Goal: Information Seeking & Learning: Learn about a topic

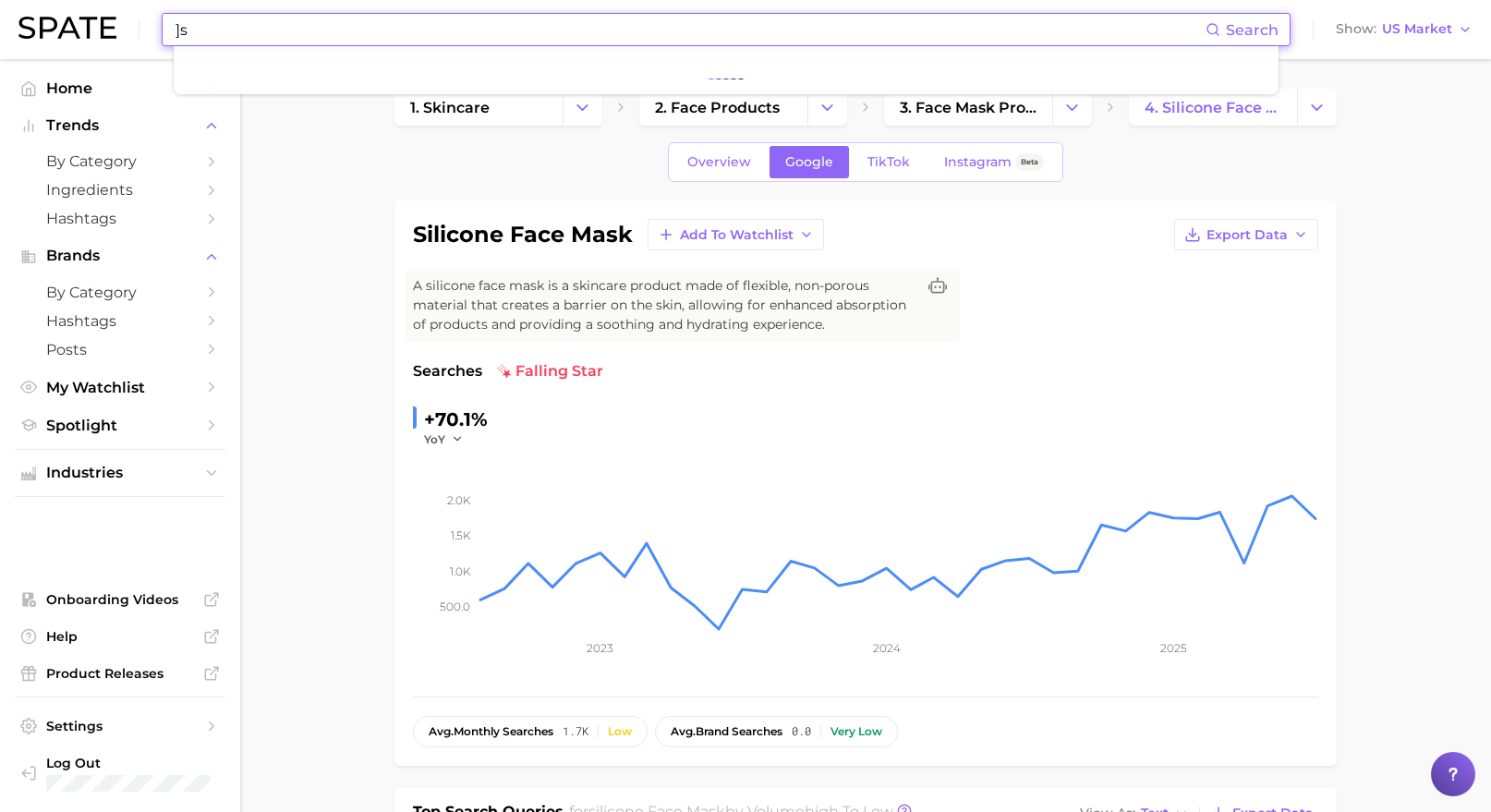
scroll to position [631, 0]
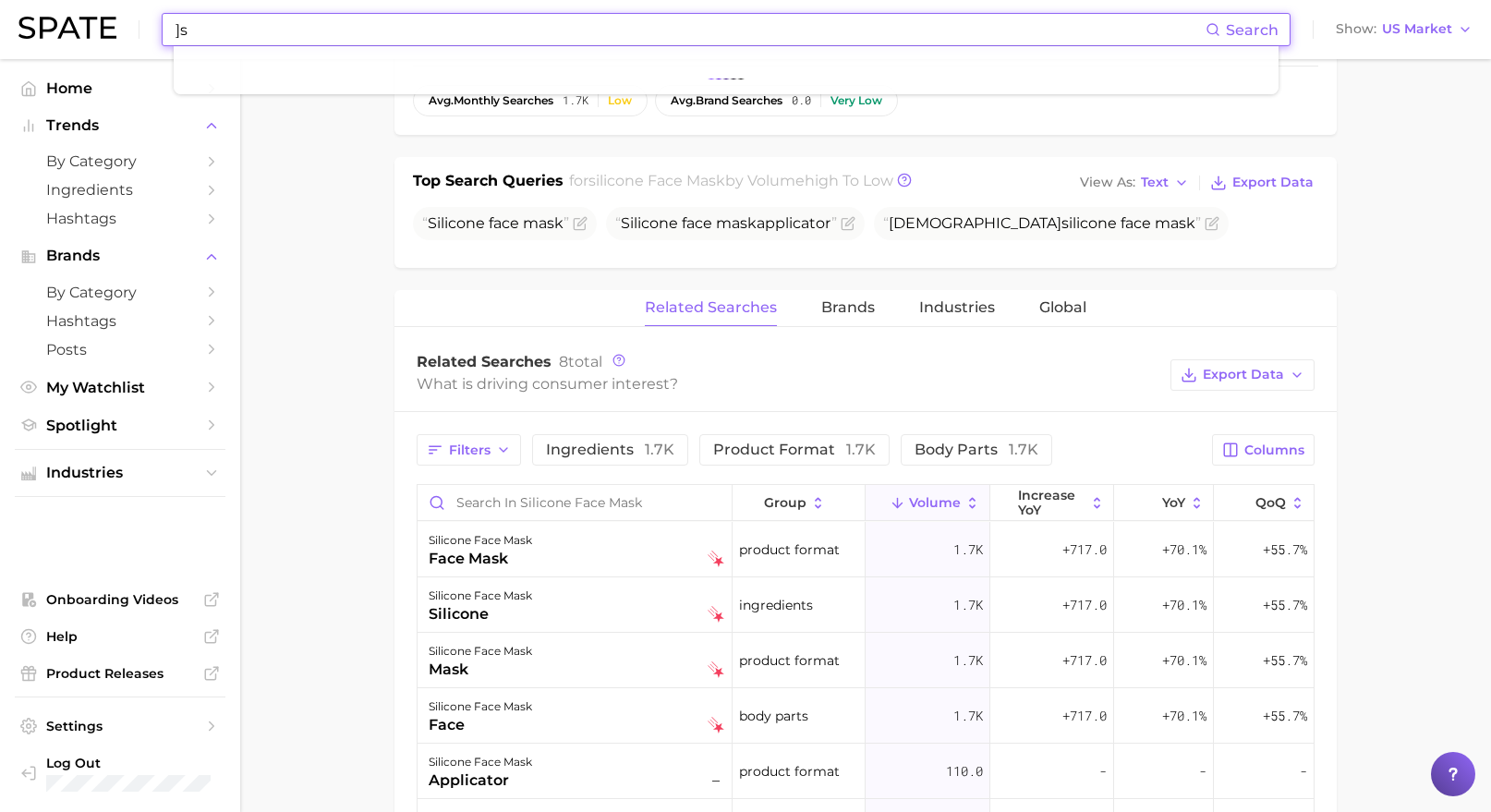
type input "]"
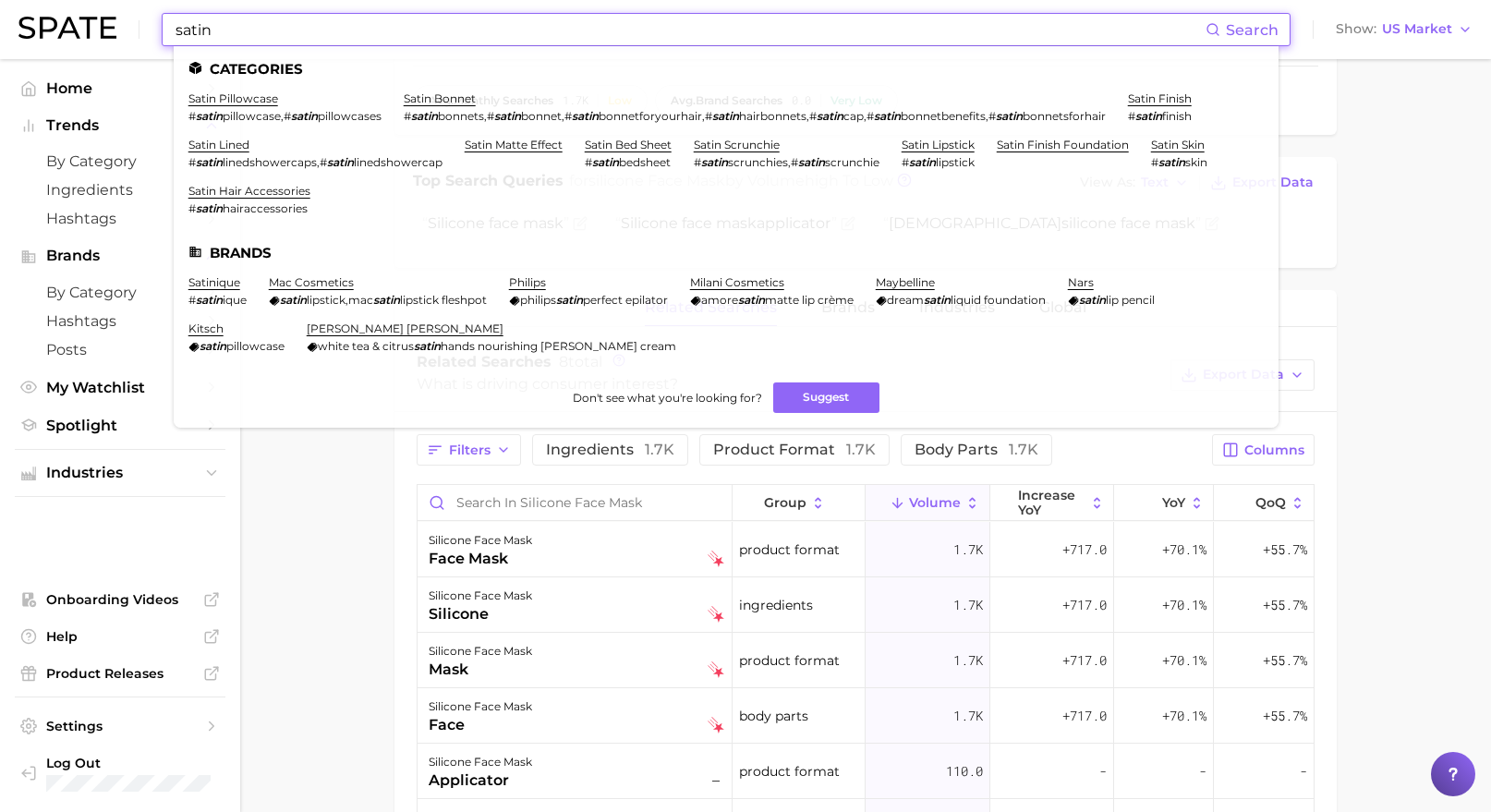
type input "satin"
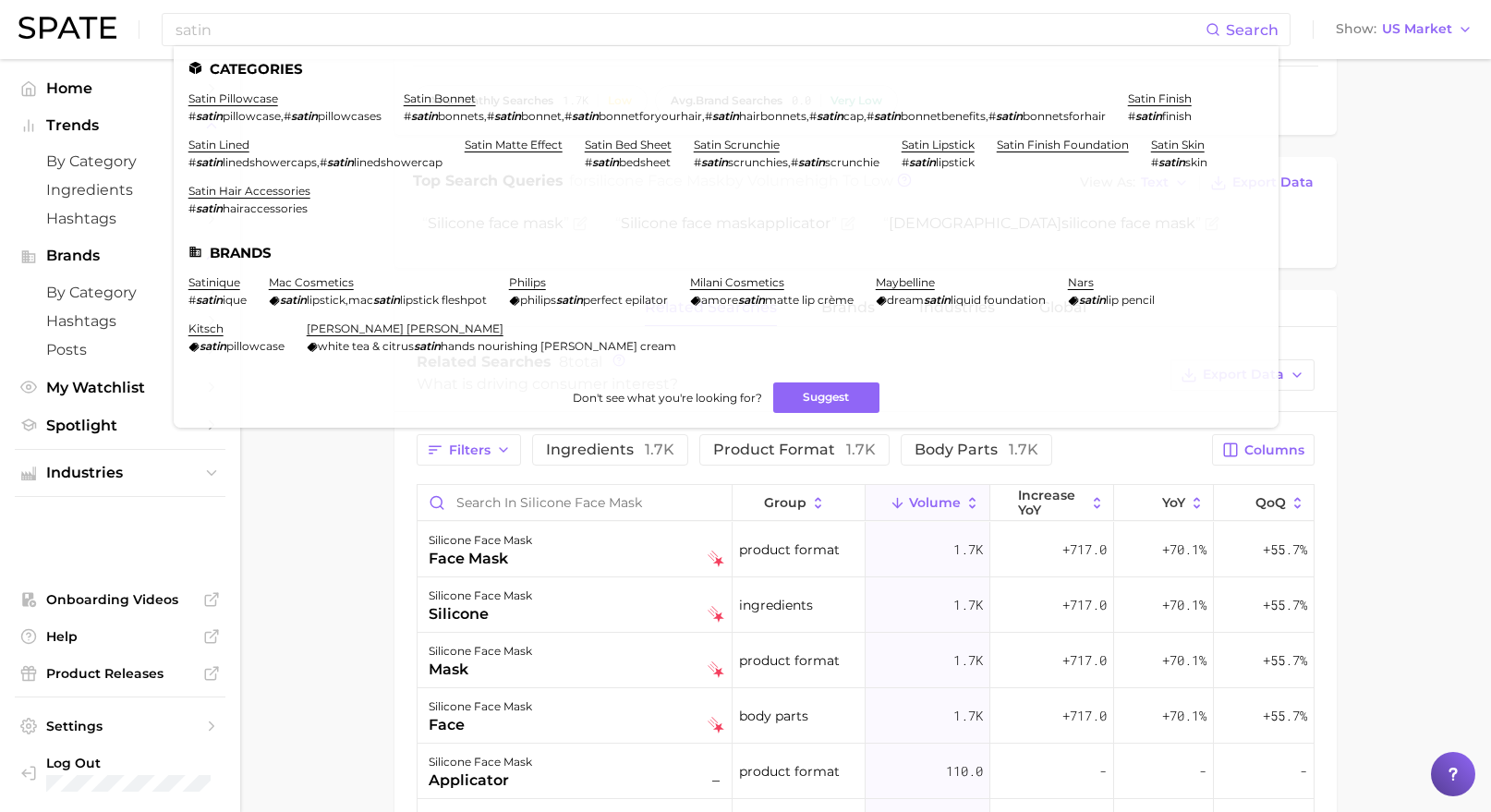
click at [1372, 273] on main "1. skincare 2. face products 3. face mask products 4. silicone face mask Overvi…" at bounding box center [865, 255] width 1251 height 1652
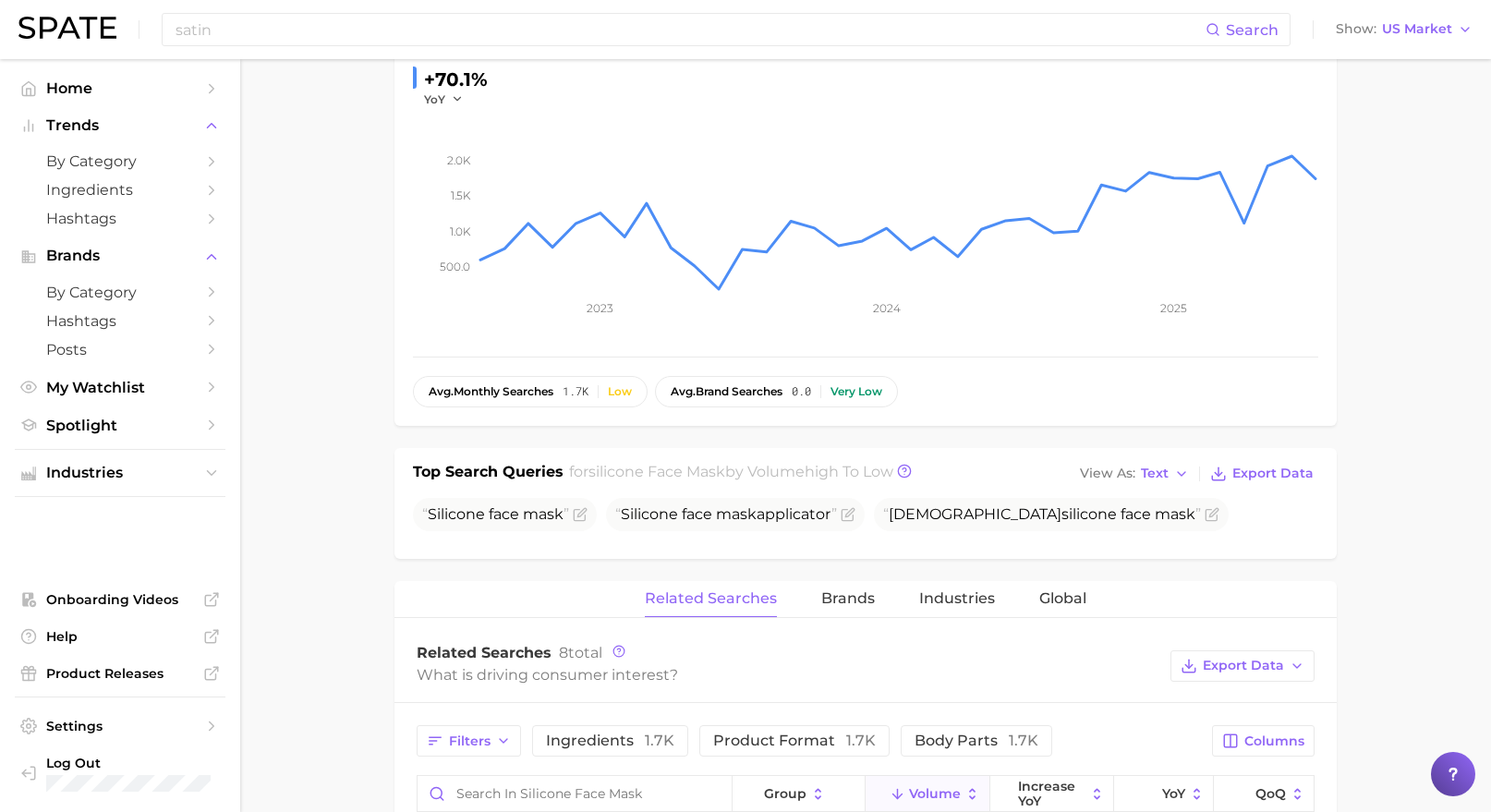
scroll to position [9, 0]
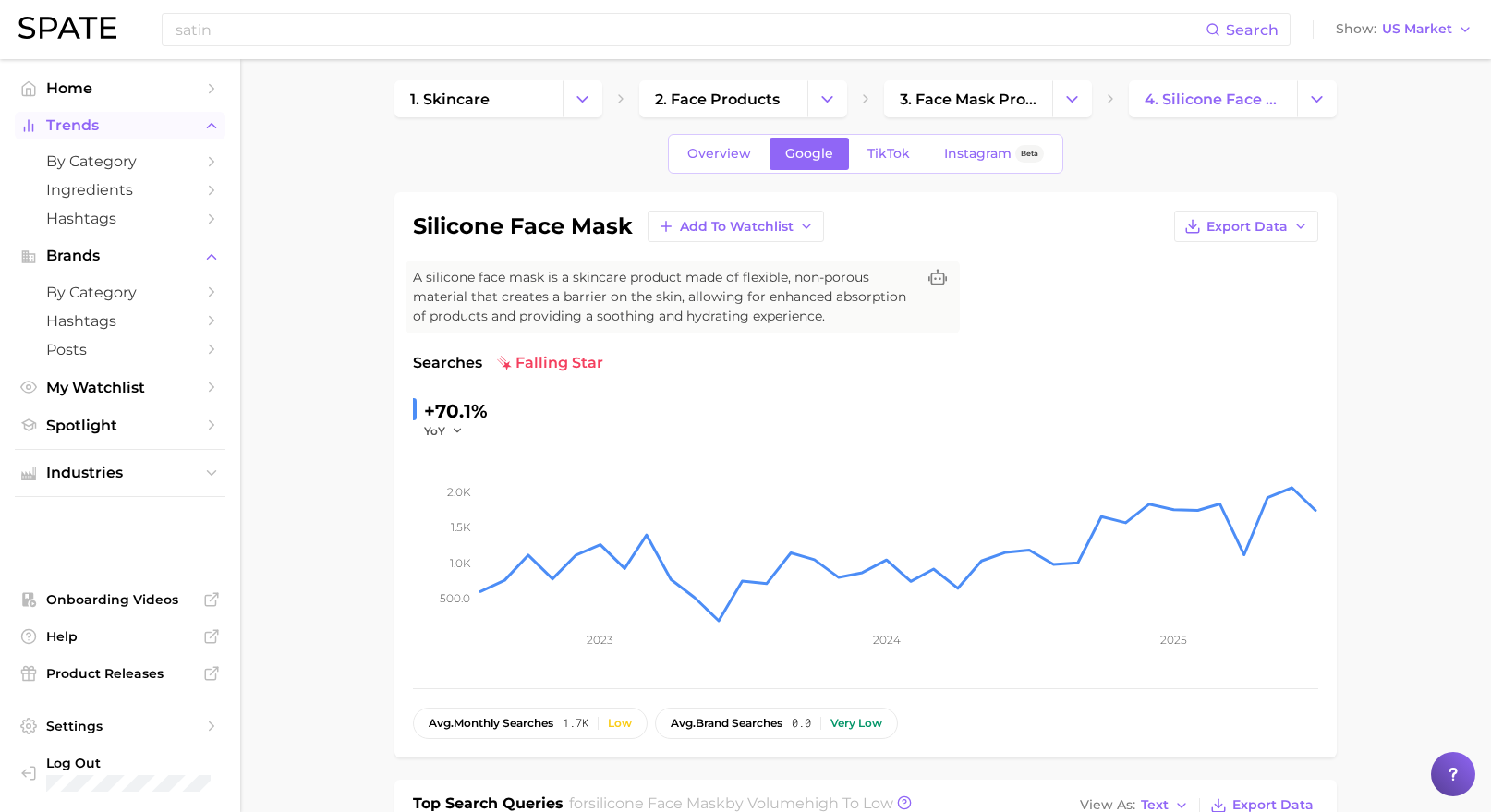
click at [84, 126] on span "Trends" at bounding box center [121, 126] width 148 height 17
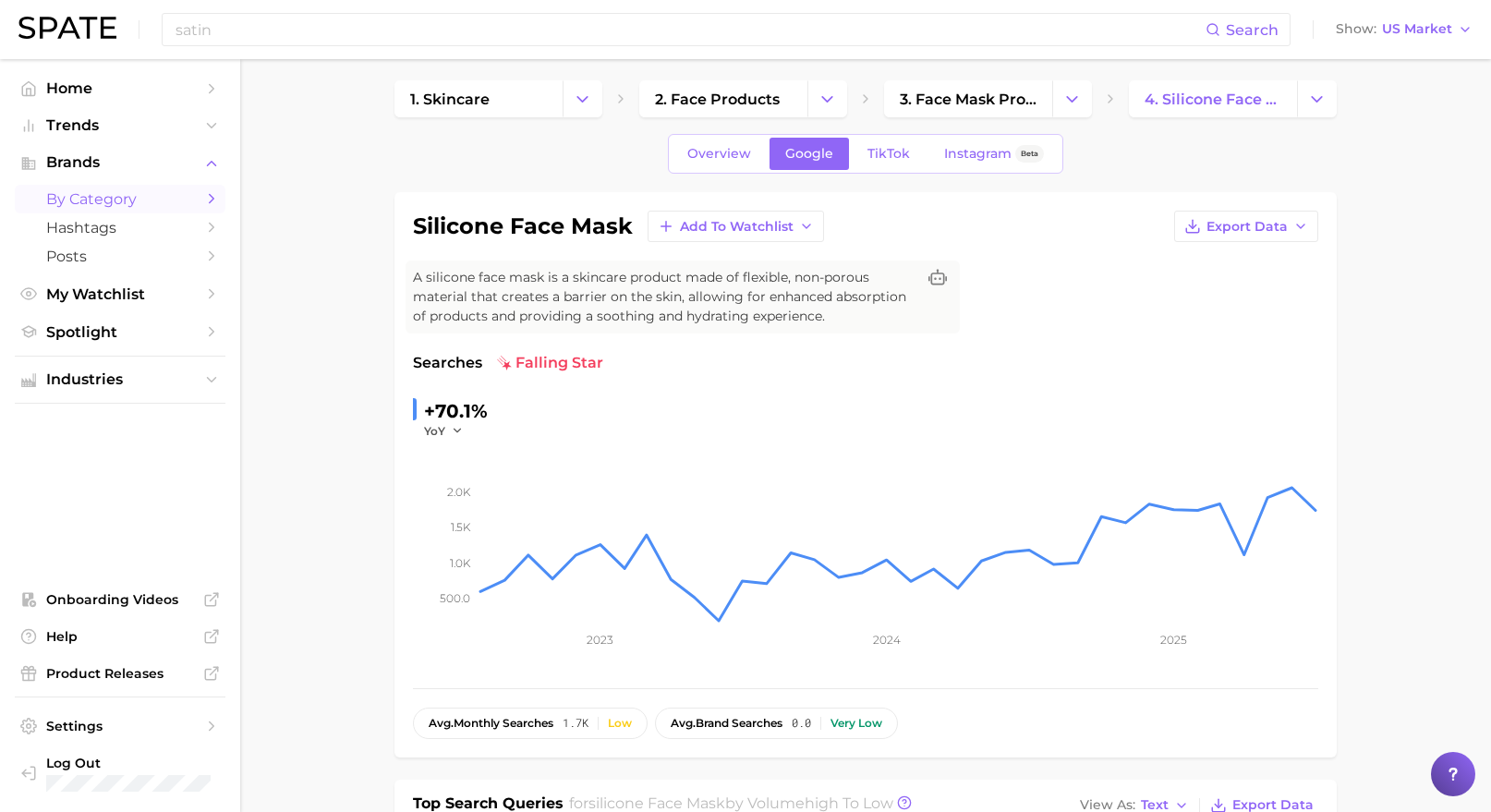
click at [126, 198] on span "by Category" at bounding box center [121, 198] width 148 height 17
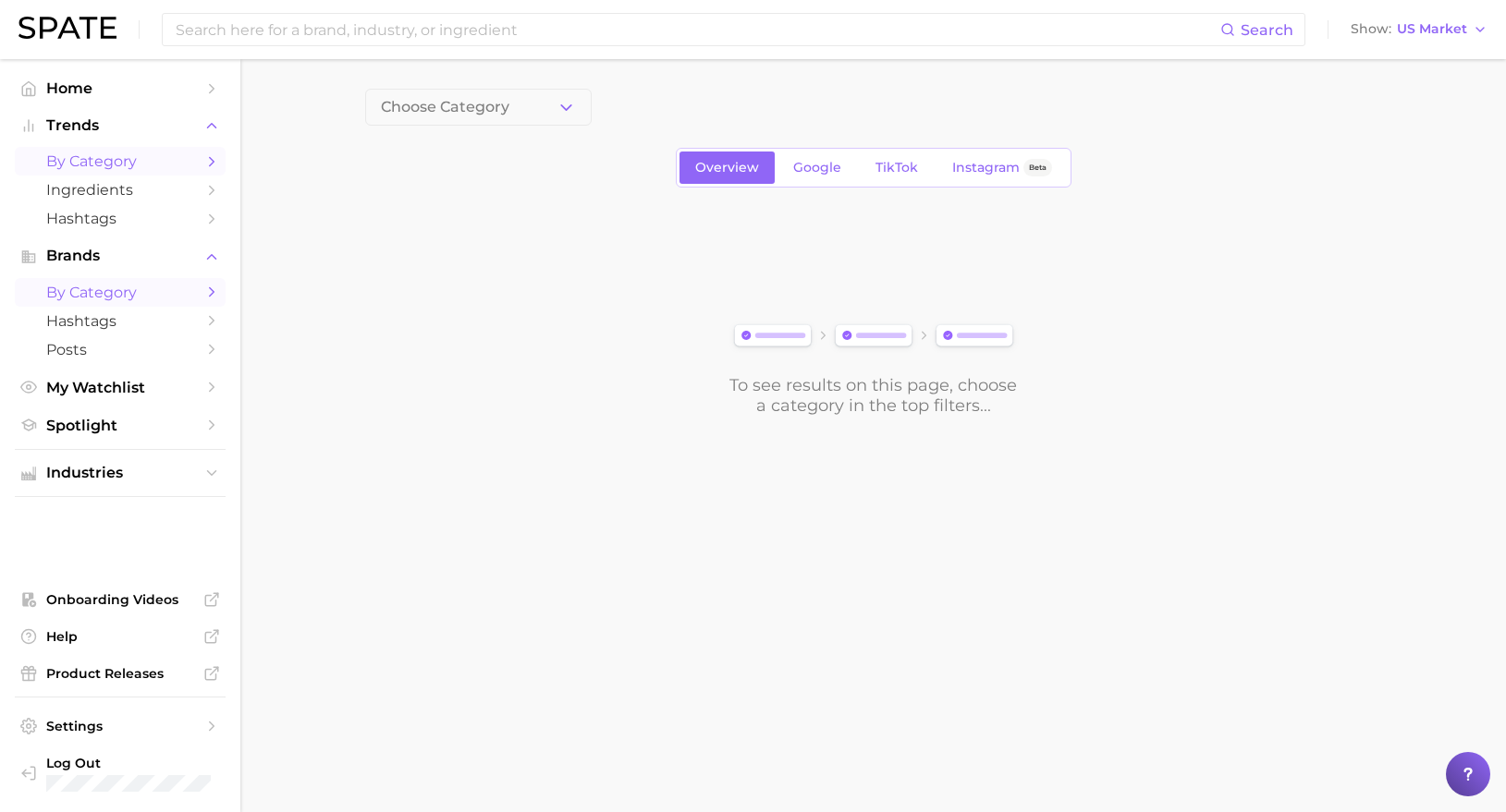
click at [181, 155] on span "by Category" at bounding box center [121, 161] width 148 height 17
click at [452, 107] on span "1. Choose Category" at bounding box center [449, 107] width 138 height 17
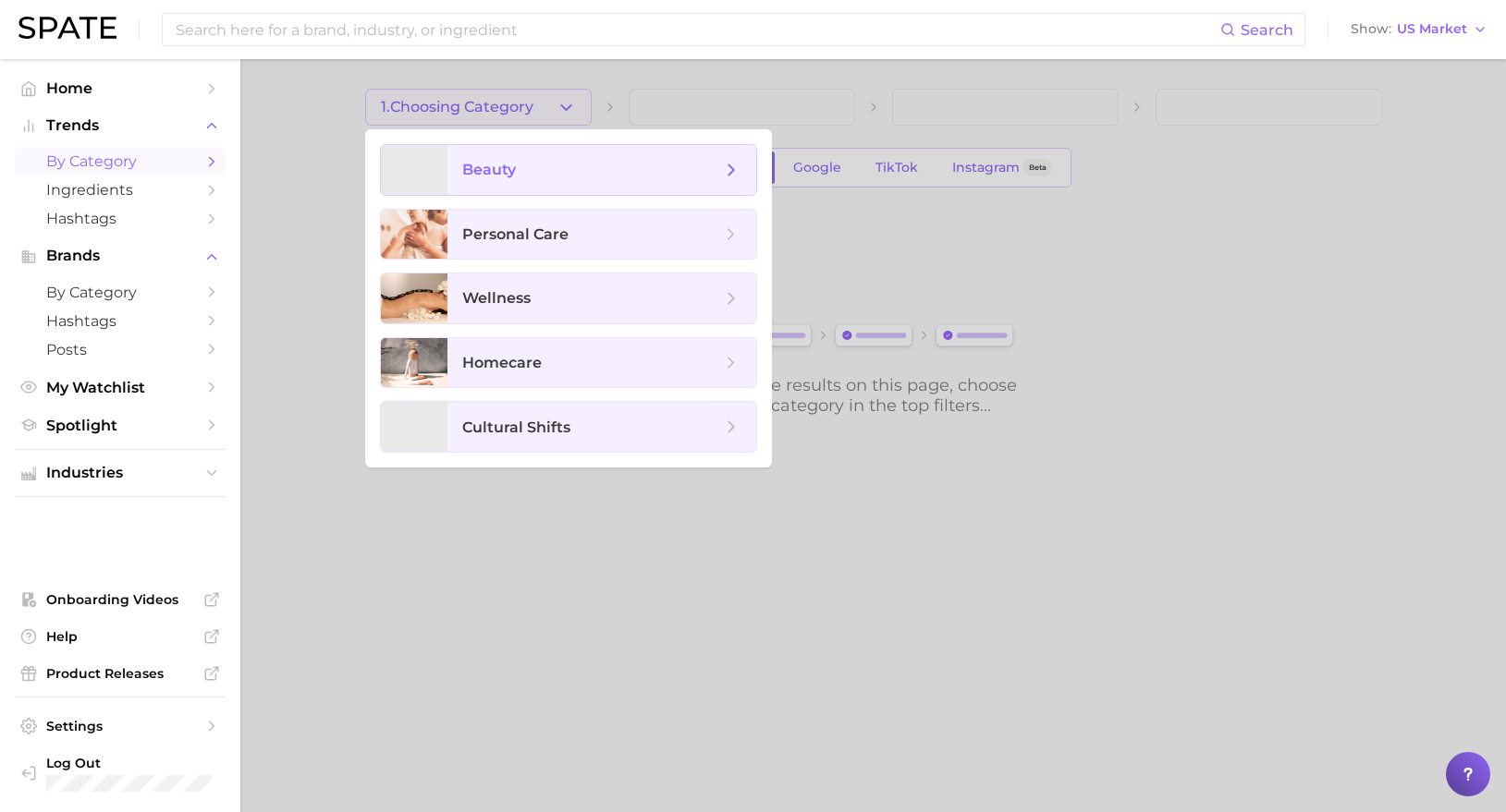
click at [579, 186] on span "beauty" at bounding box center [601, 170] width 309 height 50
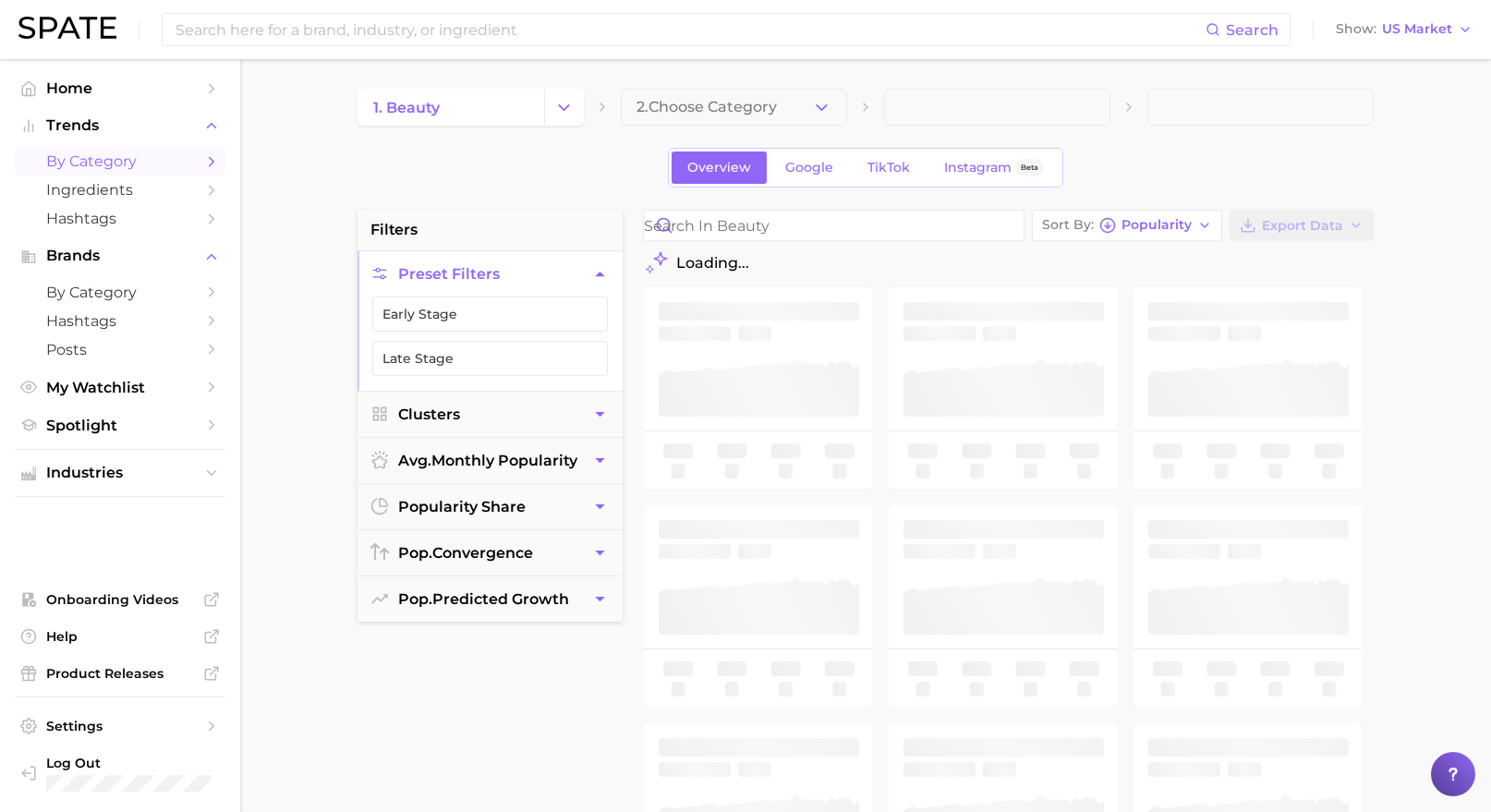
click at [741, 126] on div "1. beauty 2. Choose Category Overview Google TikTok Instagram Beta filters Pres…" at bounding box center [865, 727] width 1016 height 1279
click at [743, 113] on span "2. Choose Category" at bounding box center [707, 107] width 141 height 17
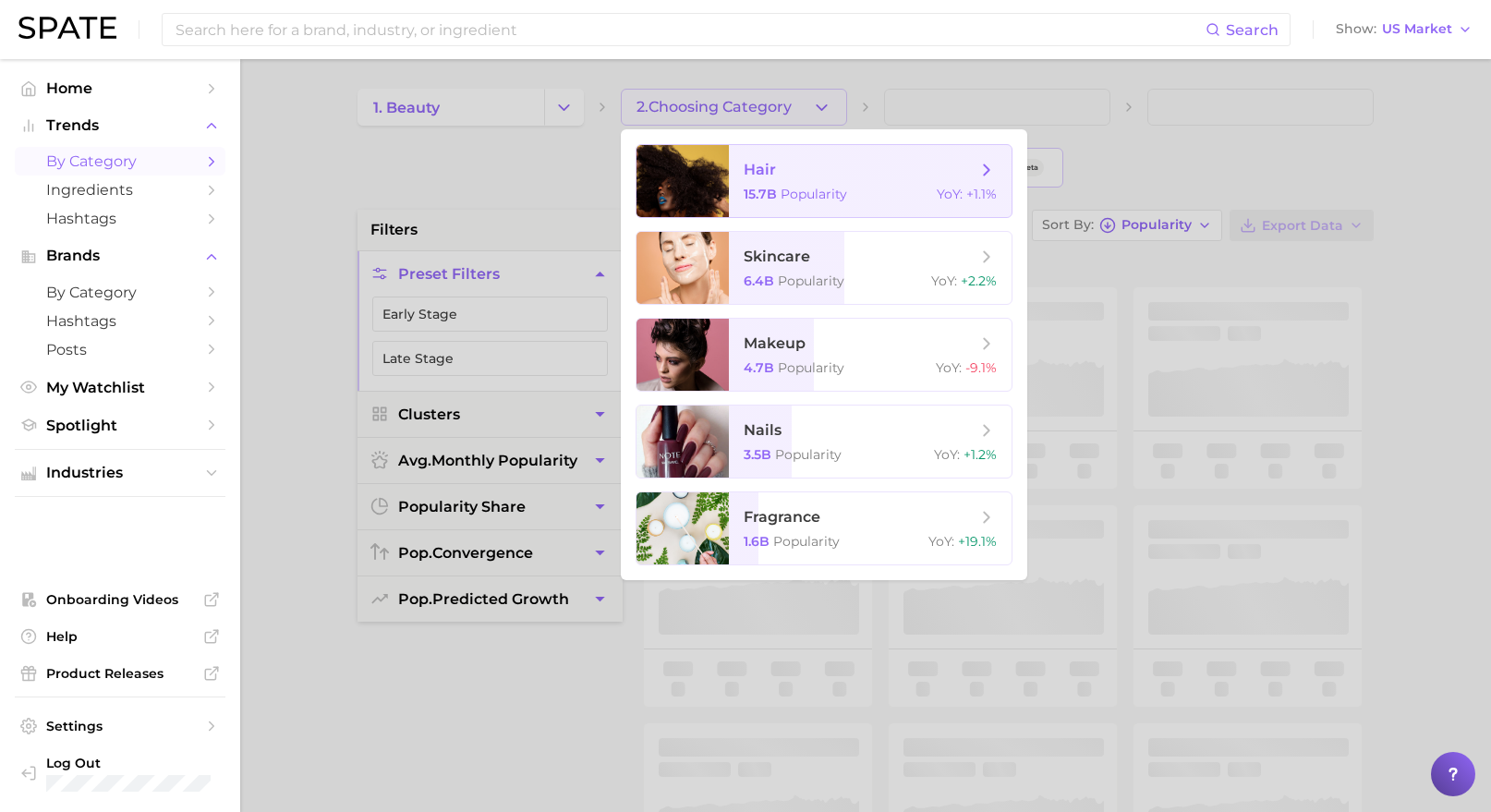
click at [844, 184] on span "hair 15.7b Popularity YoY : +1.1%" at bounding box center [871, 181] width 283 height 72
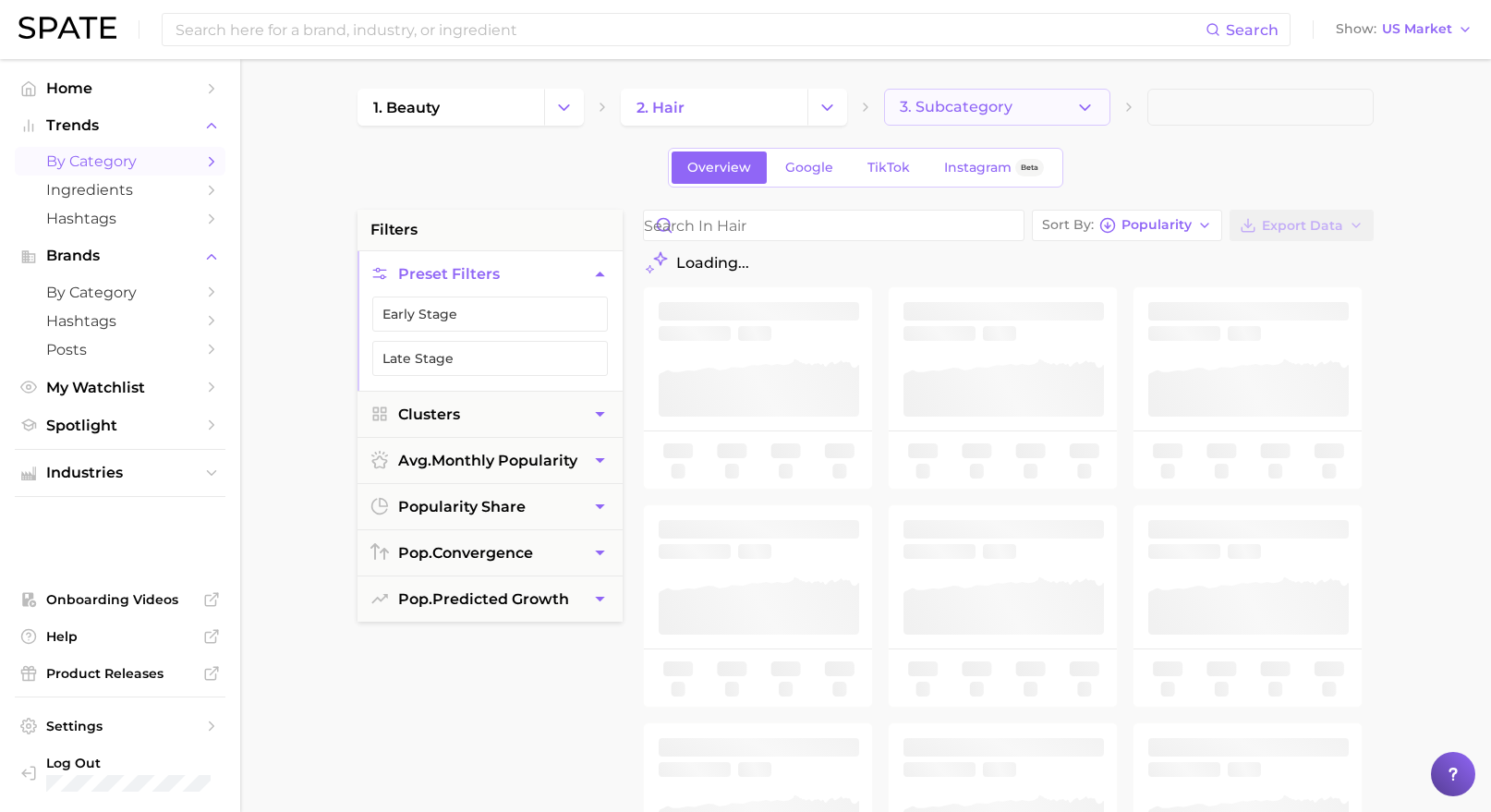
click at [1006, 107] on span "3. Subcategory" at bounding box center [955, 107] width 113 height 17
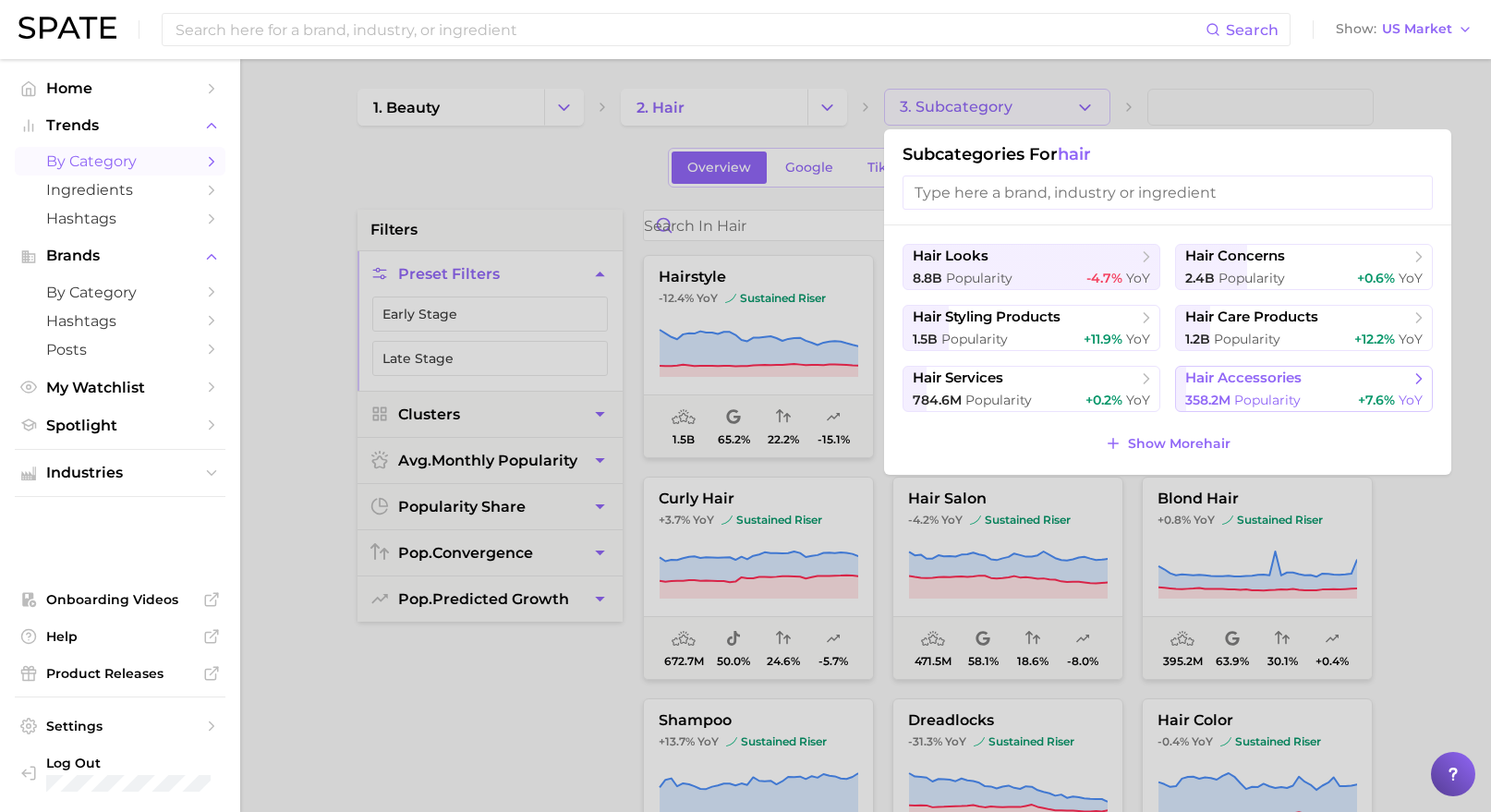
click at [1310, 388] on button "hair accessories 358.2m Popularity +7.6% YoY" at bounding box center [1303, 388] width 257 height 47
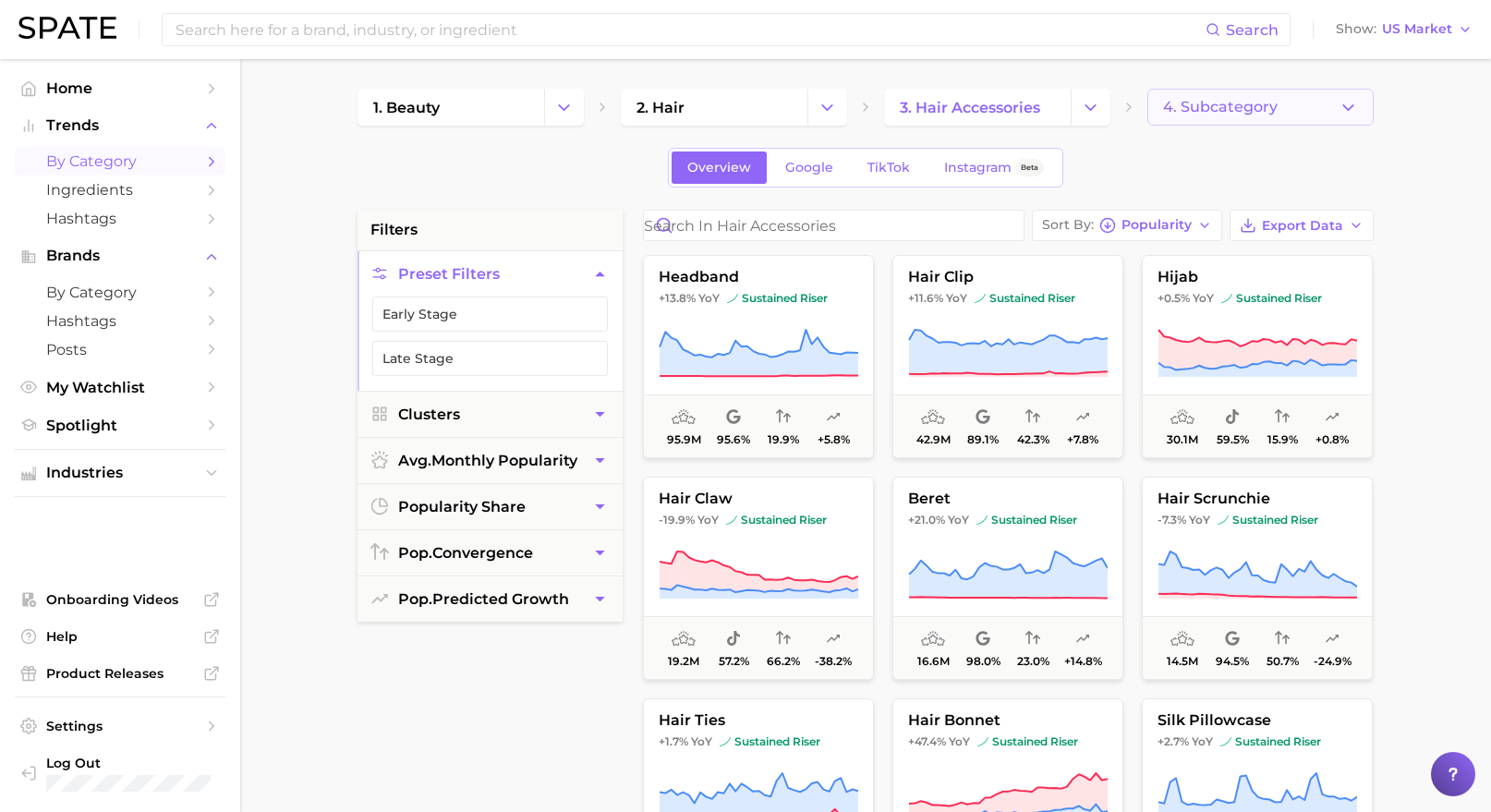
click at [1301, 101] on button "4. Subcategory" at bounding box center [1260, 106] width 226 height 37
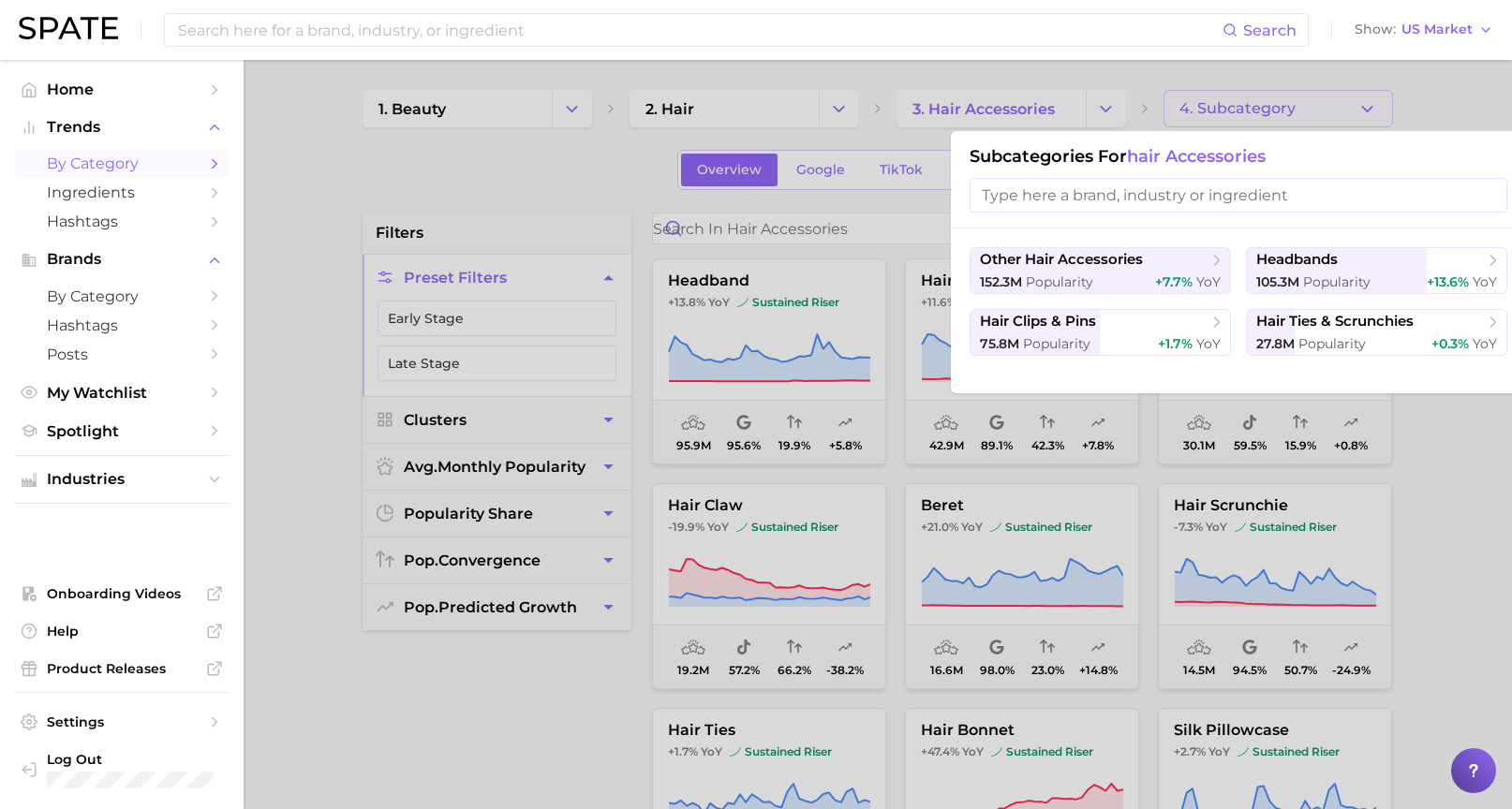
click at [1432, 546] on div at bounding box center [756, 404] width 1512 height 809
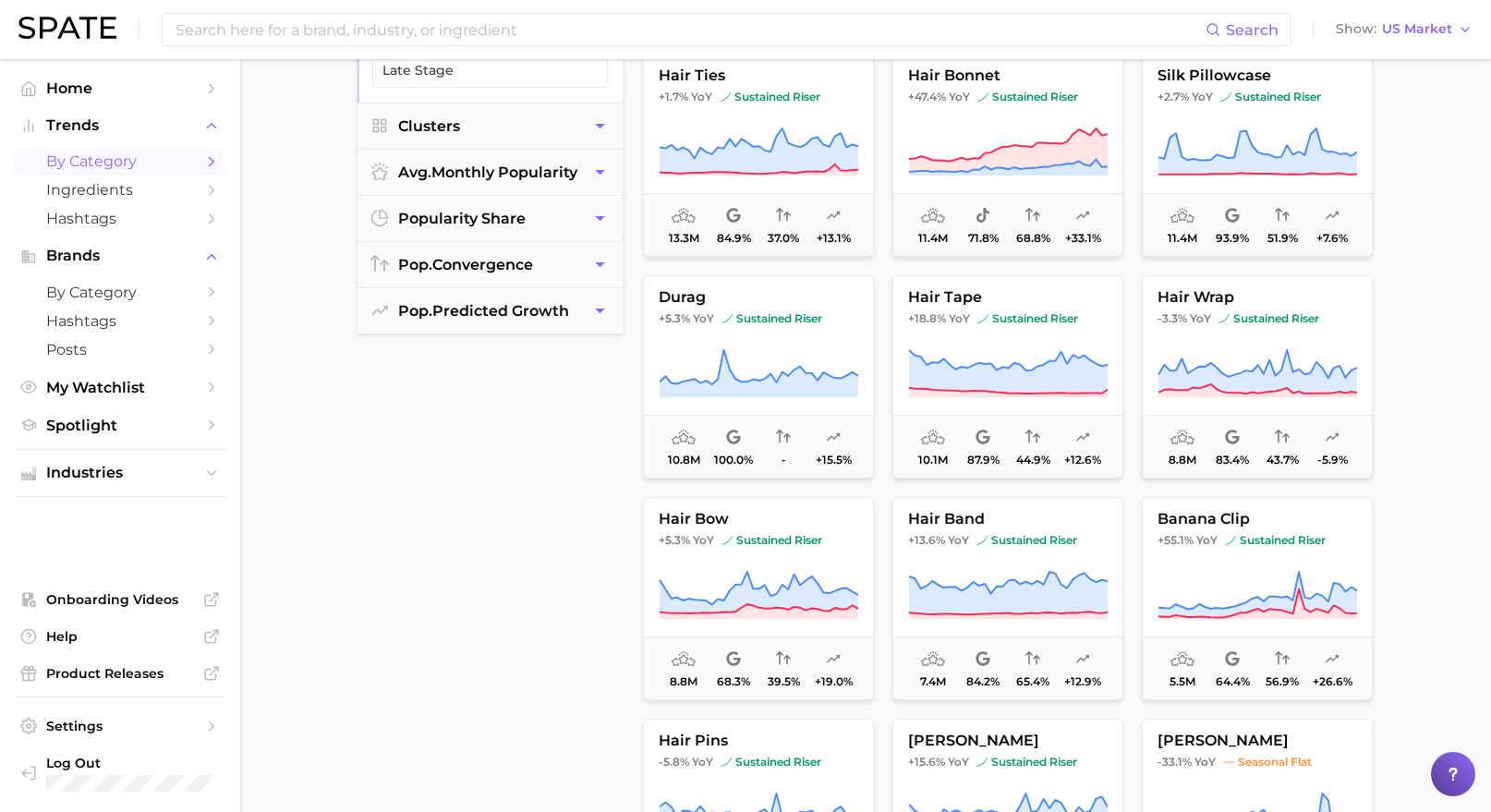
scroll to position [409, 0]
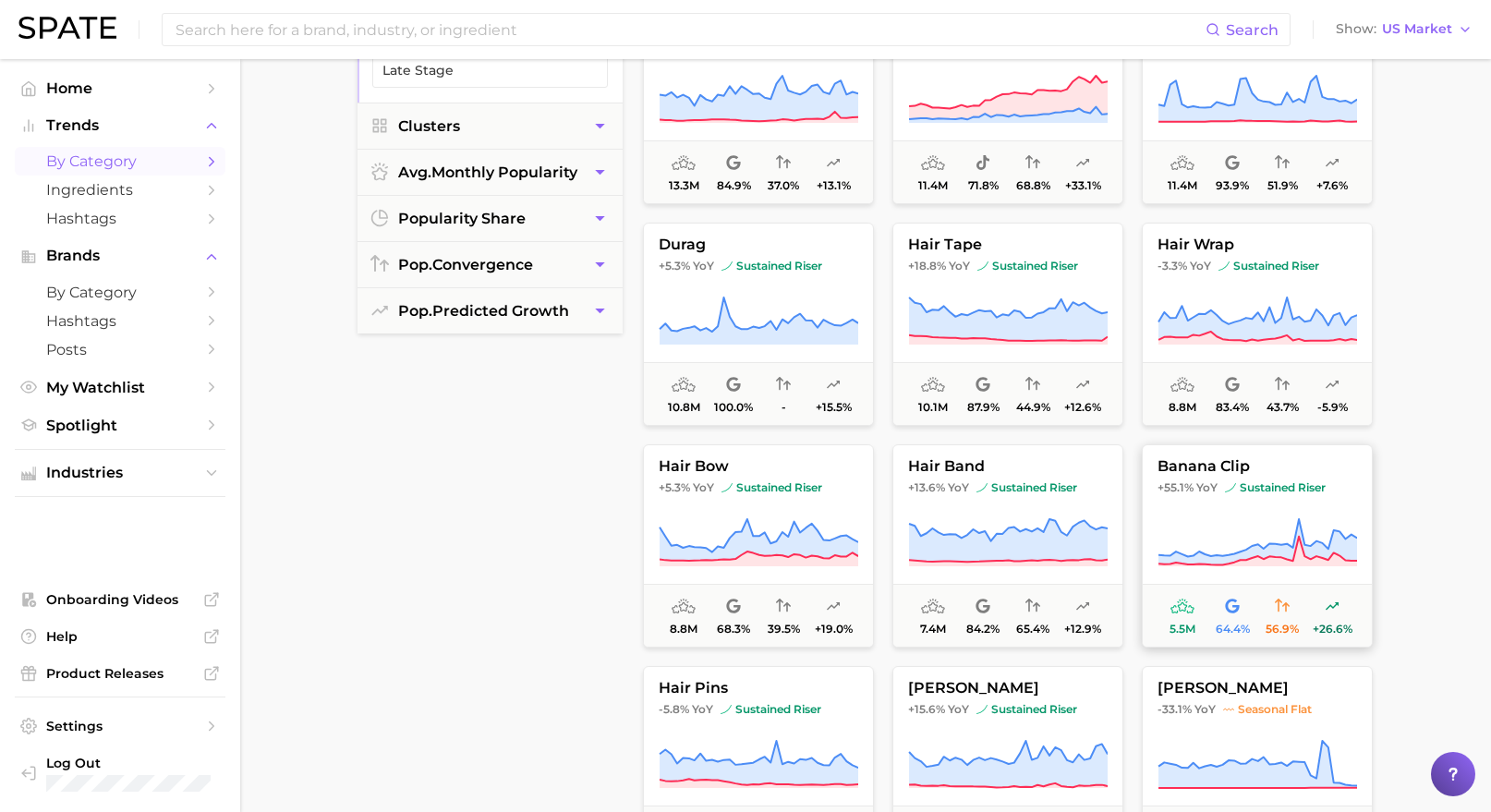
click at [1318, 529] on icon at bounding box center [1257, 543] width 199 height 51
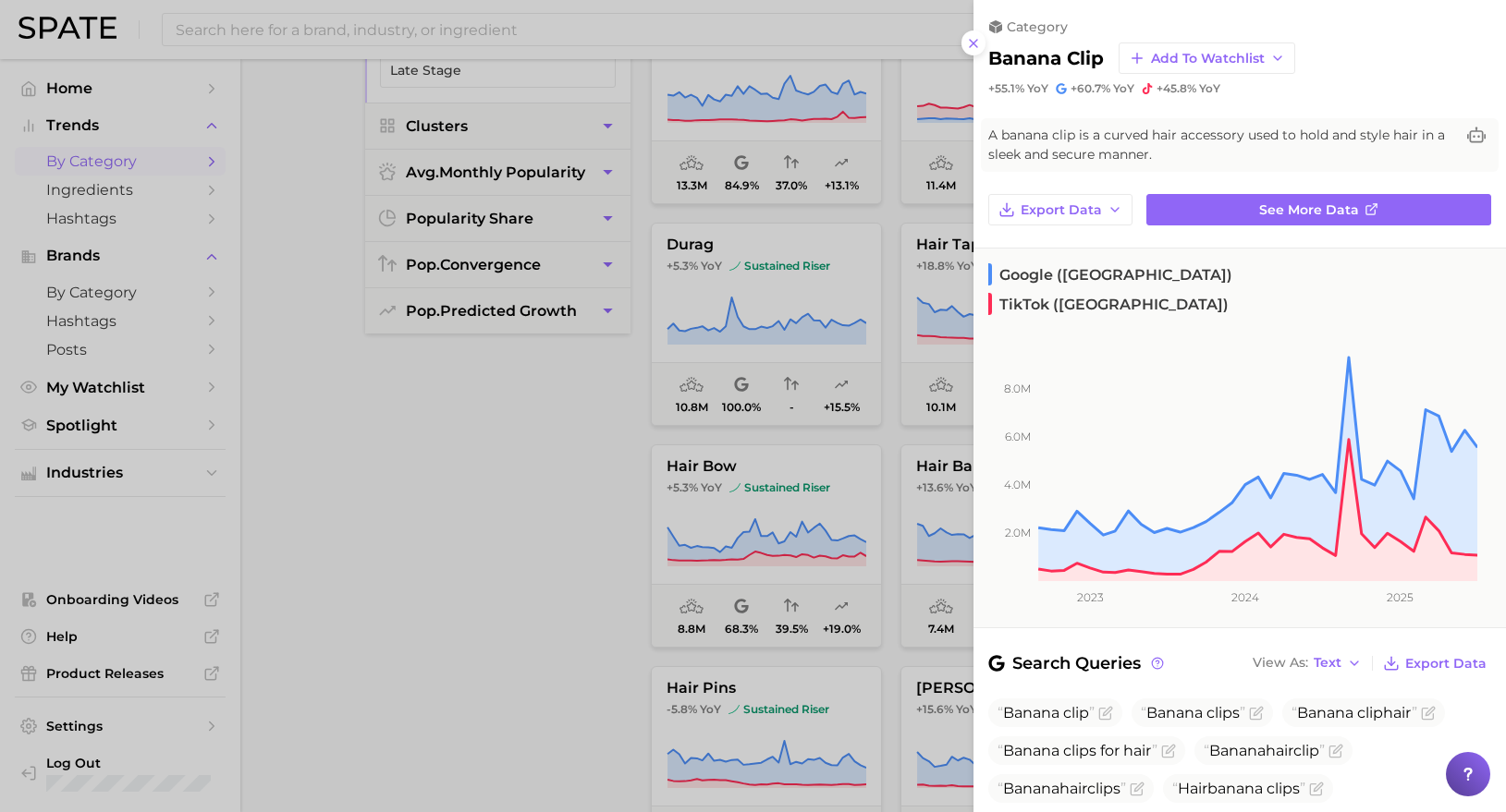
click at [547, 519] on div at bounding box center [753, 406] width 1506 height 812
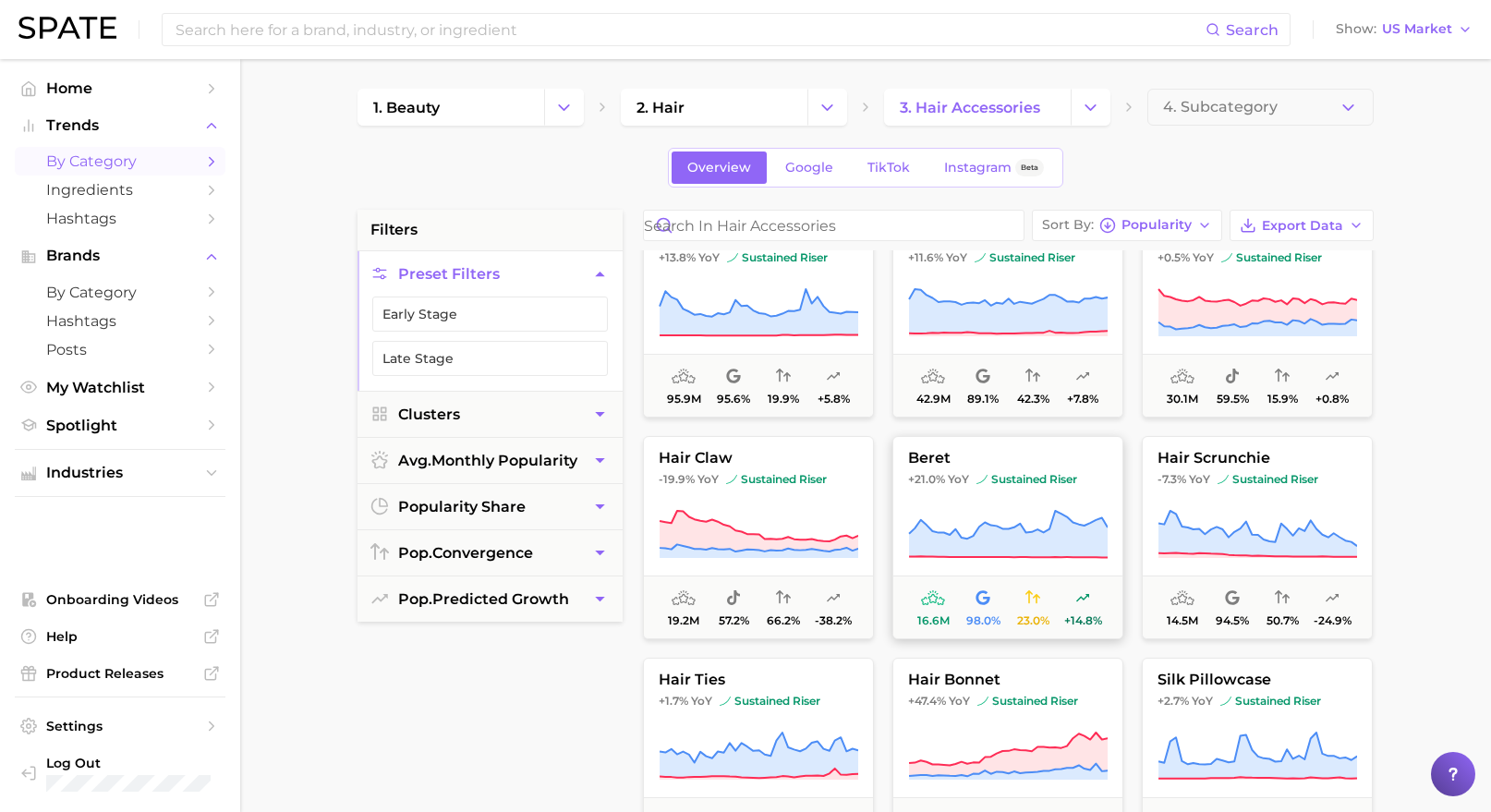
scroll to position [538, 0]
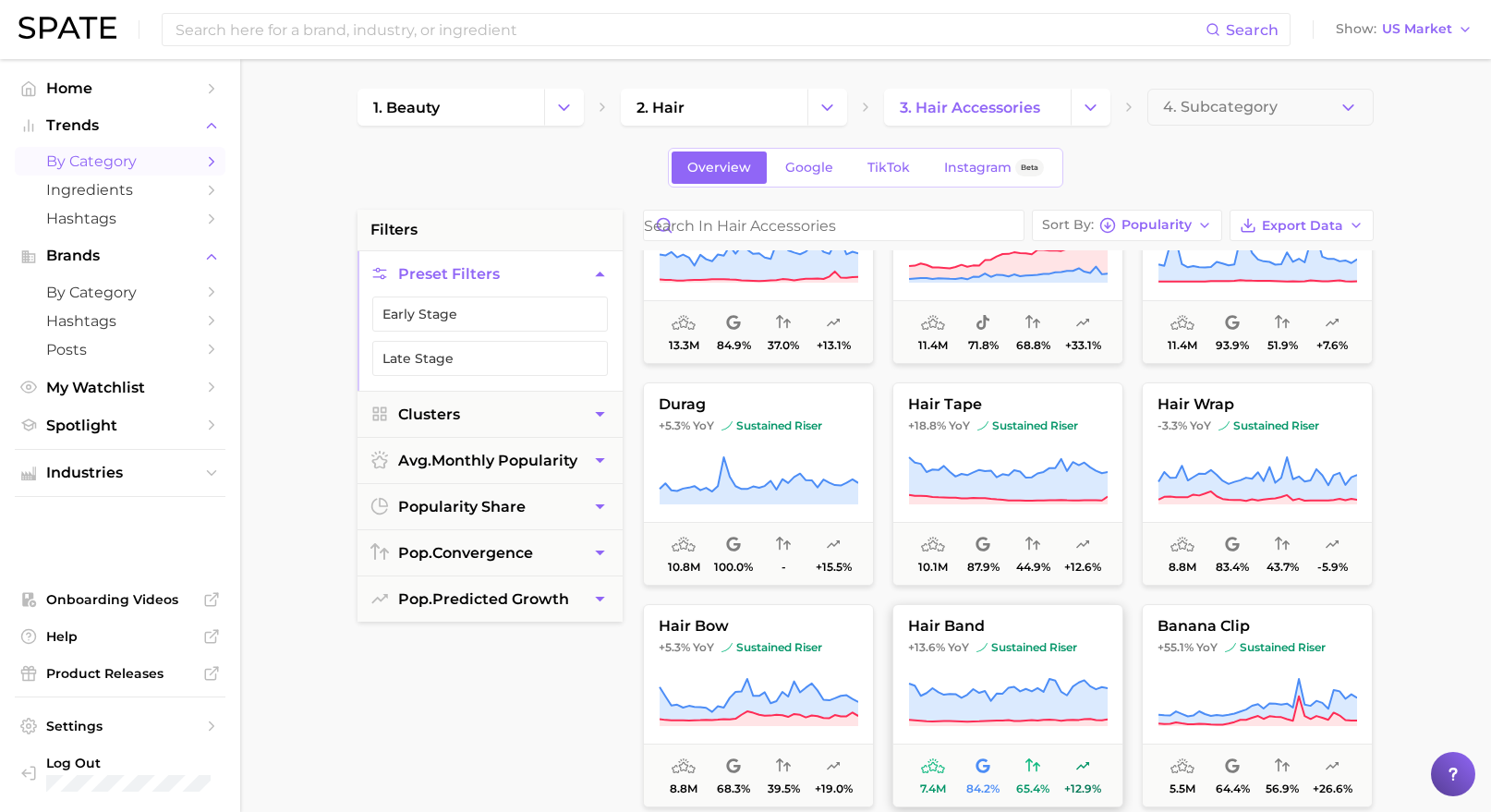
click at [1024, 654] on span "sustained riser" at bounding box center [1027, 648] width 101 height 15
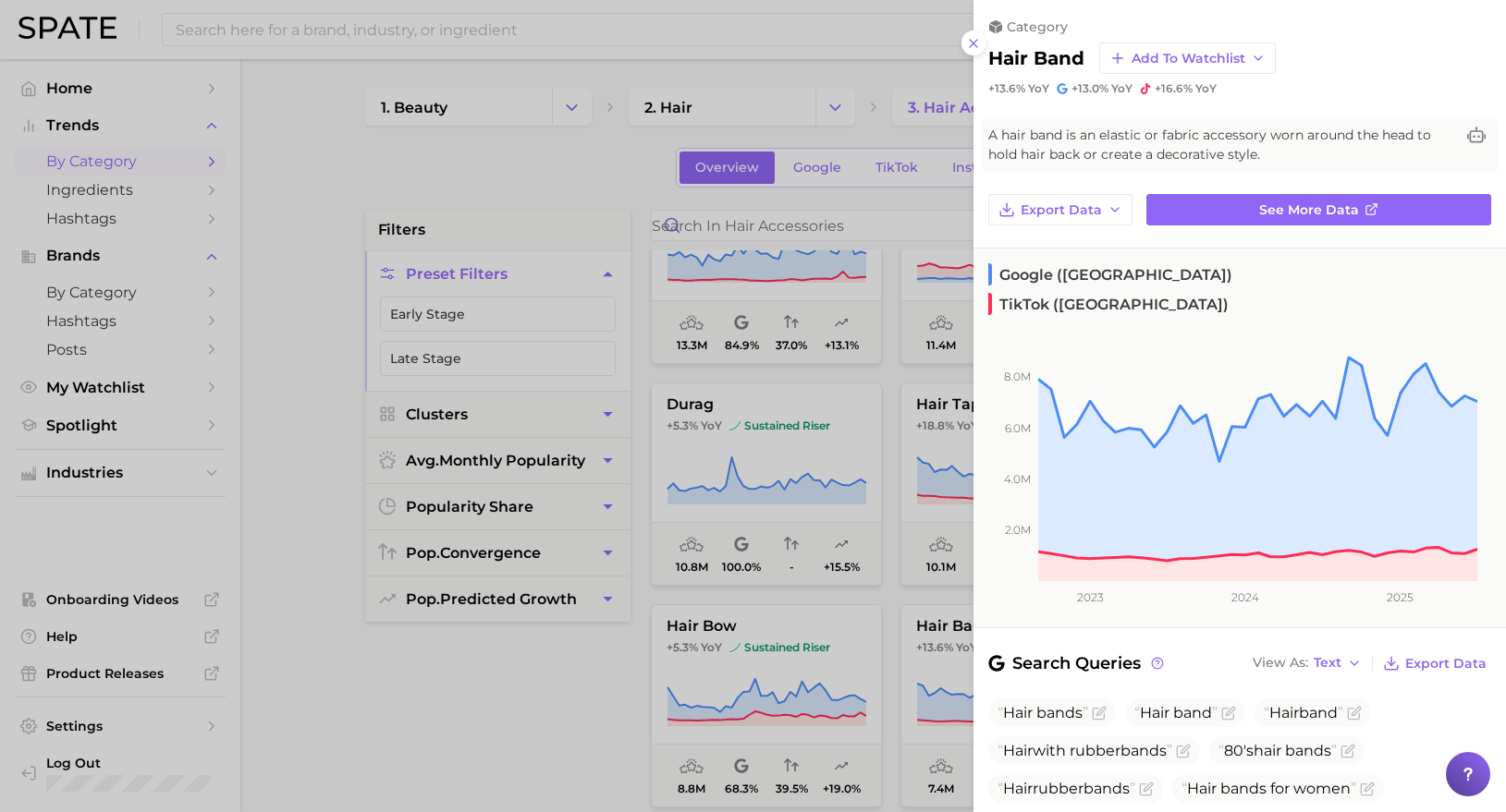
click at [591, 151] on div at bounding box center [753, 406] width 1506 height 812
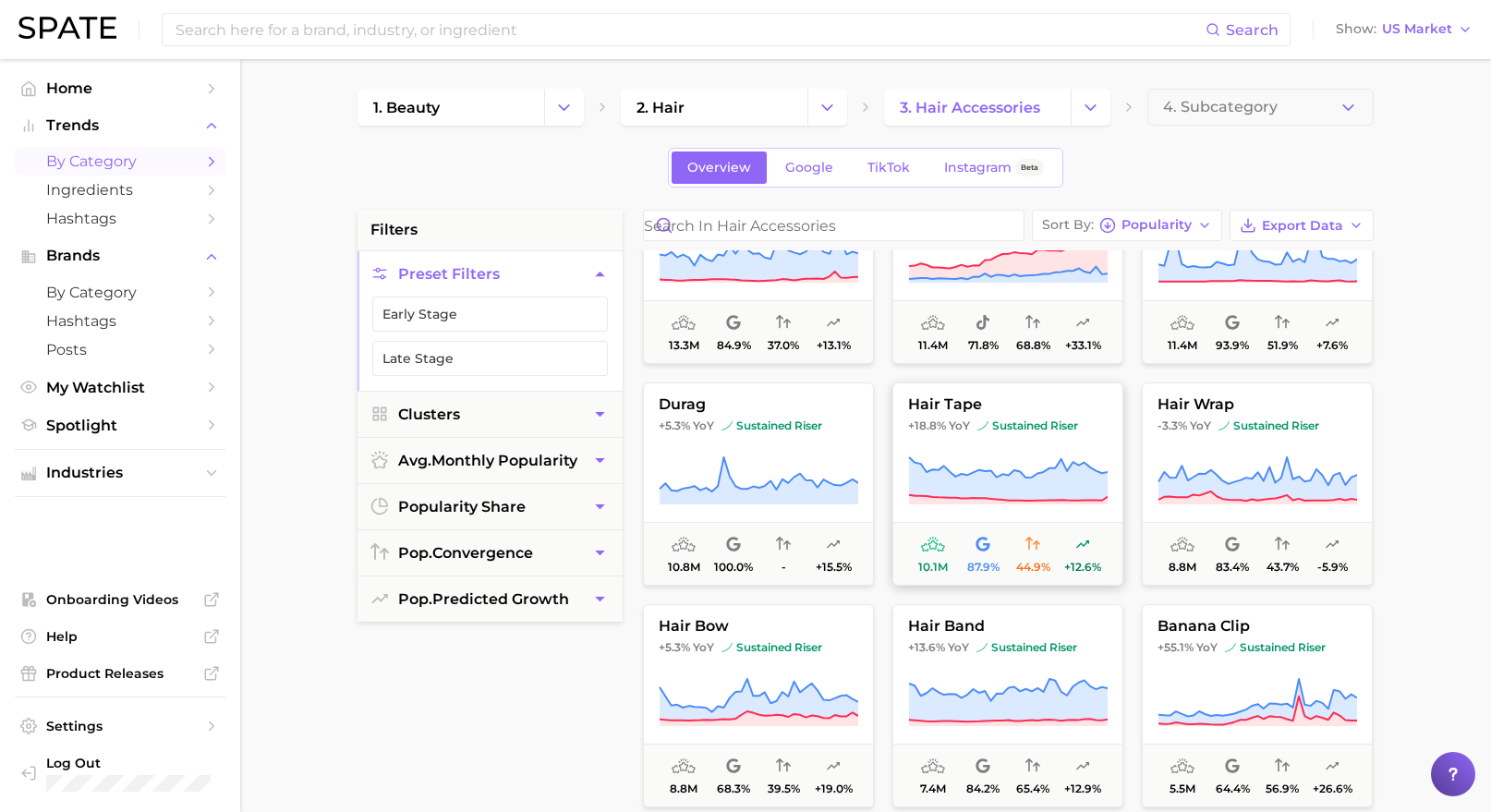
click at [1006, 462] on icon at bounding box center [1008, 482] width 199 height 51
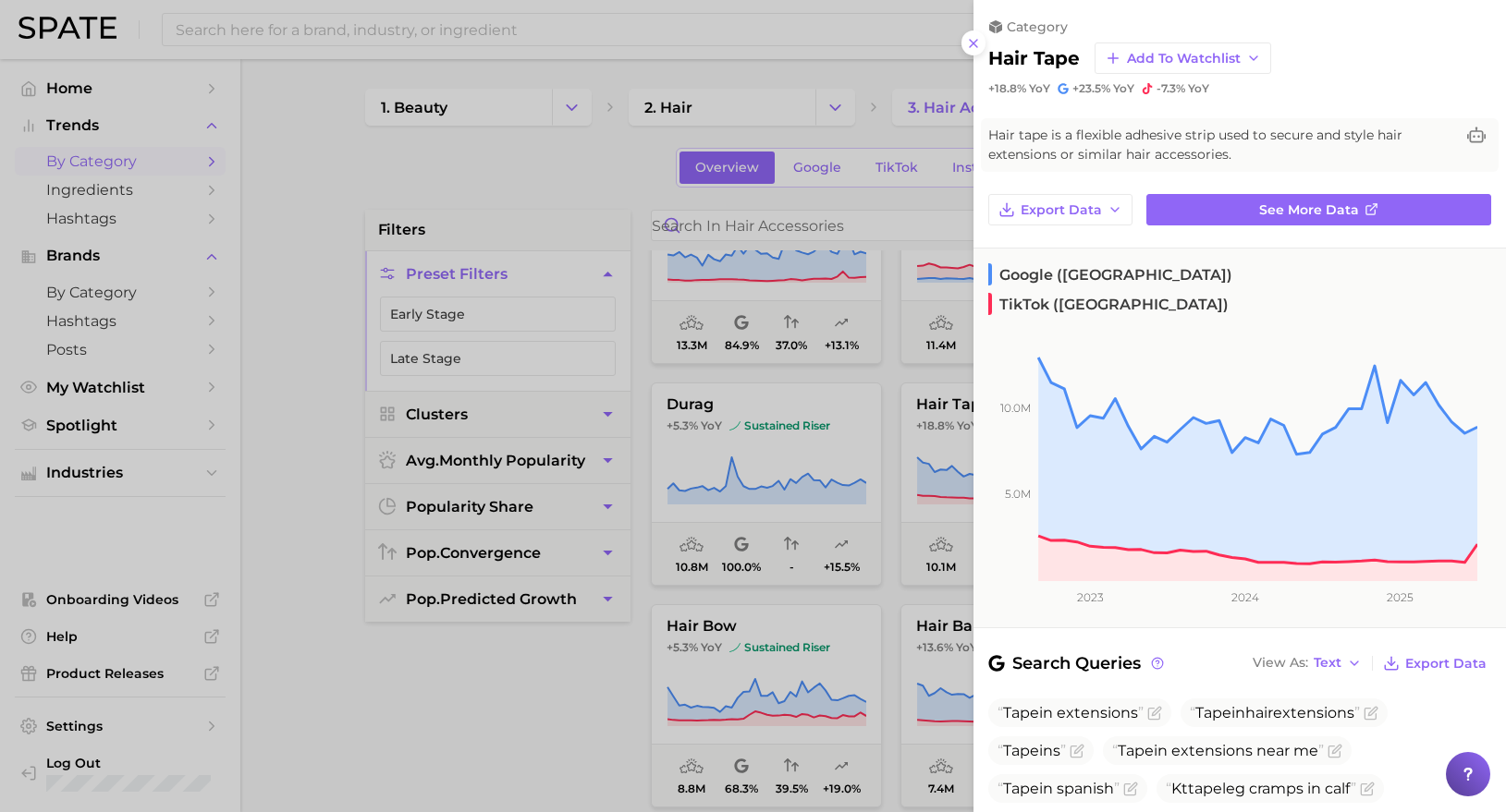
click at [464, 699] on div at bounding box center [753, 406] width 1506 height 812
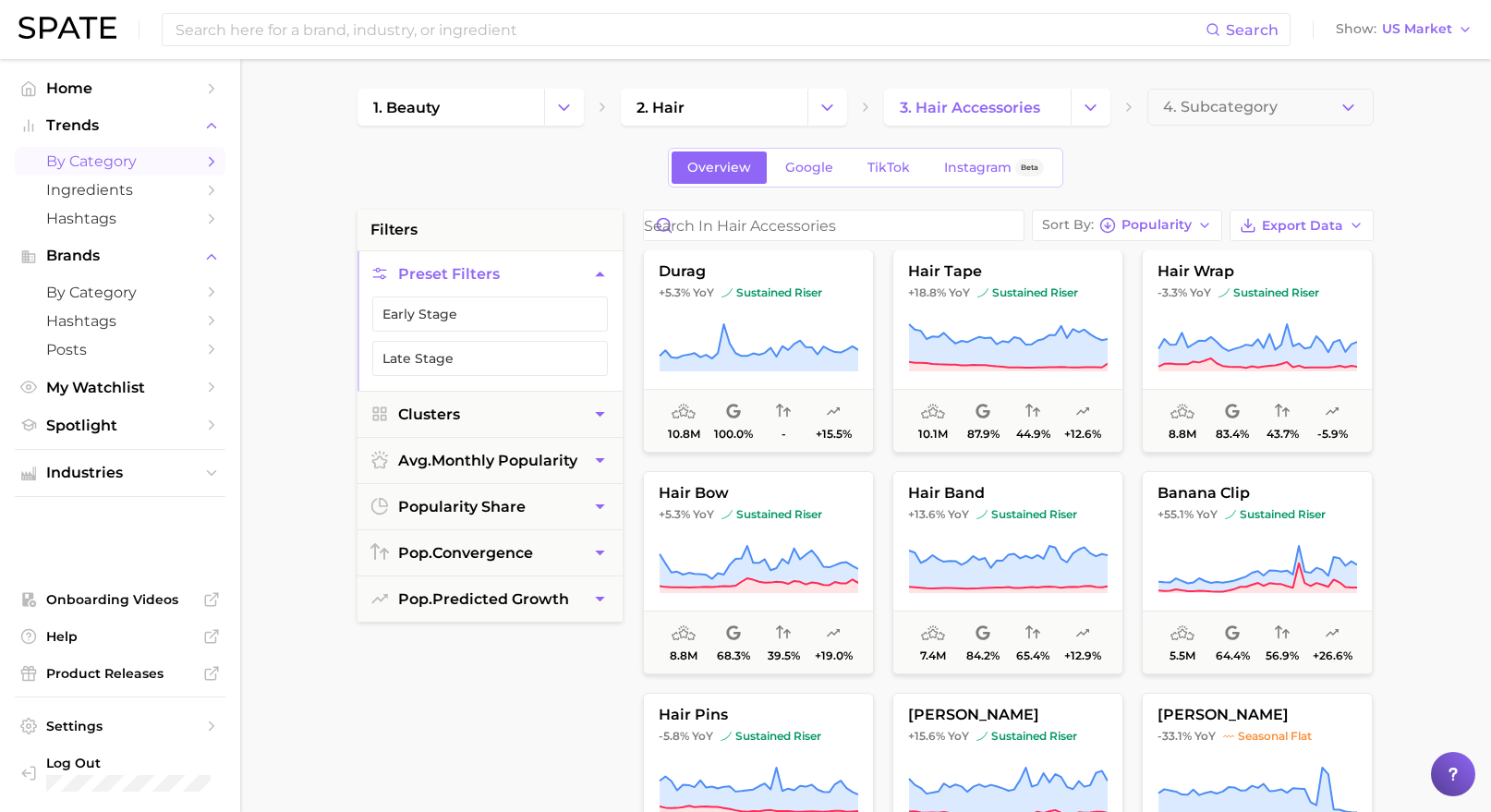
scroll to position [891, 0]
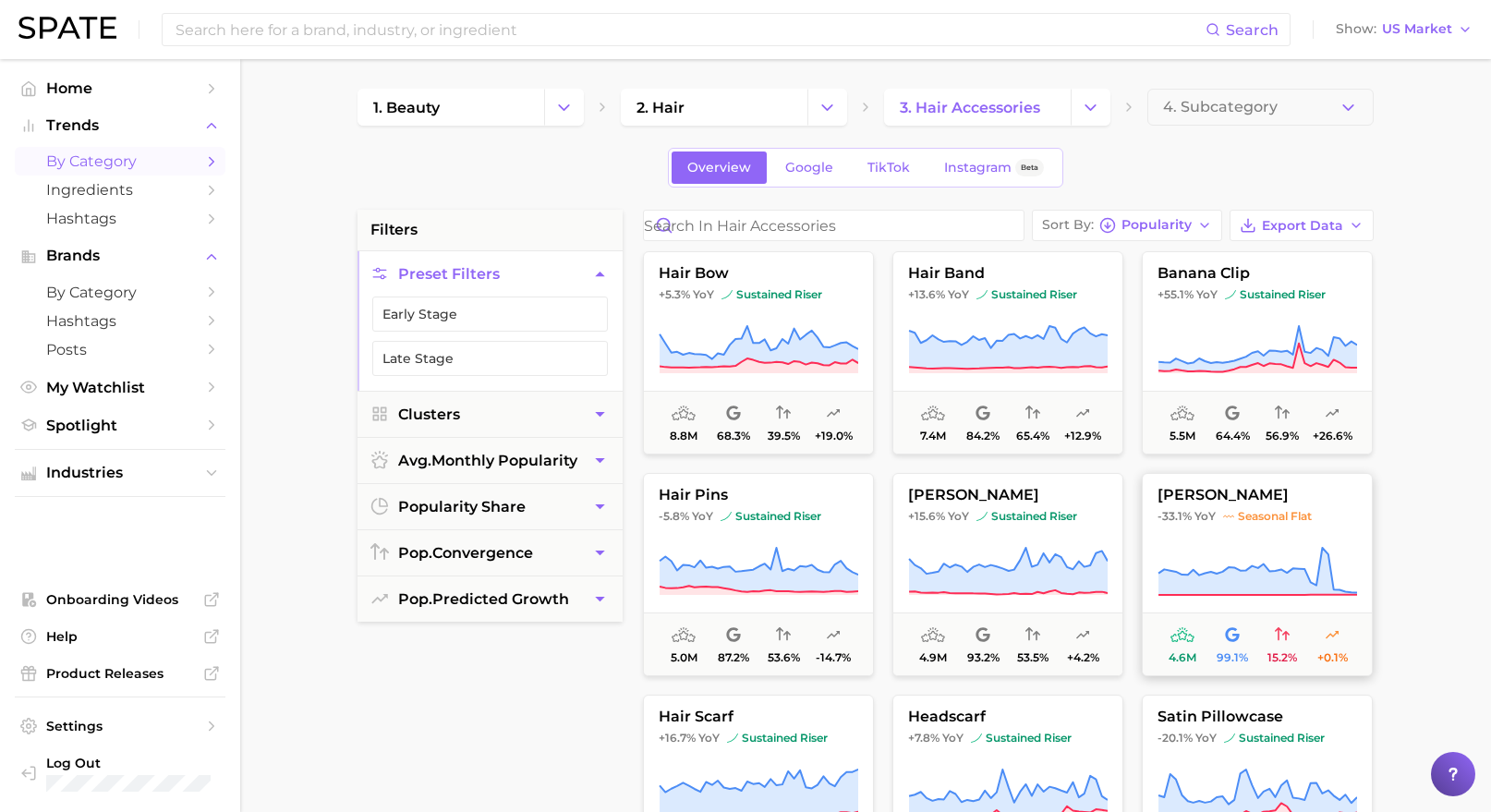
click at [1261, 509] on span "seasonal flat" at bounding box center [1267, 517] width 88 height 15
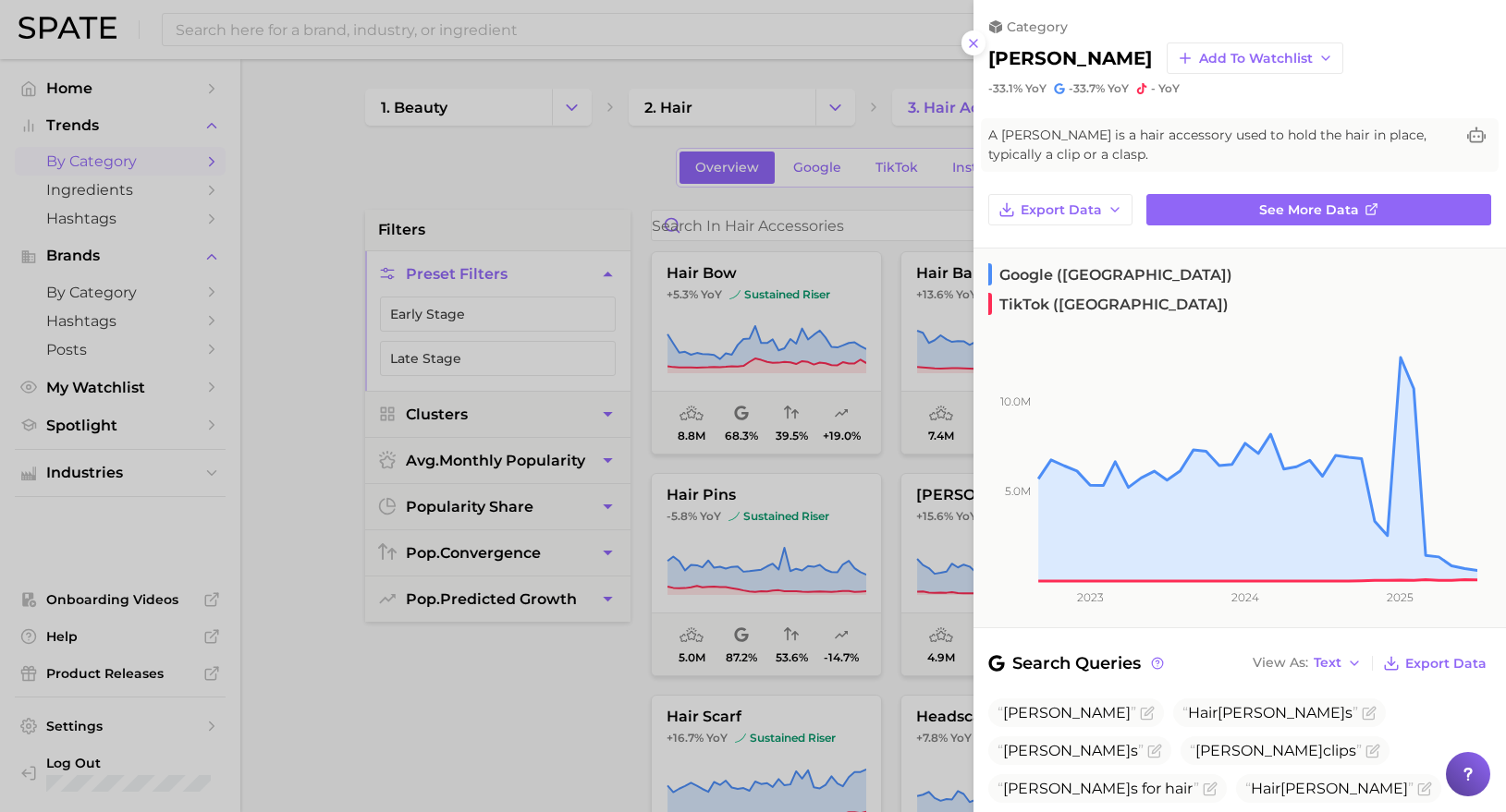
click at [914, 462] on div at bounding box center [753, 406] width 1506 height 812
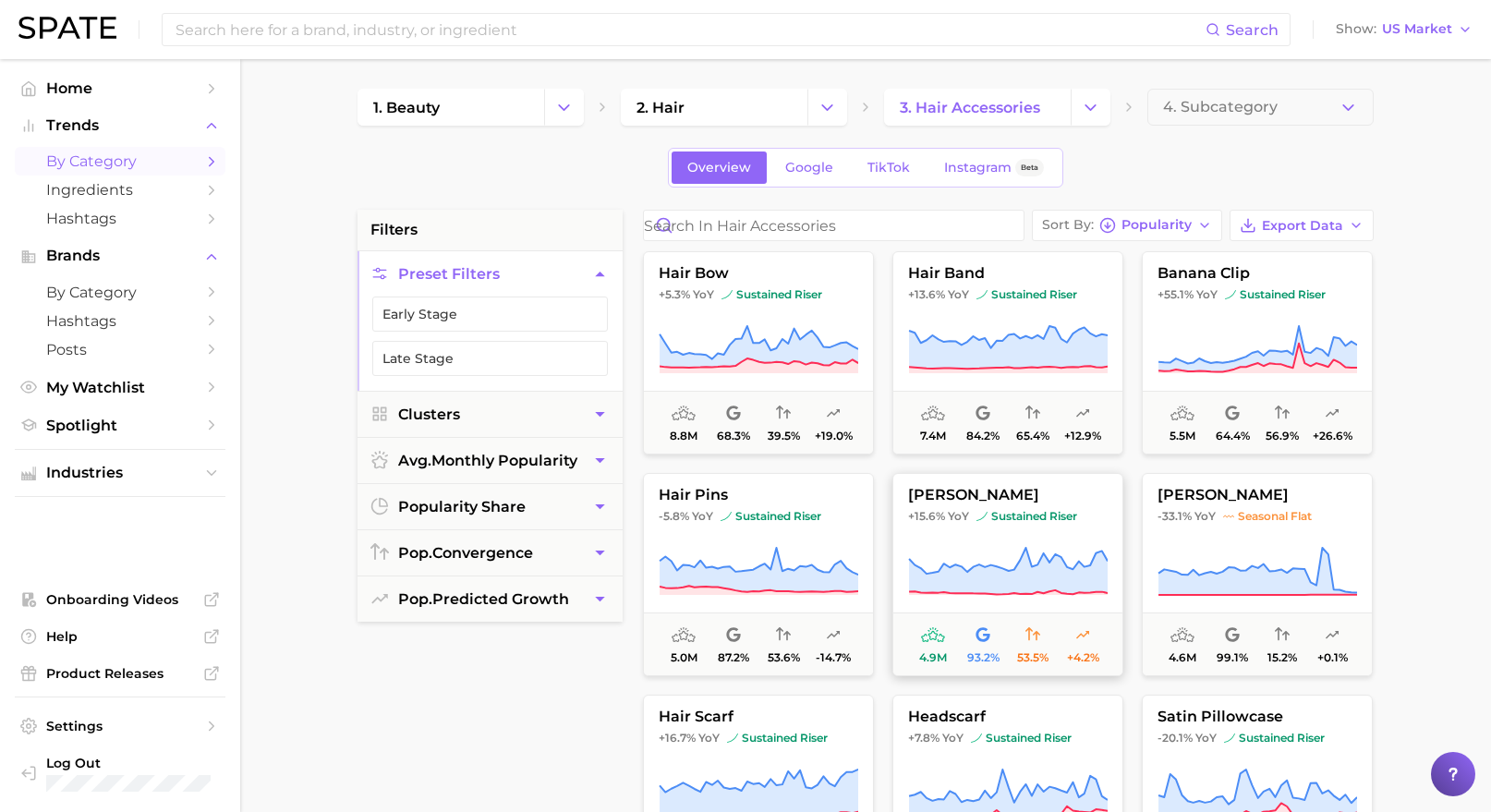
click at [974, 525] on button "bobby pins +15.6% YoY sustained riser 4.9m 93.2% 53.5% +4.2%" at bounding box center [1008, 575] width 231 height 203
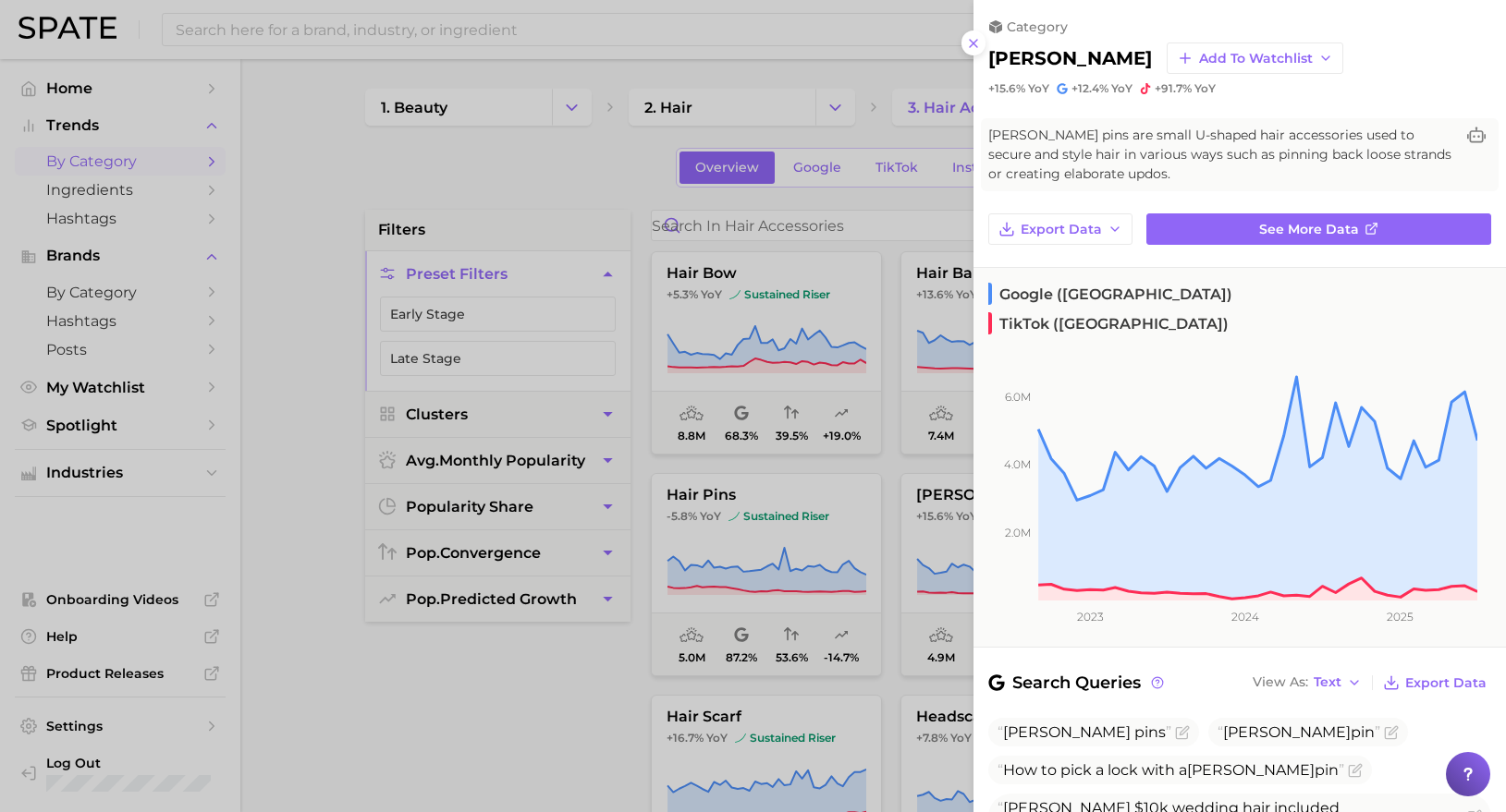
click at [552, 634] on div at bounding box center [753, 406] width 1506 height 812
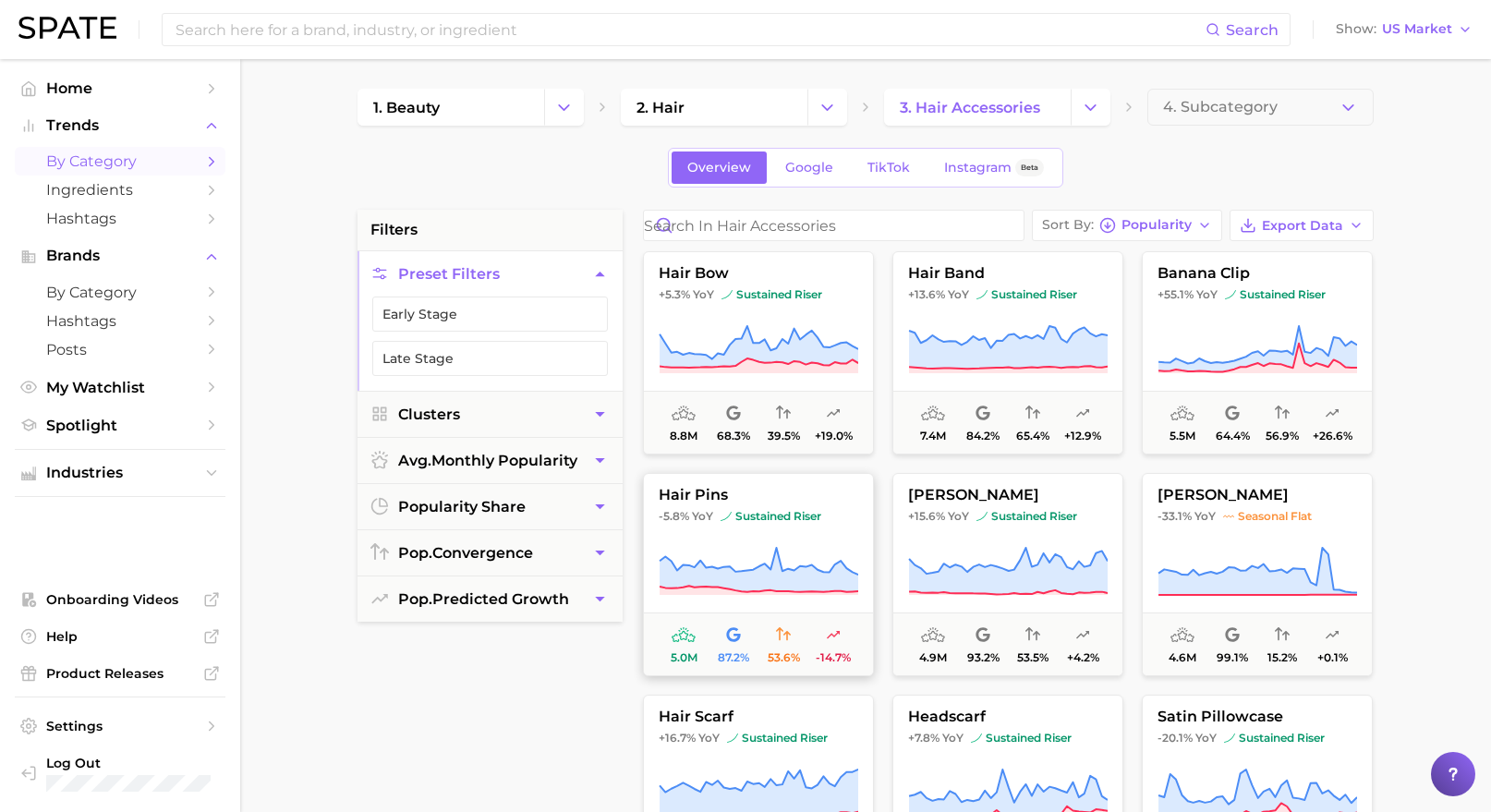
click at [759, 540] on button "hair pins -5.8% YoY sustained riser 5.0m 87.2% 53.6% -14.7%" at bounding box center [758, 575] width 231 height 203
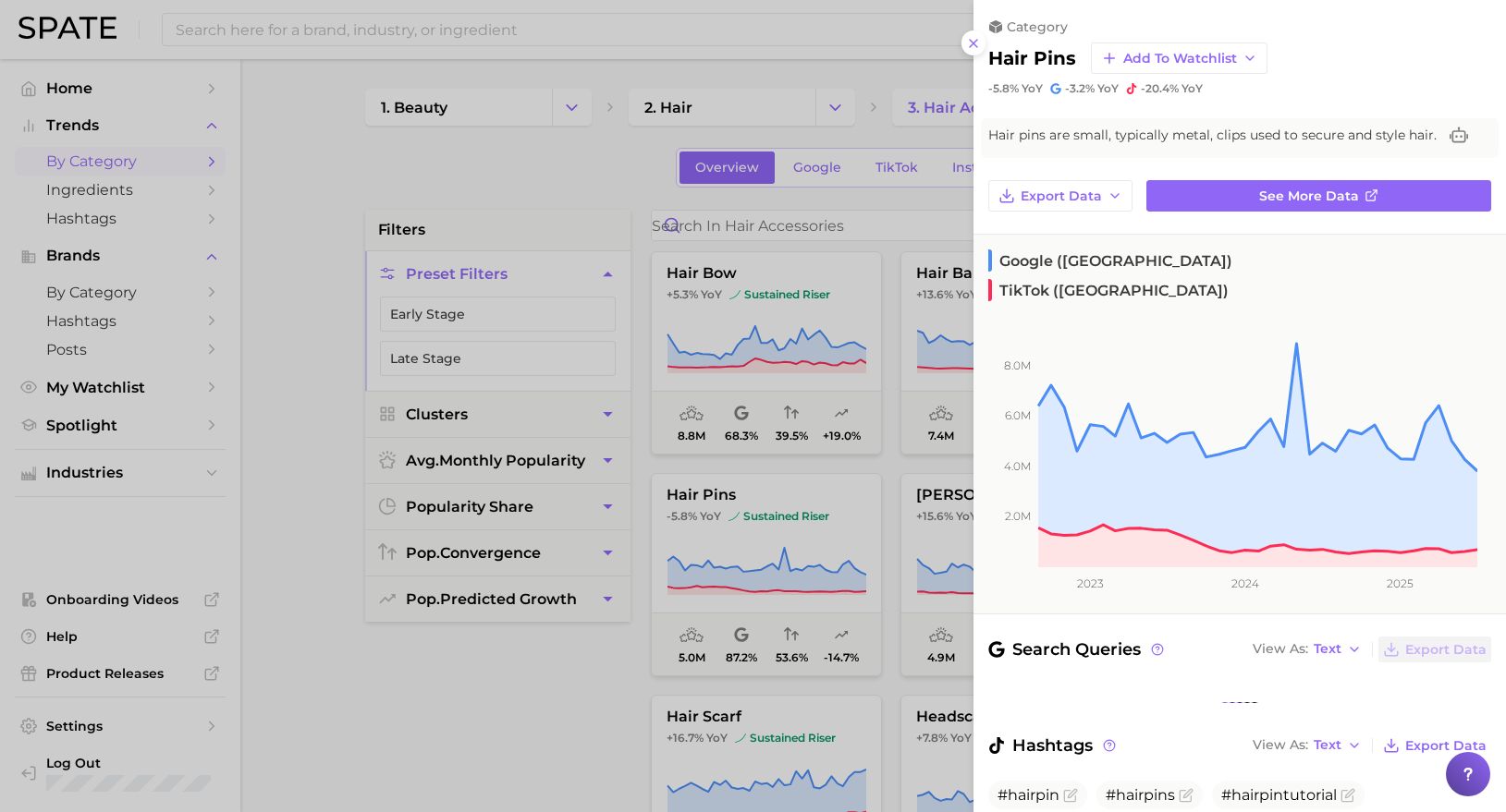
click at [559, 687] on div at bounding box center [753, 406] width 1506 height 812
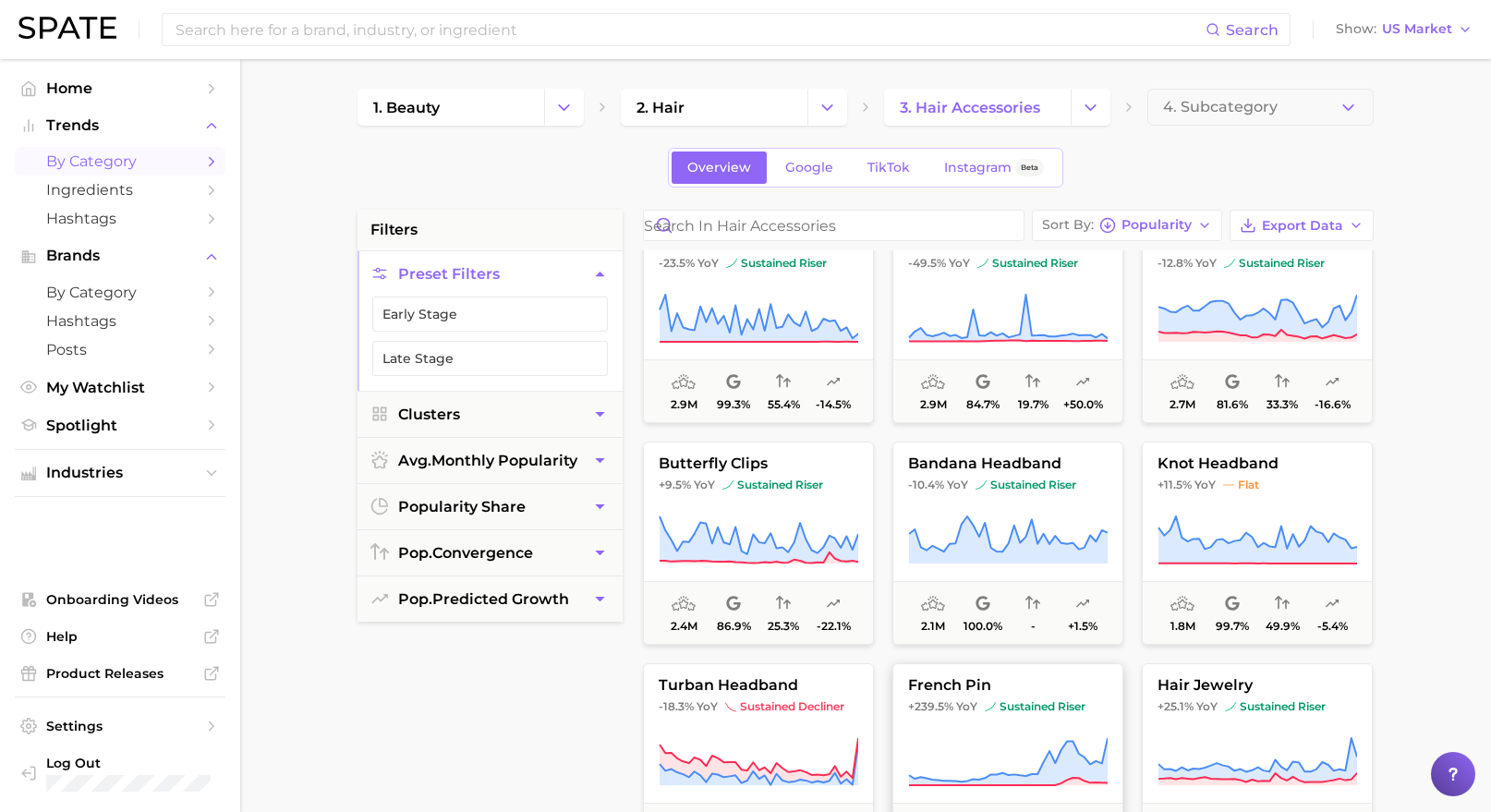
scroll to position [1811, 0]
click at [1041, 676] on span "french pin" at bounding box center [1008, 684] width 229 height 17
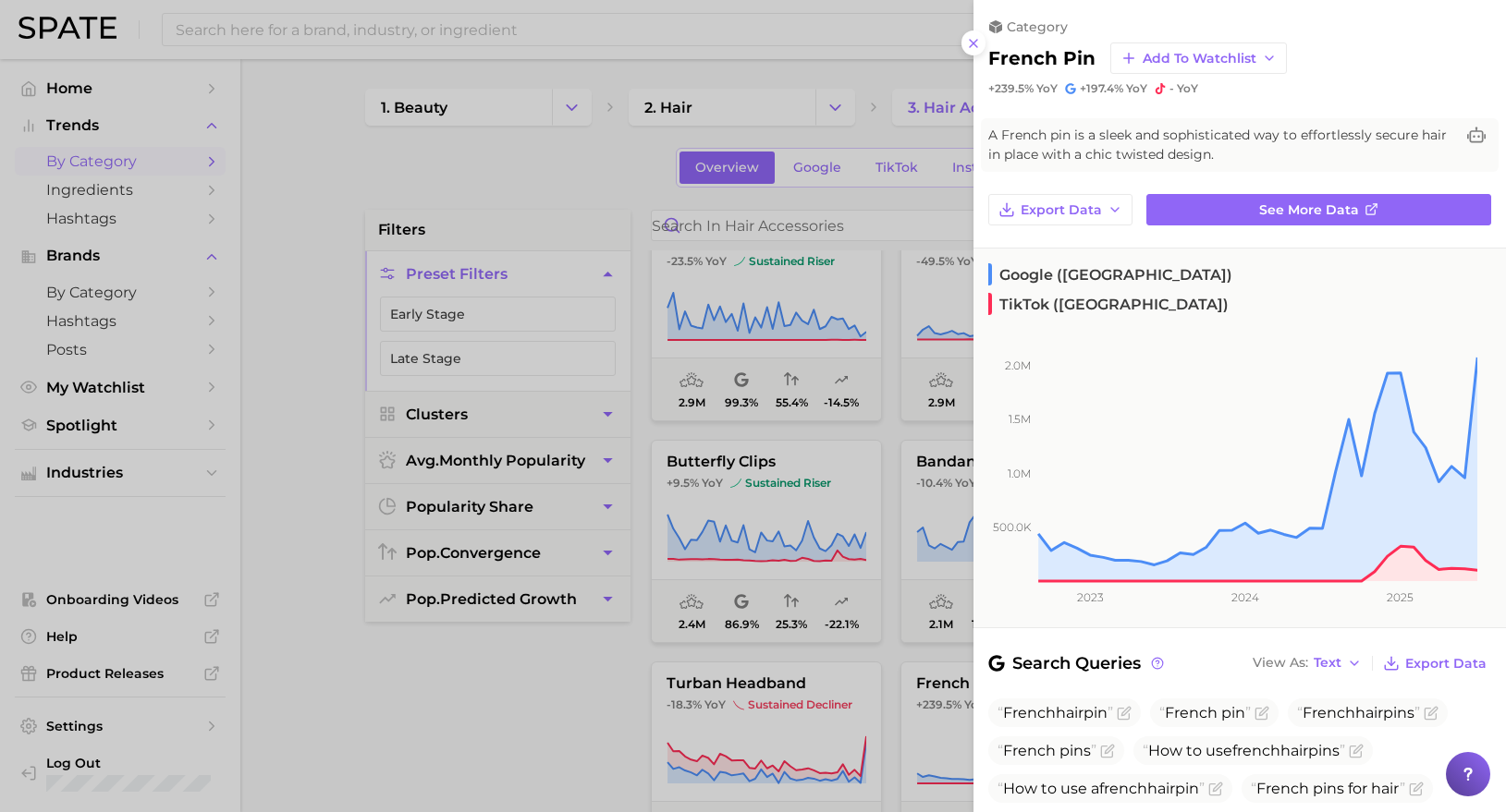
click at [353, 753] on div at bounding box center [753, 406] width 1506 height 812
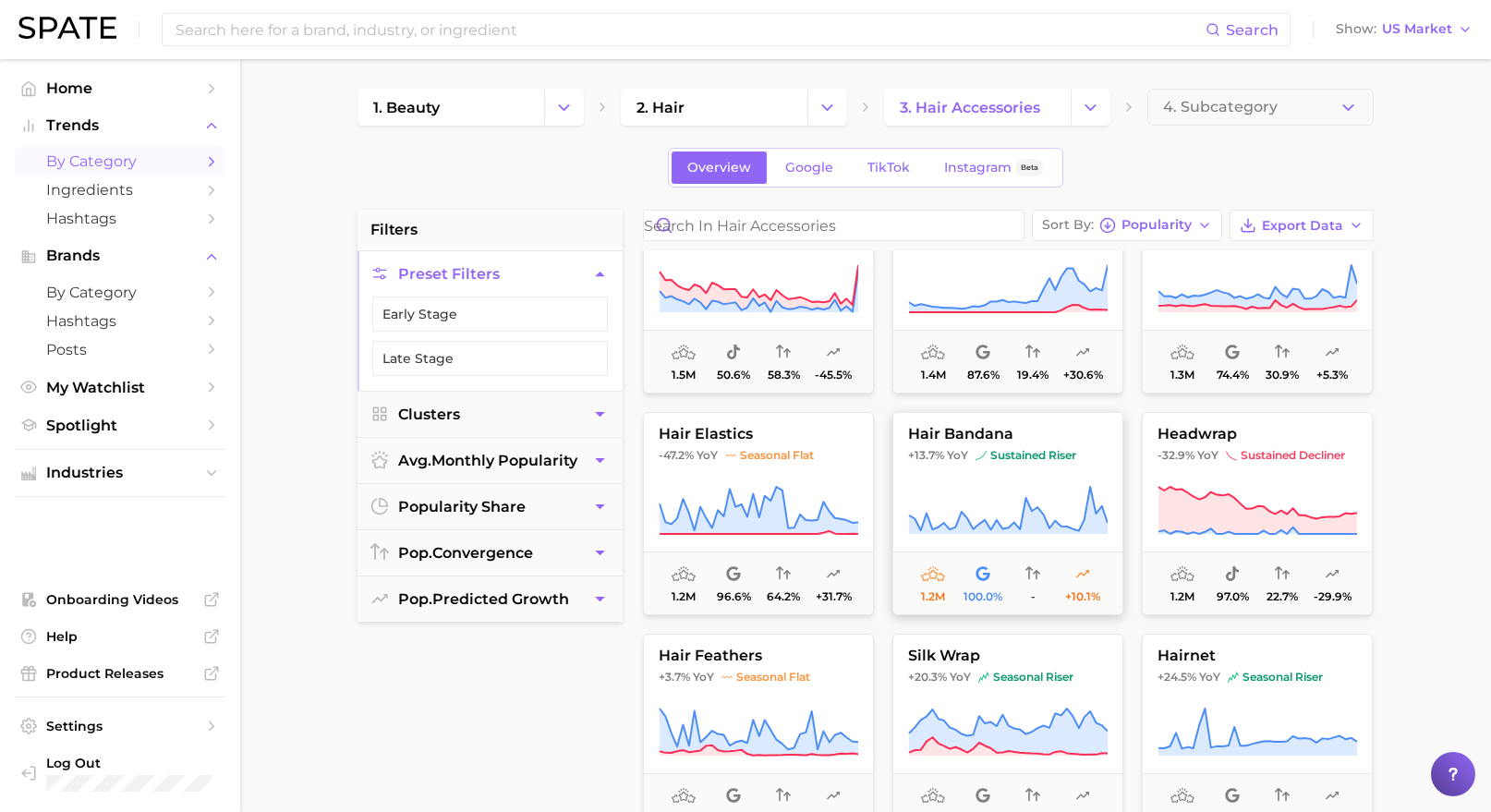
scroll to position [2283, 0]
click at [781, 492] on icon at bounding box center [759, 510] width 198 height 47
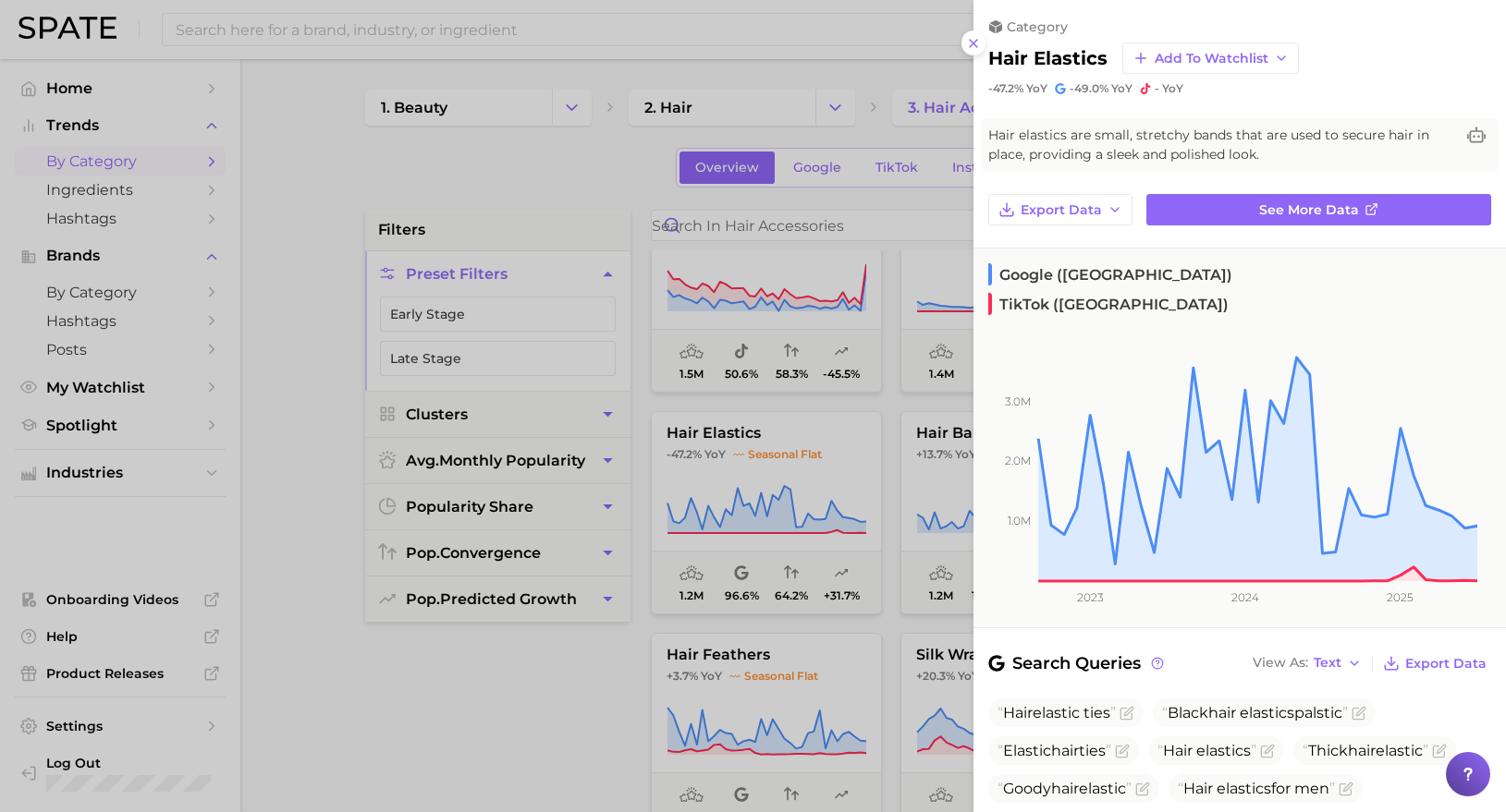
click at [517, 744] on div at bounding box center [753, 406] width 1506 height 812
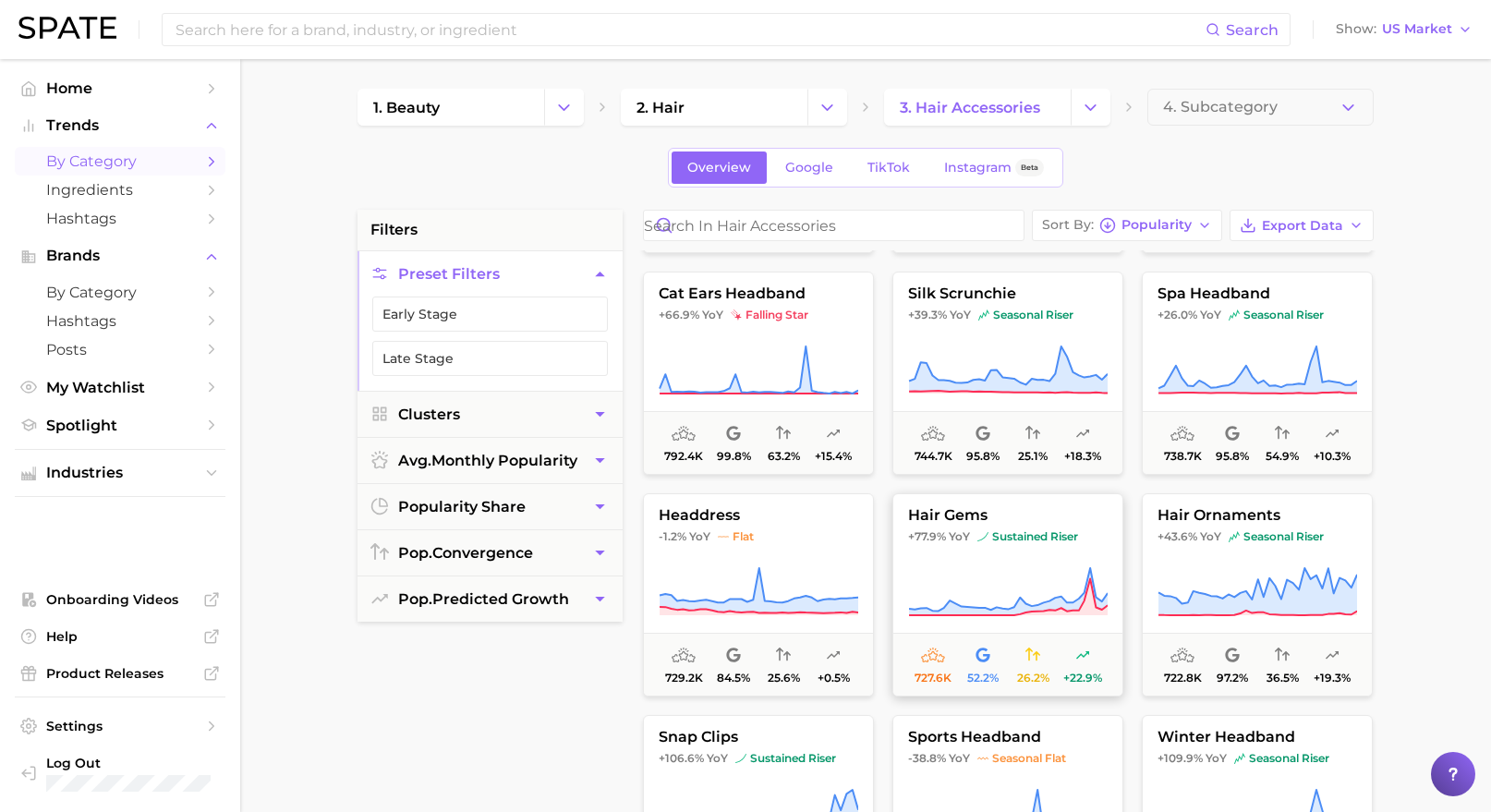
scroll to position [3115, 0]
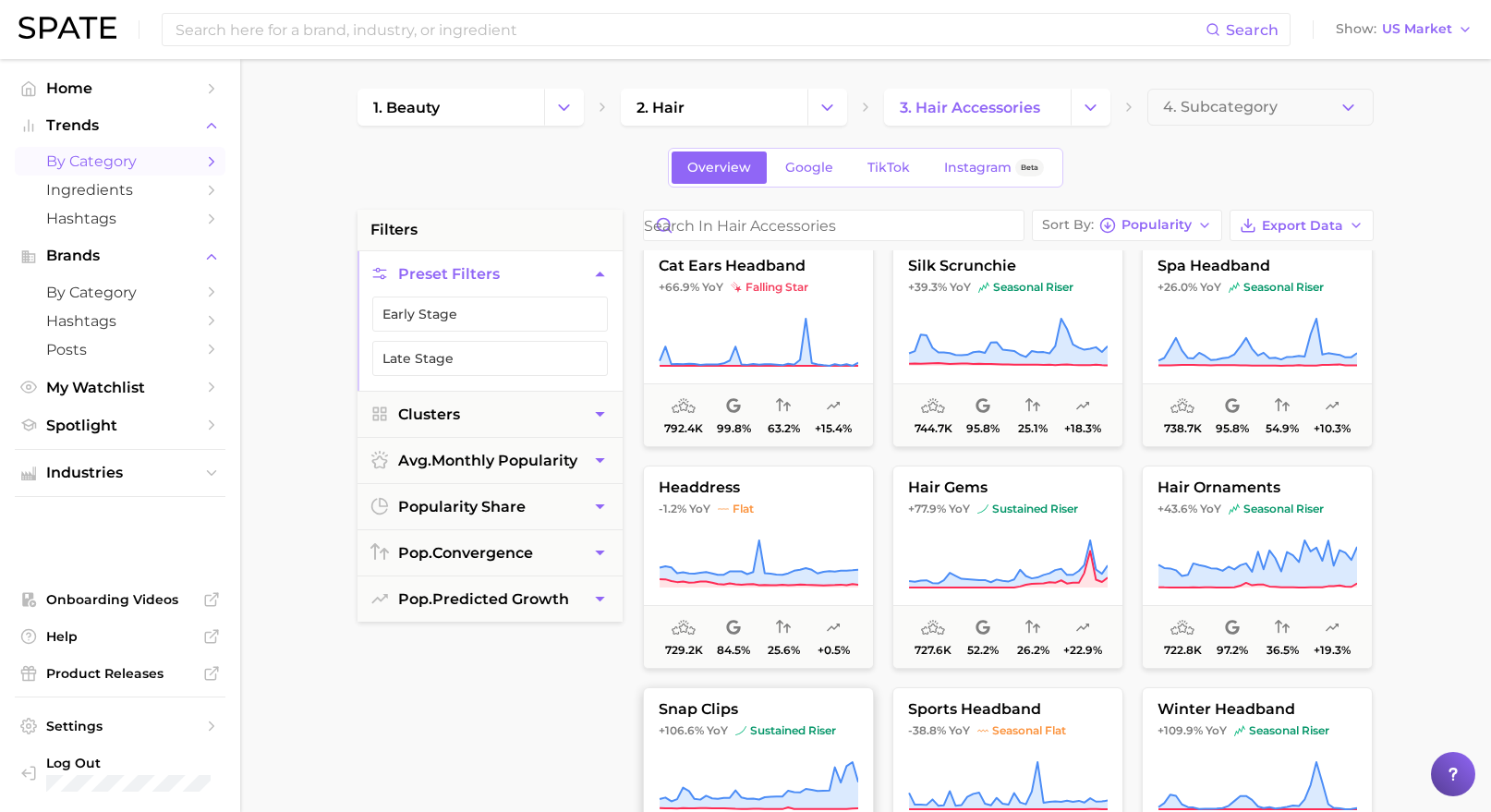
click at [764, 740] on button "snap clips +106.6% YoY sustained riser 701.0k 98.9% 32.8% +18.7%" at bounding box center [758, 789] width 231 height 203
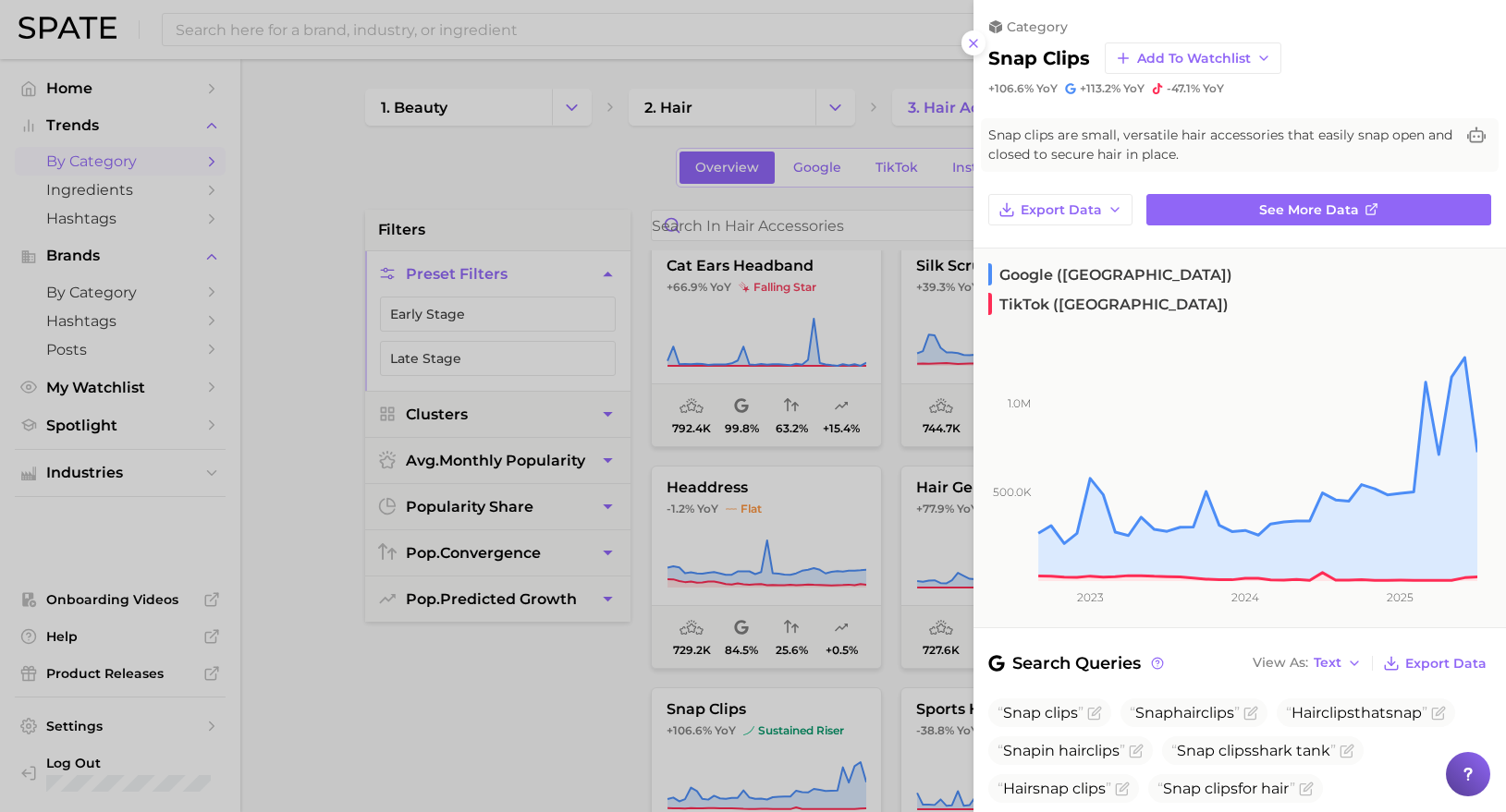
click at [611, 698] on div at bounding box center [753, 406] width 1506 height 812
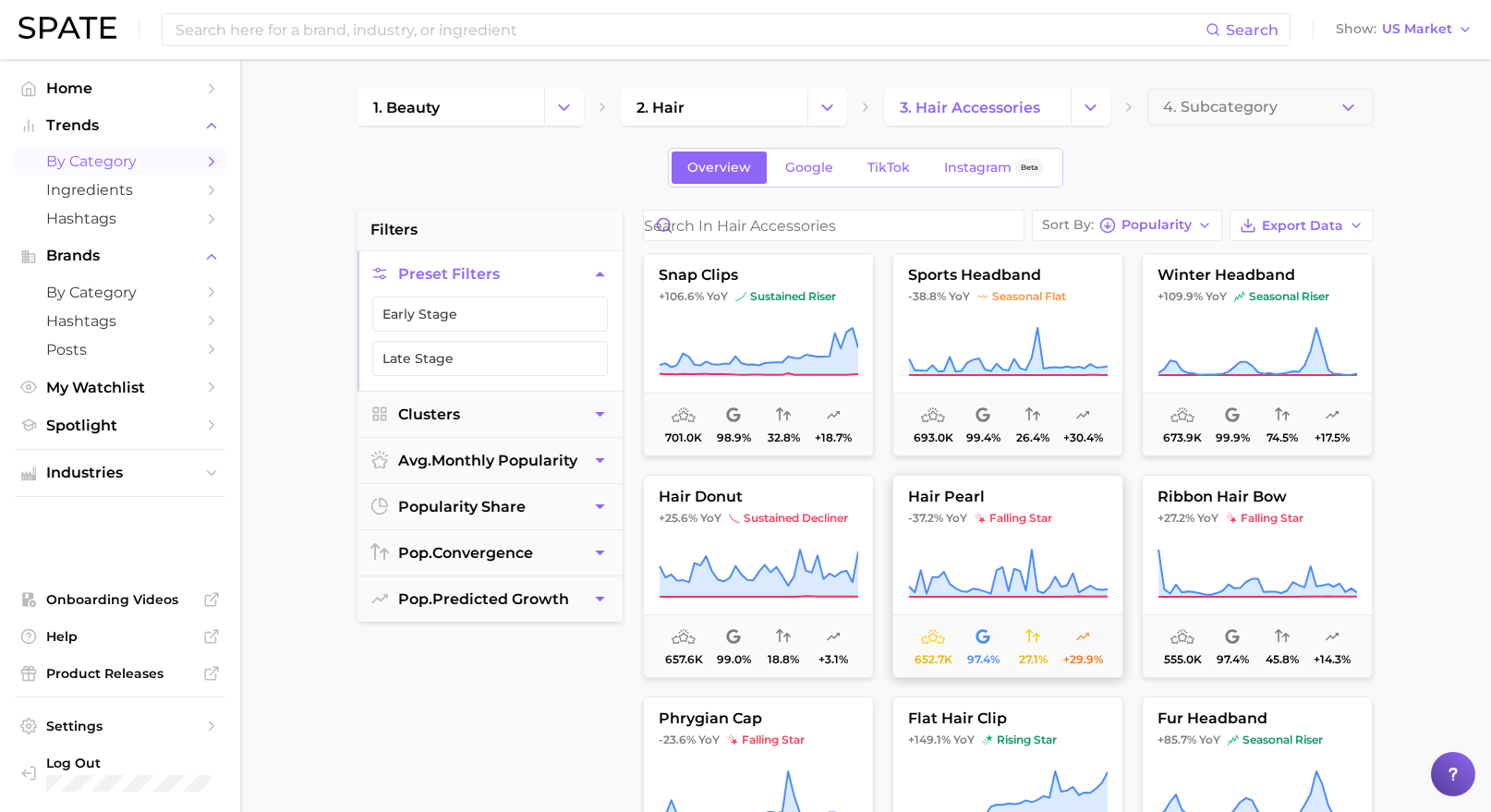
scroll to position [3585, 0]
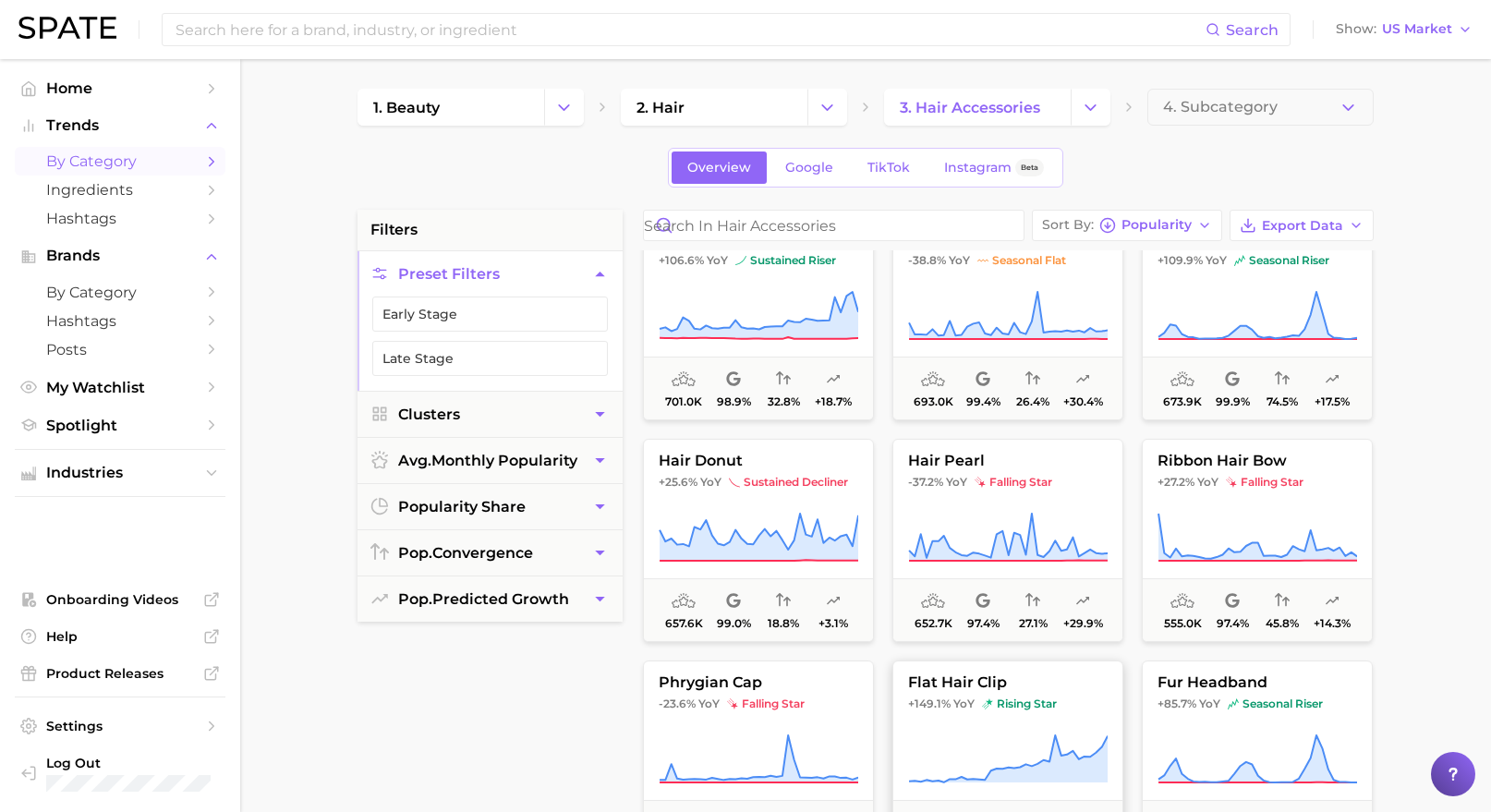
click at [1015, 696] on span "rising star" at bounding box center [1019, 704] width 75 height 15
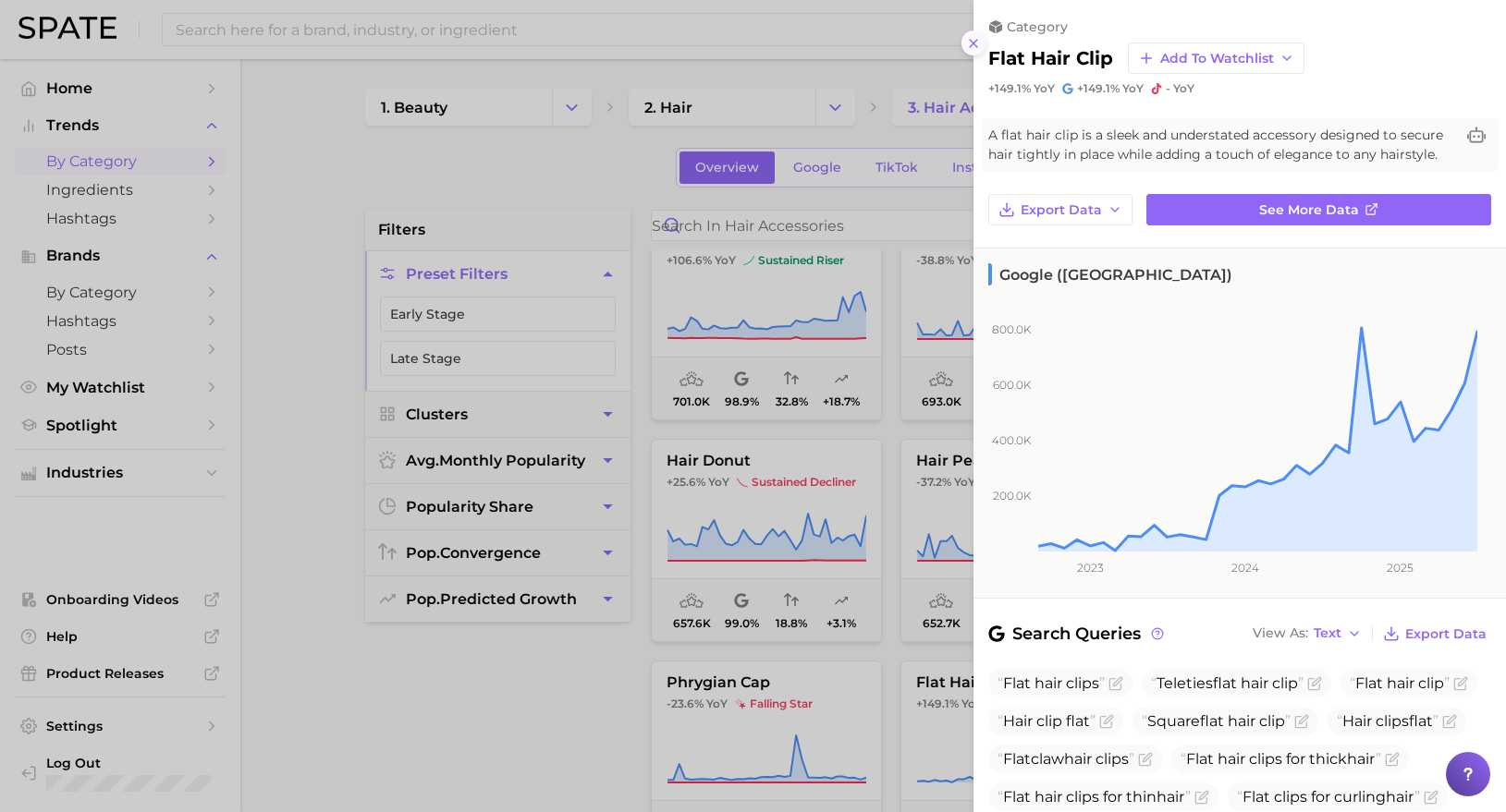
click at [977, 39] on icon at bounding box center [974, 44] width 15 height 15
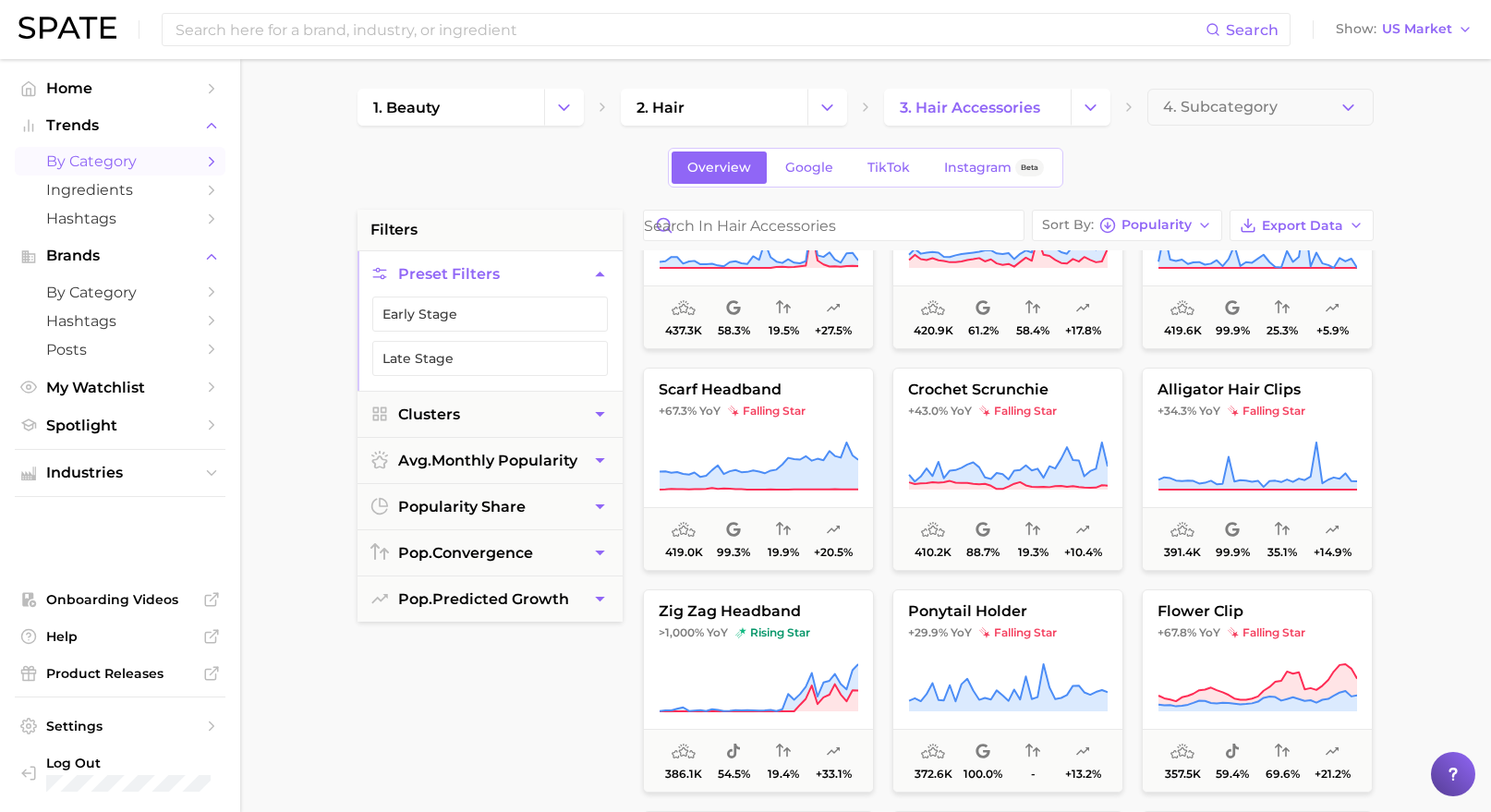
scroll to position [4570, 0]
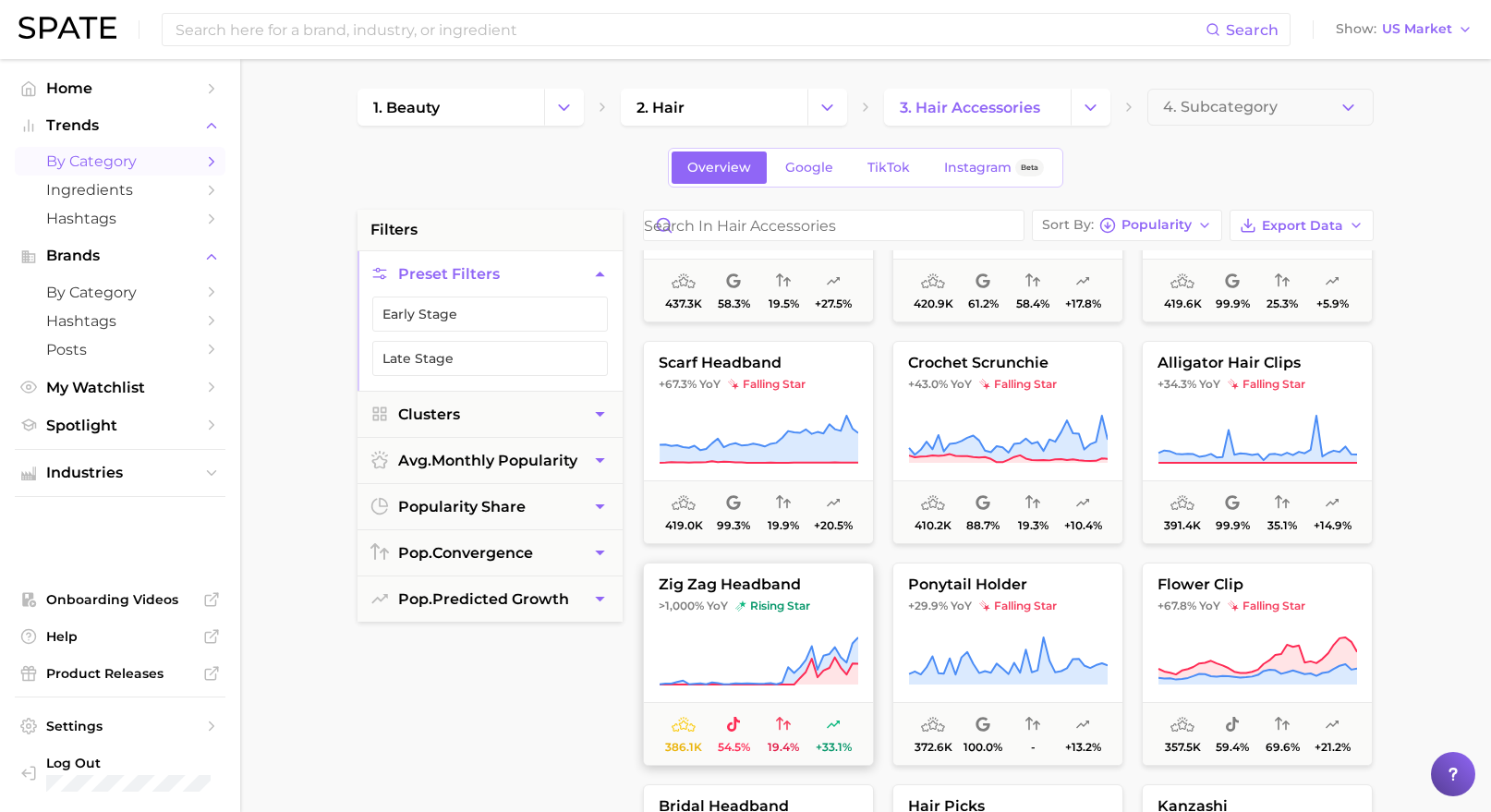
click at [780, 595] on button "zig zag headband >1,000% YoY rising star 386.1k 54.5% 19.4% +33.1%" at bounding box center [758, 664] width 231 height 203
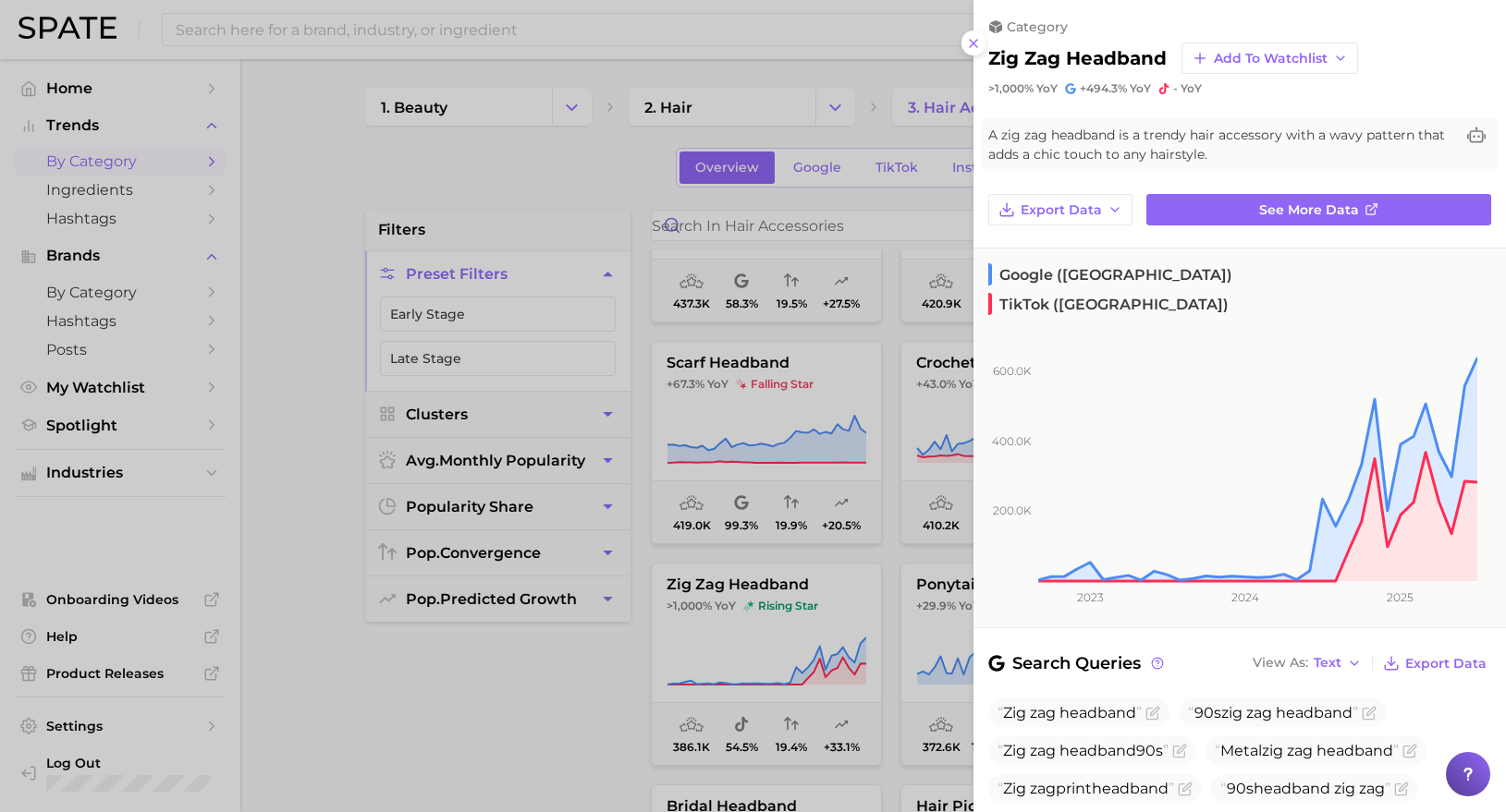
click at [493, 683] on div at bounding box center [753, 406] width 1506 height 812
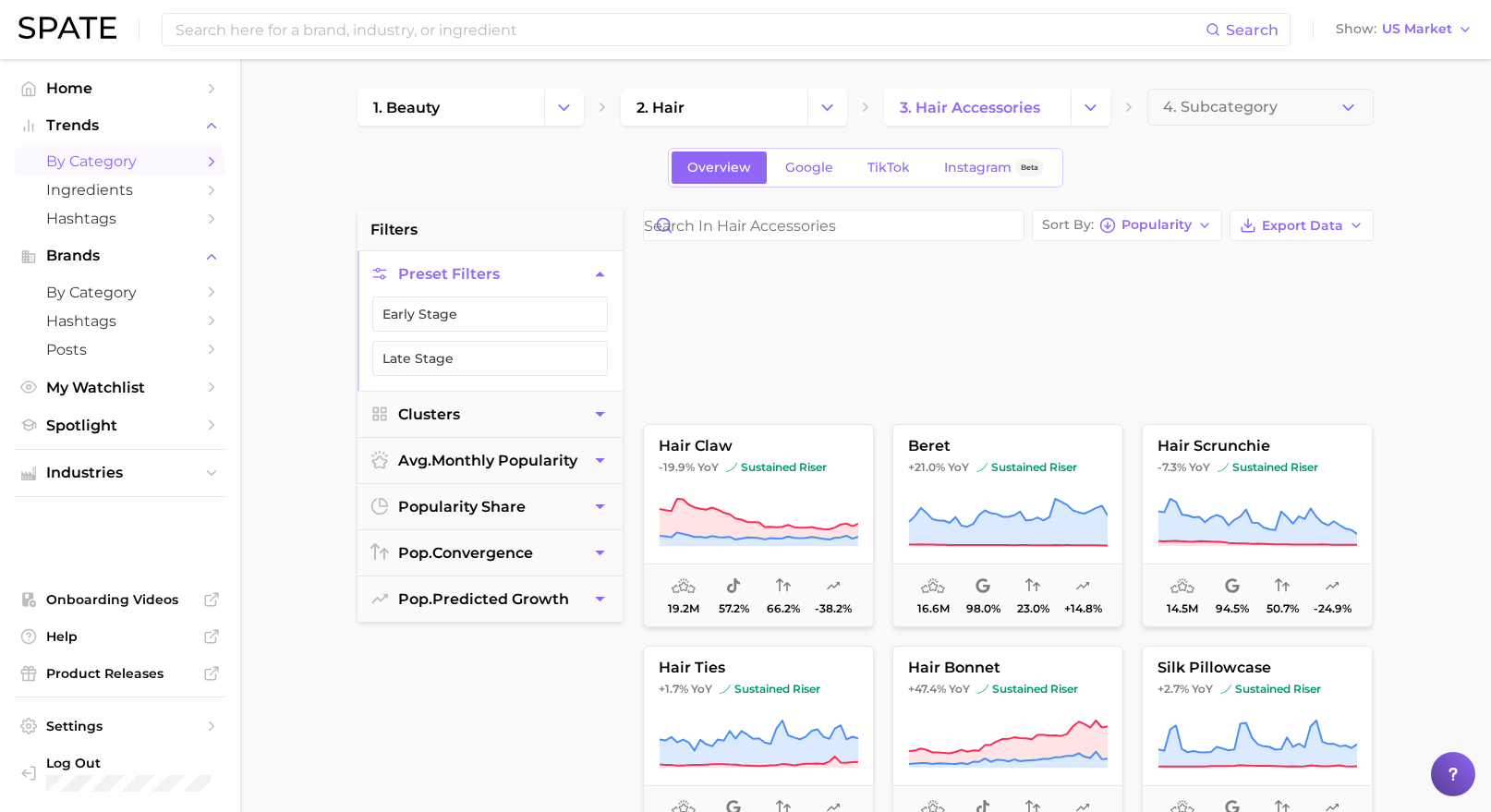
scroll to position [0, 0]
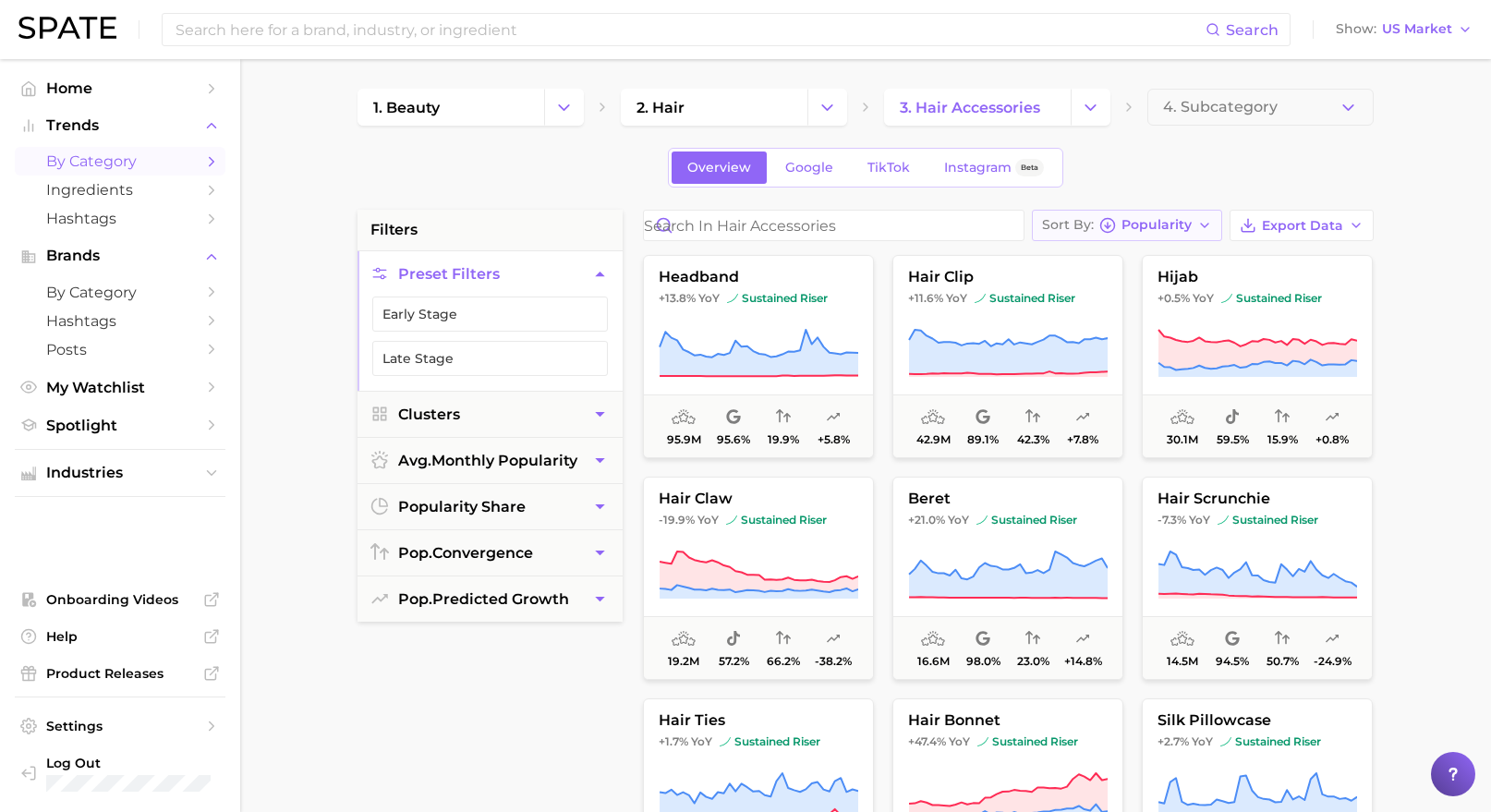
click at [1206, 220] on icon "button" at bounding box center [1205, 226] width 15 height 15
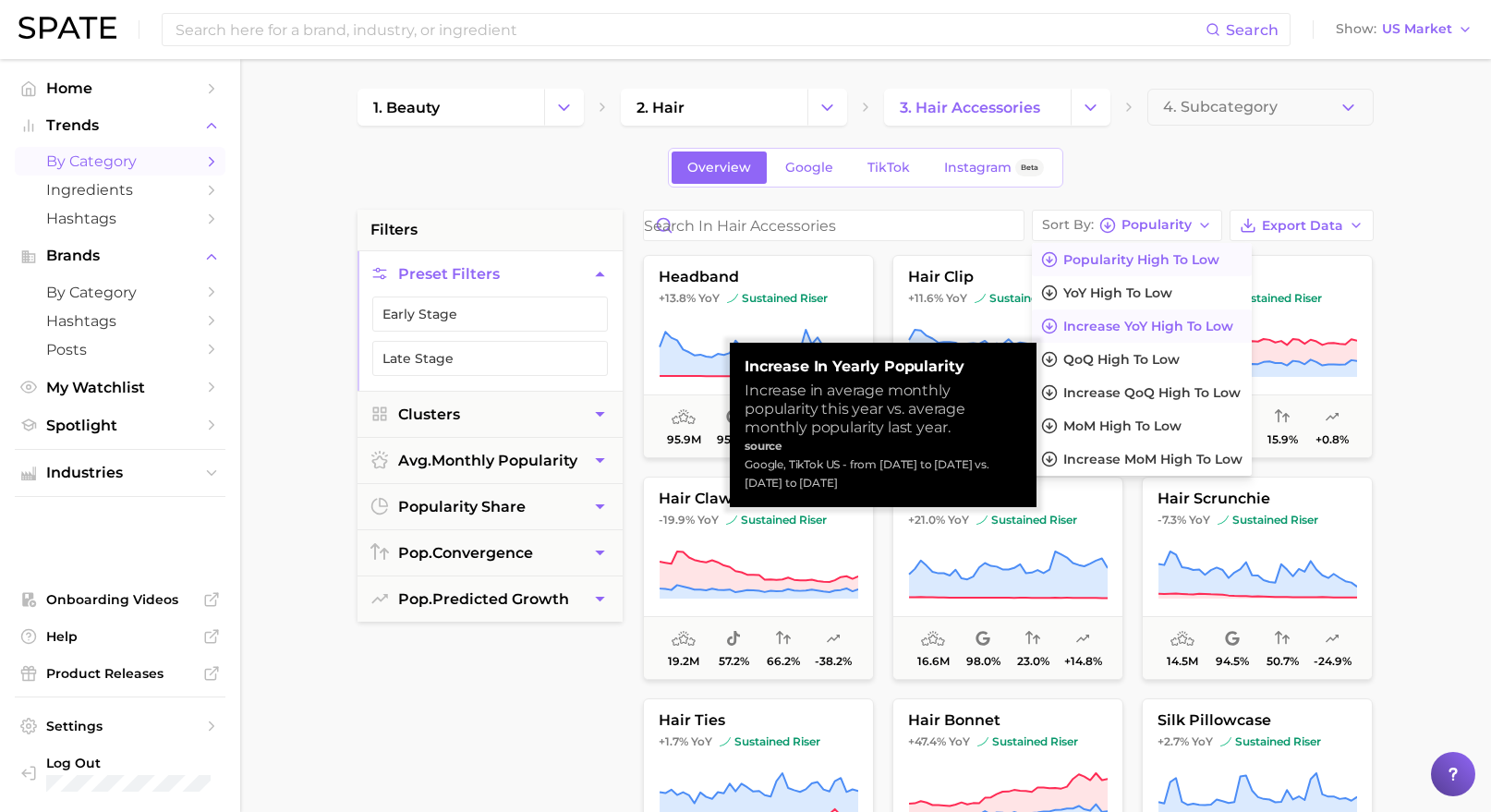
click at [1137, 319] on span "Increase YoY high to low" at bounding box center [1148, 327] width 170 height 16
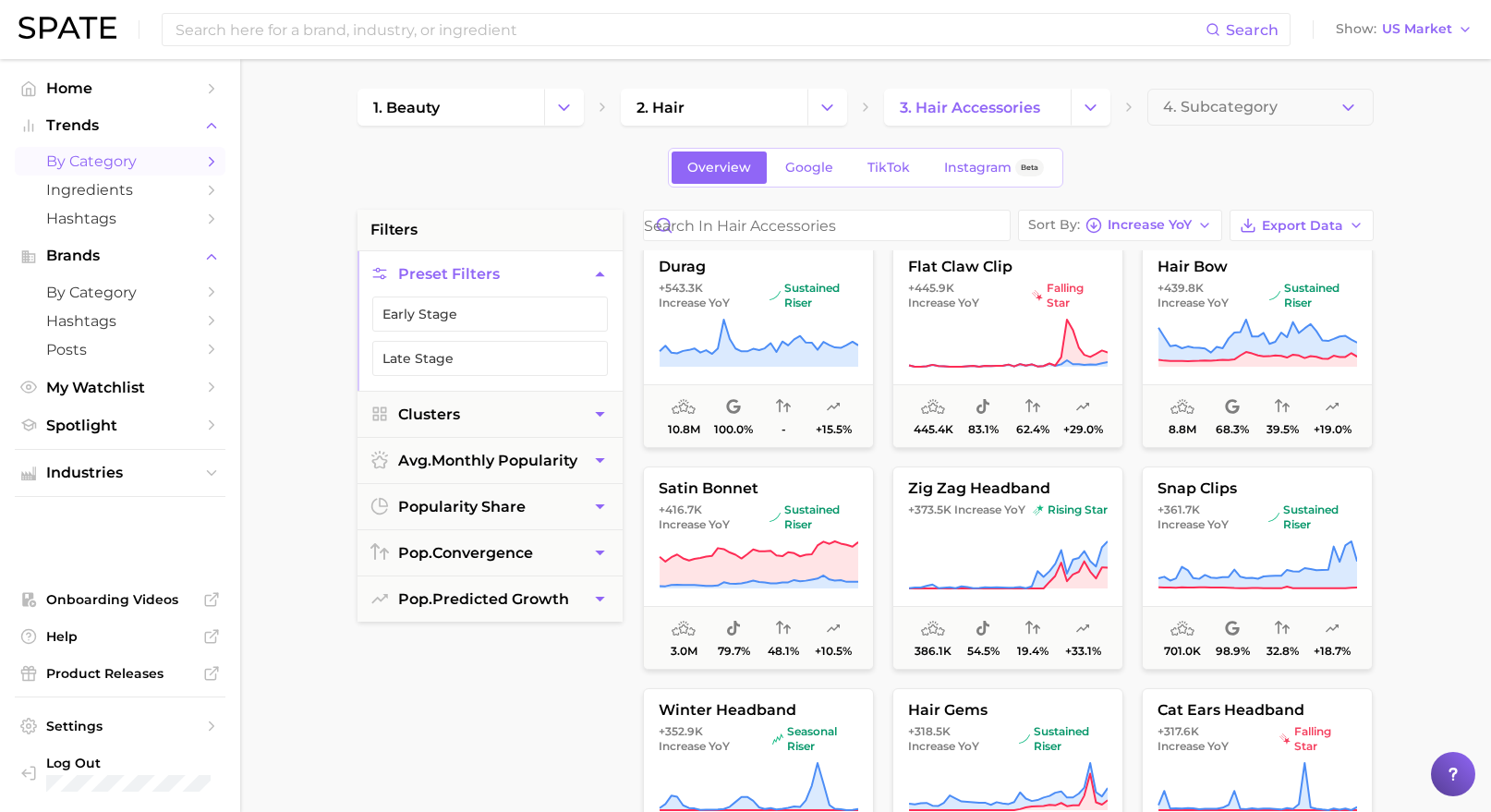
scroll to position [786, 0]
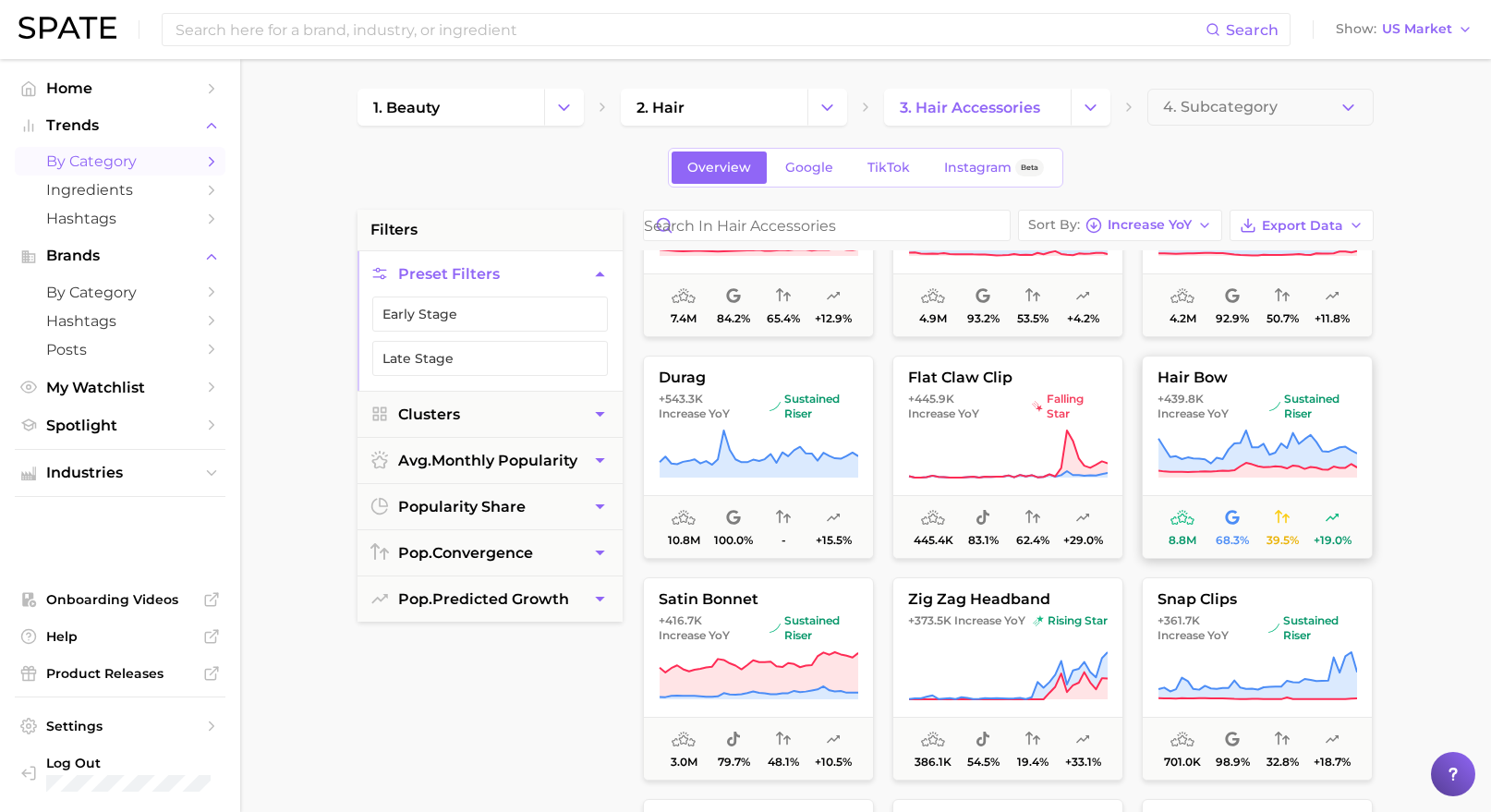
click at [1200, 509] on span "8.8m" at bounding box center [1182, 527] width 50 height 40
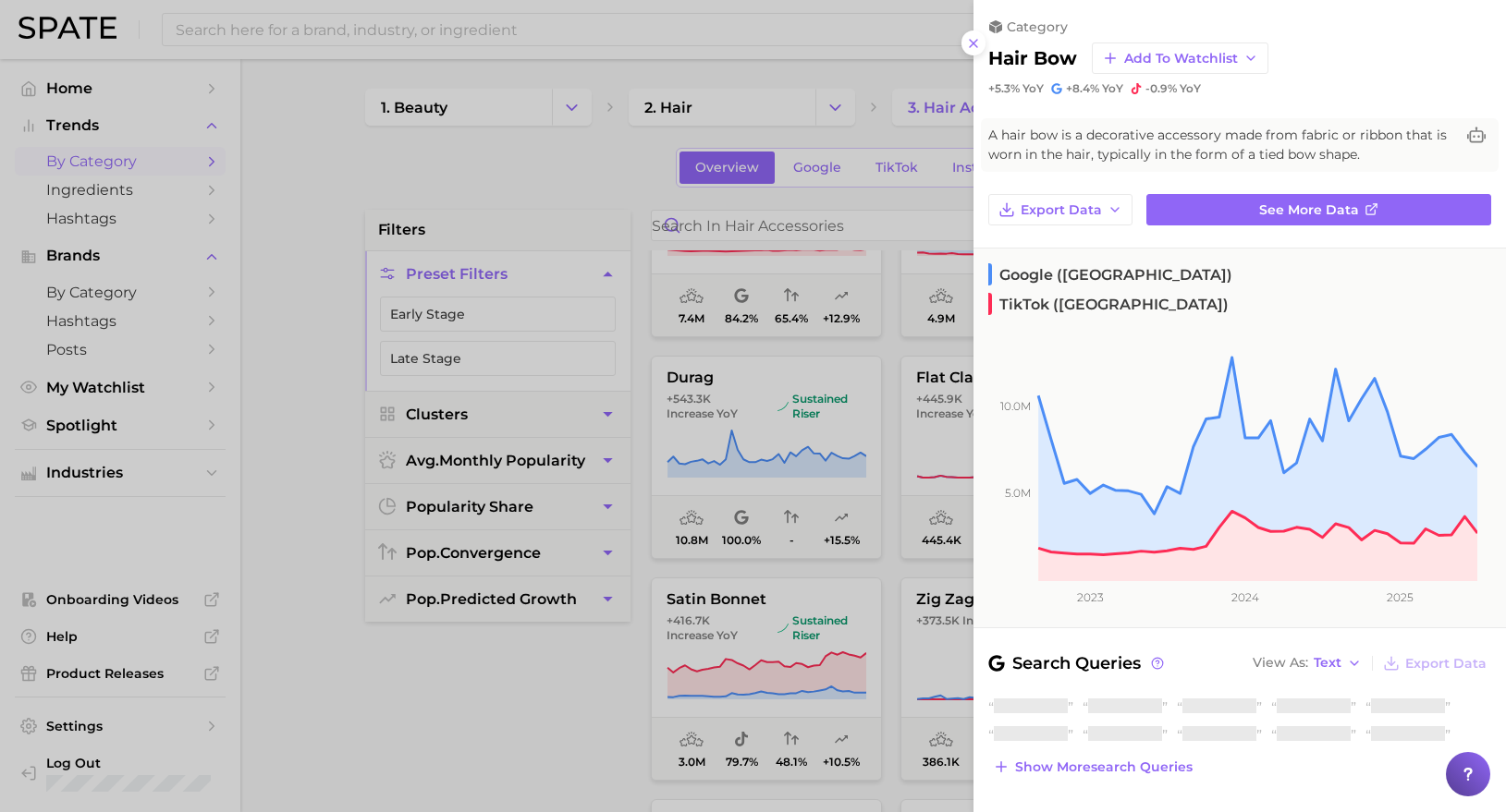
click at [425, 716] on div at bounding box center [753, 406] width 1506 height 812
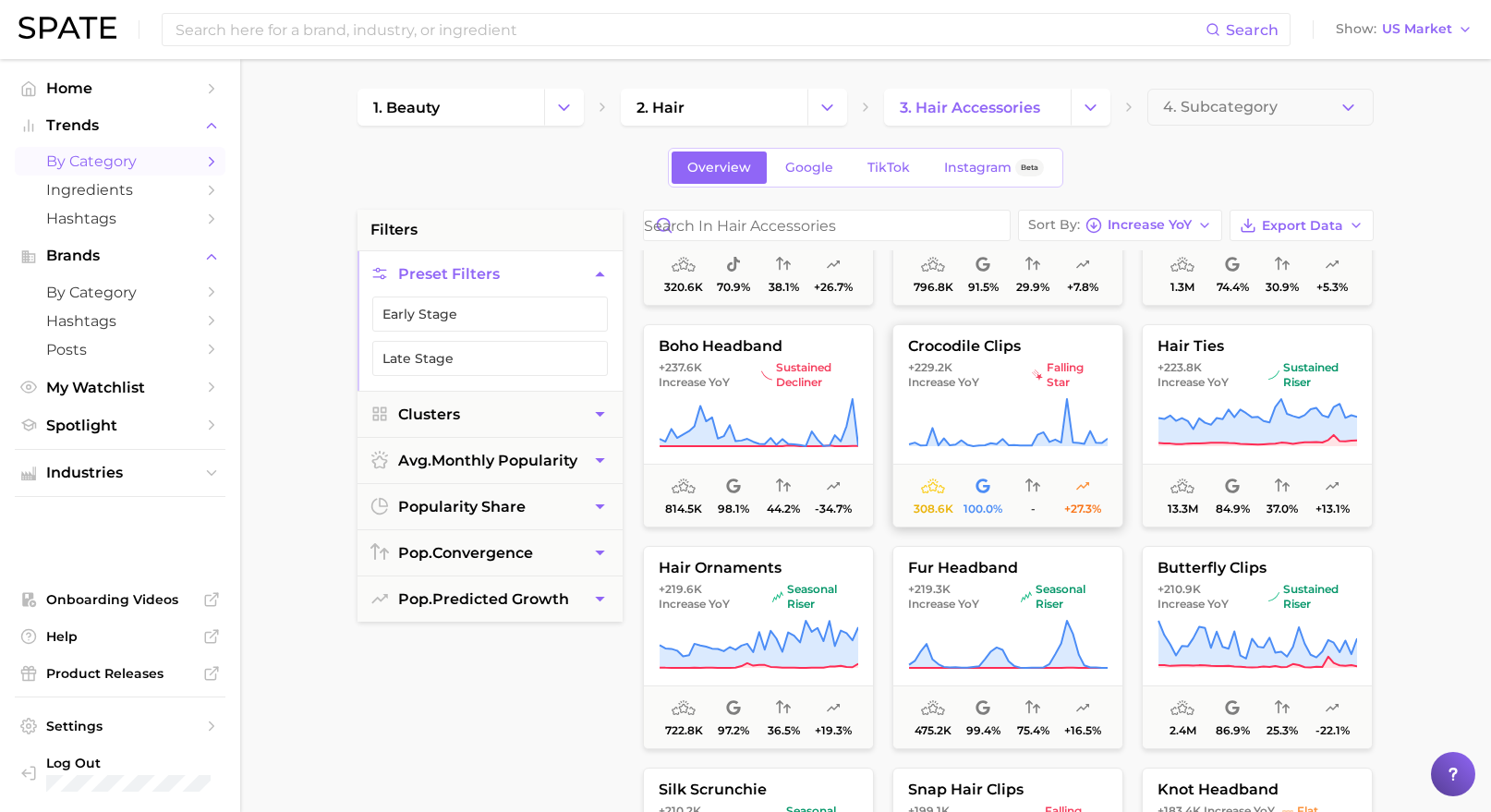
scroll to position [1935, 0]
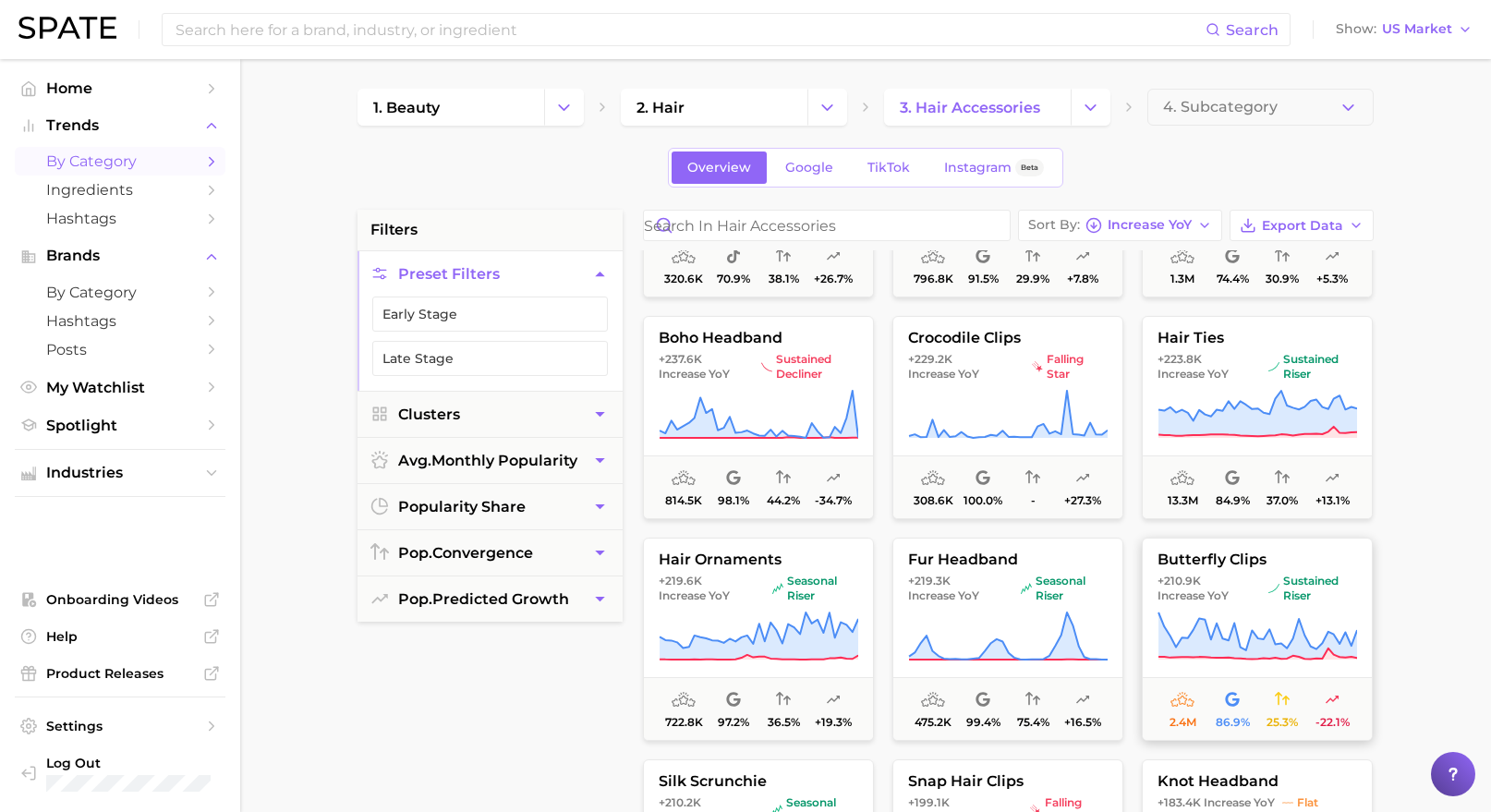
click at [1219, 606] on button "butterfly clips +210.9k Increase YoY sustained riser 2.4m 86.9% 25.3% -22.1%" at bounding box center [1256, 639] width 231 height 203
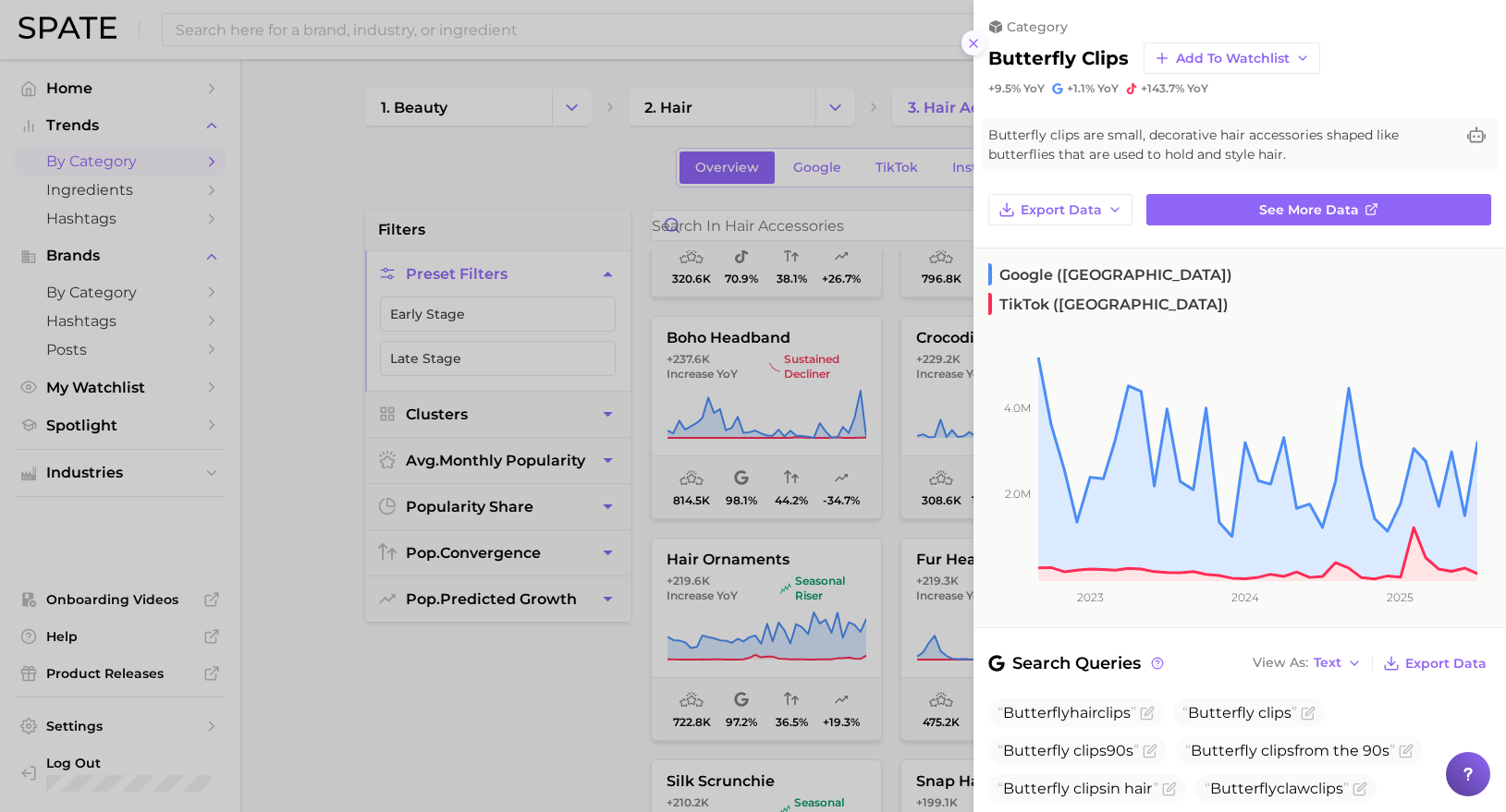
click at [969, 36] on icon at bounding box center [974, 44] width 15 height 15
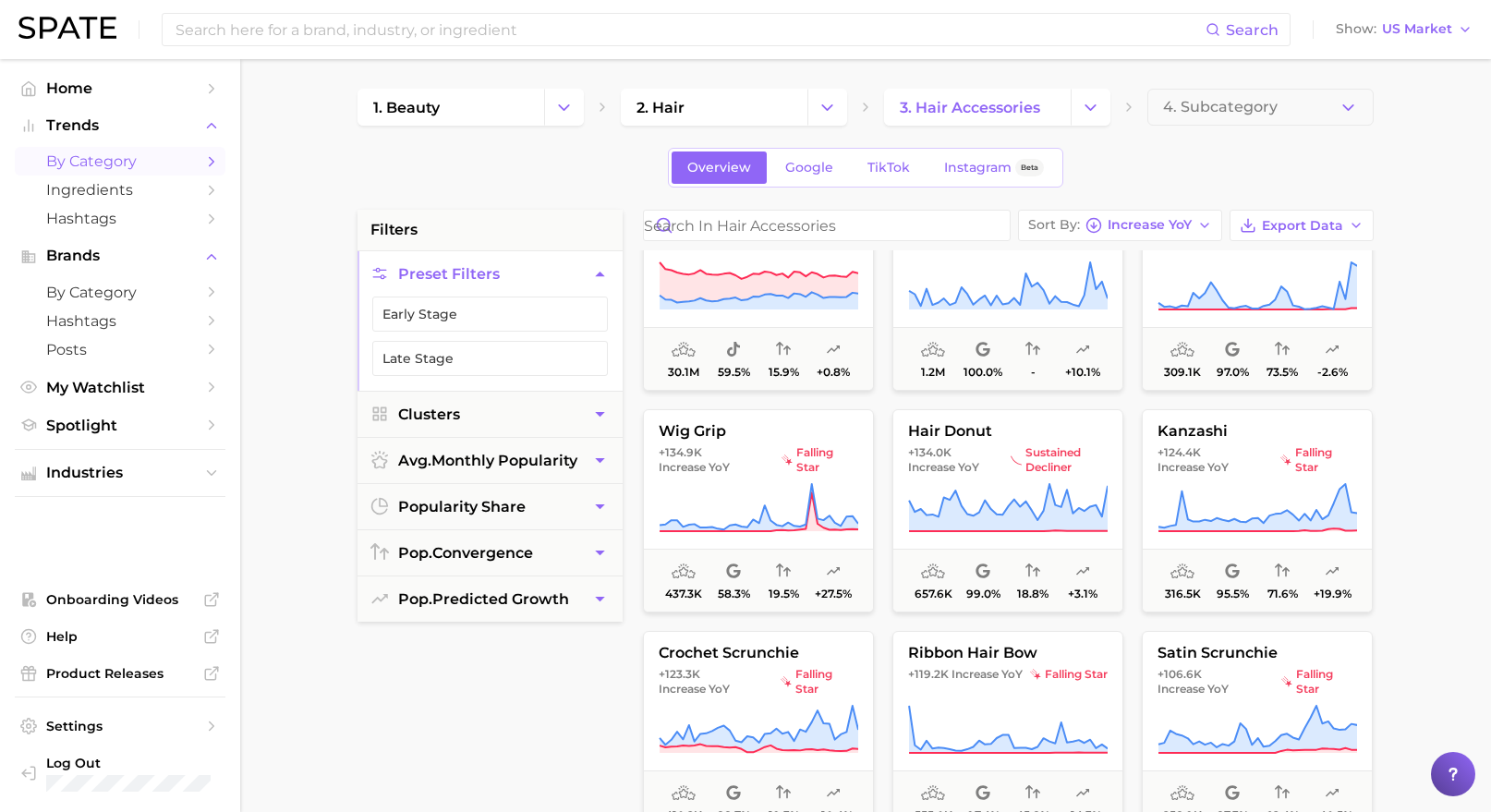
scroll to position [3172, 0]
click at [776, 666] on span "+123.3k Increase YoY falling star" at bounding box center [758, 680] width 229 height 29
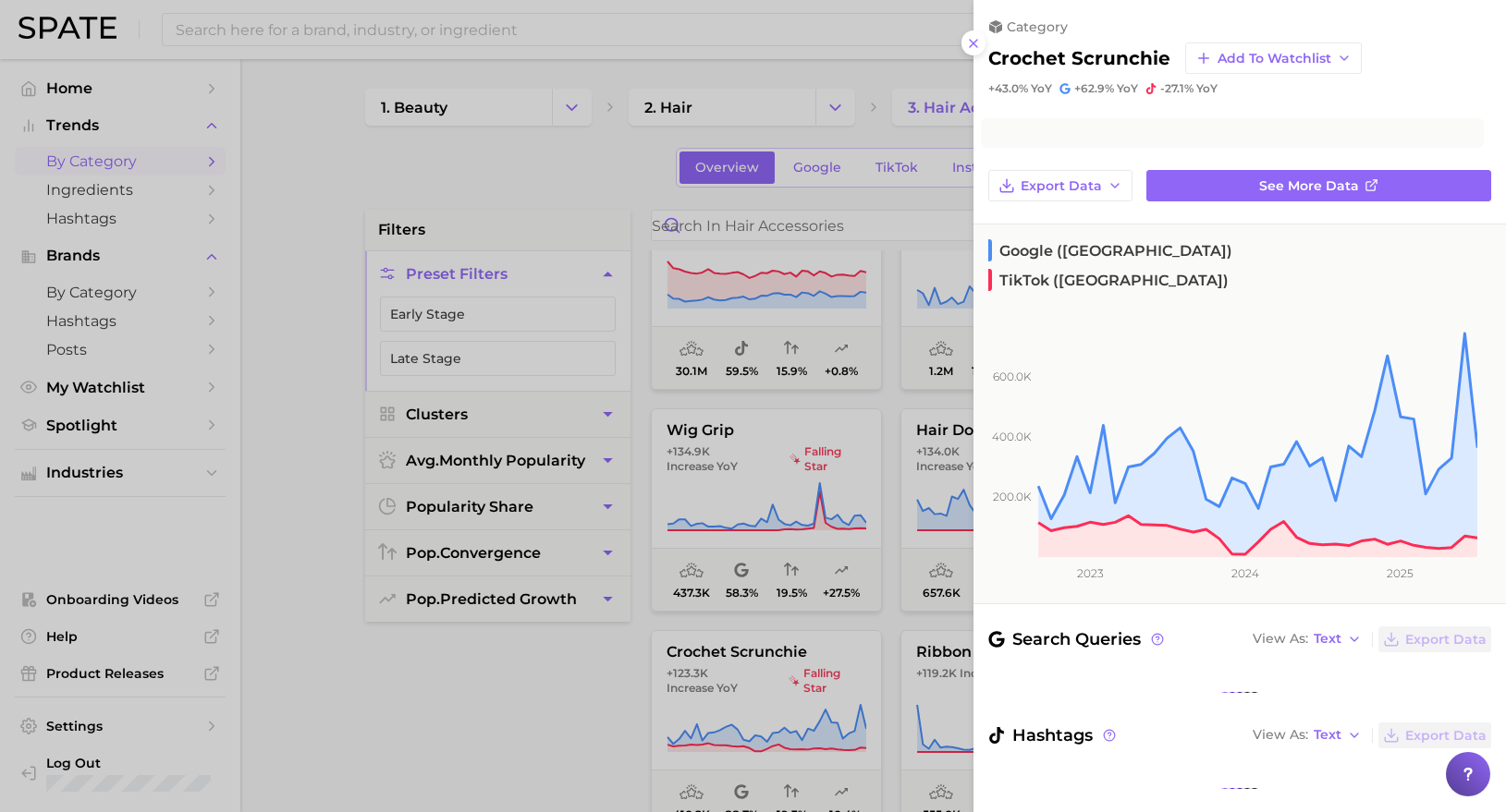
click at [593, 695] on div at bounding box center [753, 406] width 1506 height 812
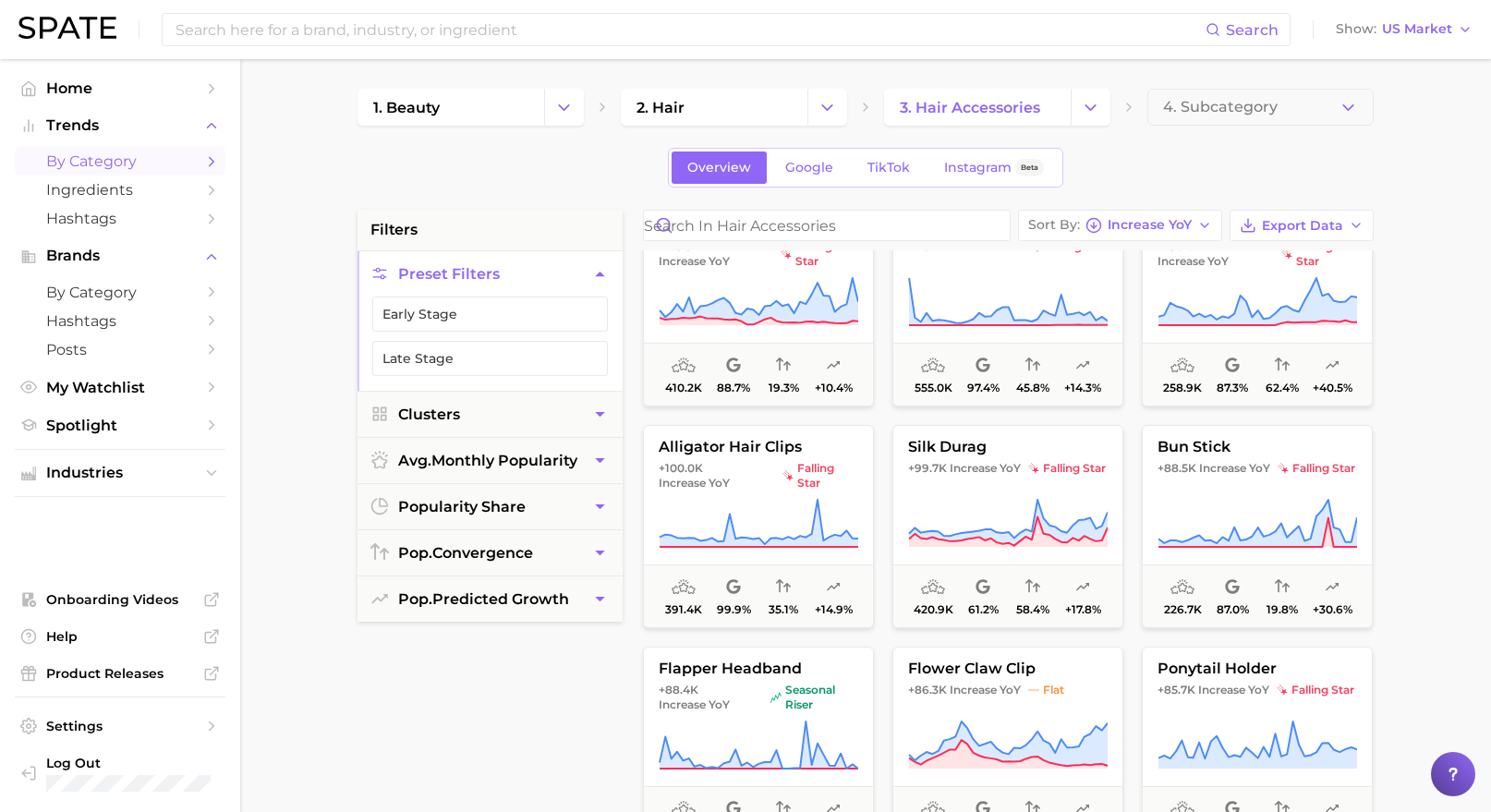
scroll to position [3419, 0]
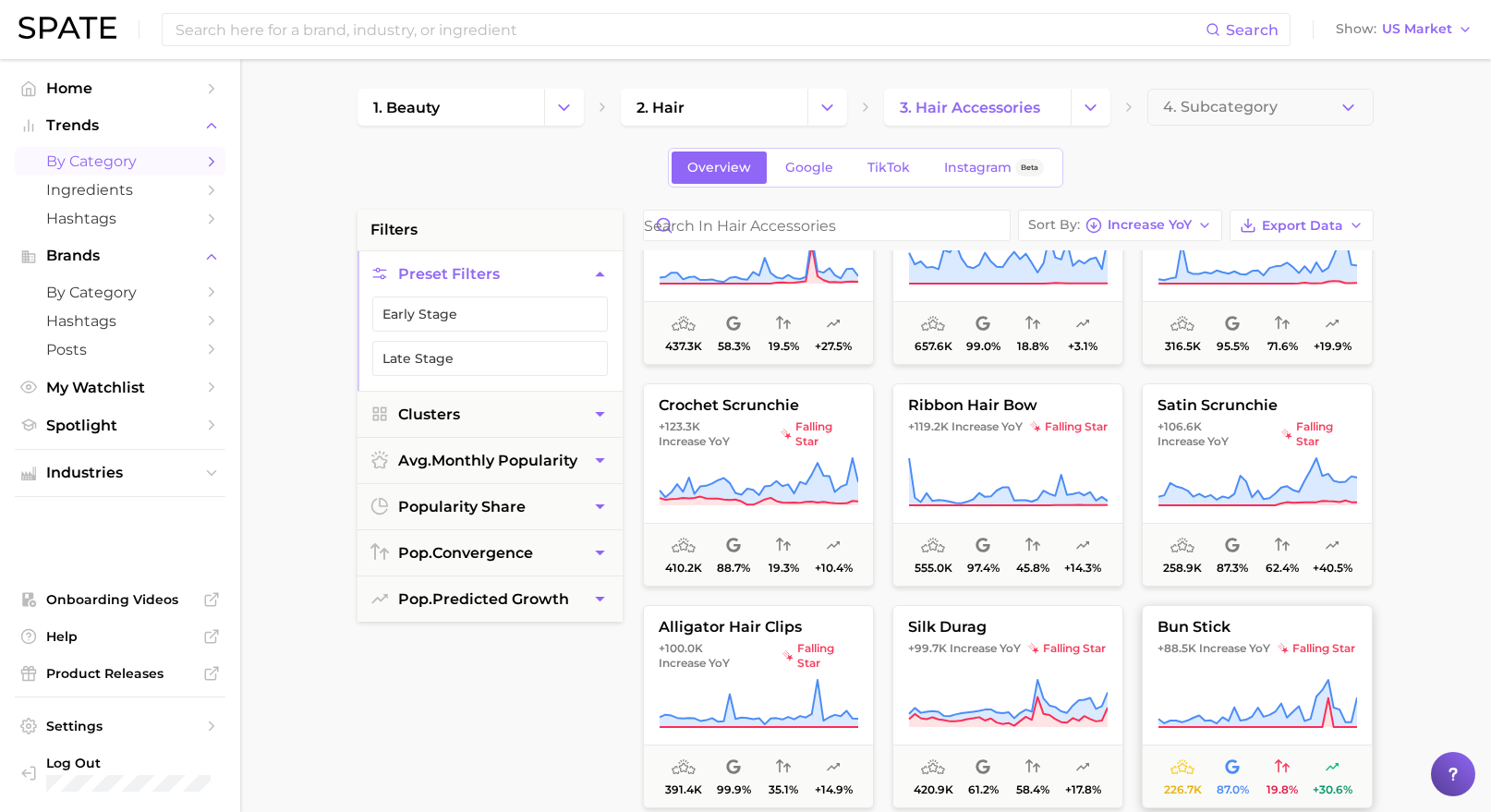
click at [1185, 645] on span "+88.5k" at bounding box center [1177, 648] width 39 height 14
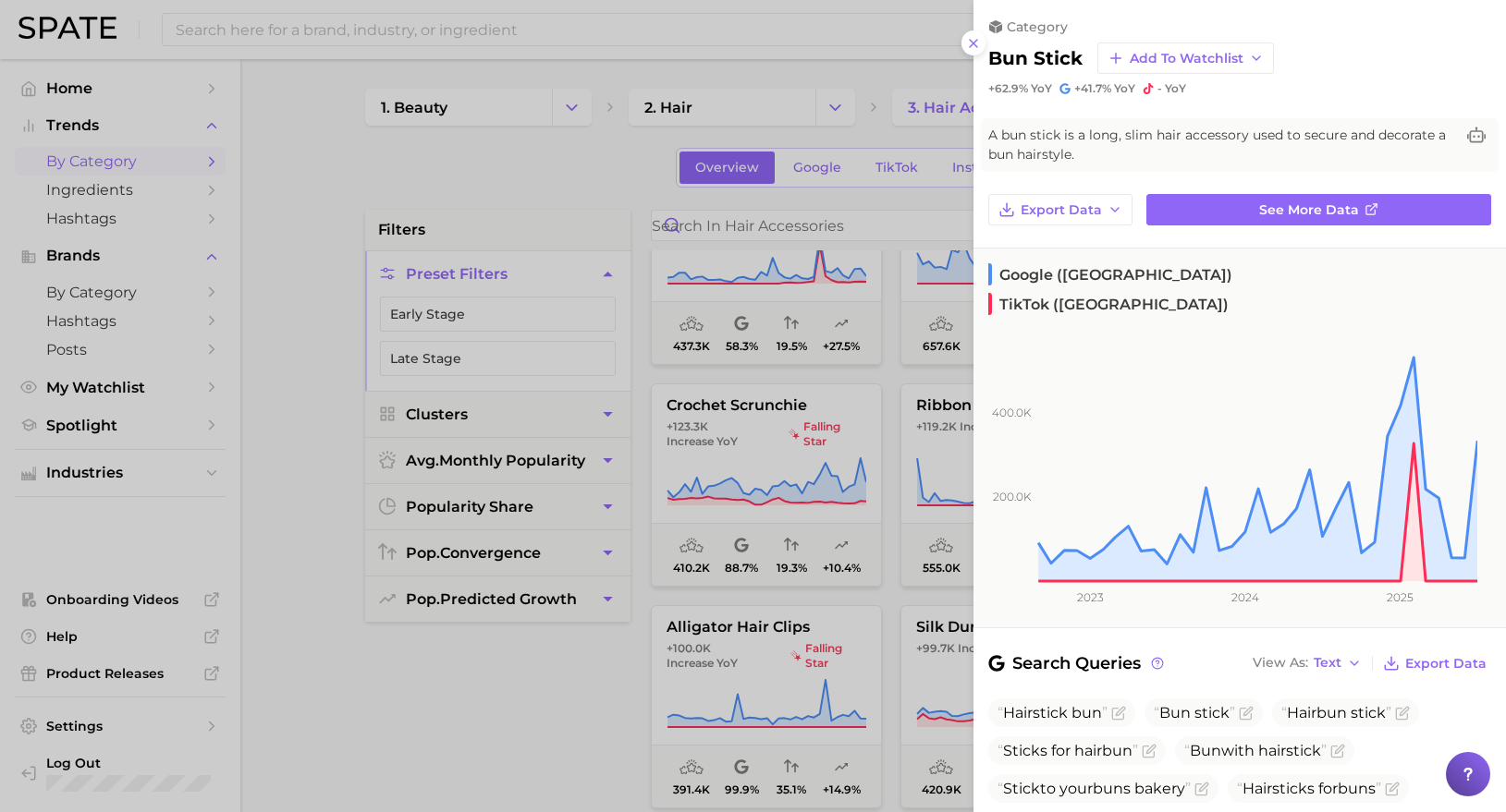
click at [523, 727] on div at bounding box center [753, 406] width 1506 height 812
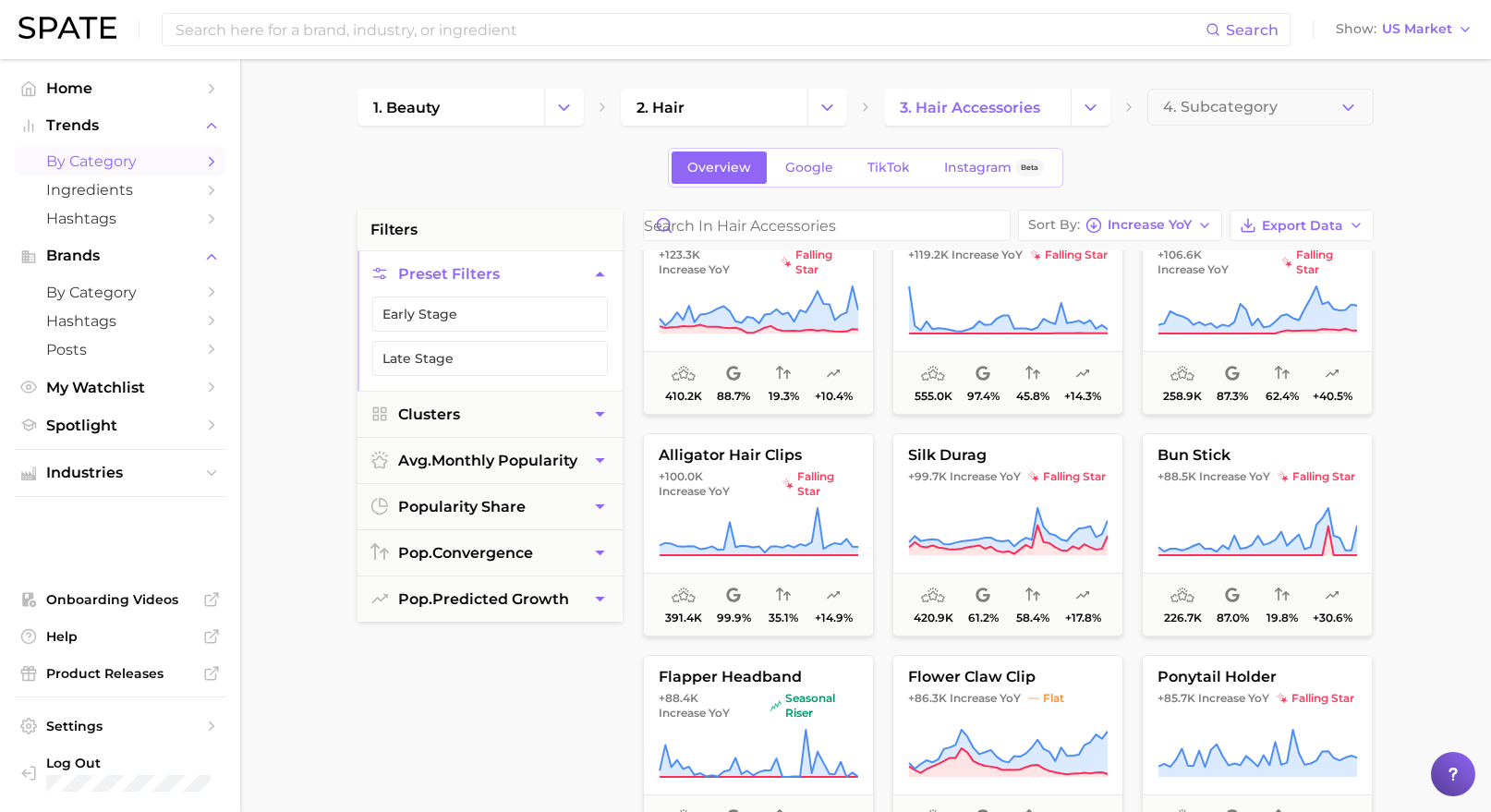
scroll to position [3593, 0]
click at [1264, 717] on button "ponytail holder +85.7k Increase YoY falling star 372.6k 100.0% - +13.2%" at bounding box center [1256, 755] width 231 height 203
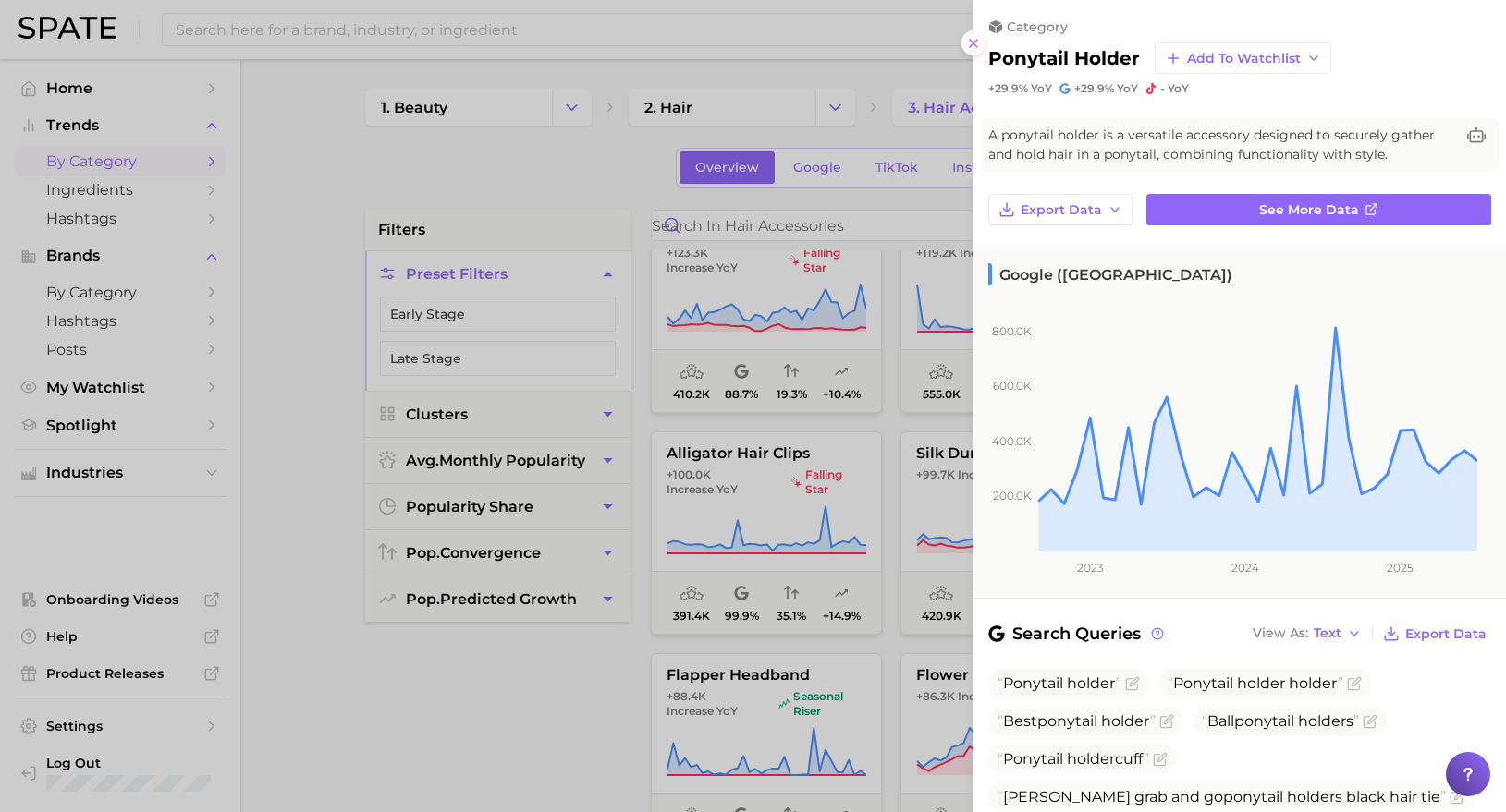
click at [977, 37] on icon at bounding box center [974, 44] width 15 height 15
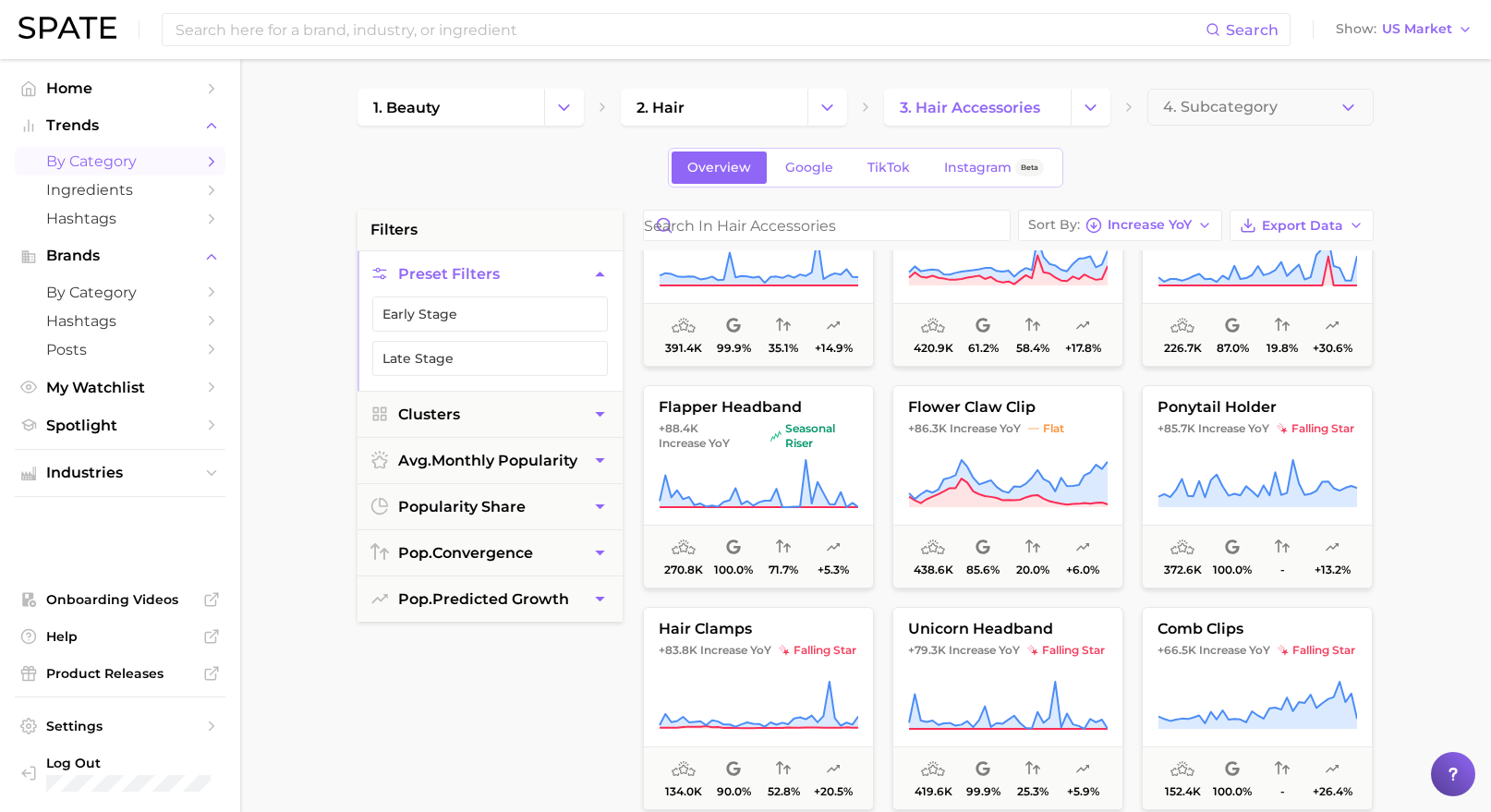
scroll to position [3862, 0]
click at [1203, 653] on span "Increase YoY" at bounding box center [1235, 649] width 71 height 15
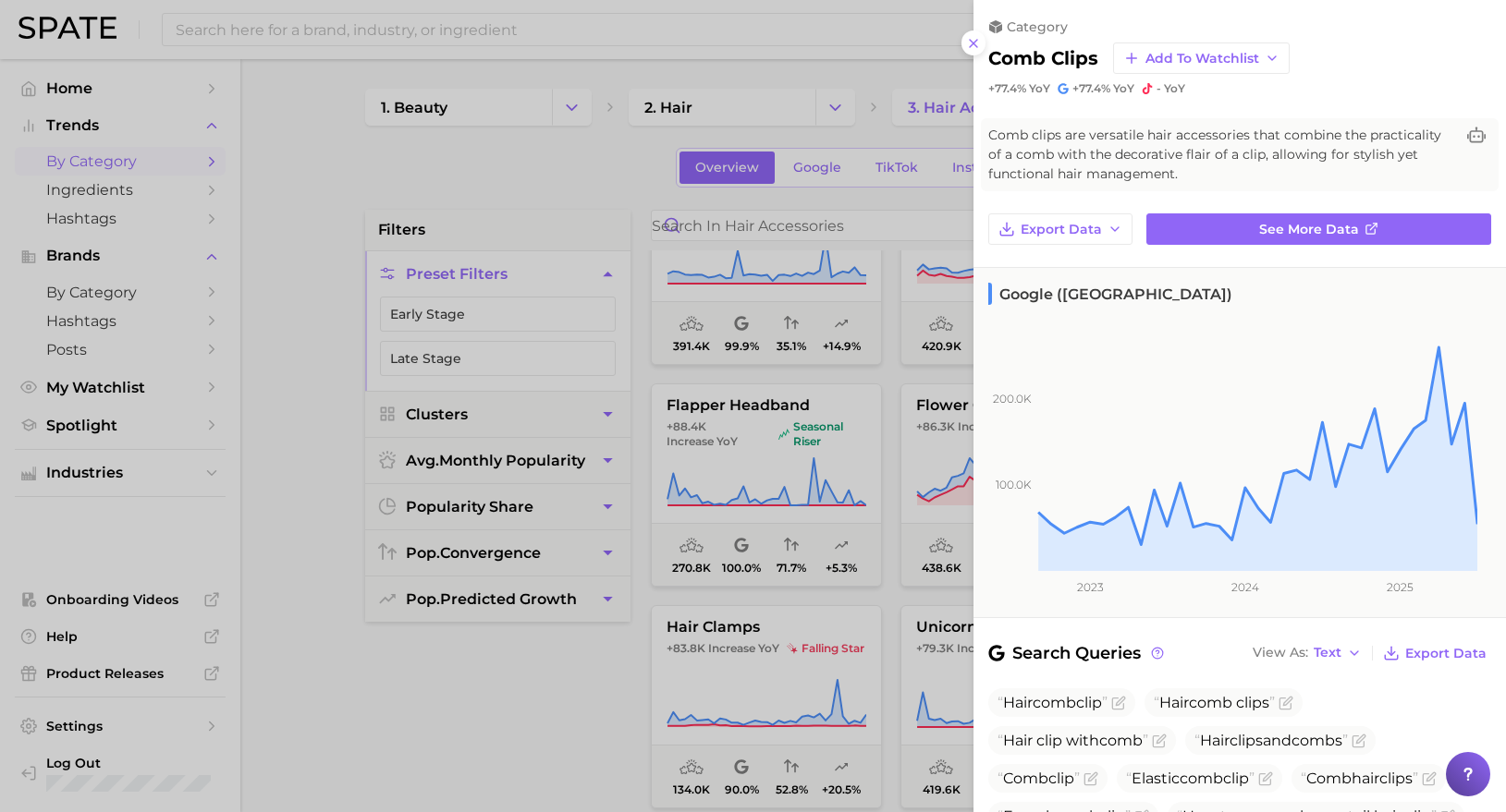
click at [562, 711] on div at bounding box center [753, 406] width 1506 height 812
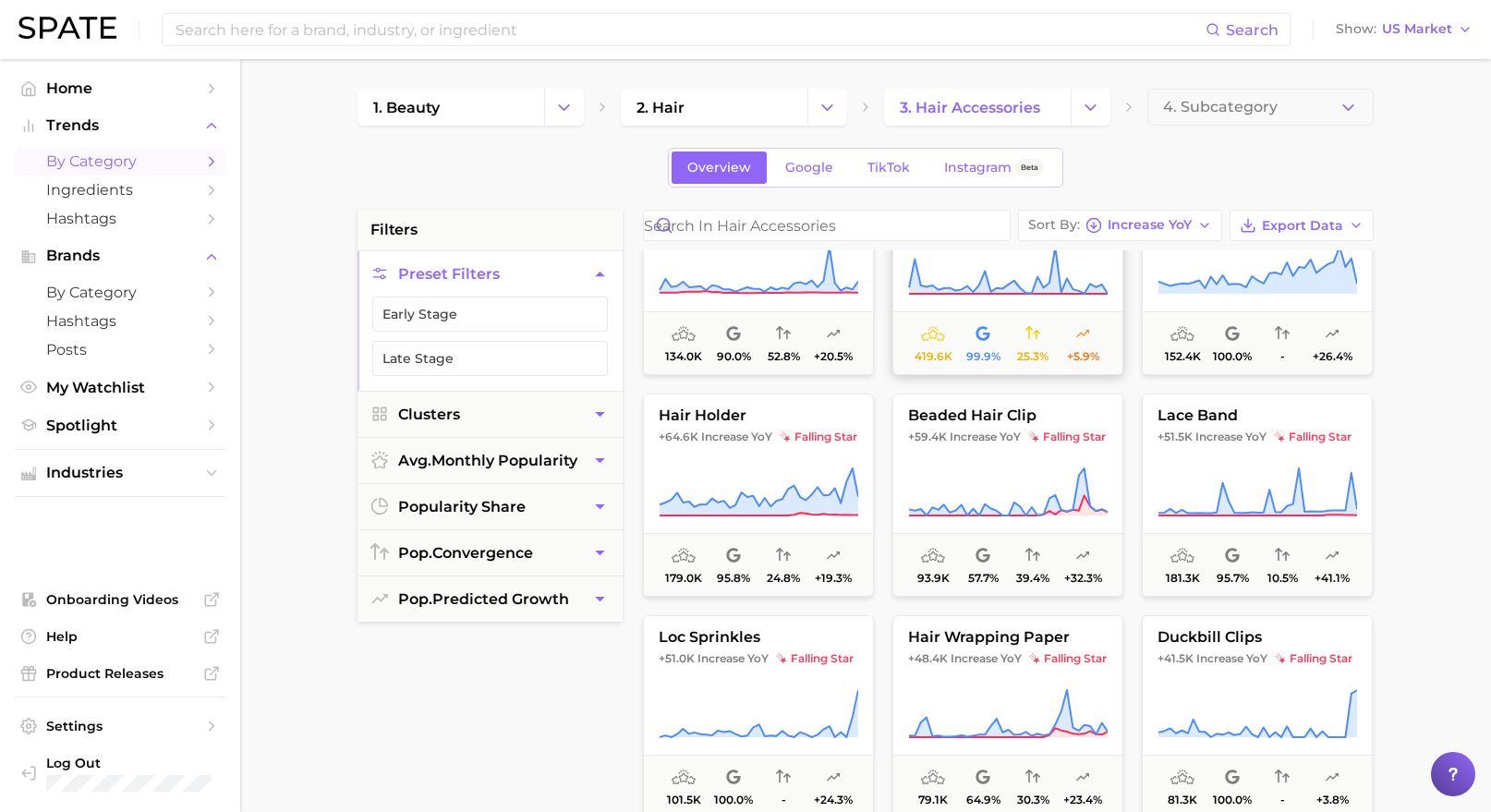
scroll to position [4296, 0]
click at [762, 478] on icon at bounding box center [759, 491] width 199 height 51
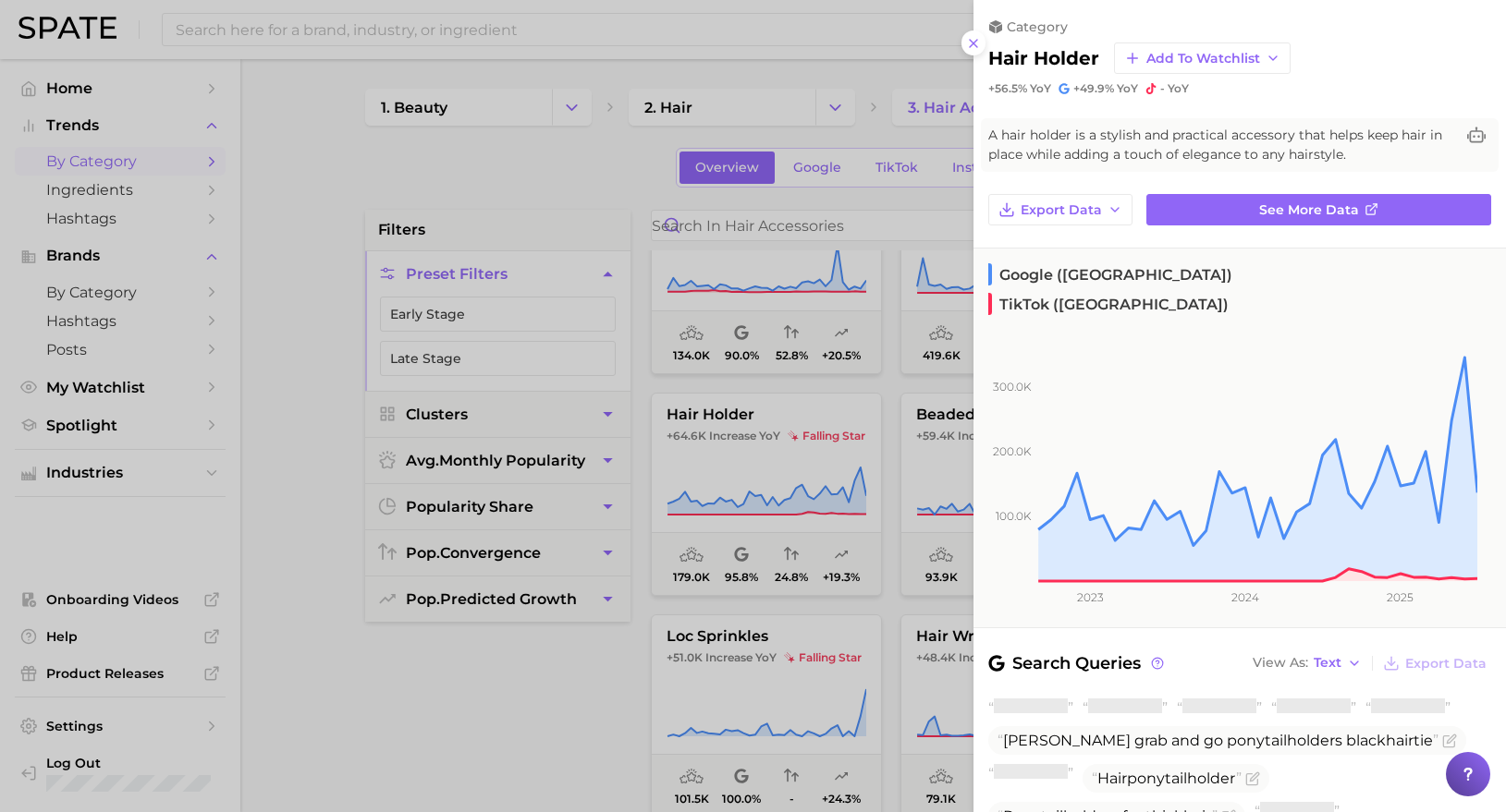
click at [600, 686] on div at bounding box center [753, 406] width 1506 height 812
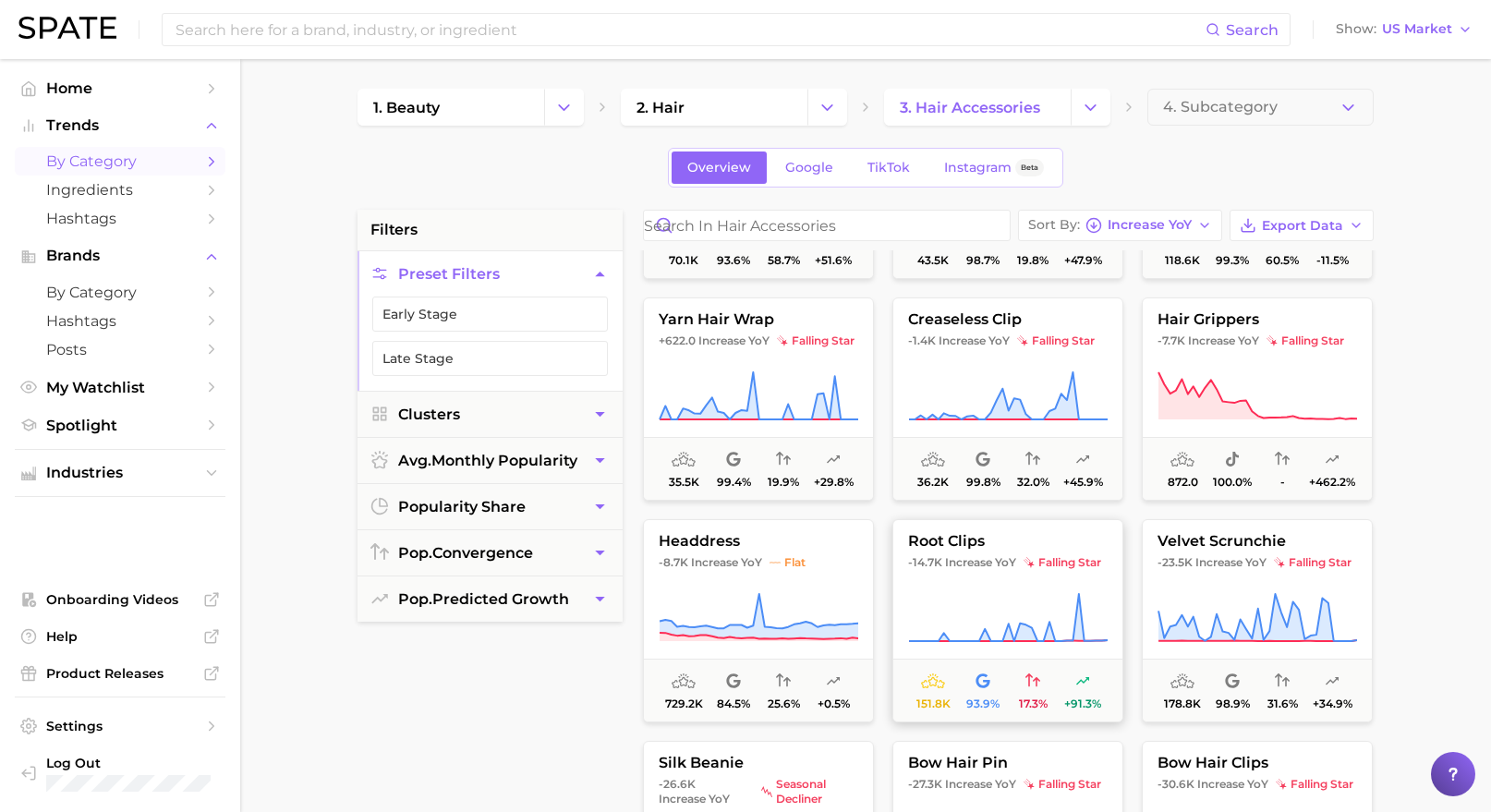
scroll to position [5725, 0]
click at [980, 545] on span "root clips" at bounding box center [1008, 538] width 229 height 17
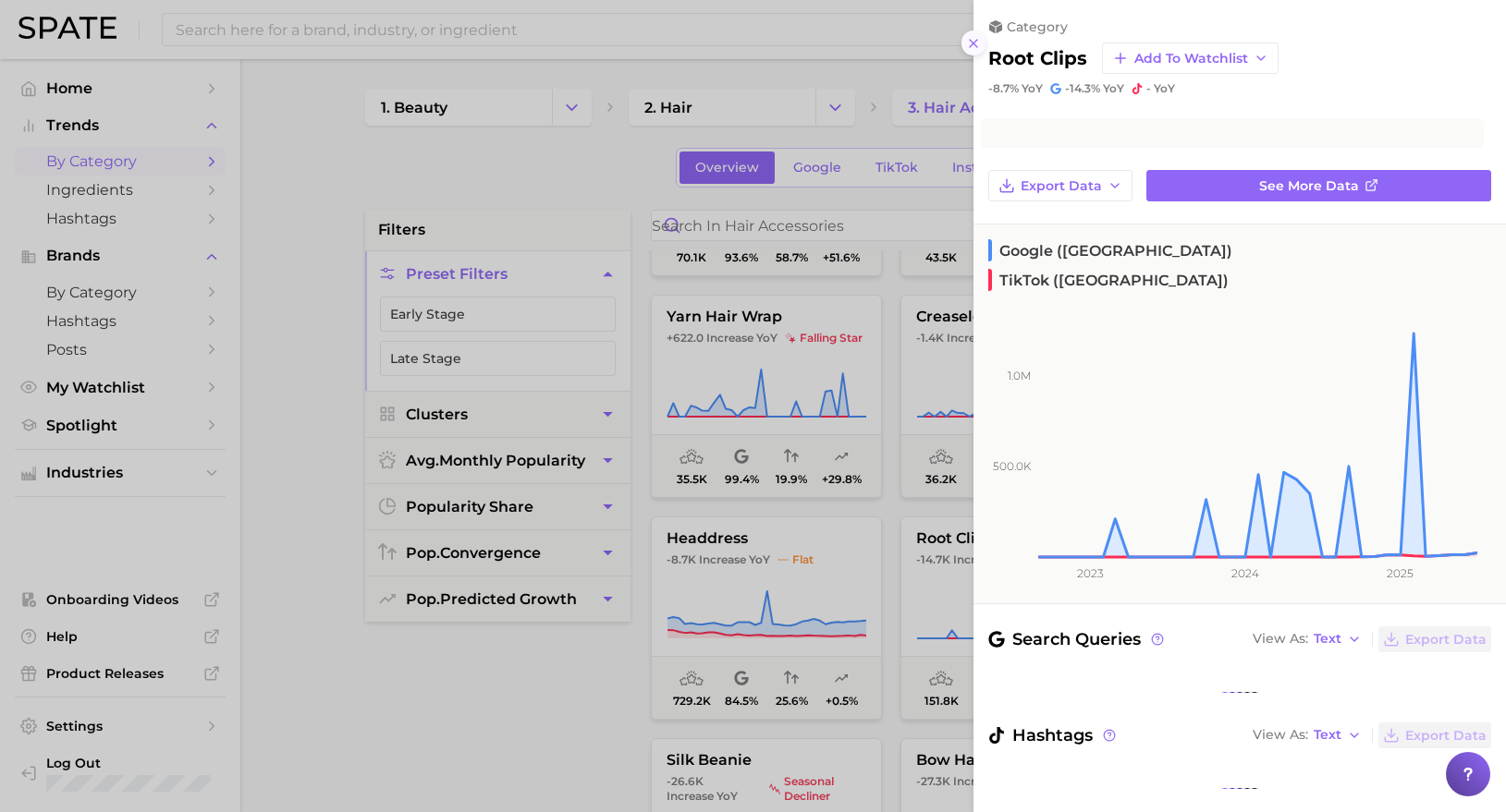
click at [969, 40] on line at bounding box center [973, 44] width 8 height 8
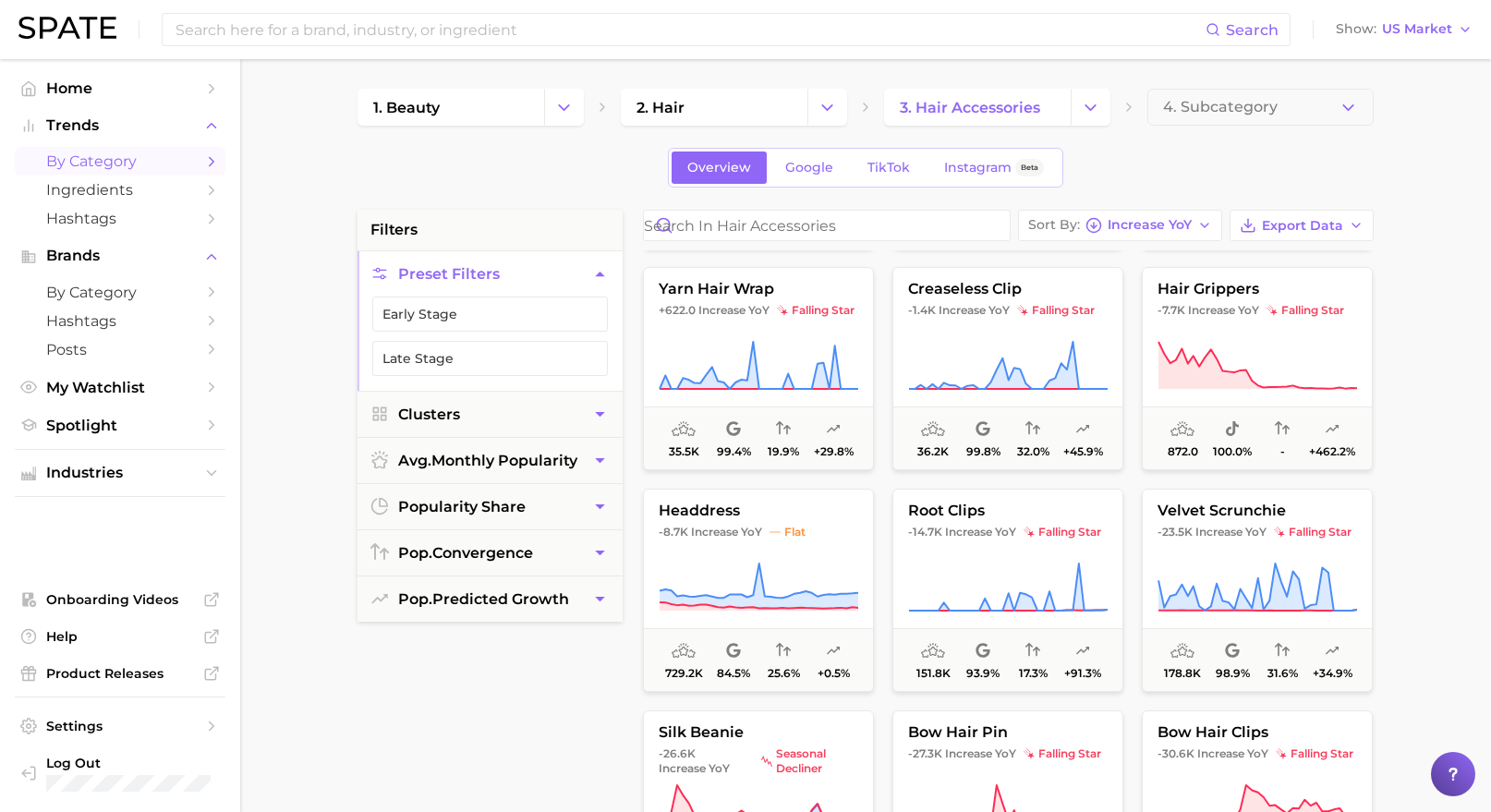
scroll to position [5757, 0]
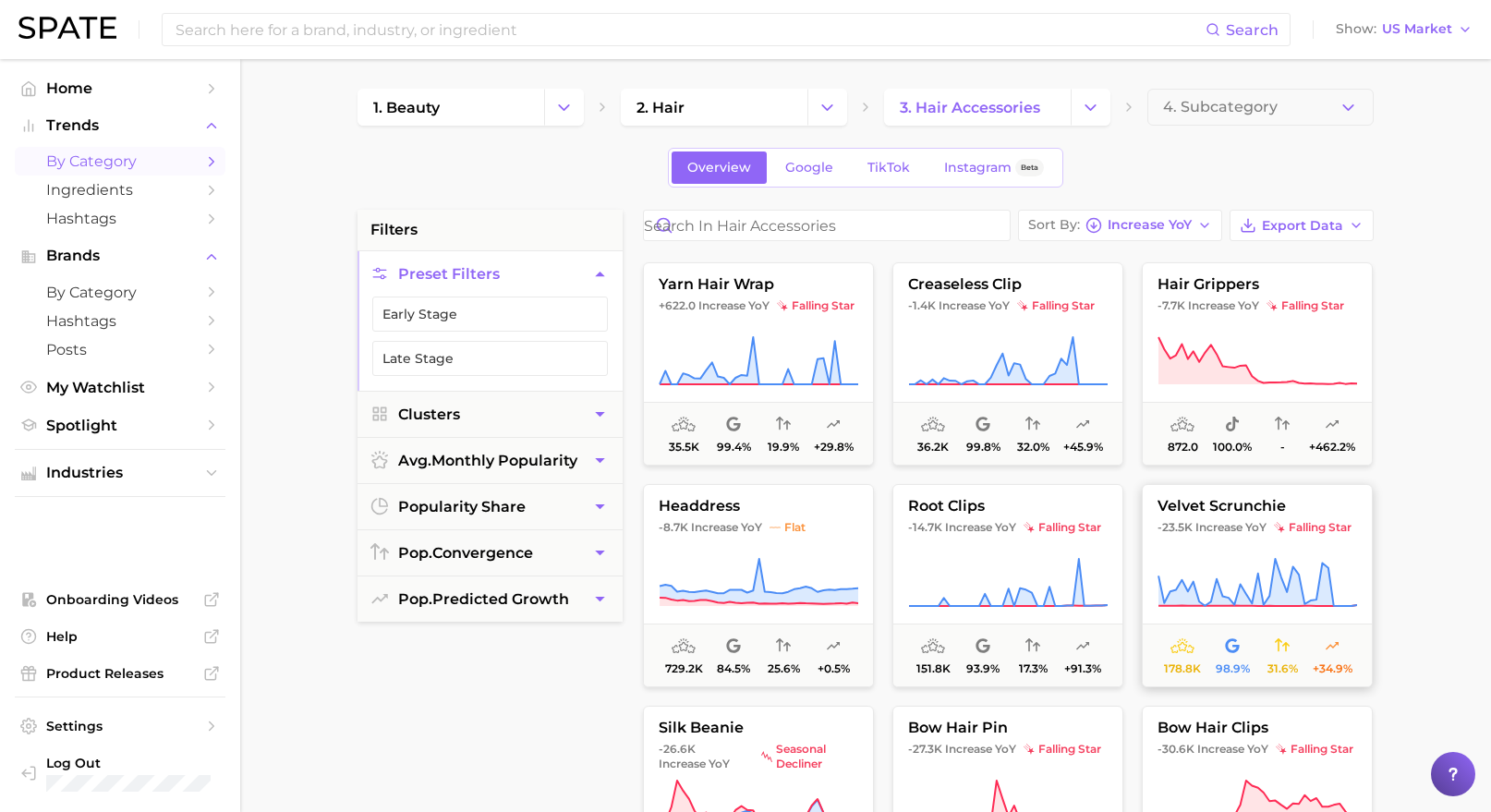
click at [1215, 537] on button "velvet scrunchie -23.5k Increase YoY falling star 178.8k 98.9% 31.6% +34.9%" at bounding box center [1256, 586] width 231 height 203
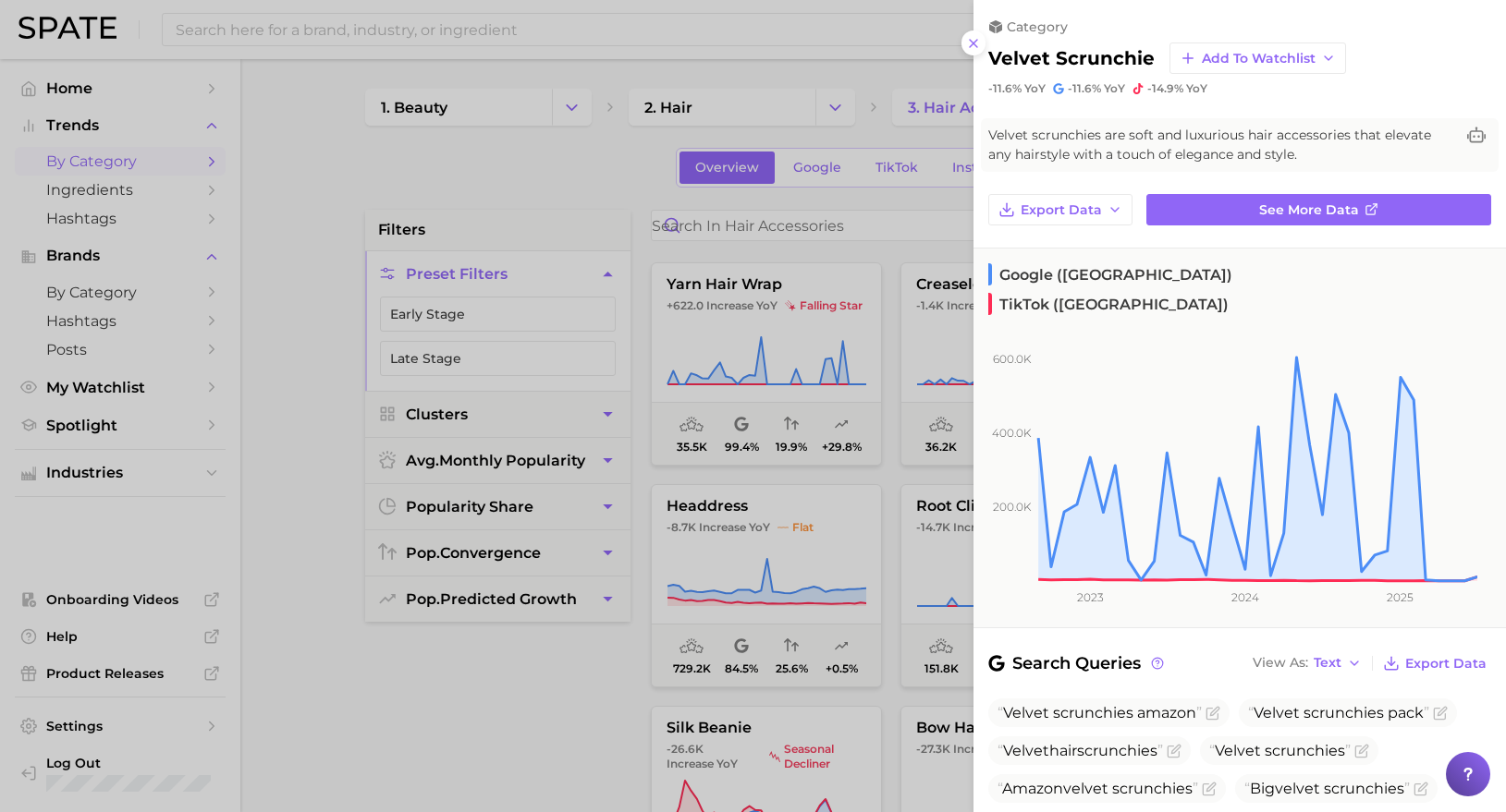
drag, startPoint x: 972, startPoint y: 43, endPoint x: 971, endPoint y: 75, distance: 32.0
click at [970, 45] on icon at bounding box center [974, 44] width 15 height 15
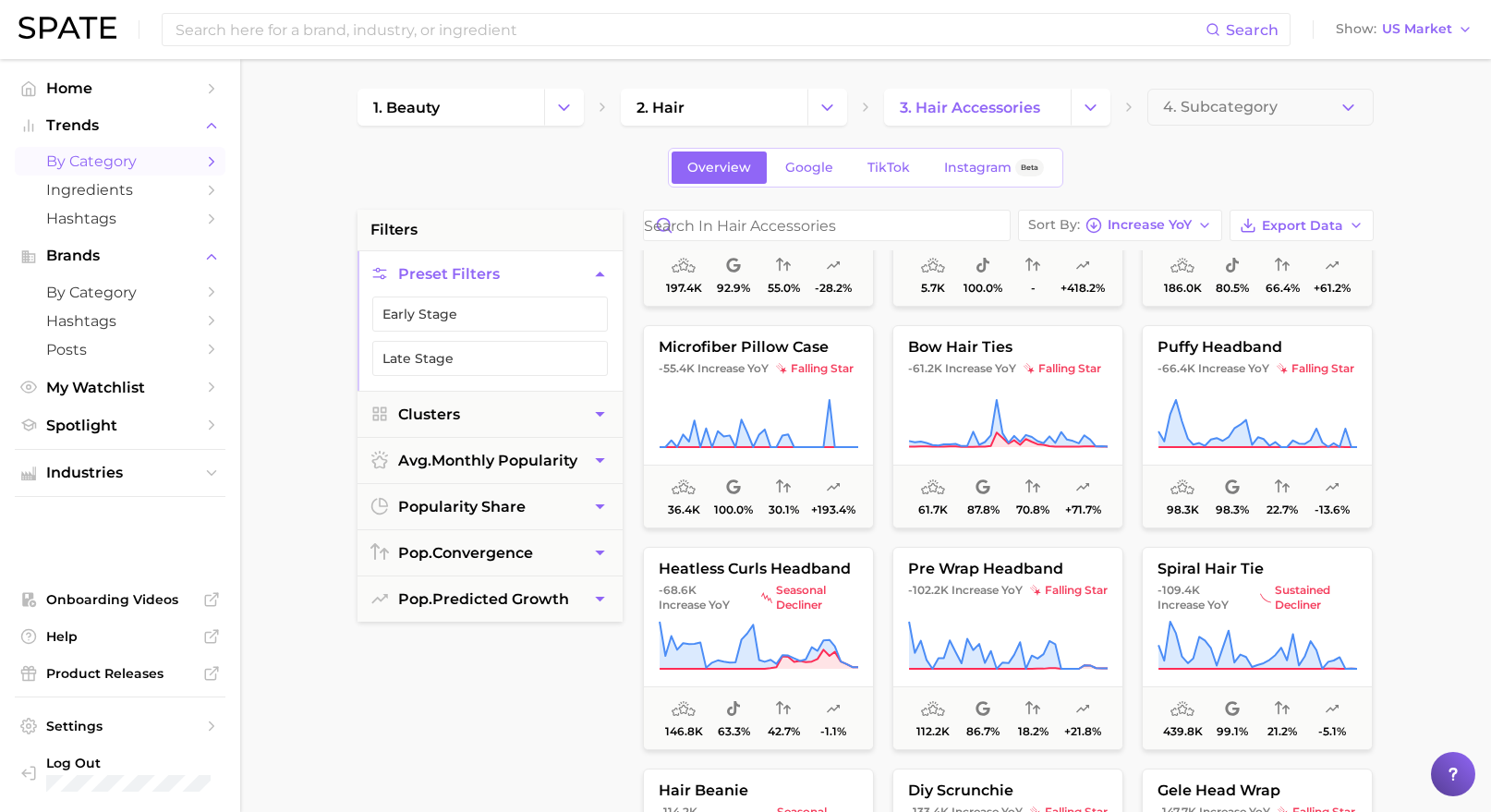
scroll to position [6361, 0]
click at [1236, 644] on icon at bounding box center [1257, 645] width 199 height 51
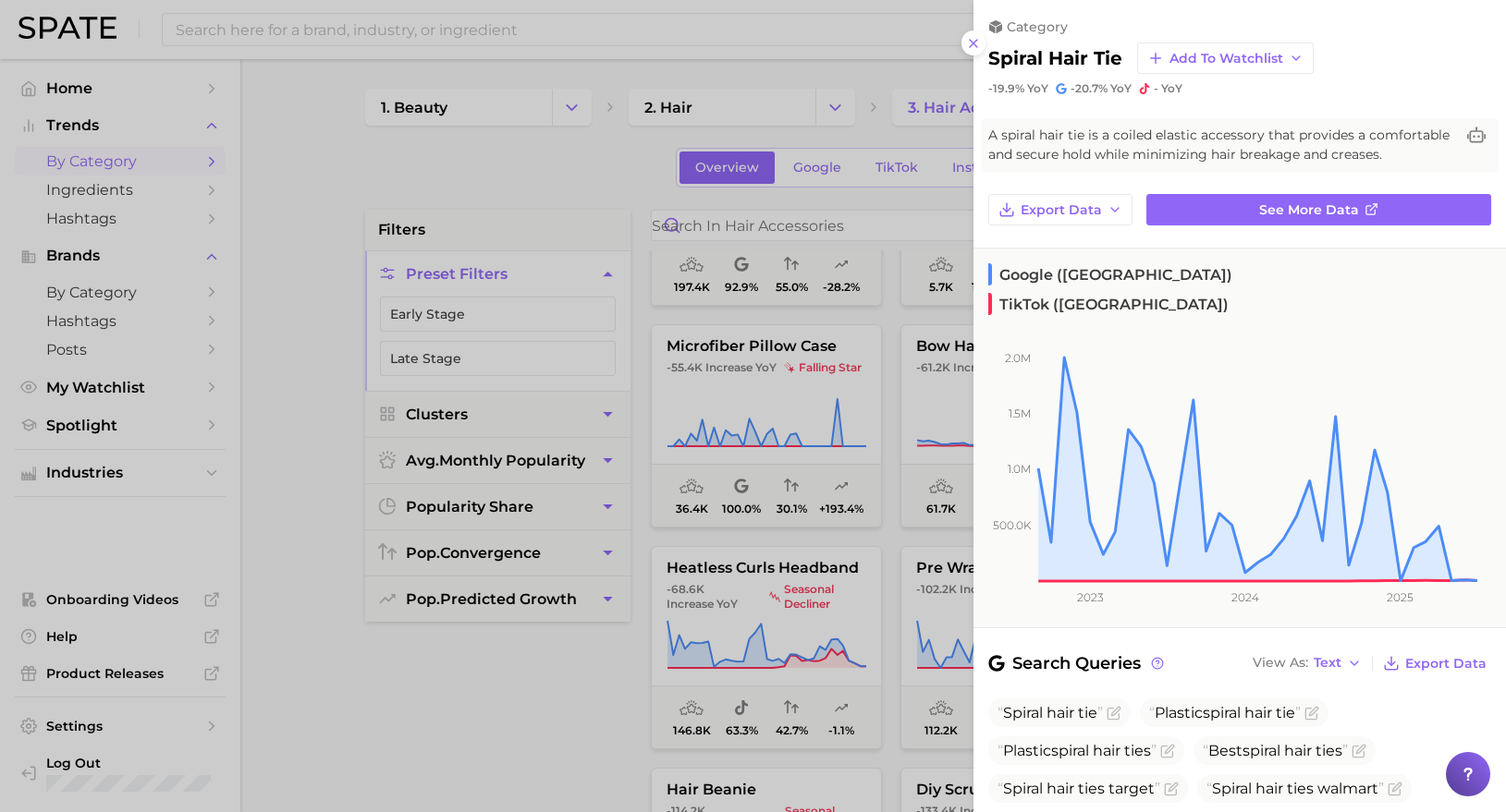
click at [564, 729] on div at bounding box center [753, 406] width 1506 height 812
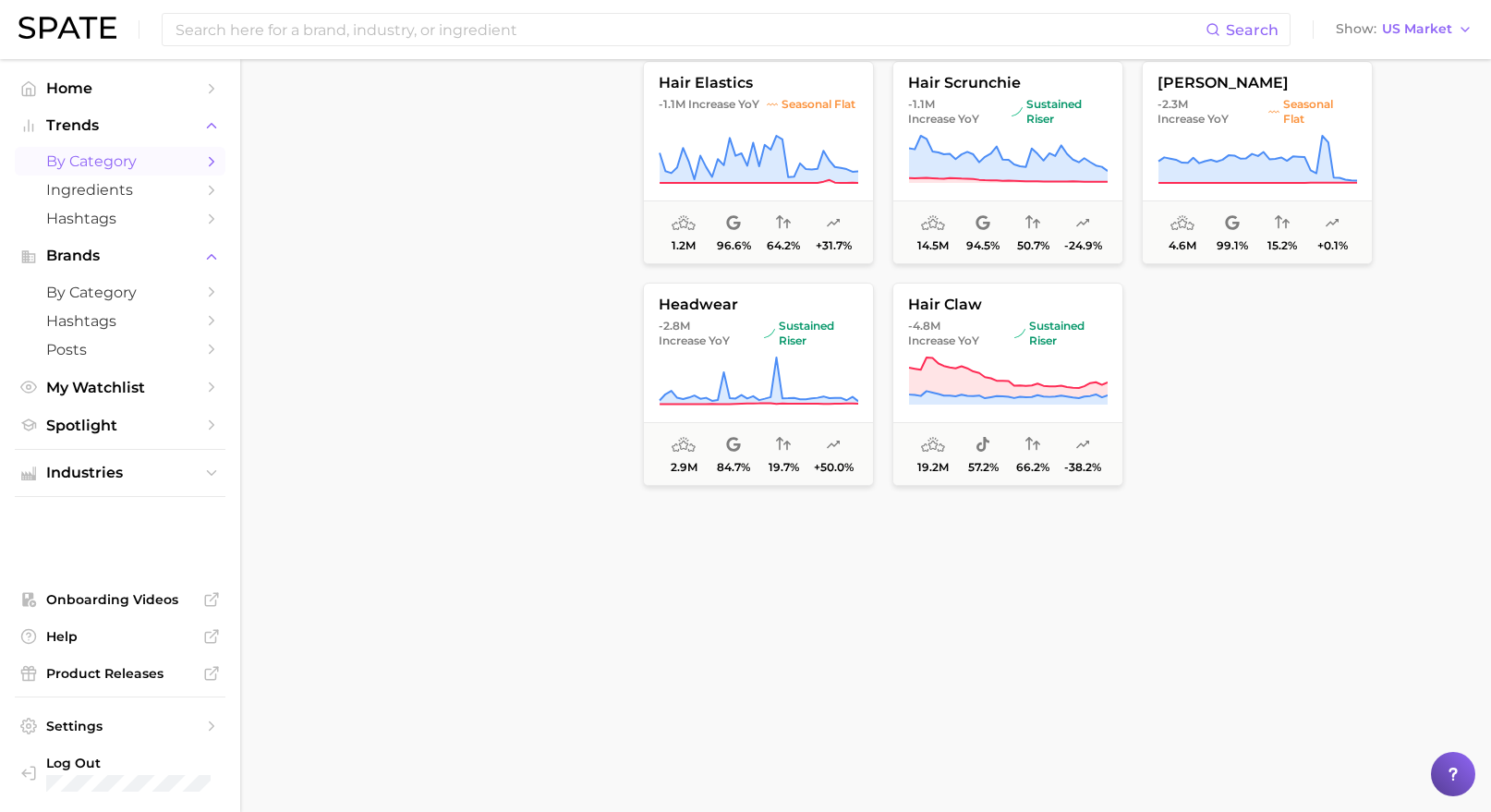
scroll to position [649, 0]
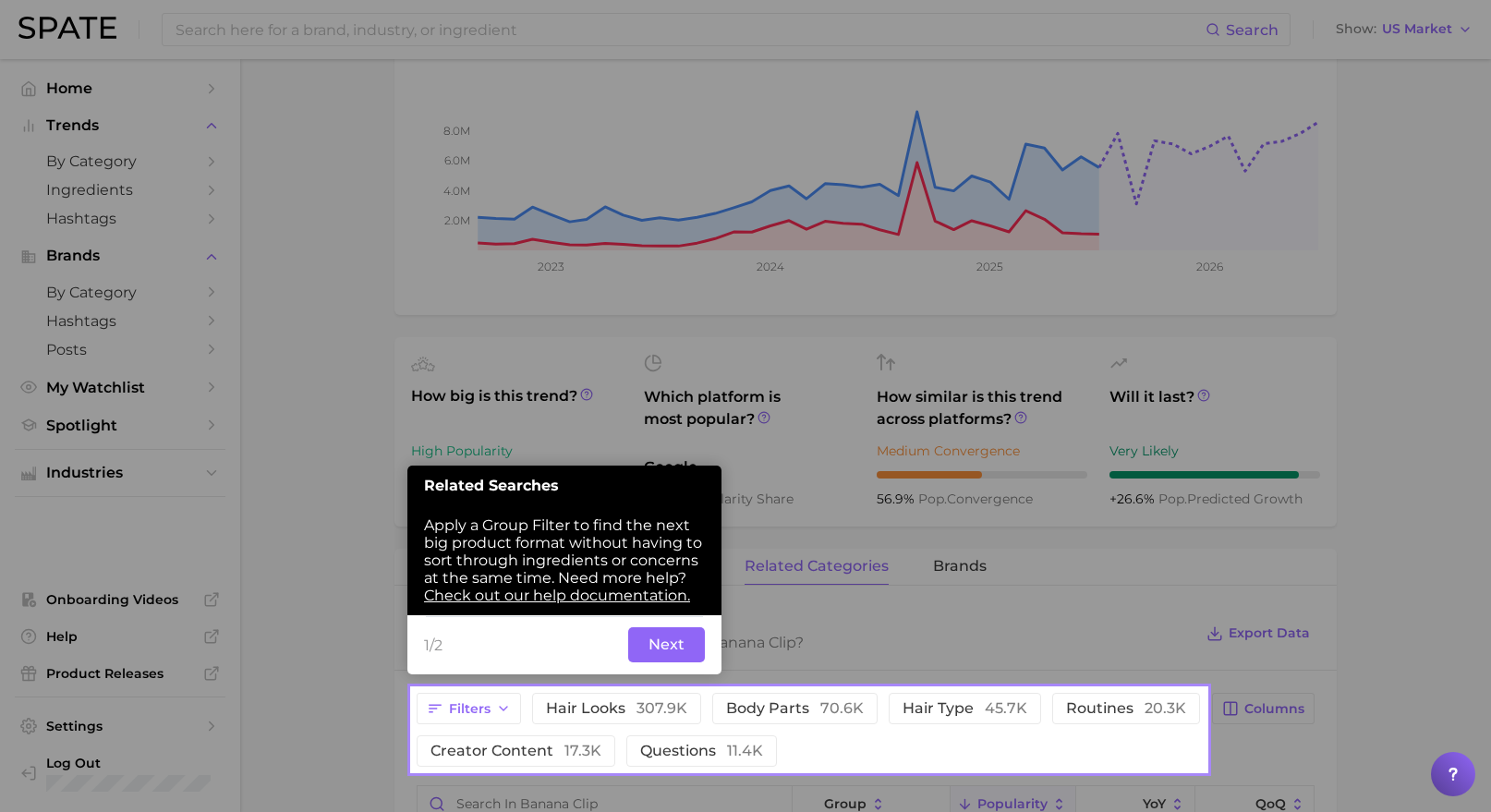
scroll to position [369, 0]
click at [657, 639] on button "Next" at bounding box center [666, 644] width 77 height 35
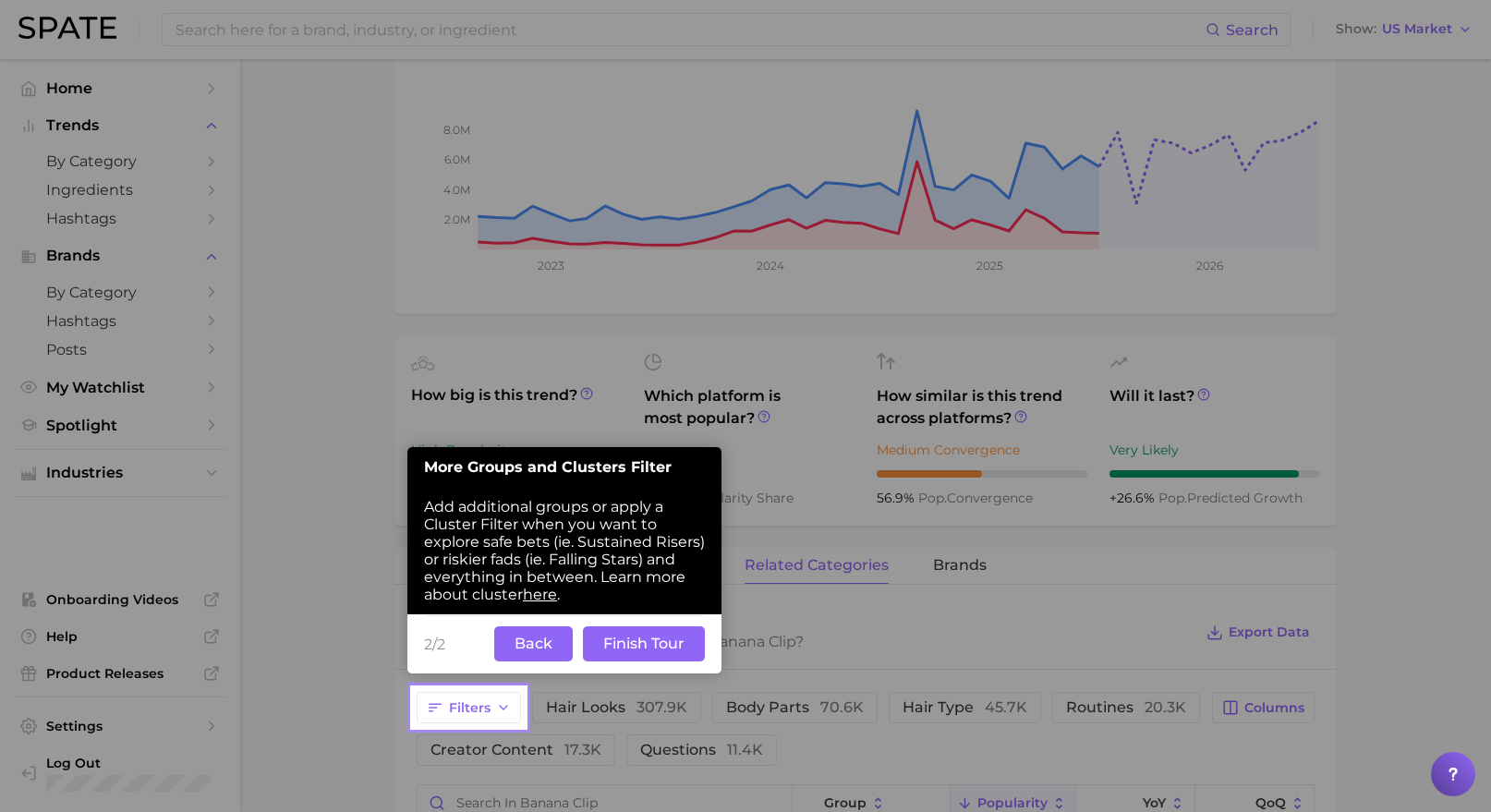
click at [649, 644] on button "Finish Tour" at bounding box center [644, 644] width 122 height 35
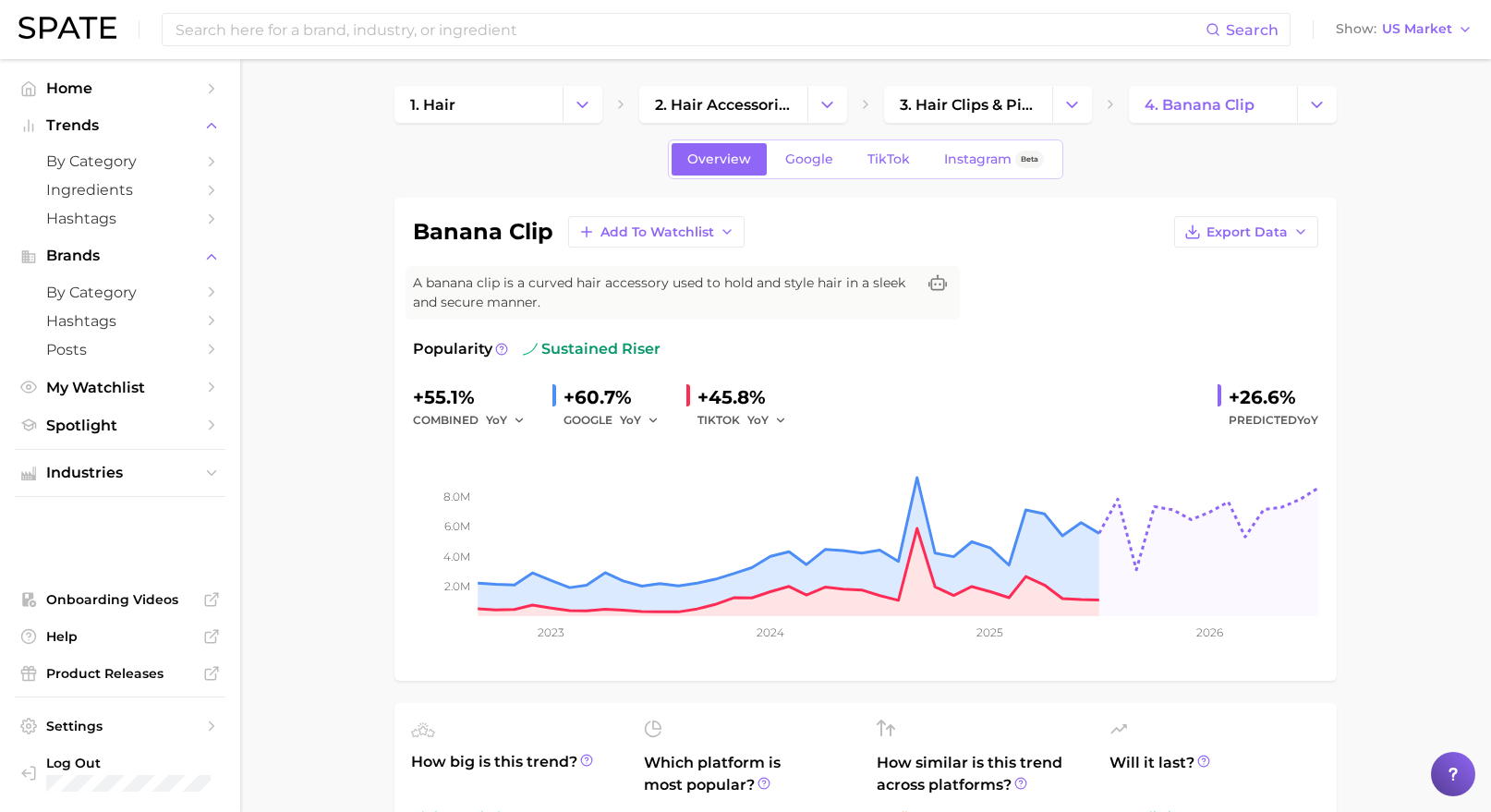
scroll to position [0, 0]
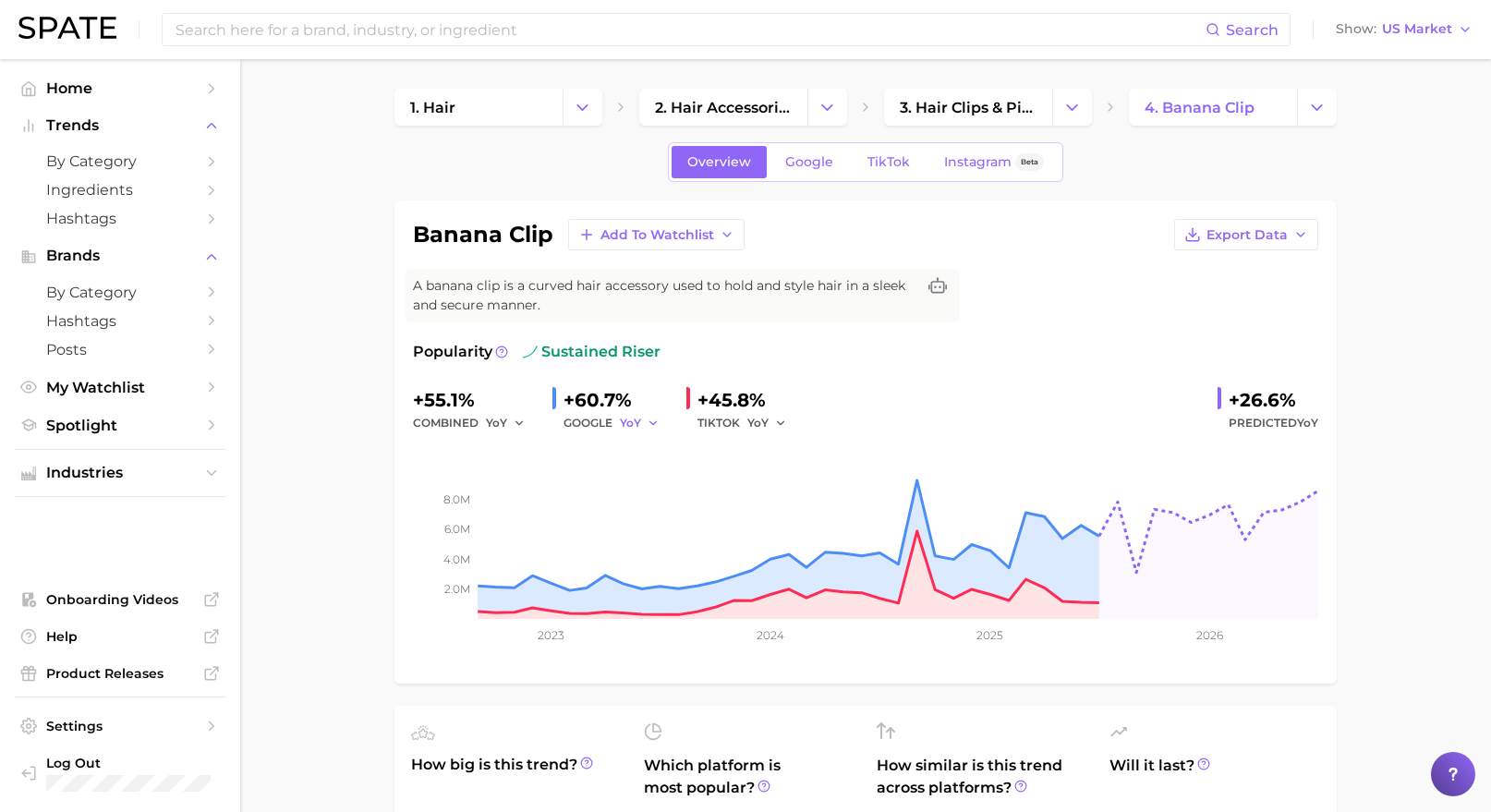
click at [647, 417] on icon "button" at bounding box center [653, 424] width 13 height 13
click at [661, 521] on span "MoM" at bounding box center [645, 519] width 32 height 16
click at [643, 412] on button "MoM" at bounding box center [643, 423] width 47 height 22
click at [653, 523] on span "MoM" at bounding box center [645, 519] width 32 height 16
click at [628, 423] on span "MoM" at bounding box center [633, 423] width 28 height 16
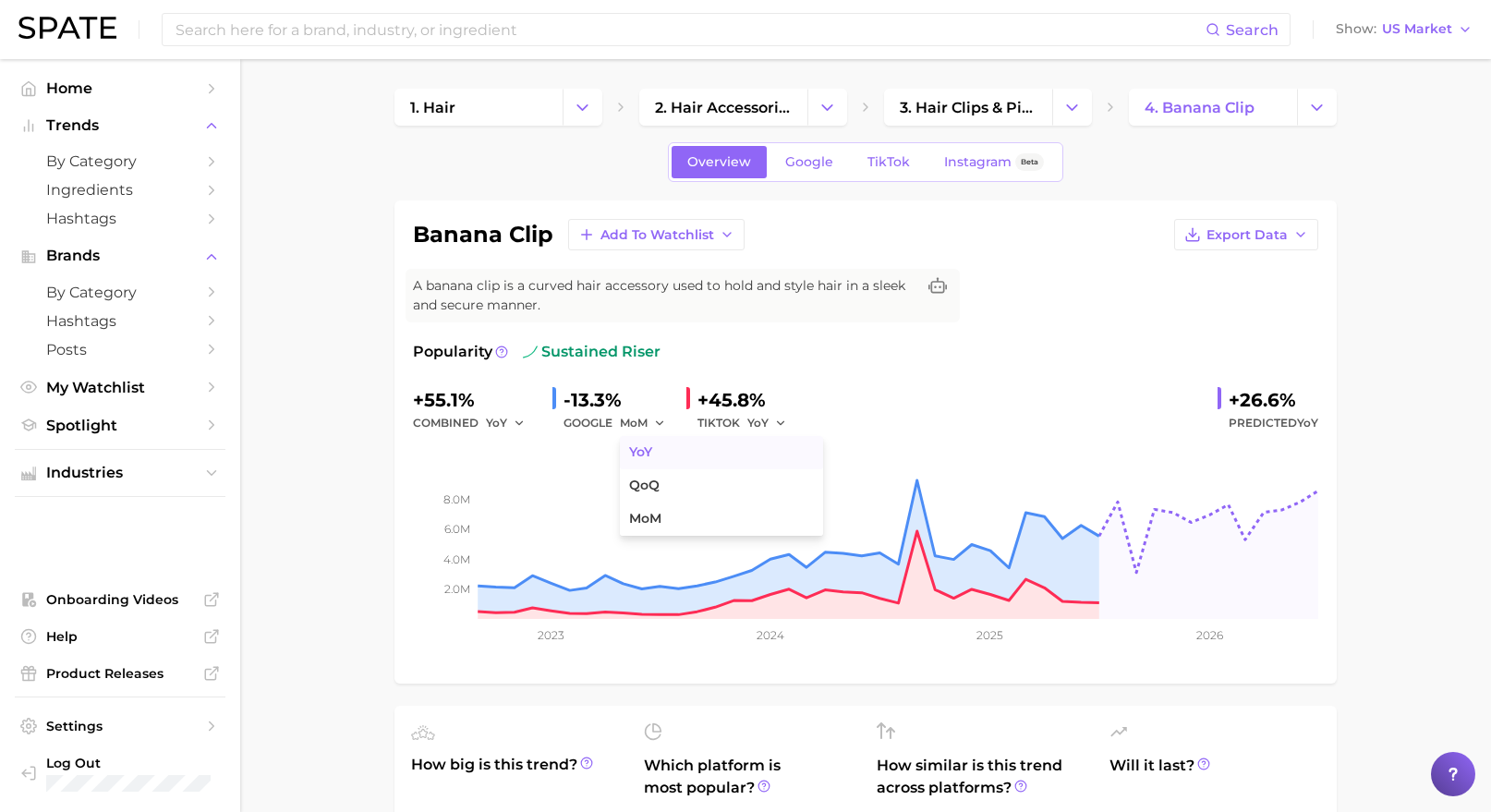
click at [672, 453] on button "YoY" at bounding box center [722, 452] width 203 height 33
click at [639, 423] on span "YoY" at bounding box center [631, 423] width 21 height 16
click at [692, 513] on button "MoM" at bounding box center [722, 519] width 203 height 33
click at [794, 159] on span "Google" at bounding box center [809, 161] width 48 height 16
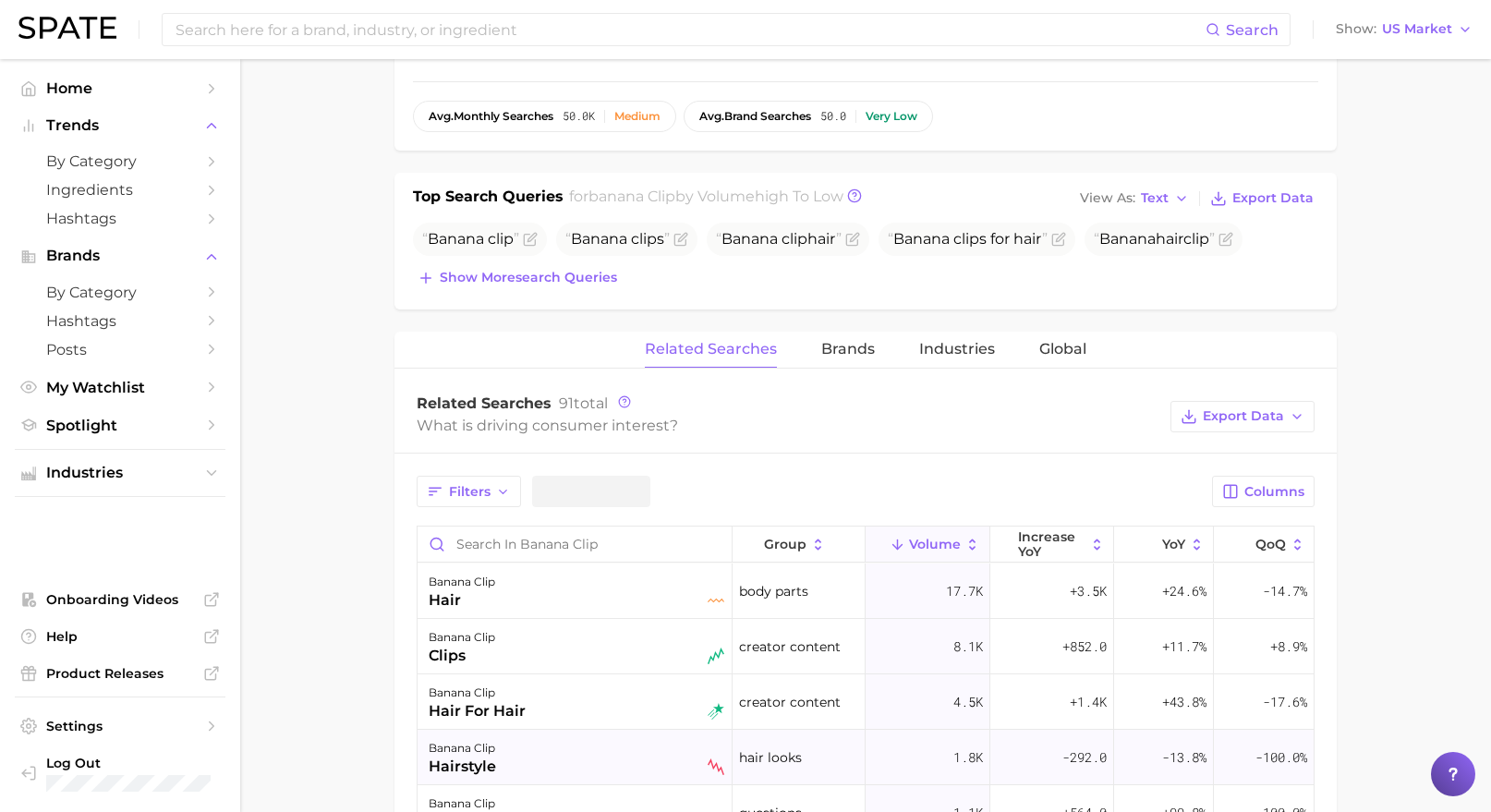
scroll to position [704, 0]
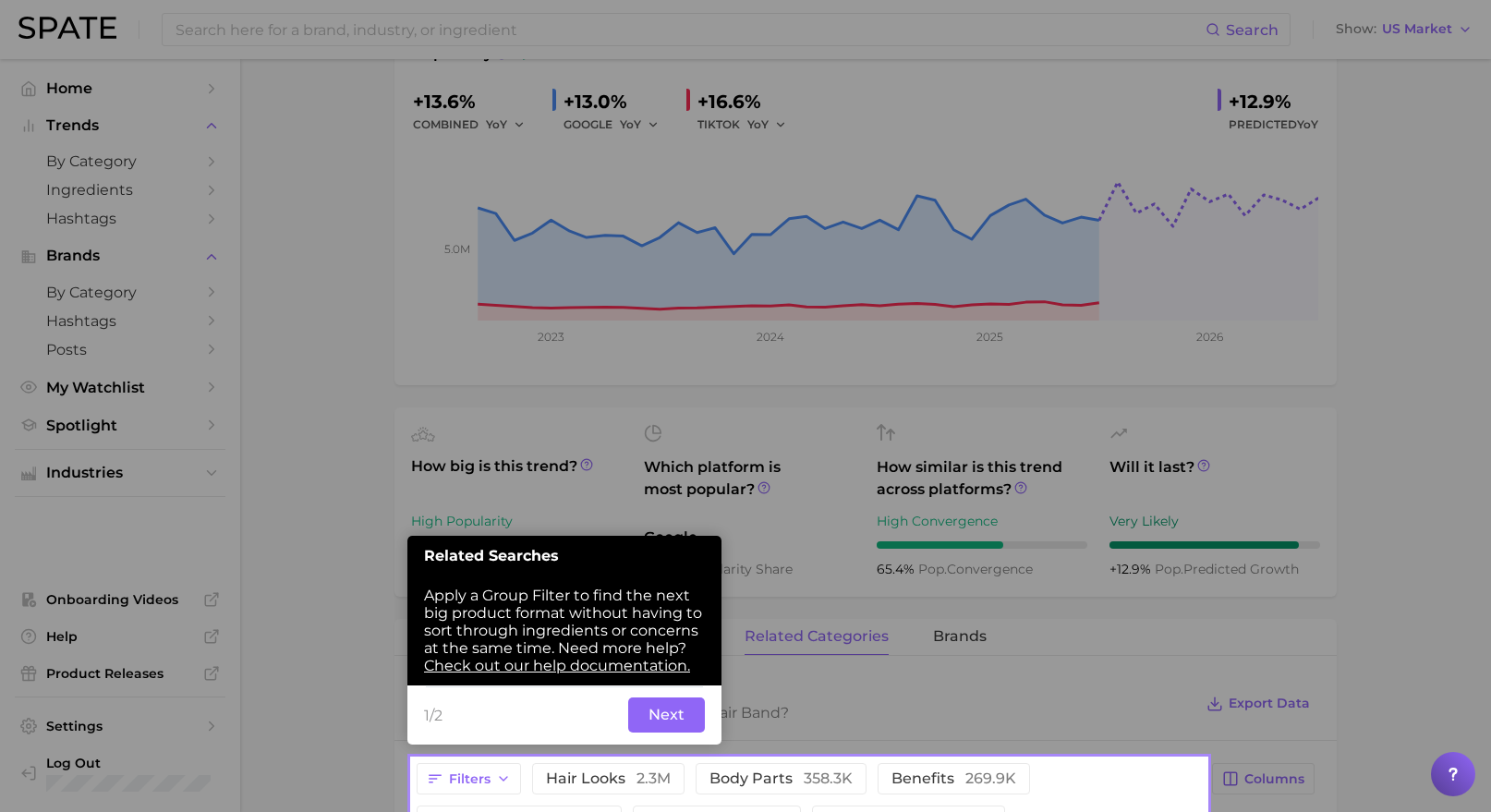
scroll to position [369, 0]
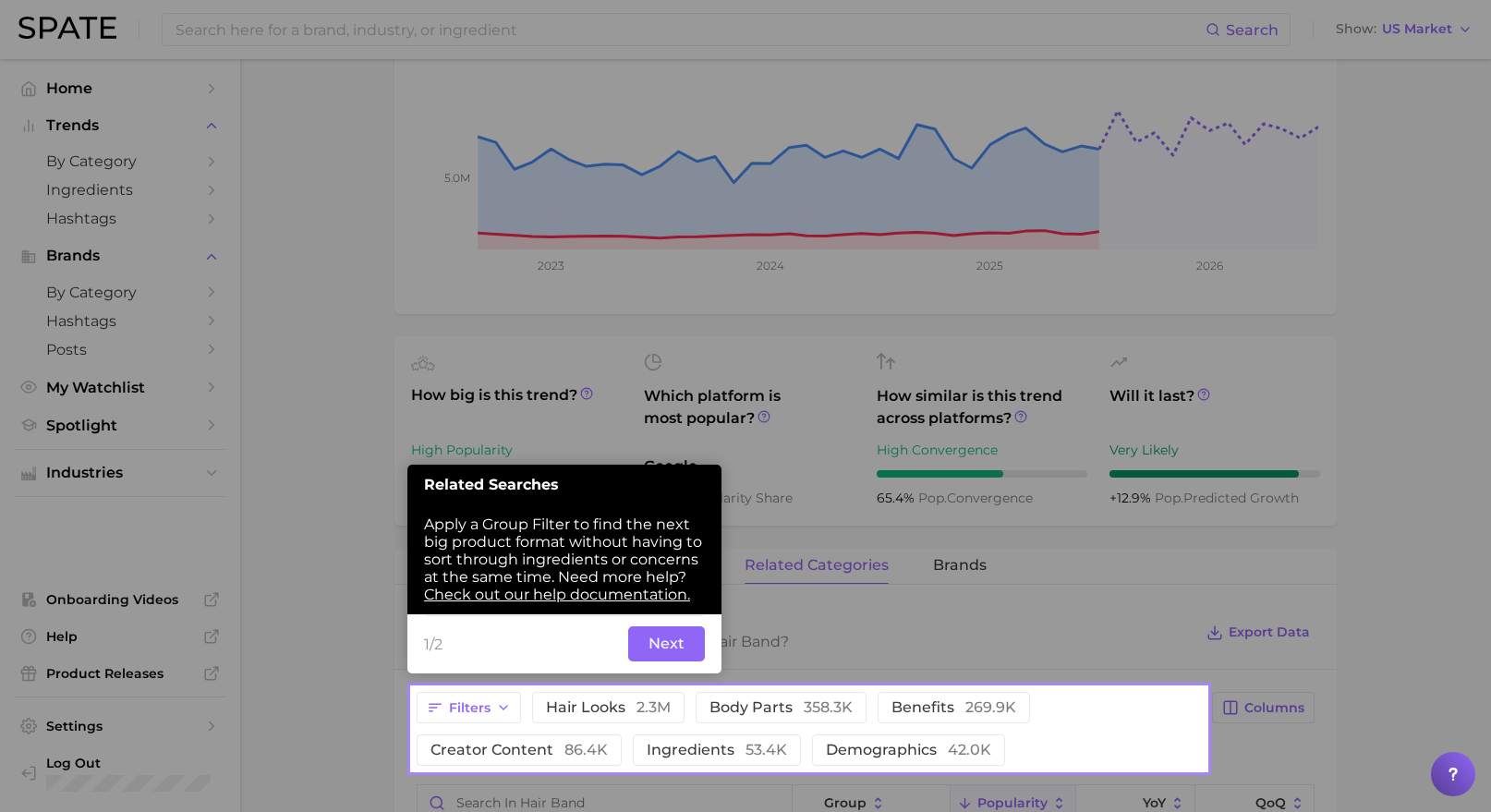
click at [673, 640] on button "Next" at bounding box center [666, 644] width 77 height 35
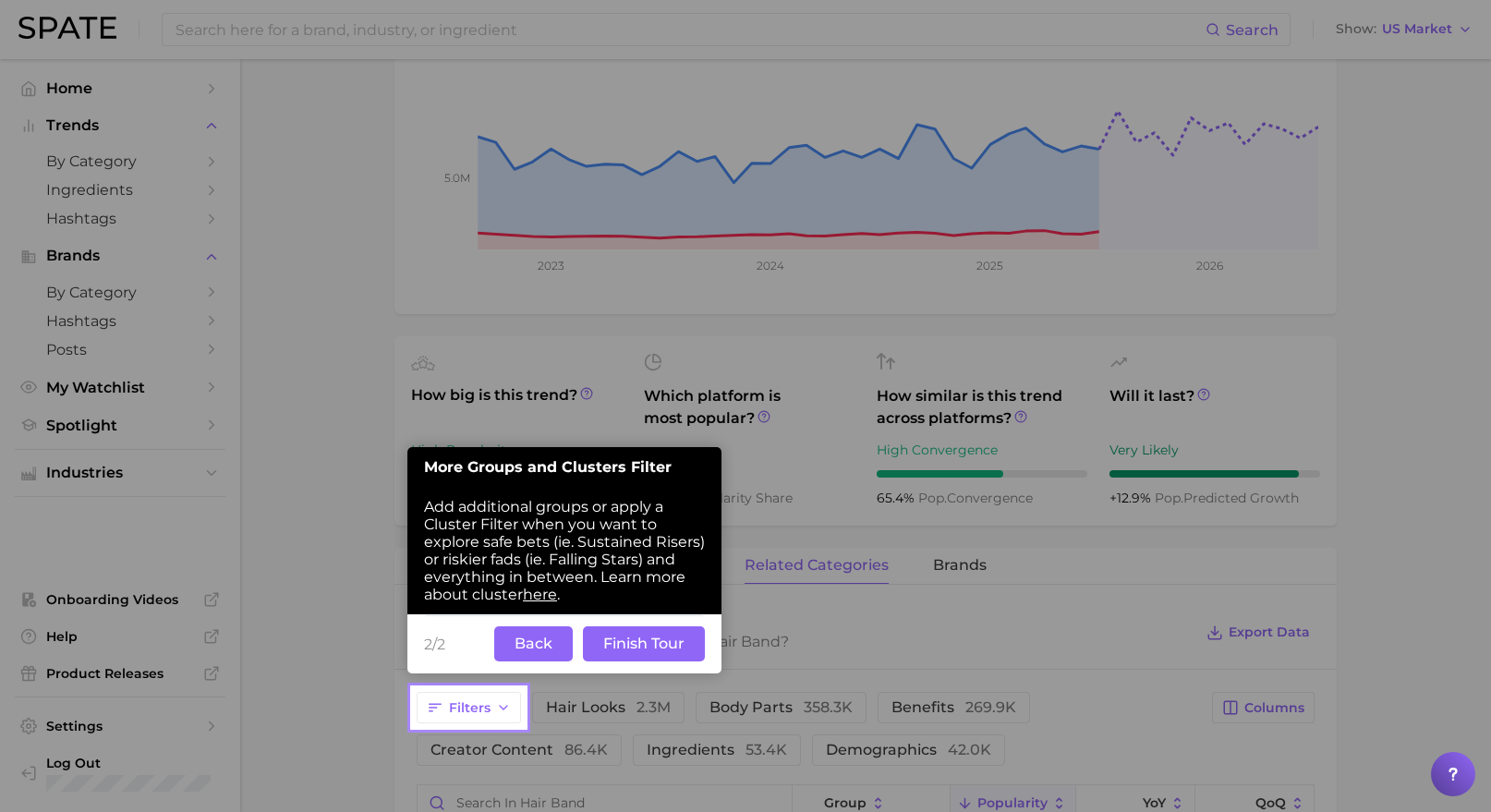
click at [672, 640] on button "Finish Tour" at bounding box center [644, 644] width 122 height 35
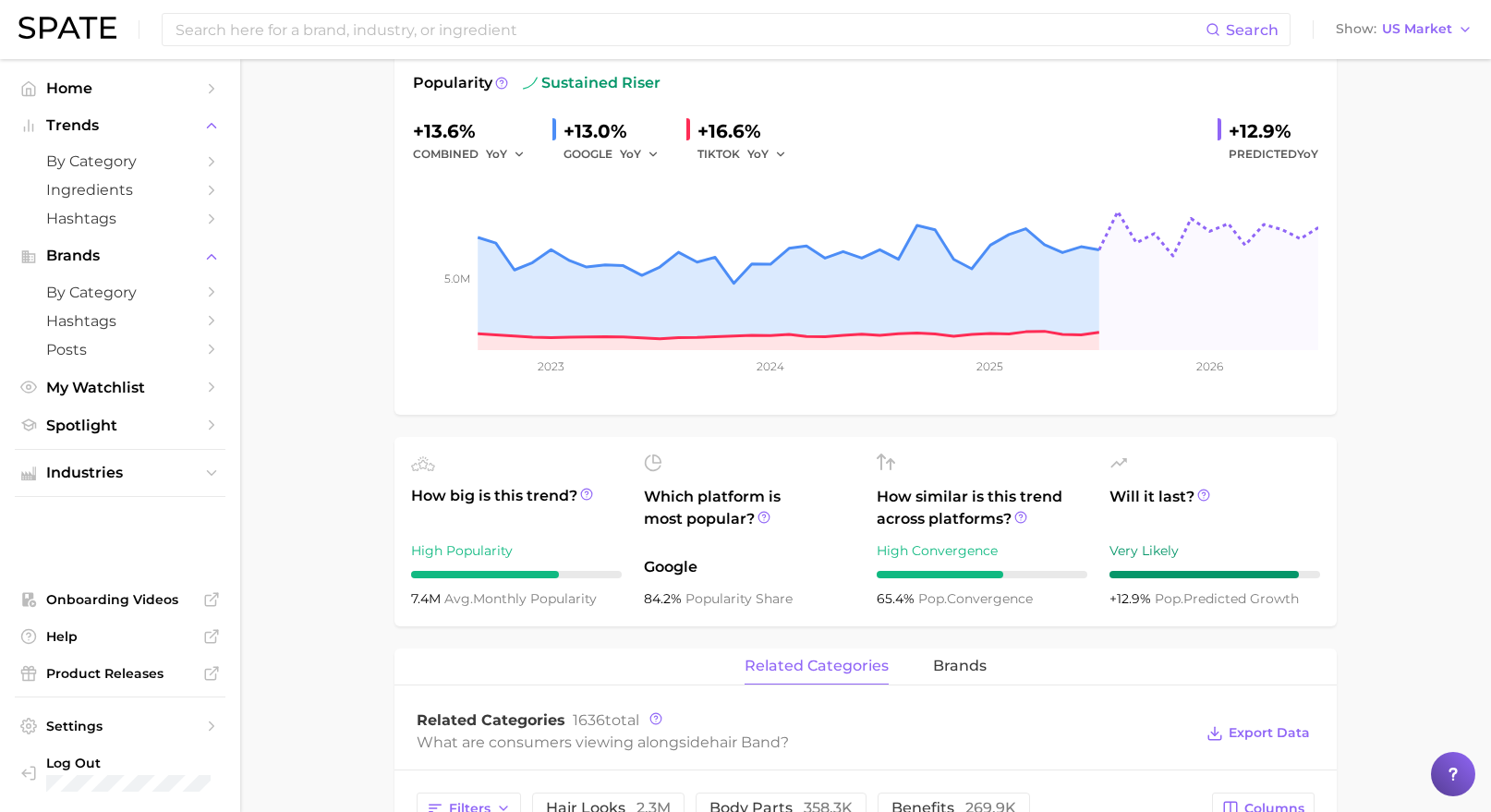
scroll to position [0, 0]
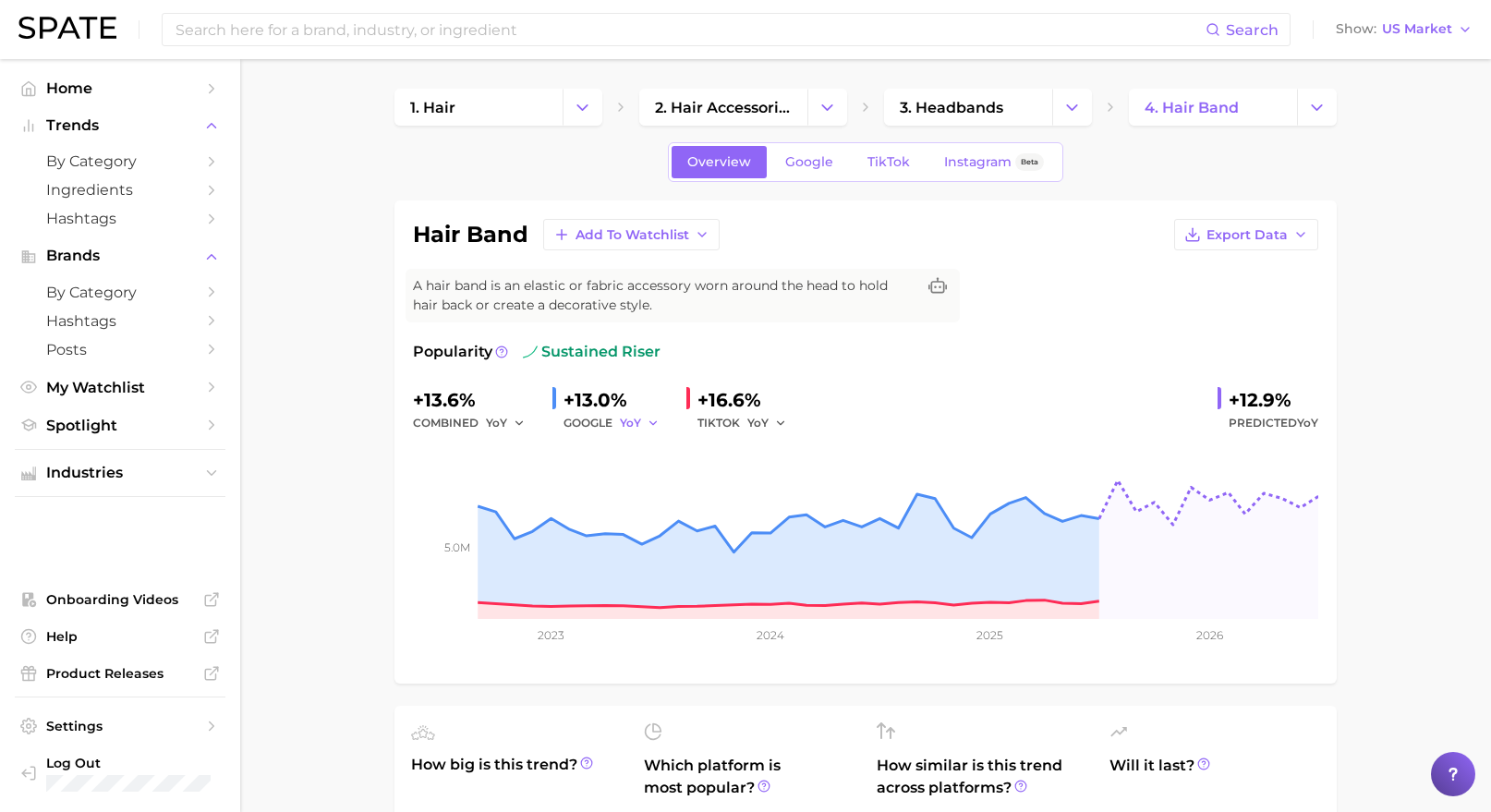
click at [647, 426] on icon "button" at bounding box center [653, 424] width 13 height 13
click at [640, 511] on span "MoM" at bounding box center [645, 519] width 32 height 16
click at [661, 414] on button "MoM" at bounding box center [643, 423] width 47 height 22
click at [660, 516] on span "MoM" at bounding box center [645, 519] width 32 height 16
click at [661, 423] on icon "button" at bounding box center [660, 424] width 13 height 13
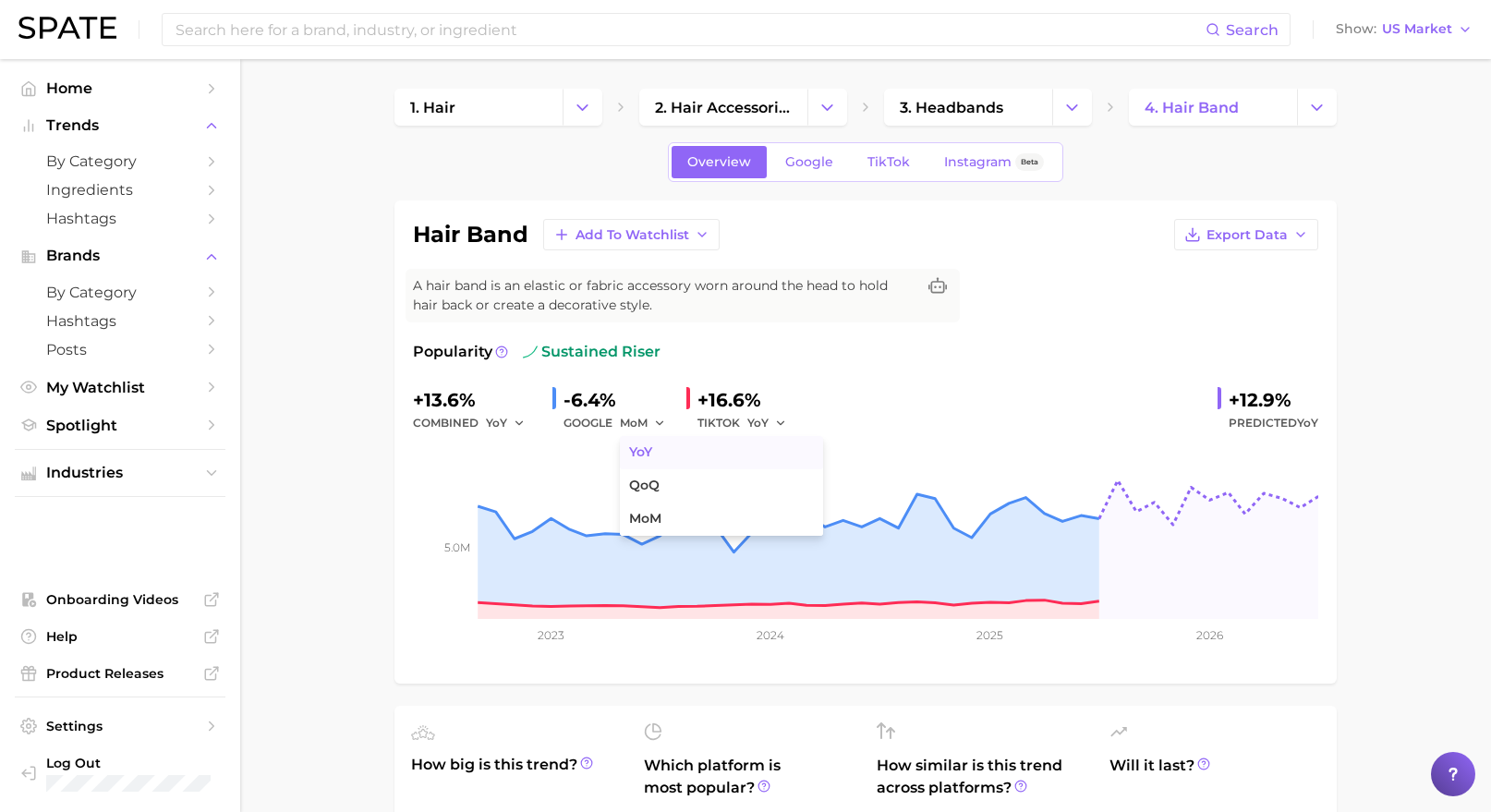
click at [672, 457] on button "YoY" at bounding box center [722, 452] width 203 height 33
click at [637, 424] on span "YoY" at bounding box center [631, 423] width 21 height 16
click at [665, 511] on button "MoM" at bounding box center [722, 519] width 203 height 33
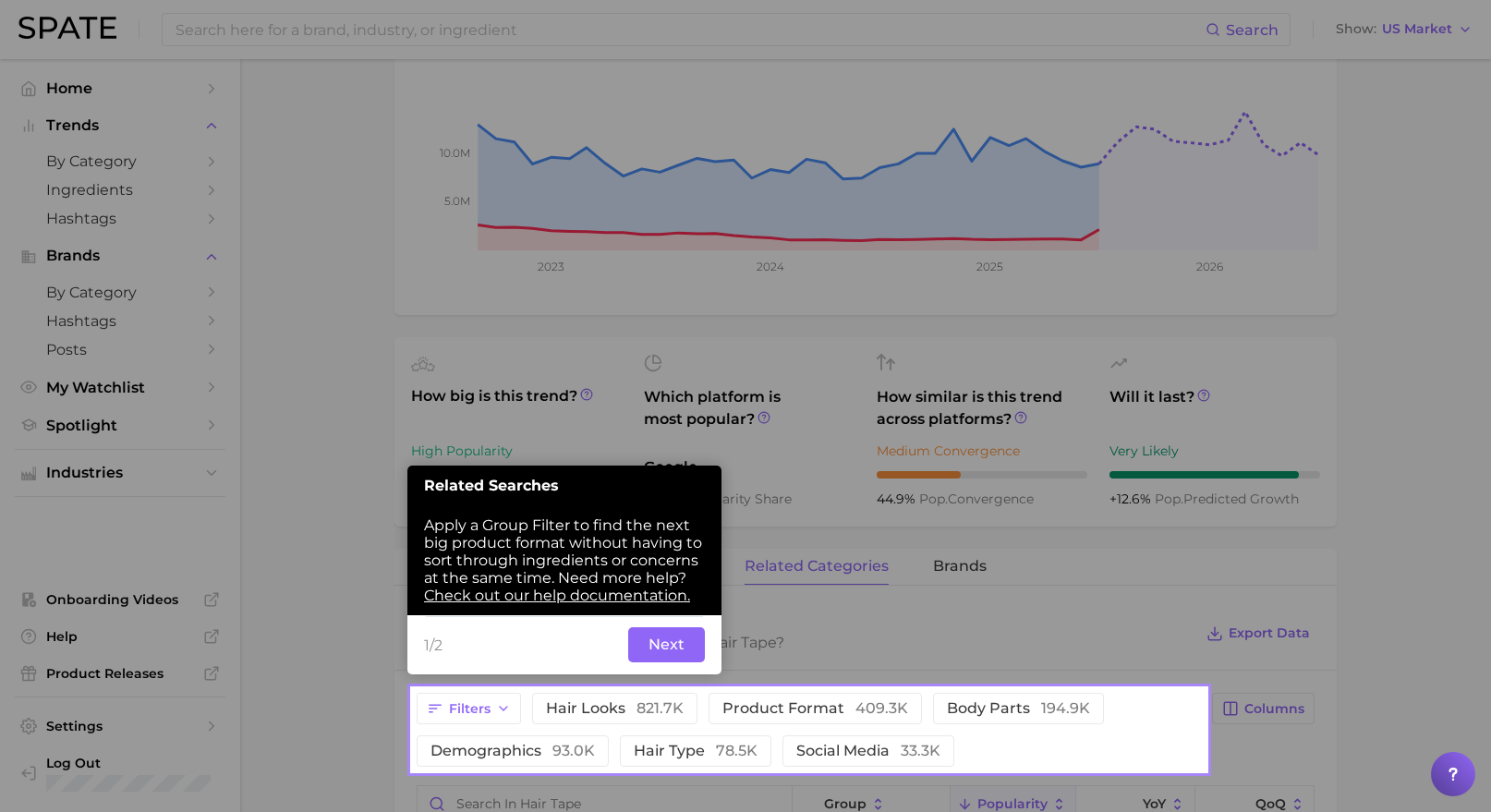
scroll to position [369, 0]
click at [686, 635] on button "Next" at bounding box center [666, 644] width 77 height 35
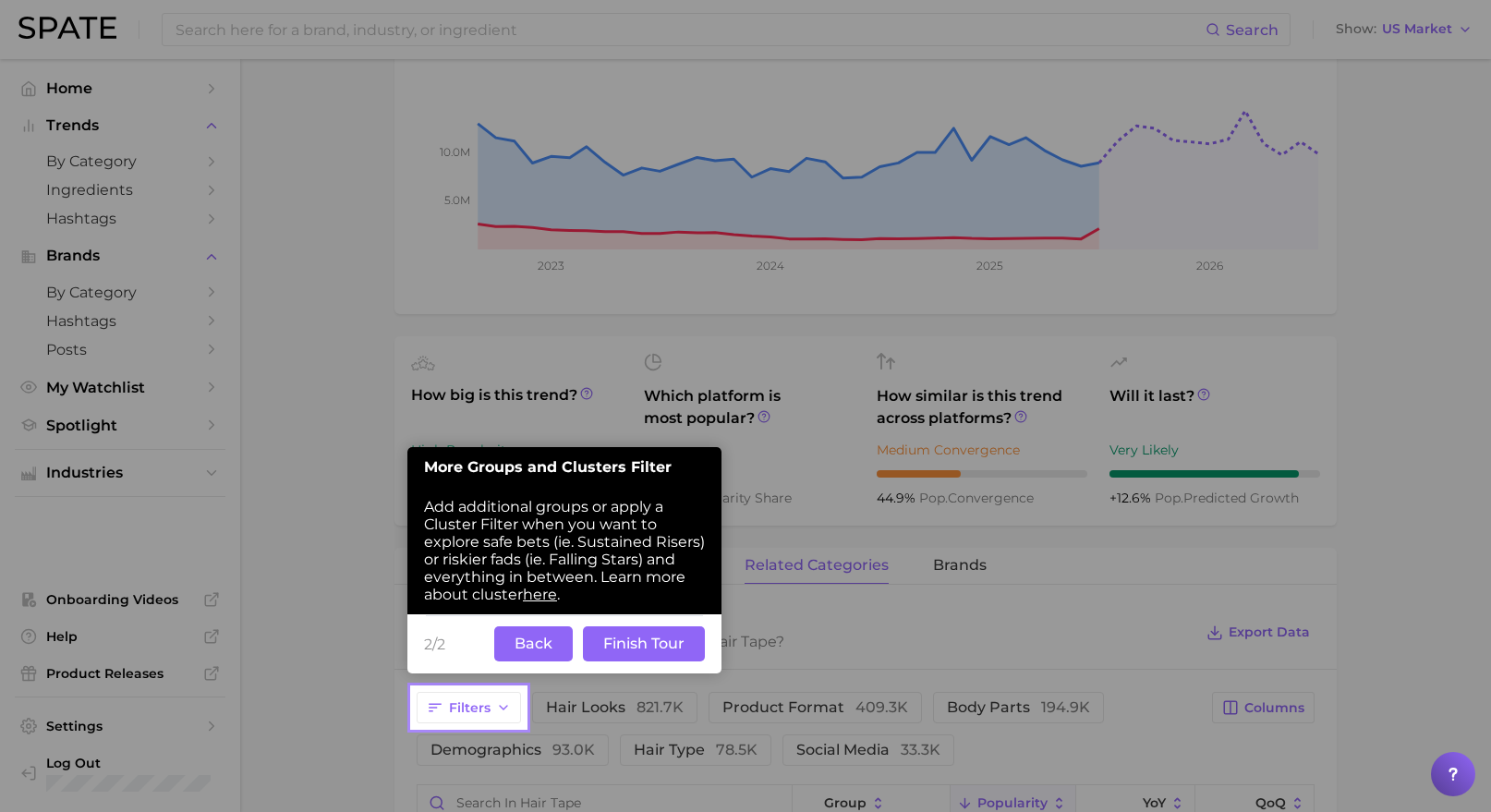
click at [675, 648] on button "Finish Tour" at bounding box center [644, 644] width 122 height 35
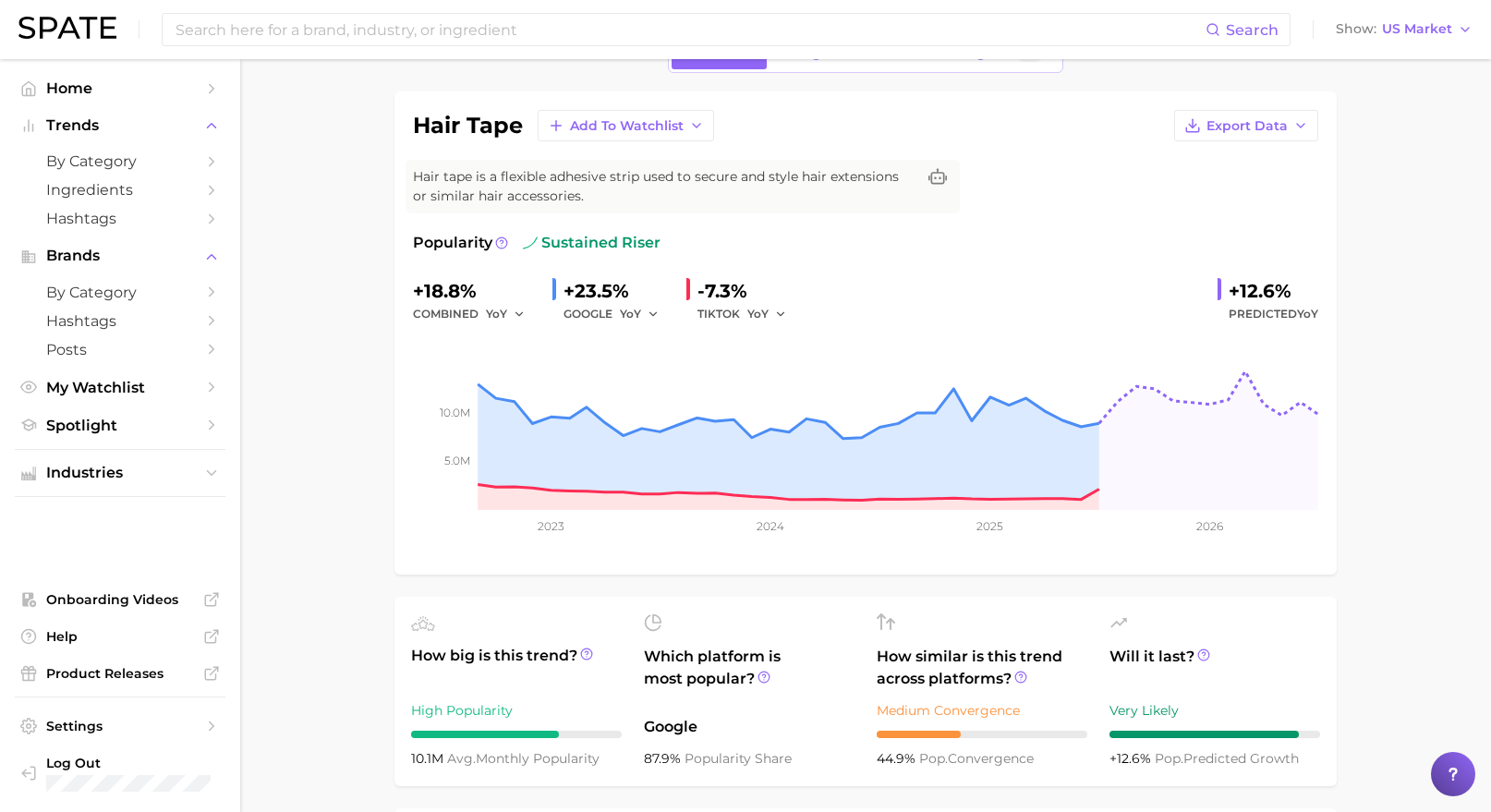
scroll to position [0, 0]
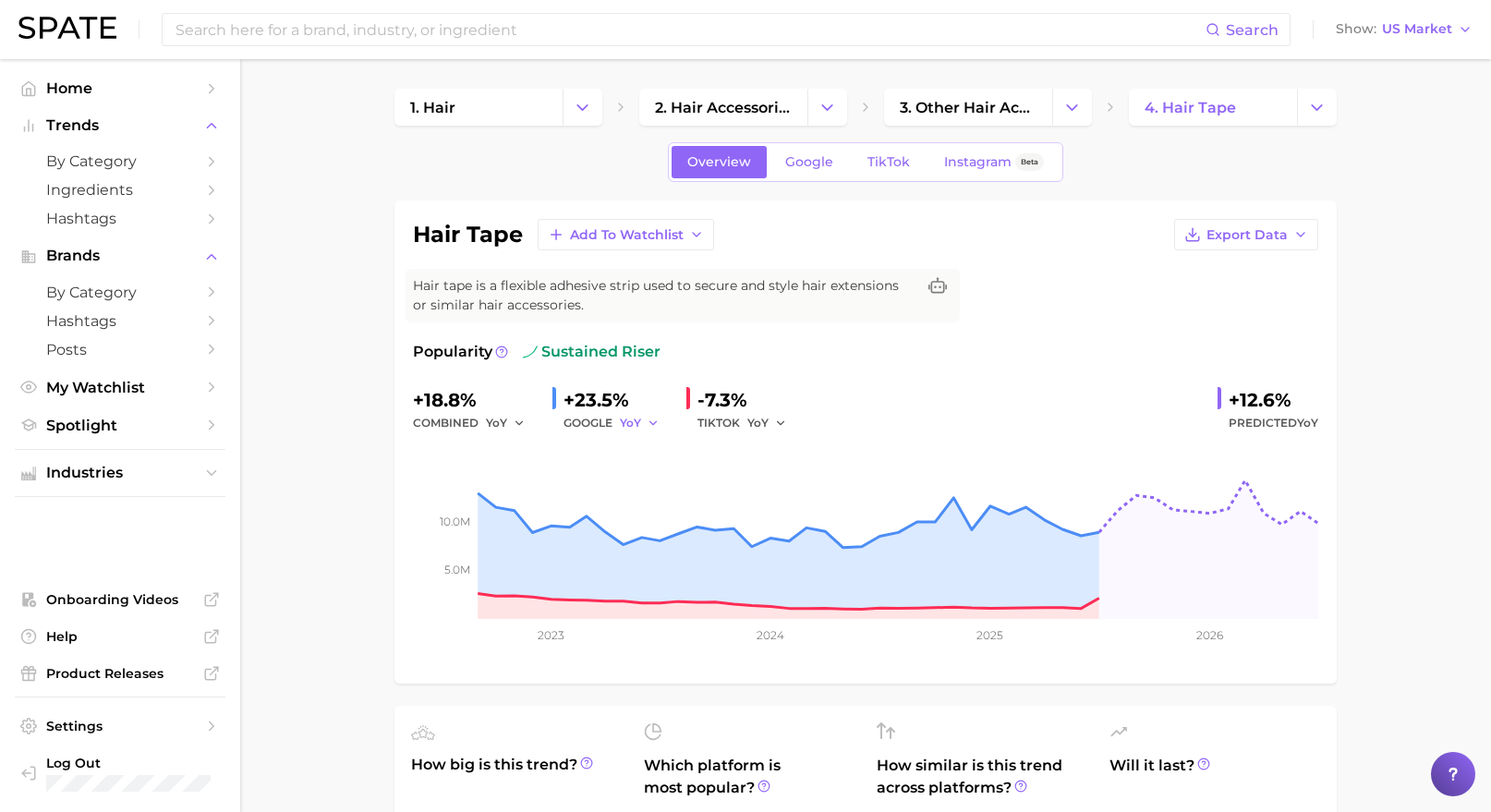
click at [644, 412] on button "YoY" at bounding box center [640, 423] width 40 height 22
drag, startPoint x: 654, startPoint y: 520, endPoint x: 664, endPoint y: 512, distance: 12.8
click at [655, 520] on span "MoM" at bounding box center [645, 519] width 32 height 16
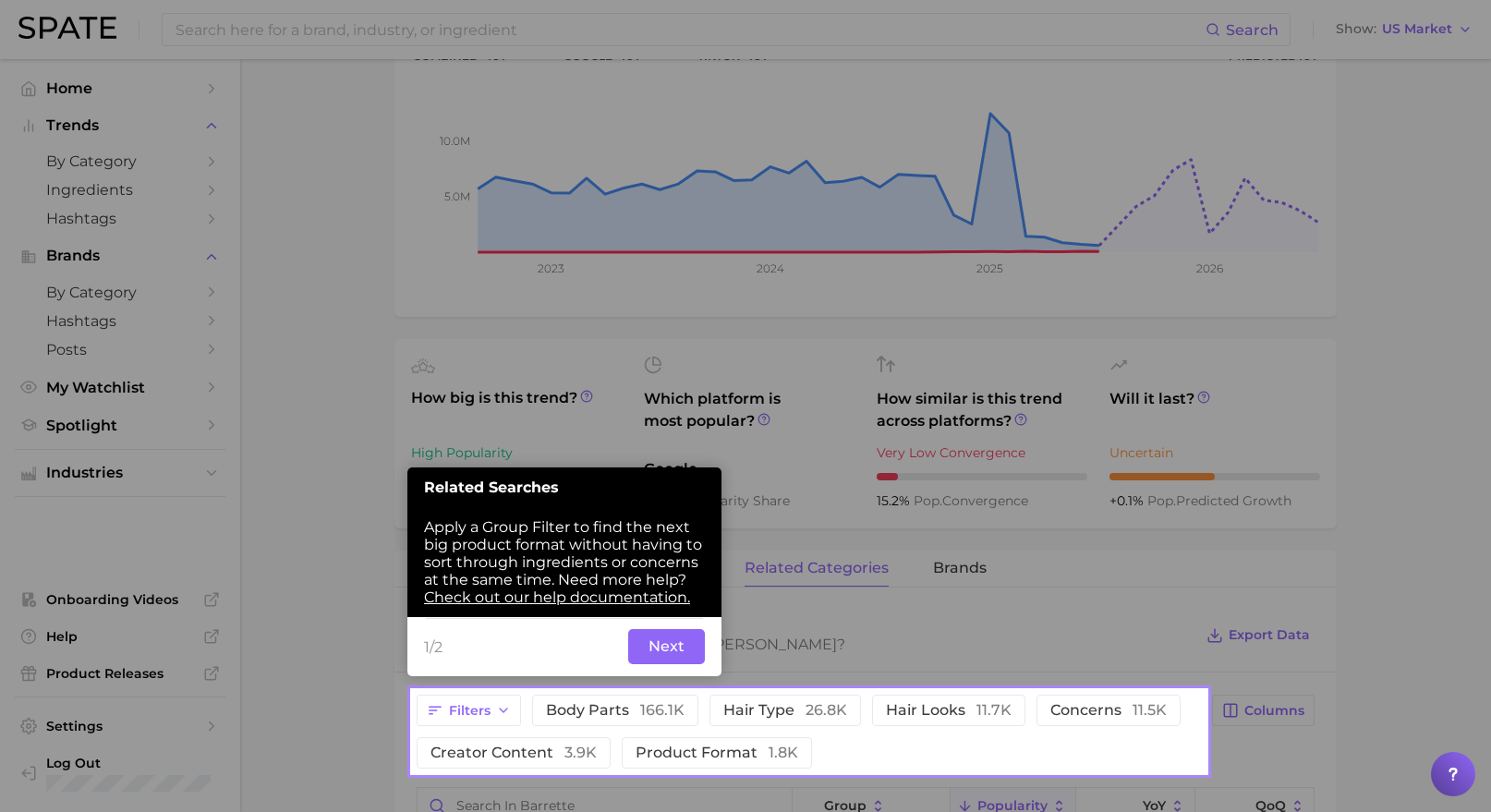
scroll to position [366, 0]
click at [668, 646] on button "Next" at bounding box center [666, 647] width 77 height 35
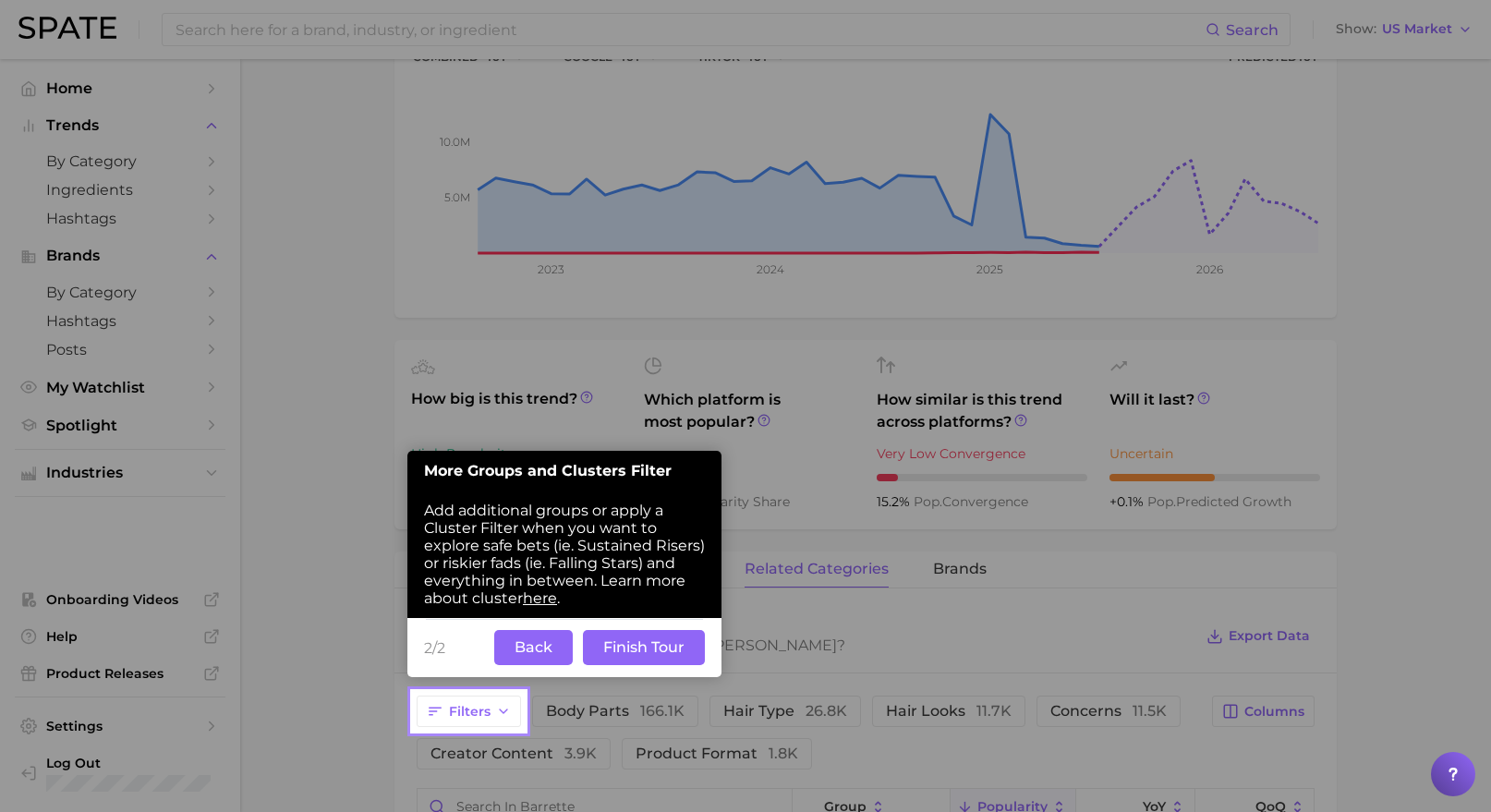
click at [667, 658] on button "Finish Tour" at bounding box center [644, 647] width 122 height 35
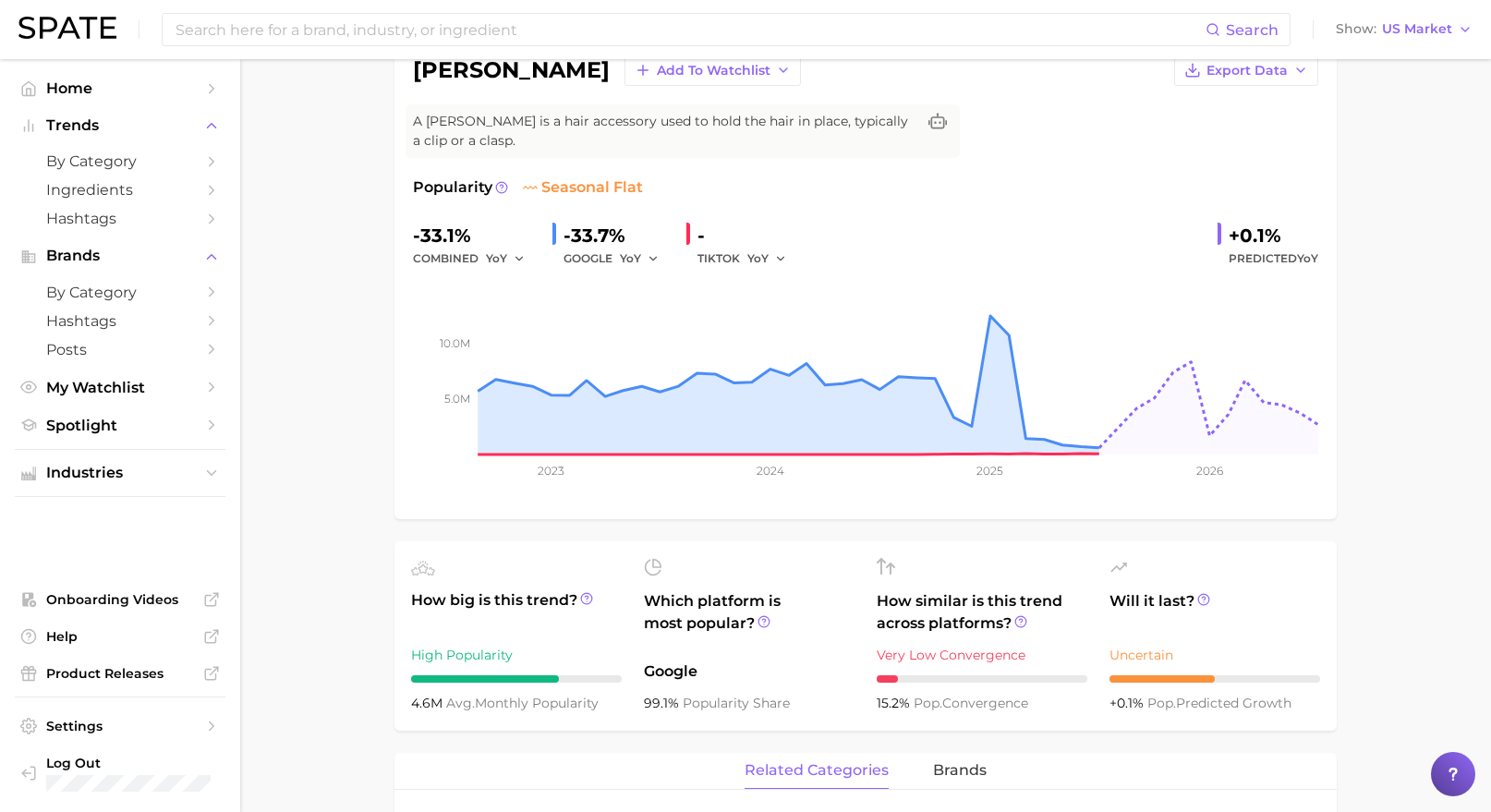
scroll to position [0, 0]
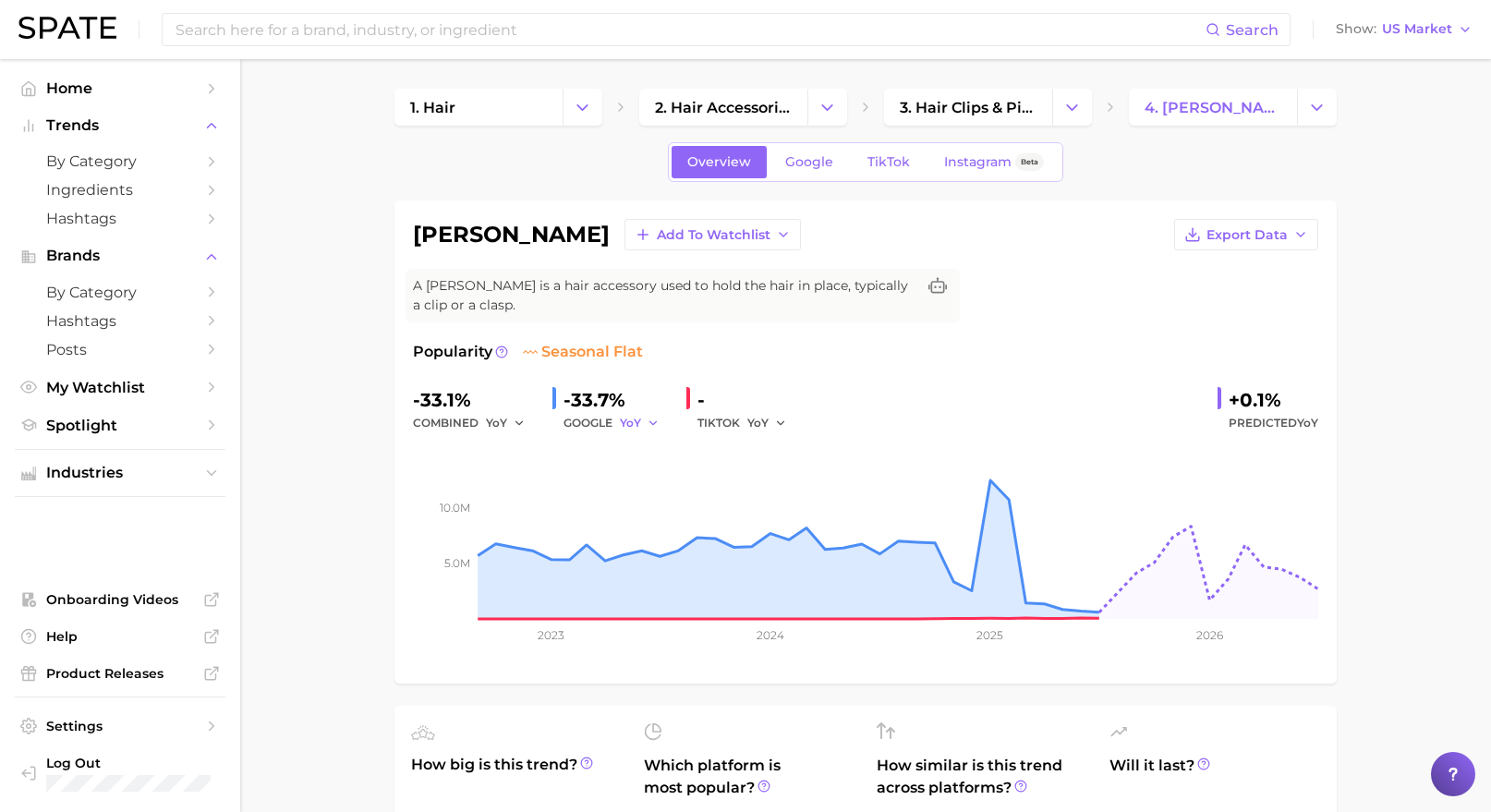
click at [632, 428] on span "YoY" at bounding box center [631, 423] width 21 height 16
drag, startPoint x: 640, startPoint y: 508, endPoint x: 642, endPoint y: 498, distance: 10.2
click at [640, 509] on button "MoM" at bounding box center [722, 519] width 203 height 33
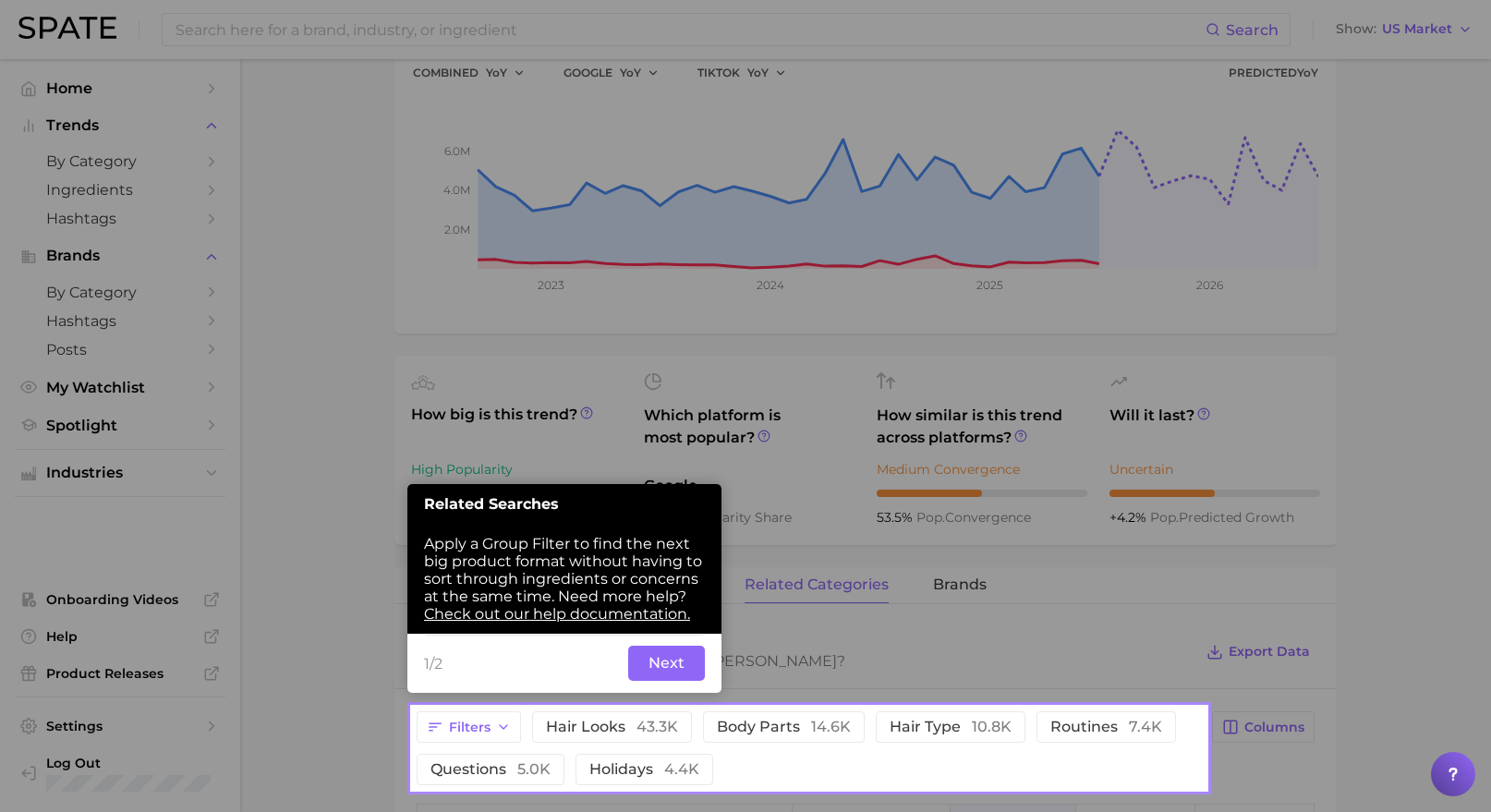
scroll to position [389, 0]
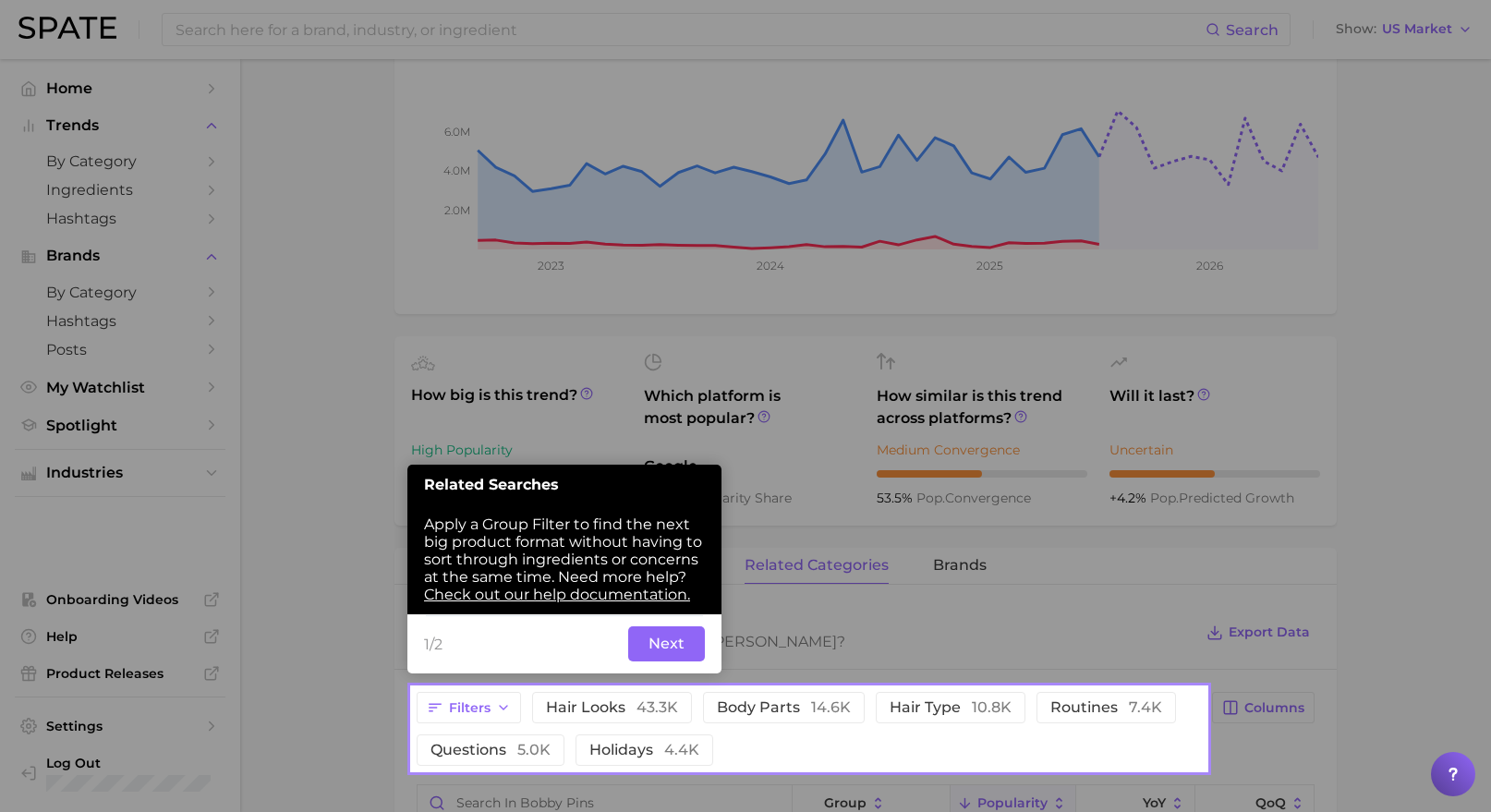
click at [682, 650] on button "Next" at bounding box center [666, 644] width 77 height 35
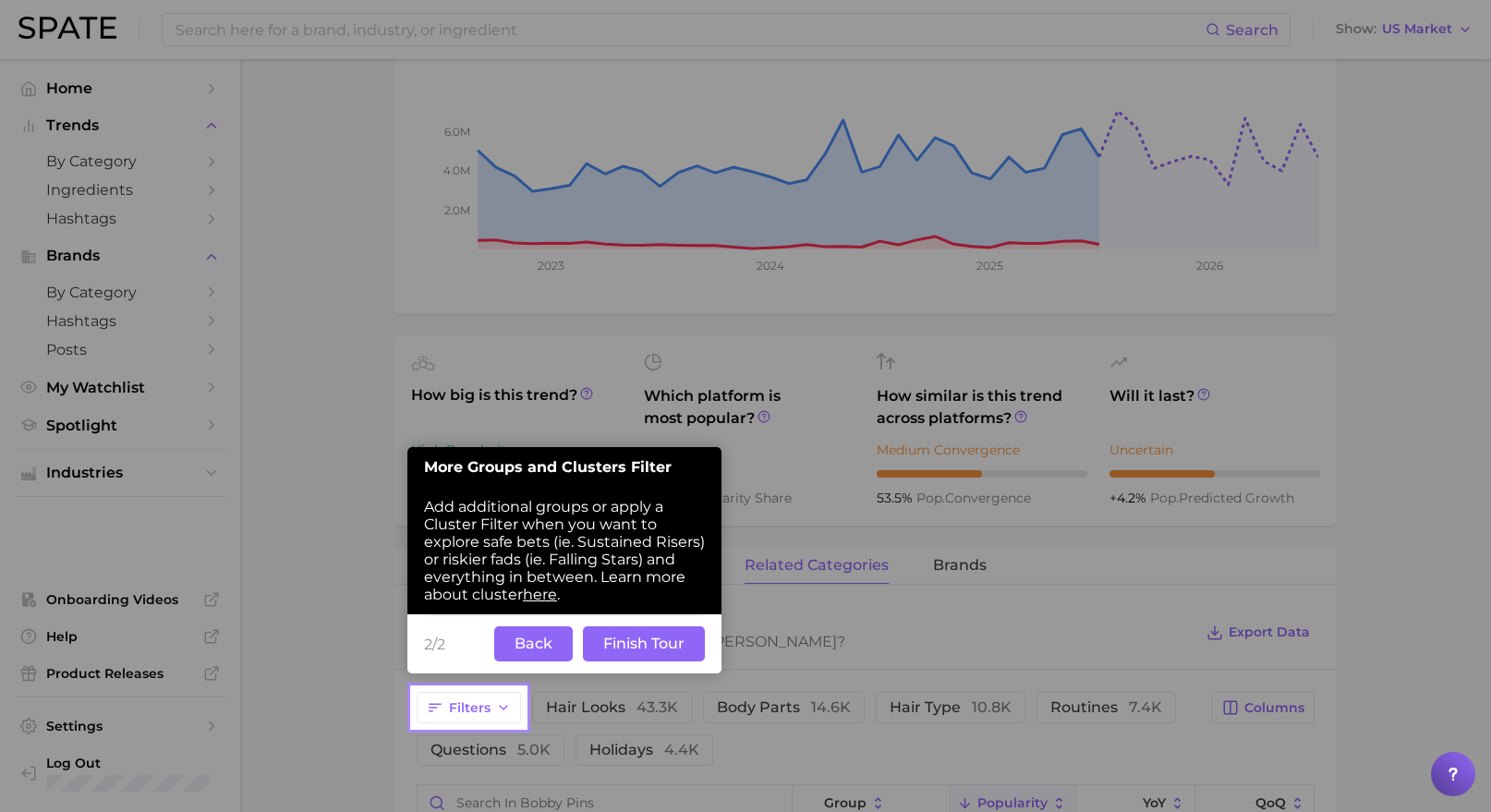
click at [683, 649] on button "Finish Tour" at bounding box center [644, 644] width 122 height 35
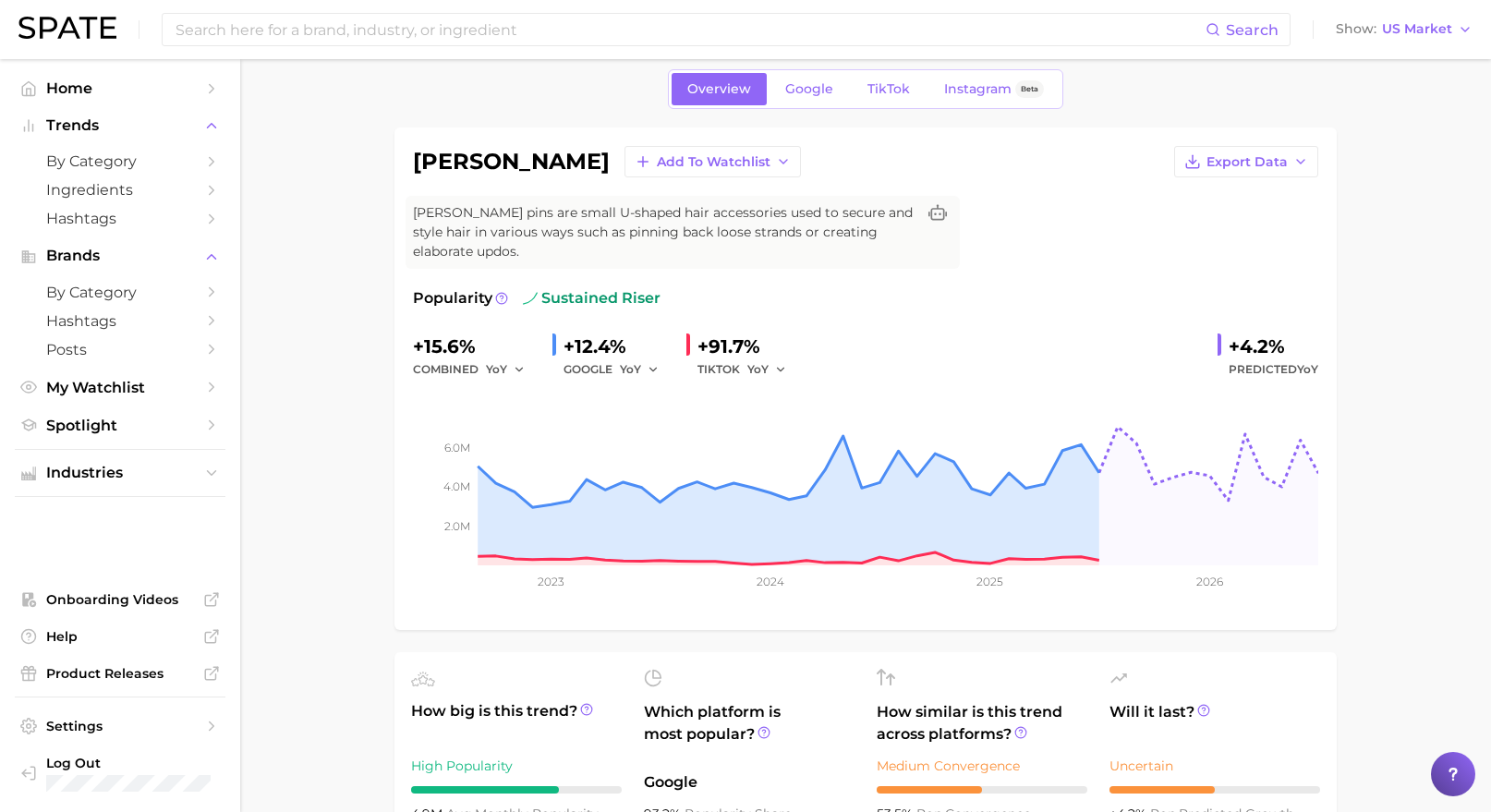
scroll to position [0, 0]
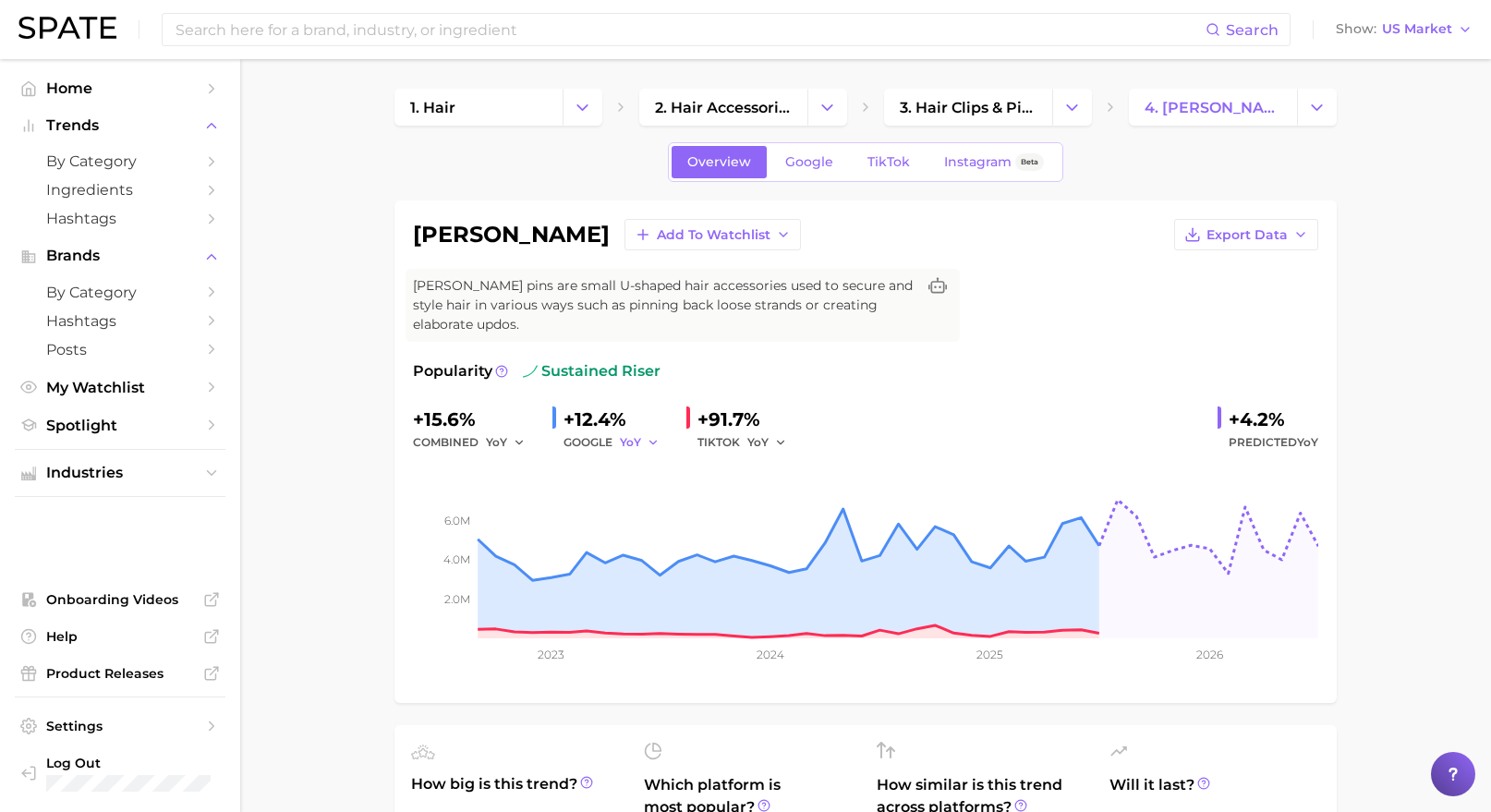
click at [649, 441] on icon "button" at bounding box center [653, 443] width 13 height 13
click at [677, 532] on button "MoM" at bounding box center [722, 538] width 203 height 33
drag, startPoint x: 660, startPoint y: 441, endPoint x: 664, endPoint y: 450, distance: 9.8
click at [660, 441] on icon "button" at bounding box center [660, 443] width 13 height 13
click at [658, 481] on button "YoY" at bounding box center [722, 472] width 203 height 33
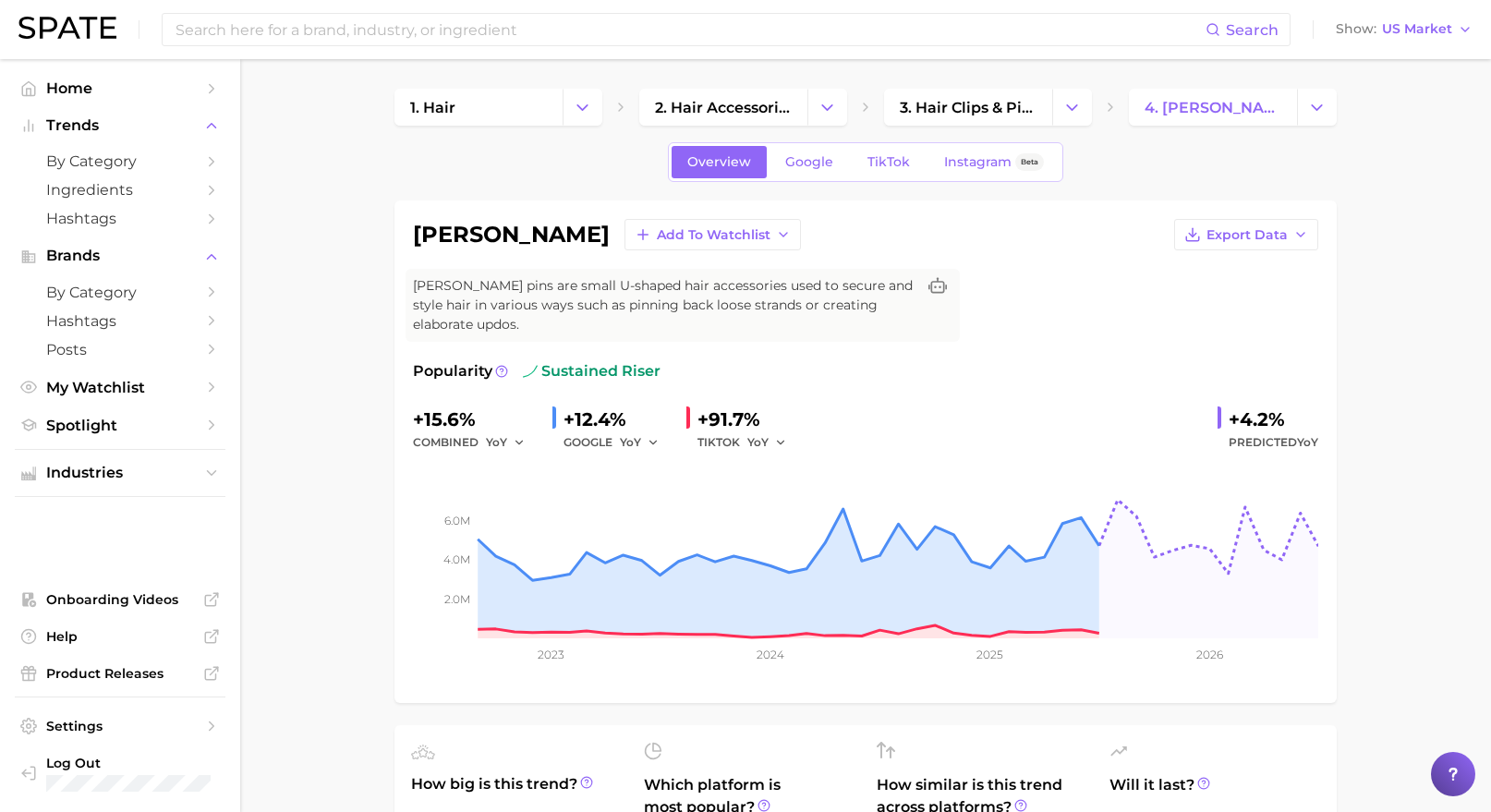
click at [667, 443] on div "YoY" at bounding box center [646, 442] width 51 height 22
click at [636, 438] on span "YoY" at bounding box center [631, 442] width 21 height 16
click at [666, 538] on button "MoM" at bounding box center [722, 538] width 203 height 33
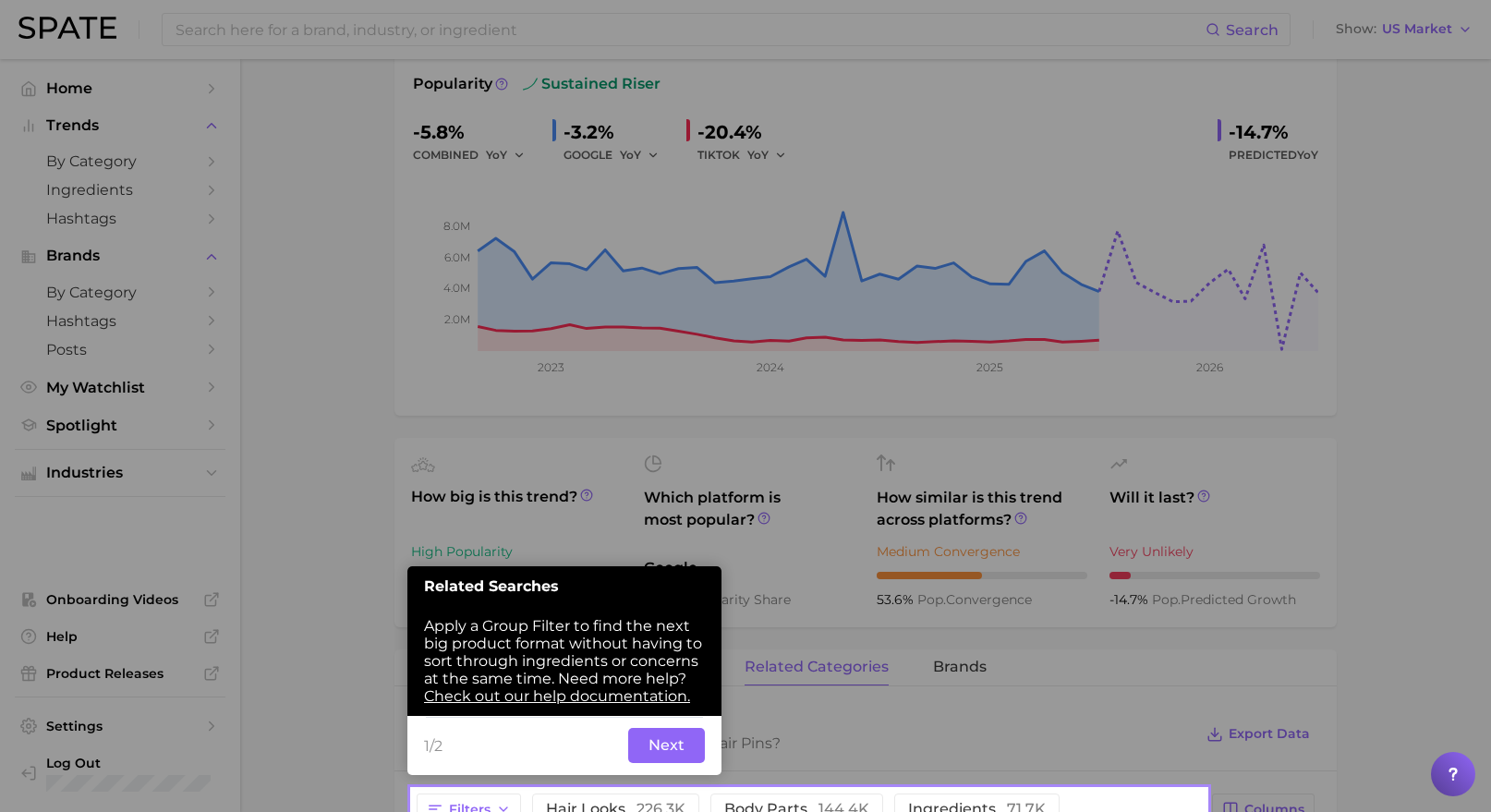
scroll to position [356, 0]
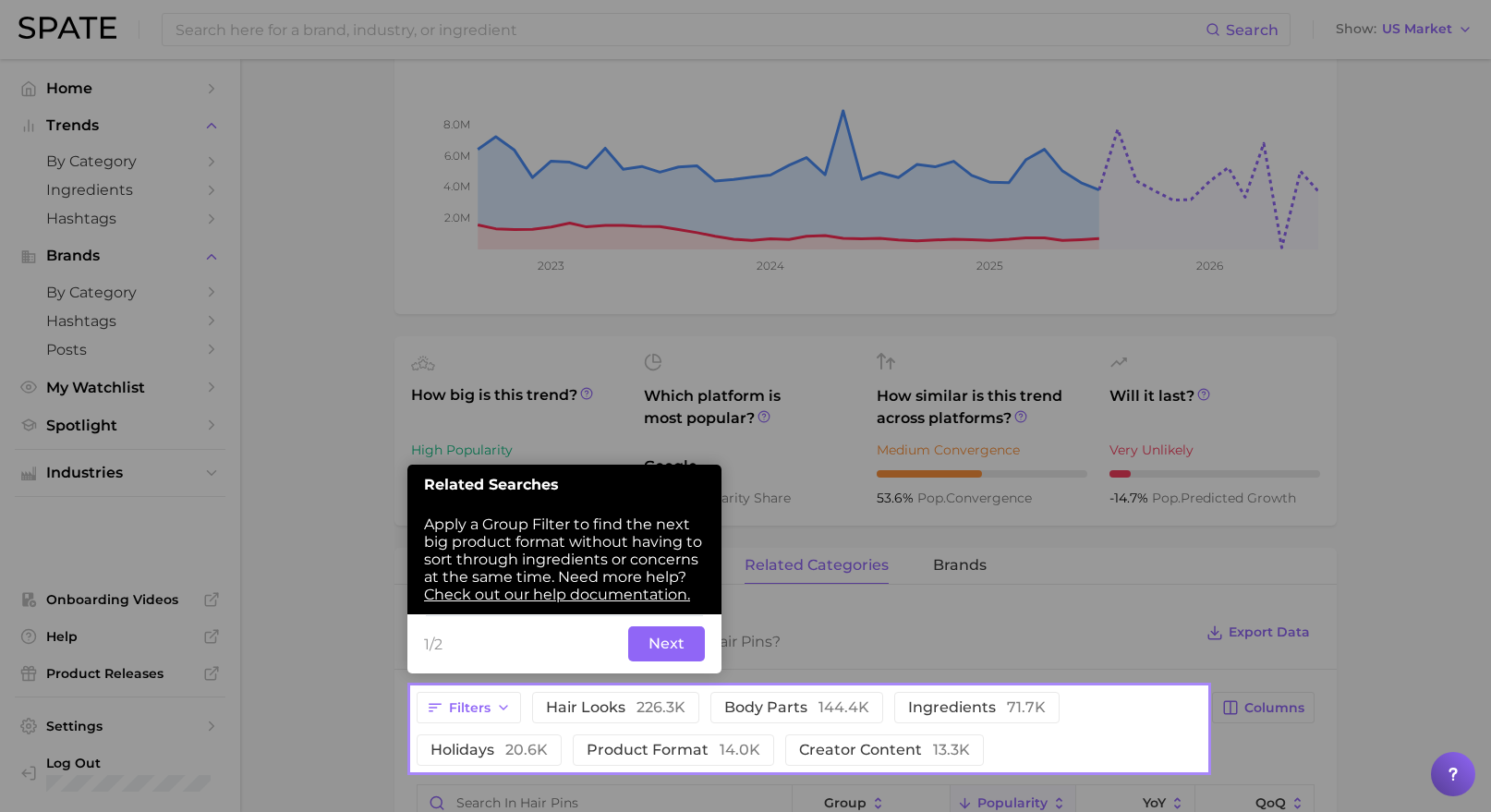
click at [689, 642] on button "Next" at bounding box center [666, 644] width 77 height 35
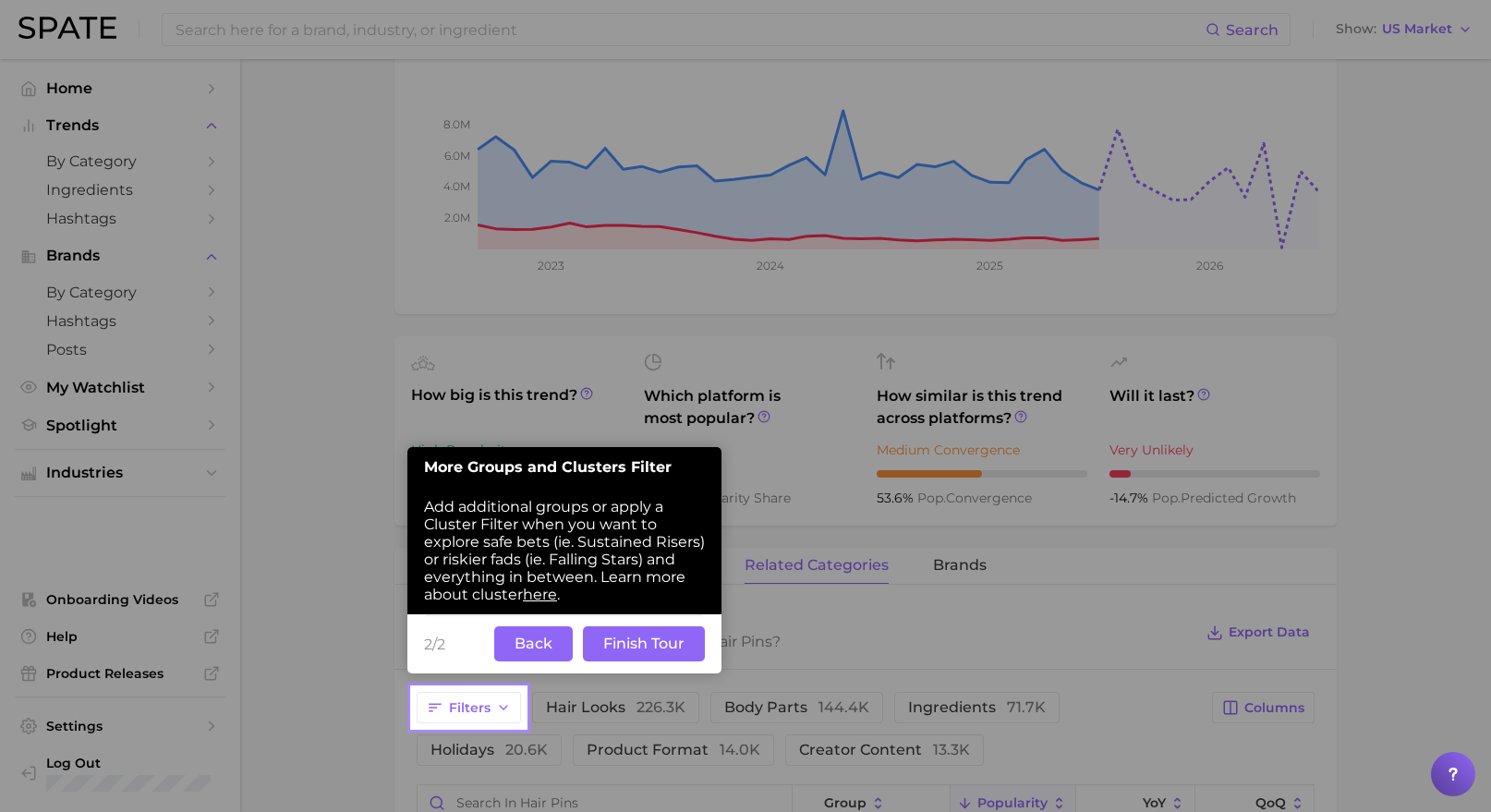
click at [665, 660] on button "Finish Tour" at bounding box center [644, 644] width 122 height 35
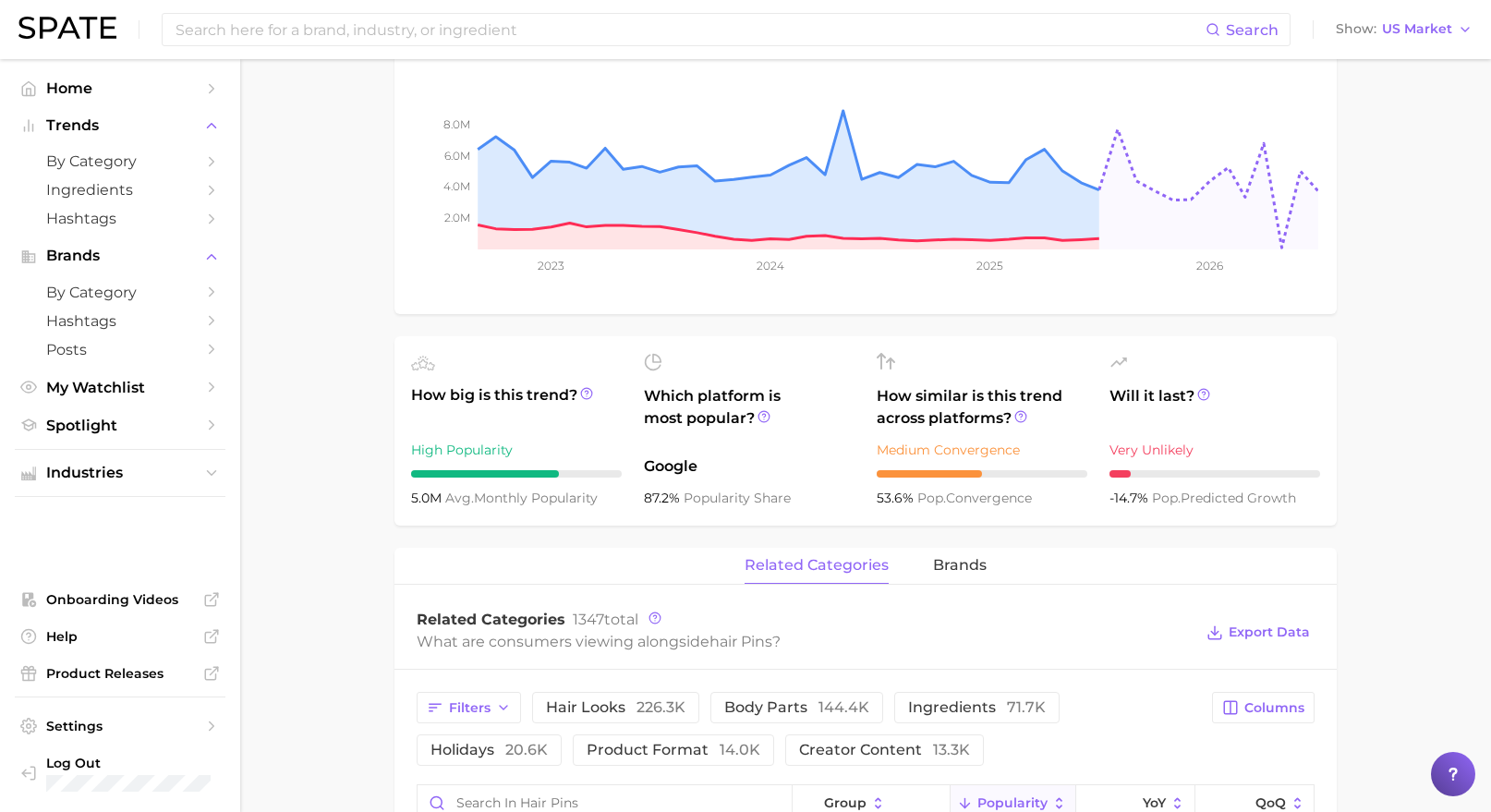
scroll to position [0, 0]
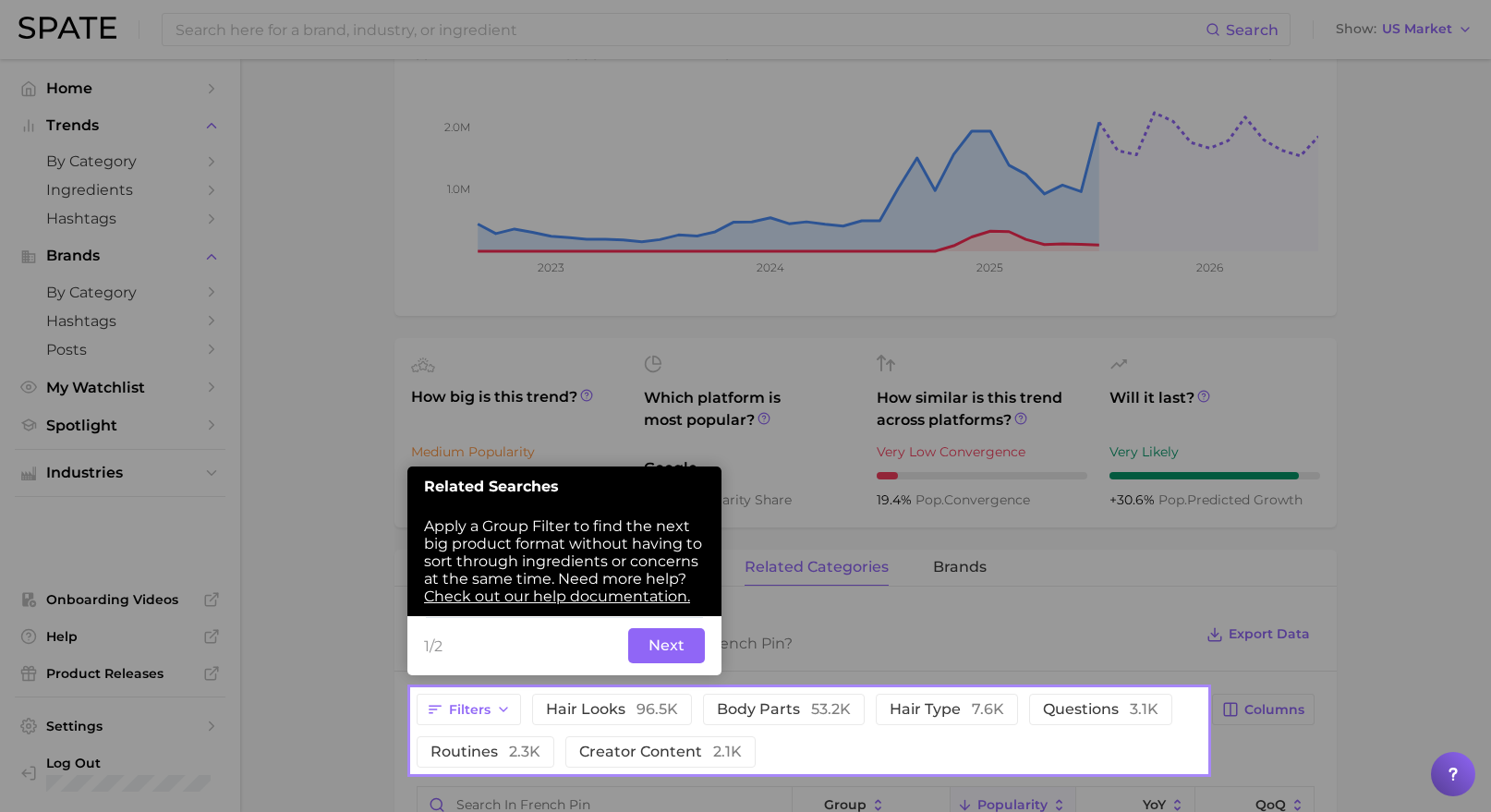
scroll to position [369, 0]
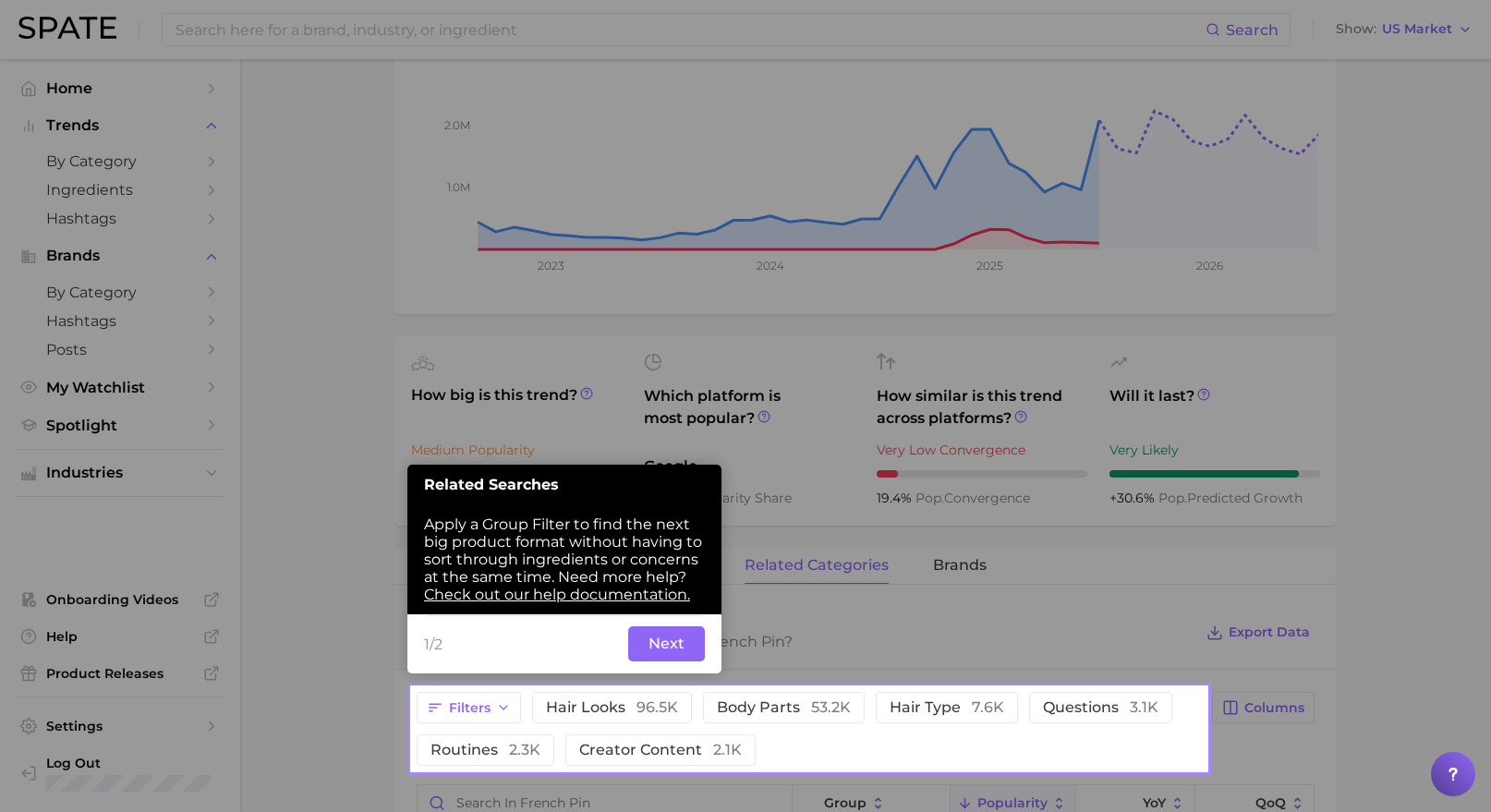
click at [659, 640] on button "Next" at bounding box center [666, 644] width 77 height 35
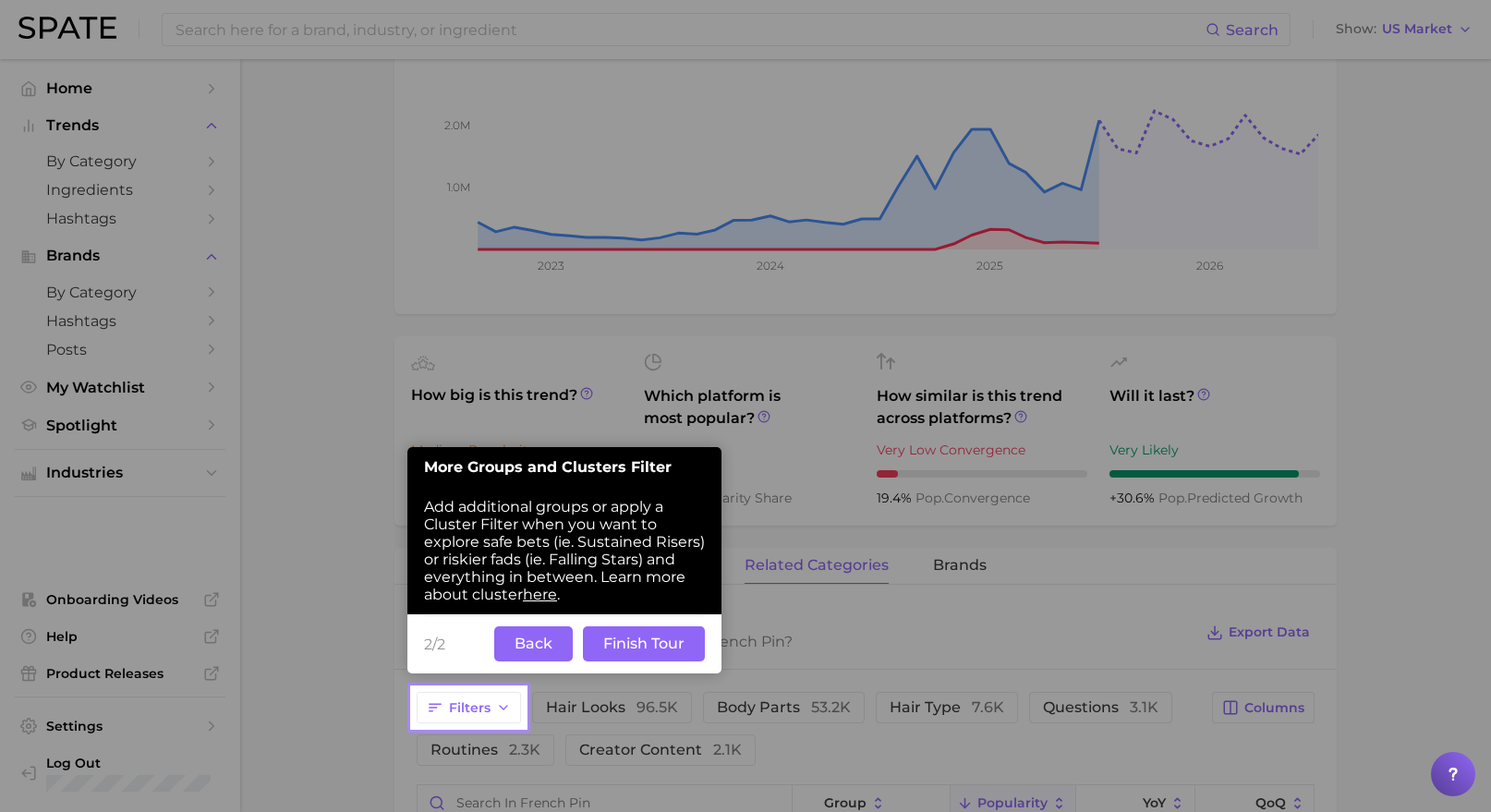
click at [662, 633] on button "Finish Tour" at bounding box center [644, 644] width 122 height 35
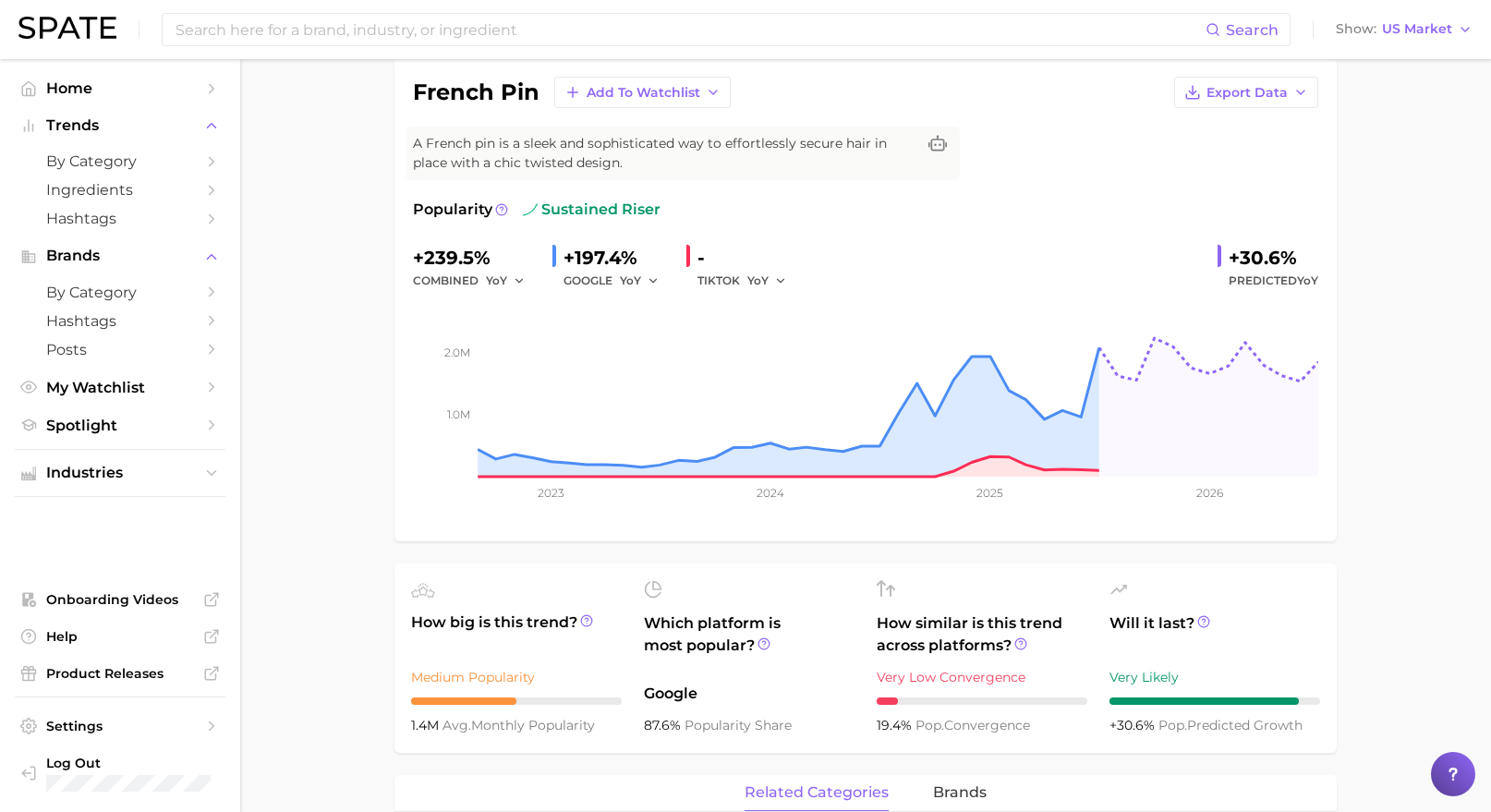
scroll to position [0, 0]
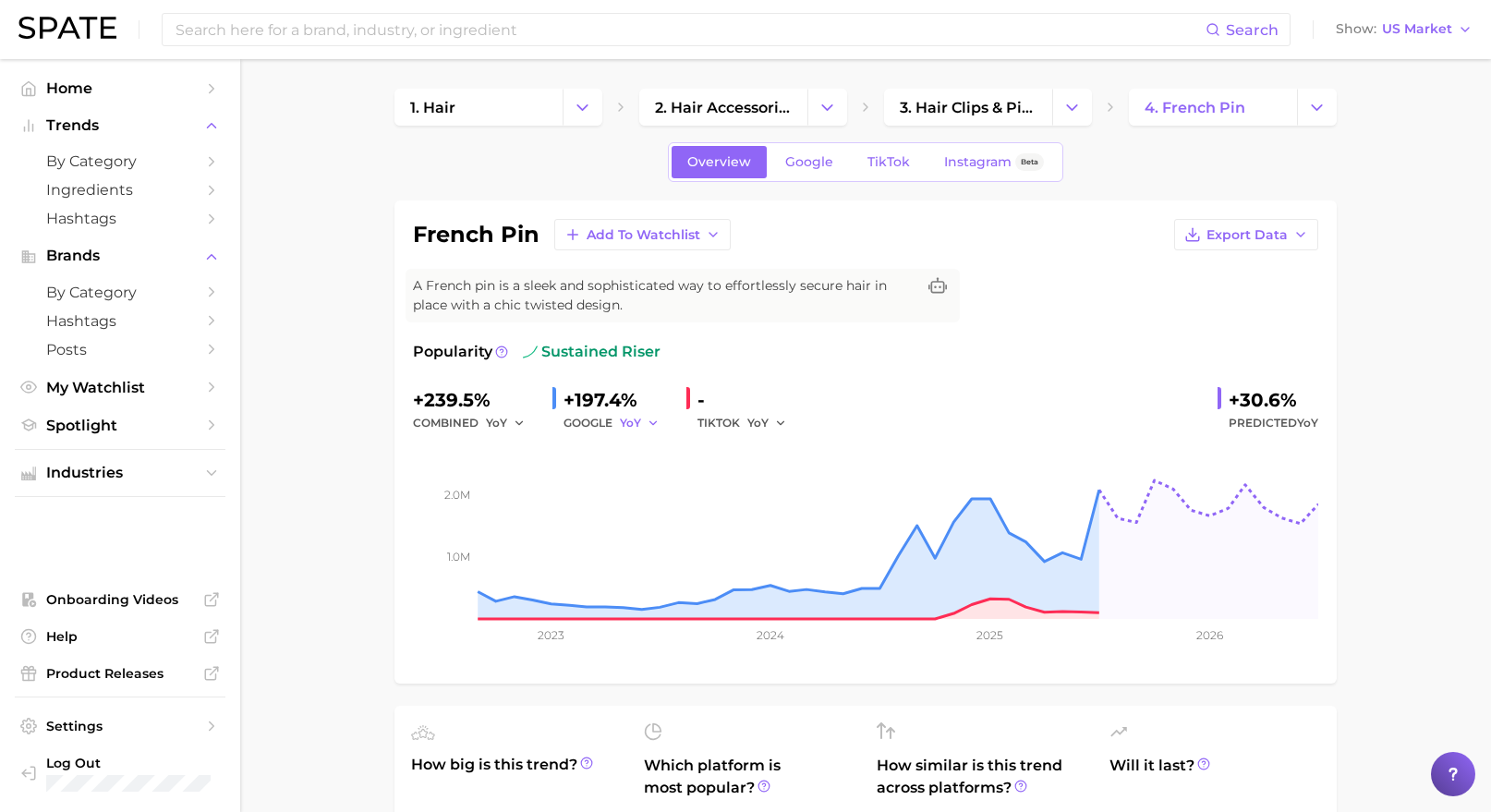
click at [647, 417] on icon "button" at bounding box center [653, 424] width 13 height 13
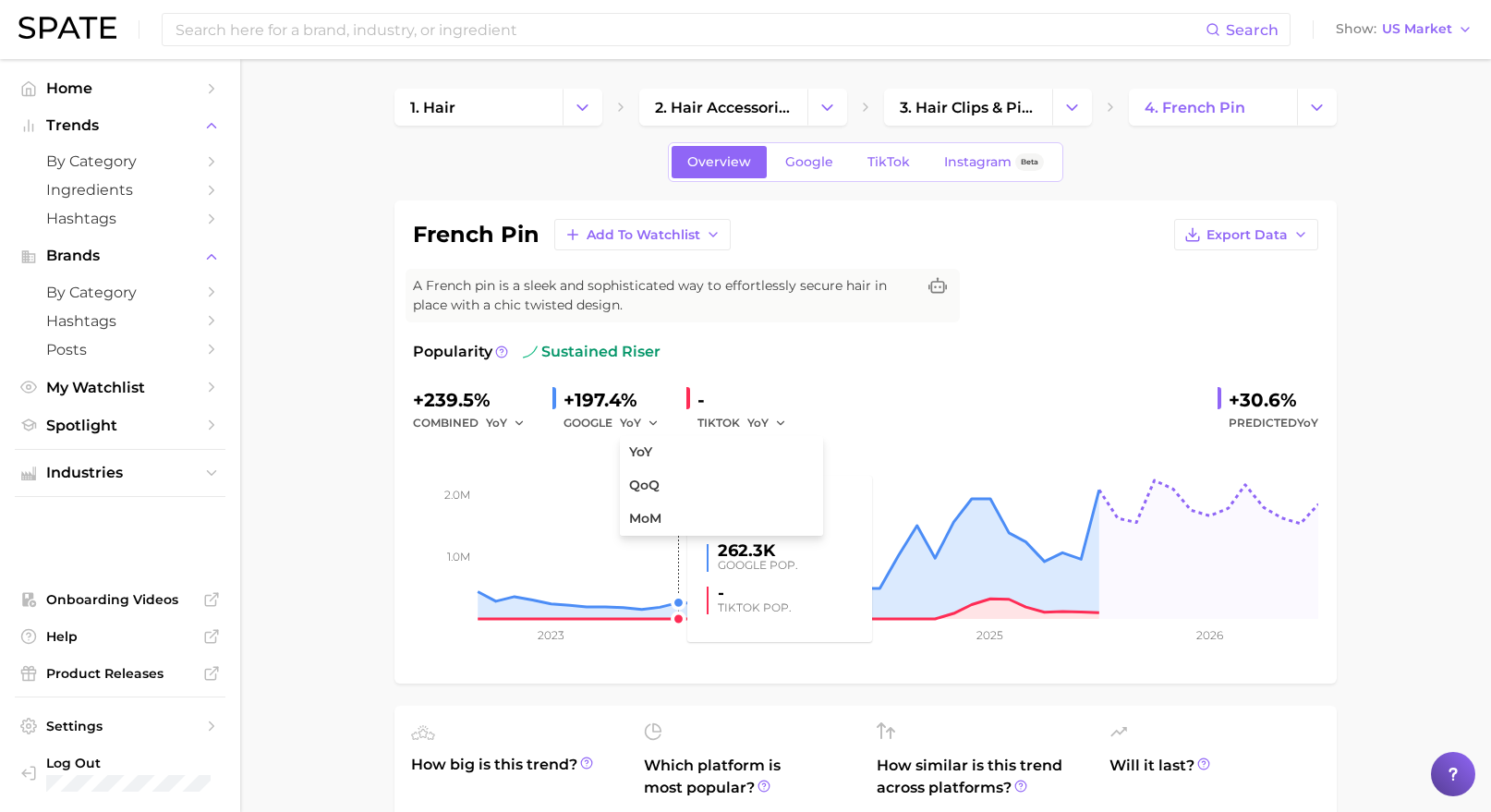
click at [666, 538] on rect at bounding box center [865, 526] width 905 height 185
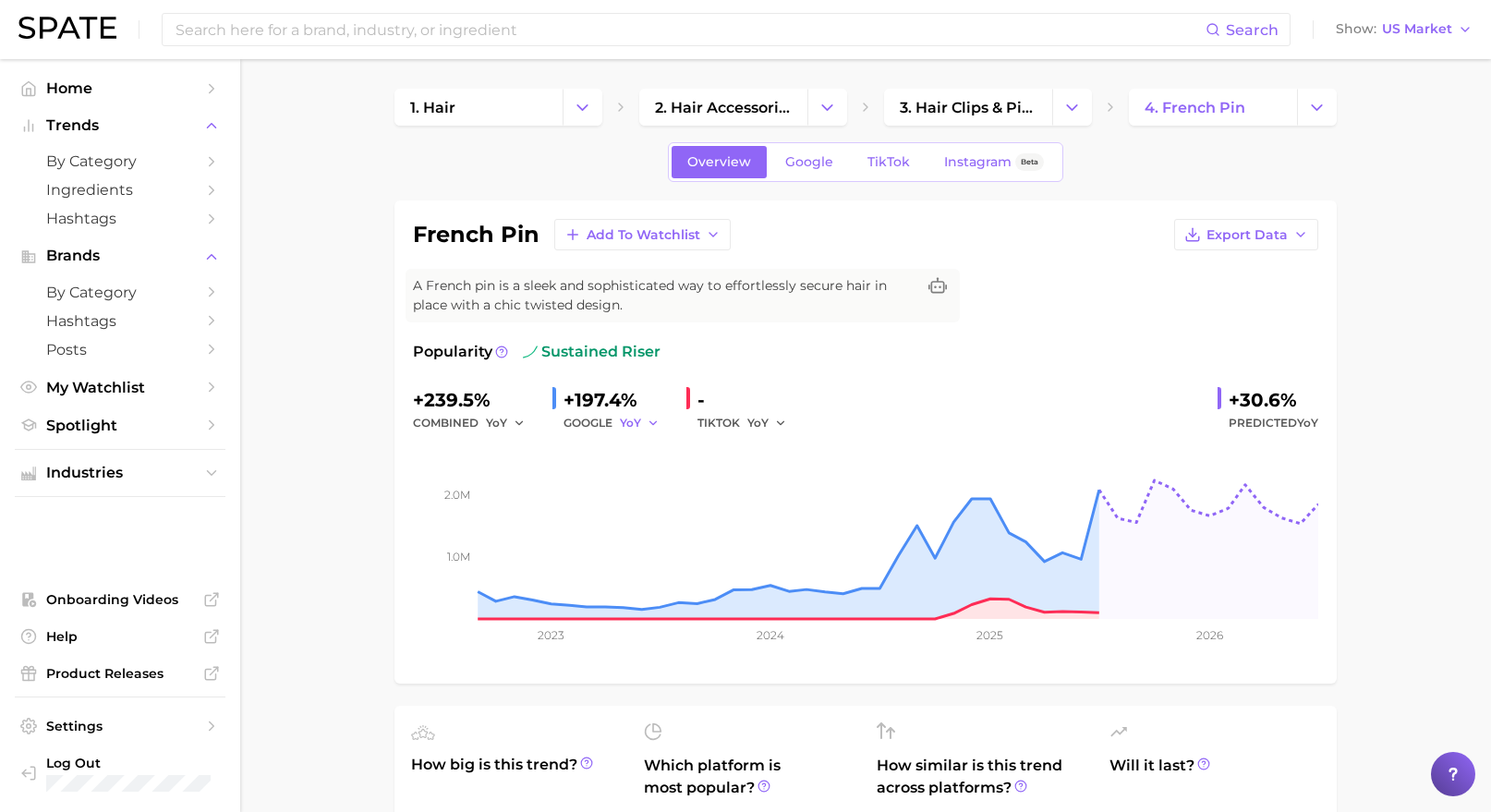
click at [651, 420] on icon "button" at bounding box center [653, 424] width 13 height 13
click at [654, 503] on button "MoM" at bounding box center [722, 519] width 203 height 33
click at [810, 158] on span "Google" at bounding box center [809, 161] width 48 height 16
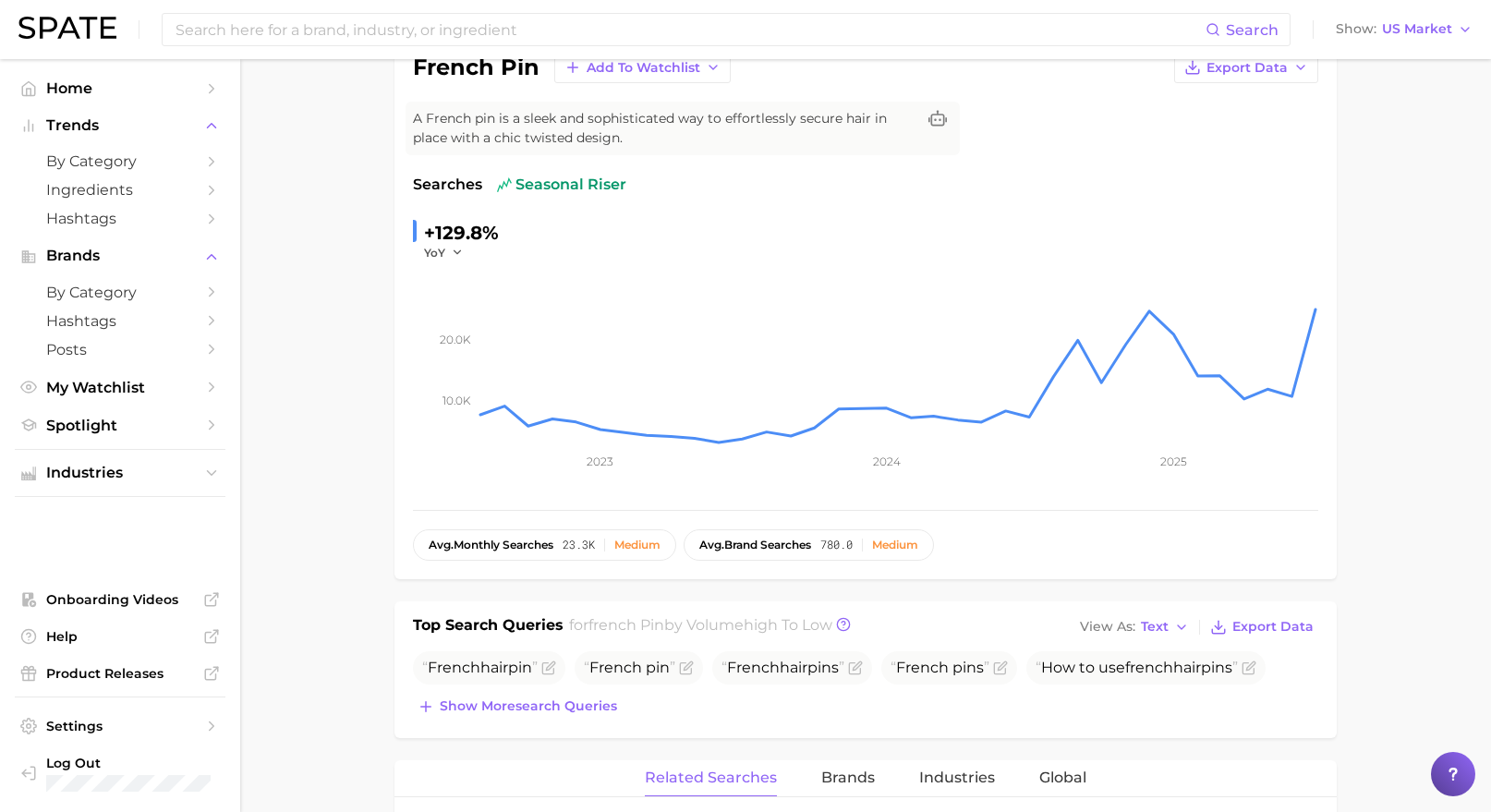
scroll to position [708, 0]
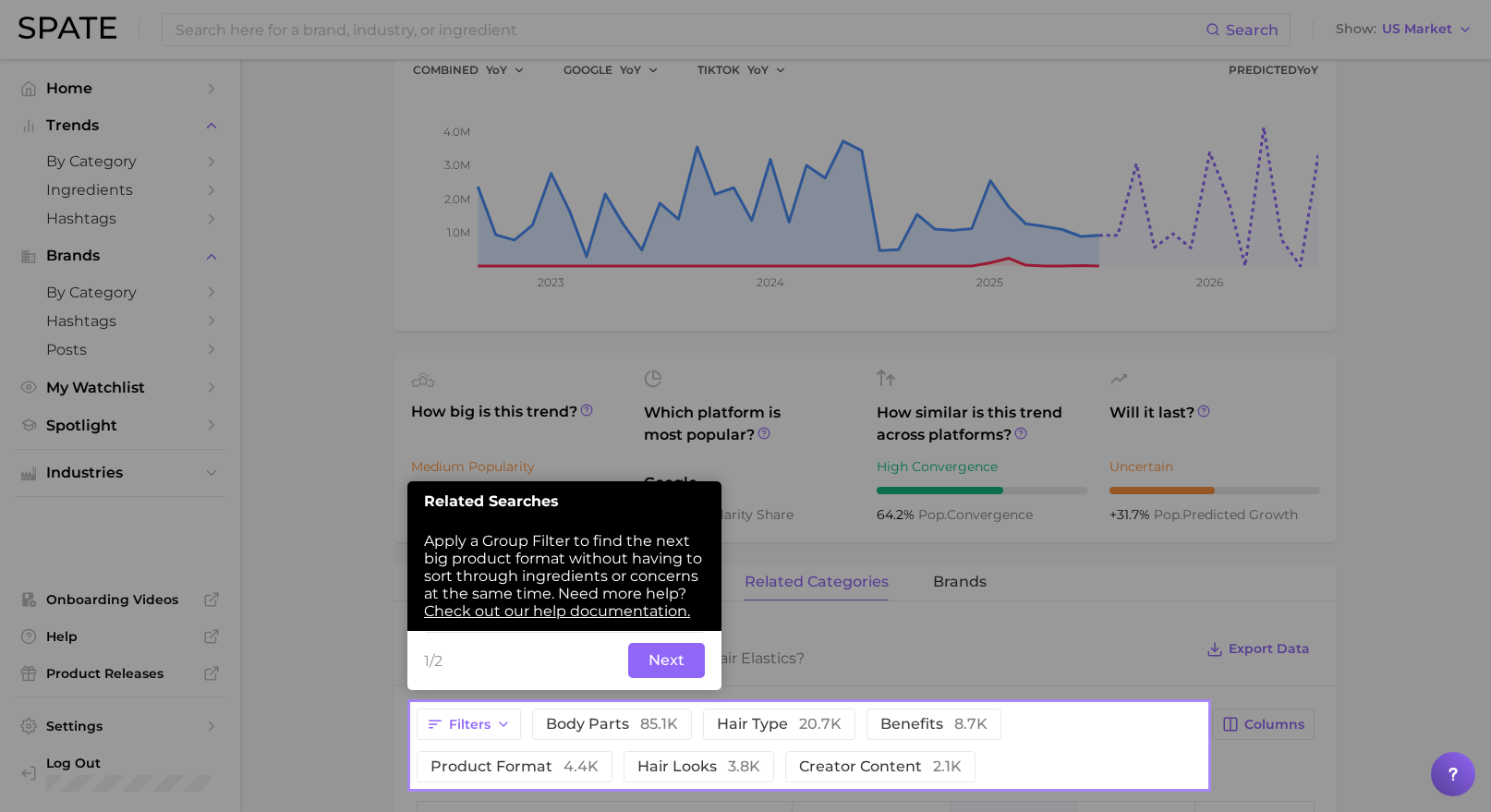
scroll to position [369, 0]
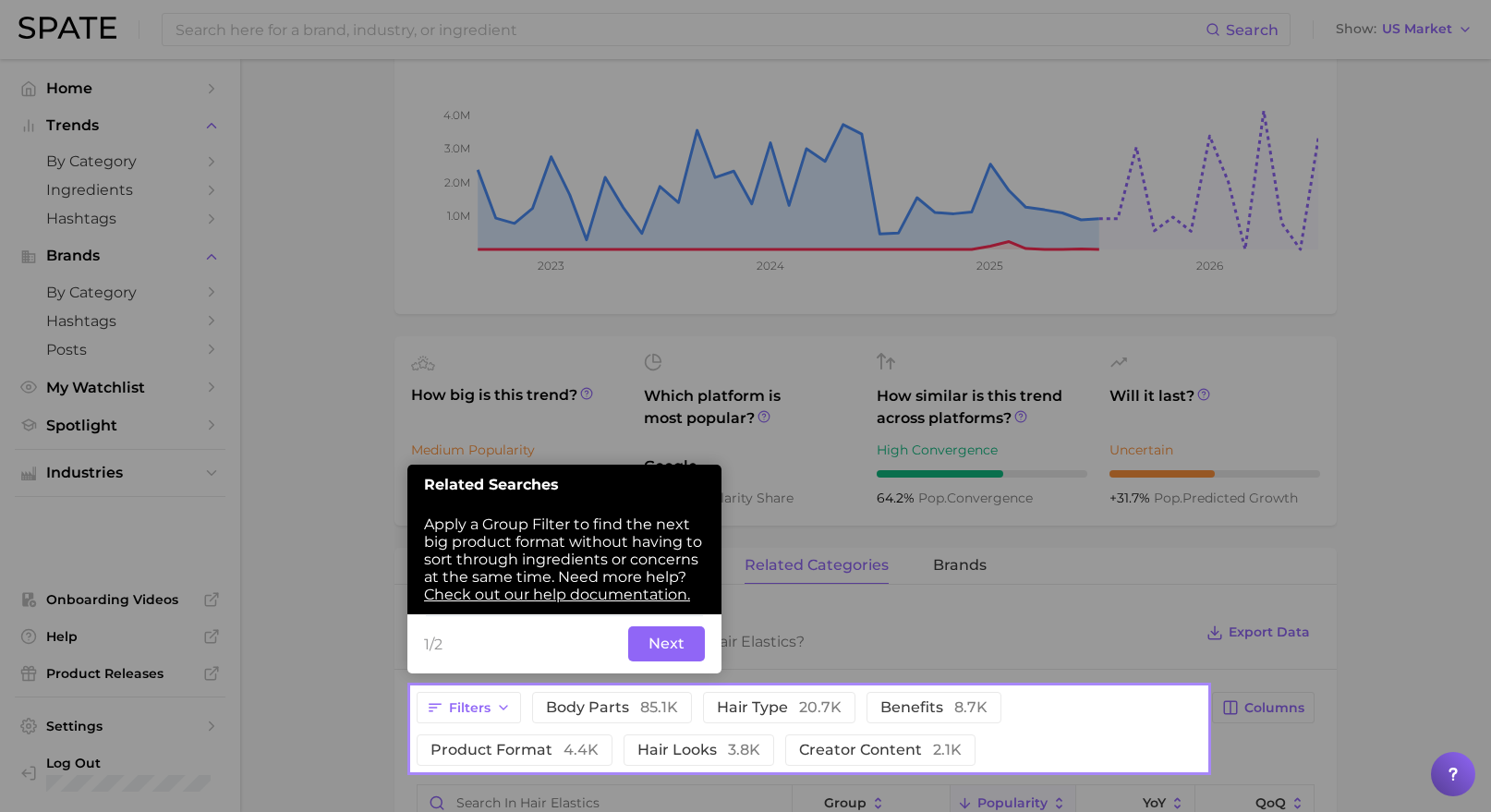
click at [662, 644] on button "Next" at bounding box center [666, 644] width 77 height 35
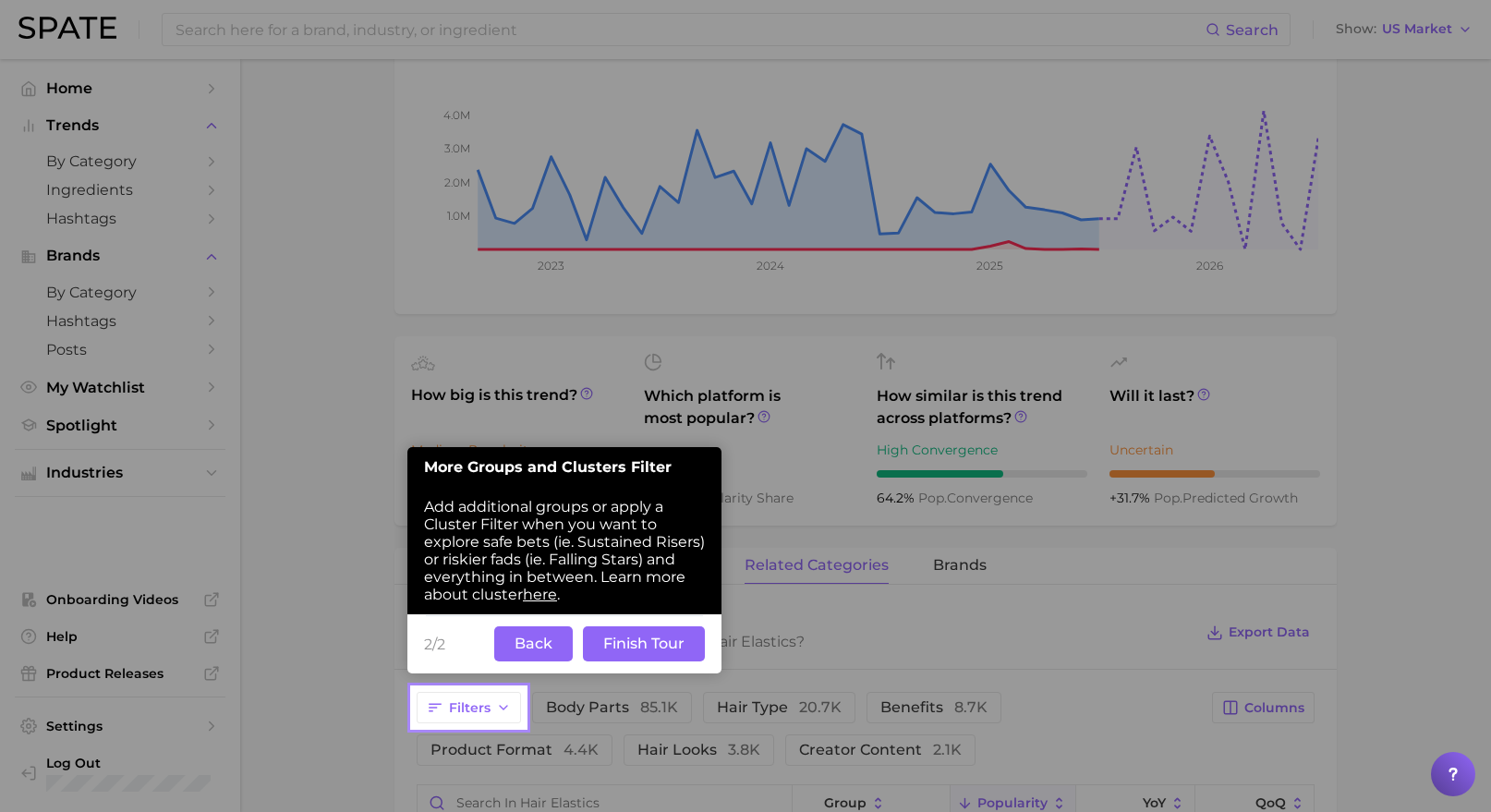
click at [662, 645] on button "Finish Tour" at bounding box center [644, 644] width 122 height 35
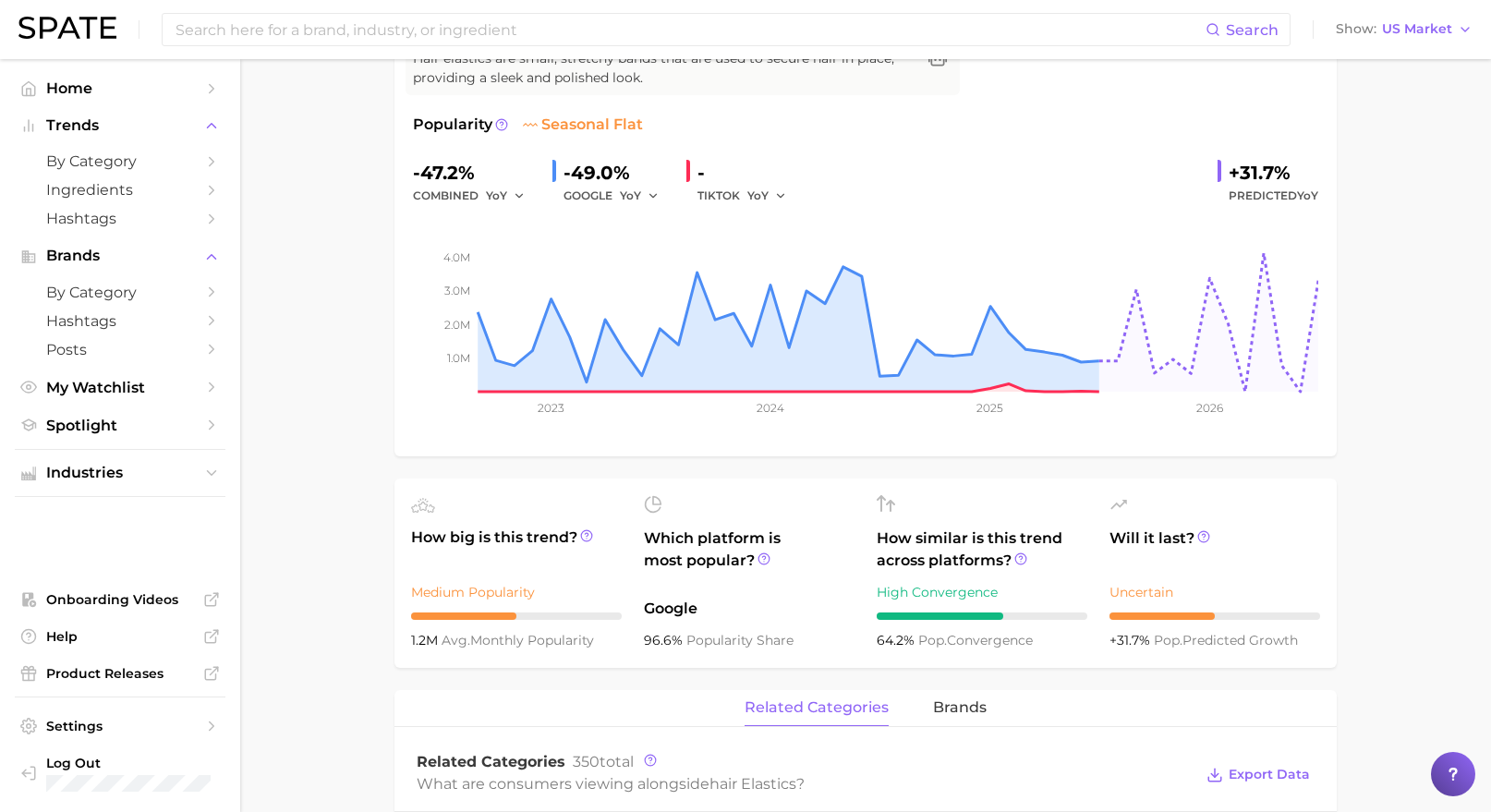
scroll to position [0, 0]
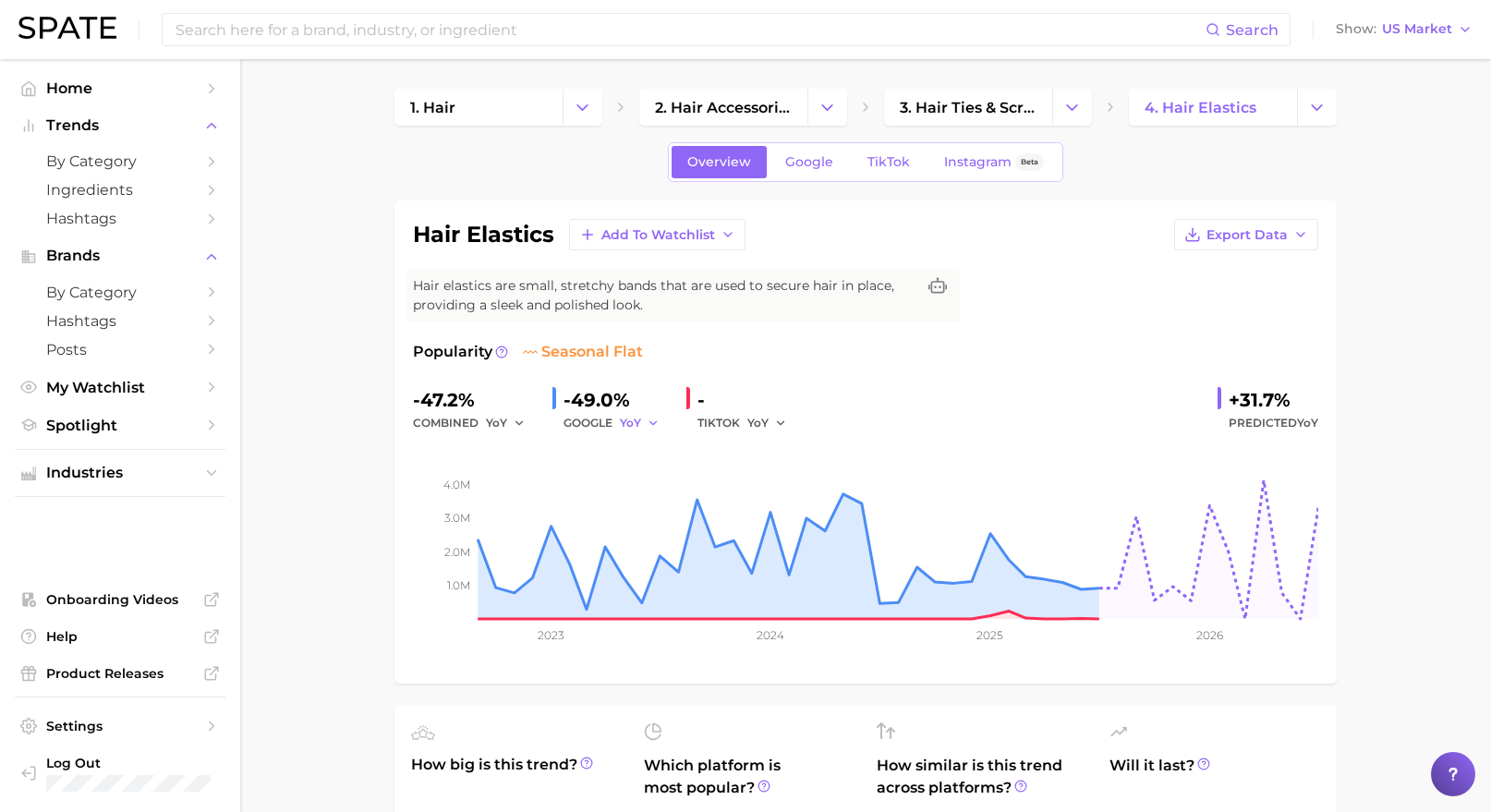
click at [645, 423] on button "YoY" at bounding box center [640, 423] width 40 height 22
drag, startPoint x: 641, startPoint y: 515, endPoint x: 656, endPoint y: 494, distance: 25.8
click at [641, 515] on span "MoM" at bounding box center [645, 519] width 32 height 16
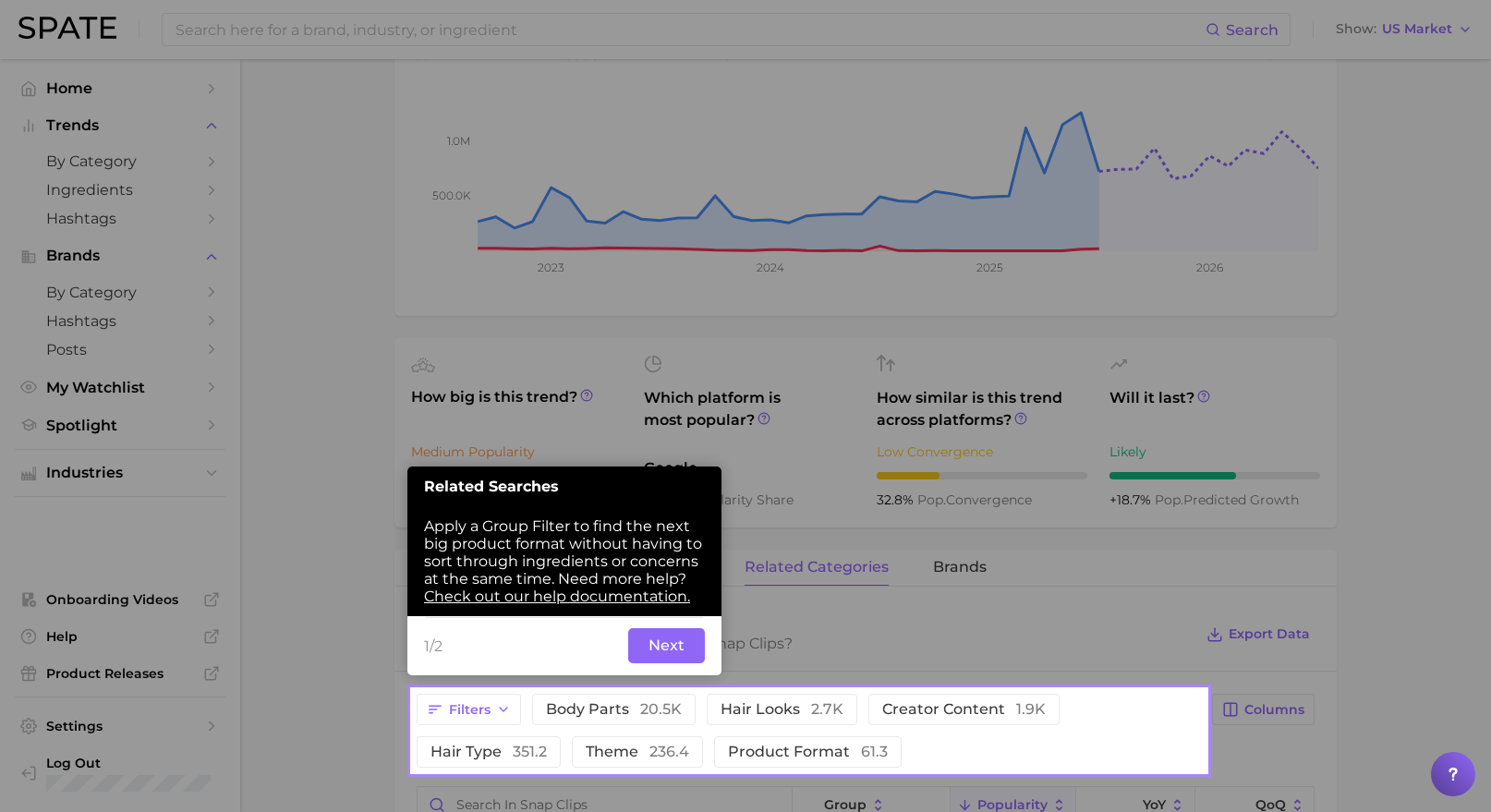
scroll to position [369, 0]
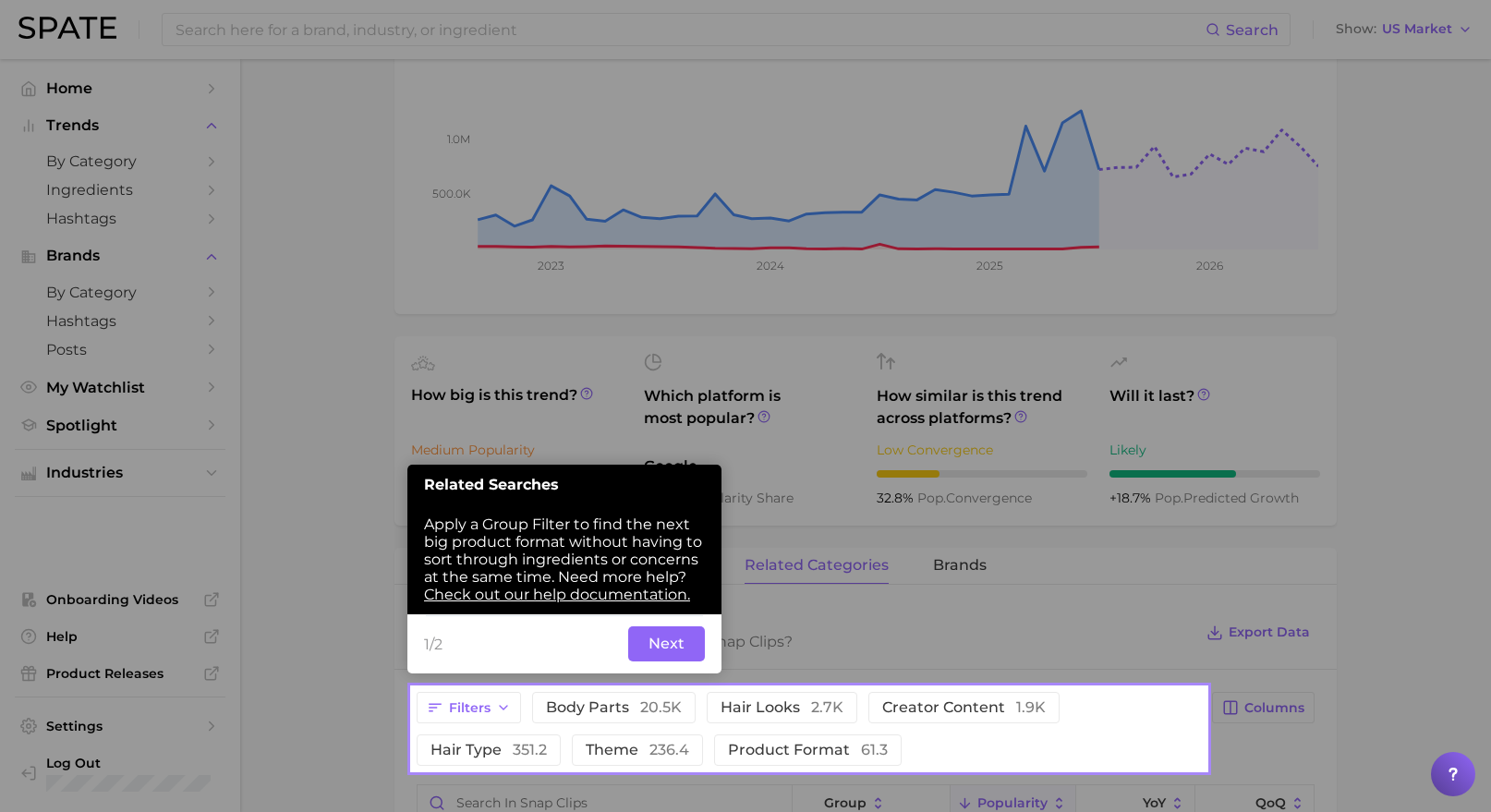
click at [687, 639] on button "Next" at bounding box center [666, 644] width 77 height 35
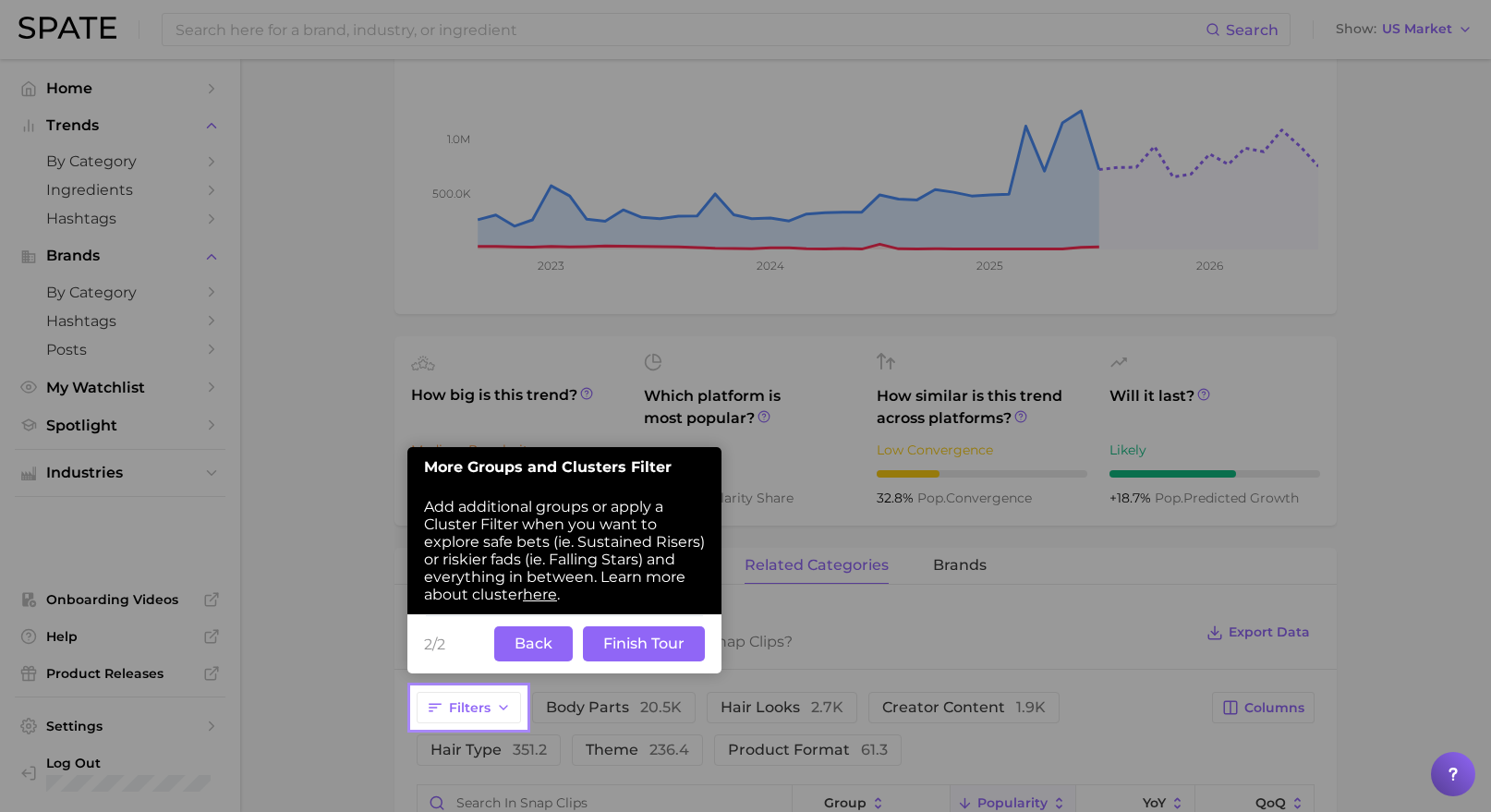
click at [686, 639] on button "Finish Tour" at bounding box center [644, 644] width 122 height 35
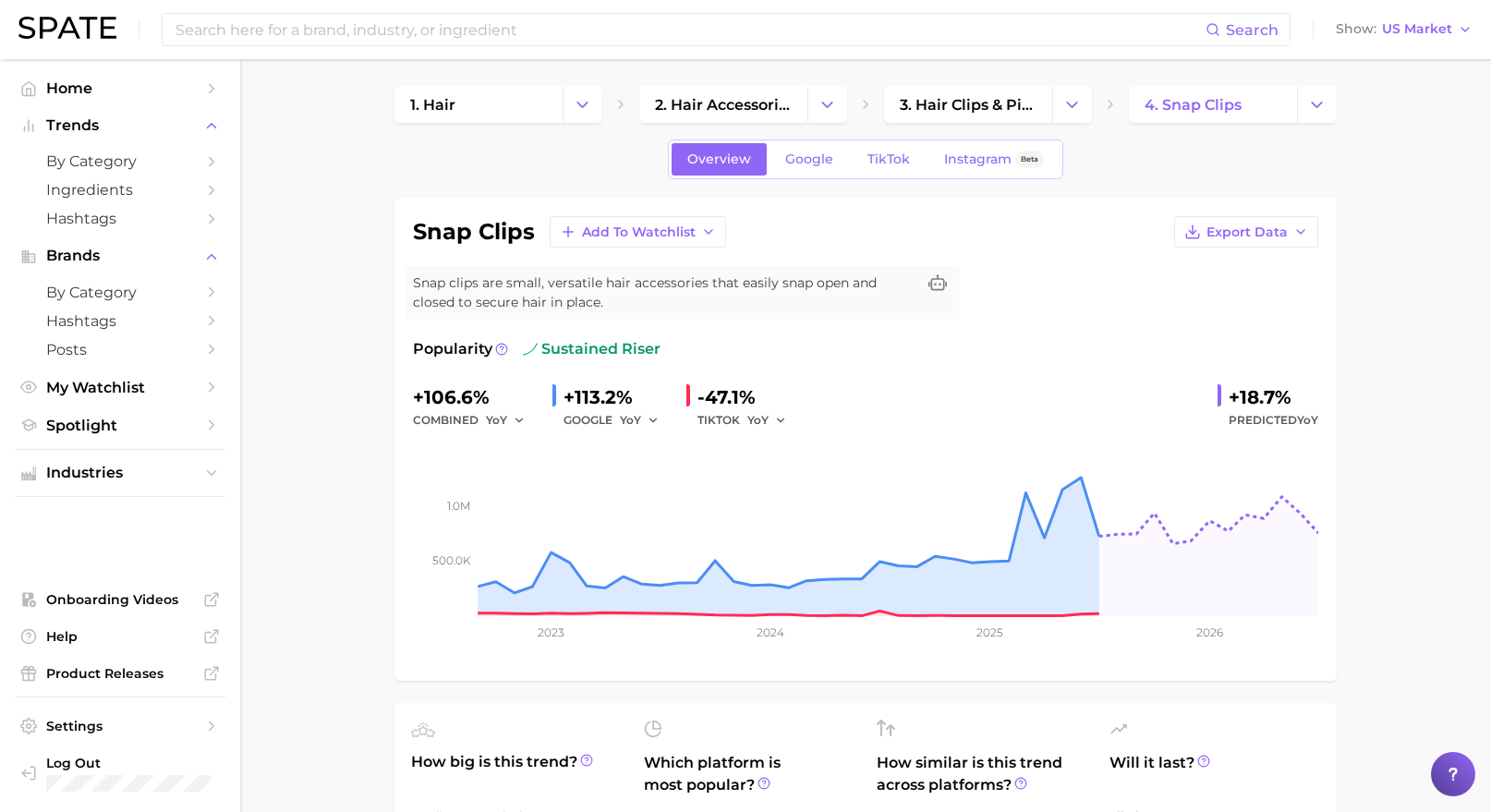
scroll to position [0, 0]
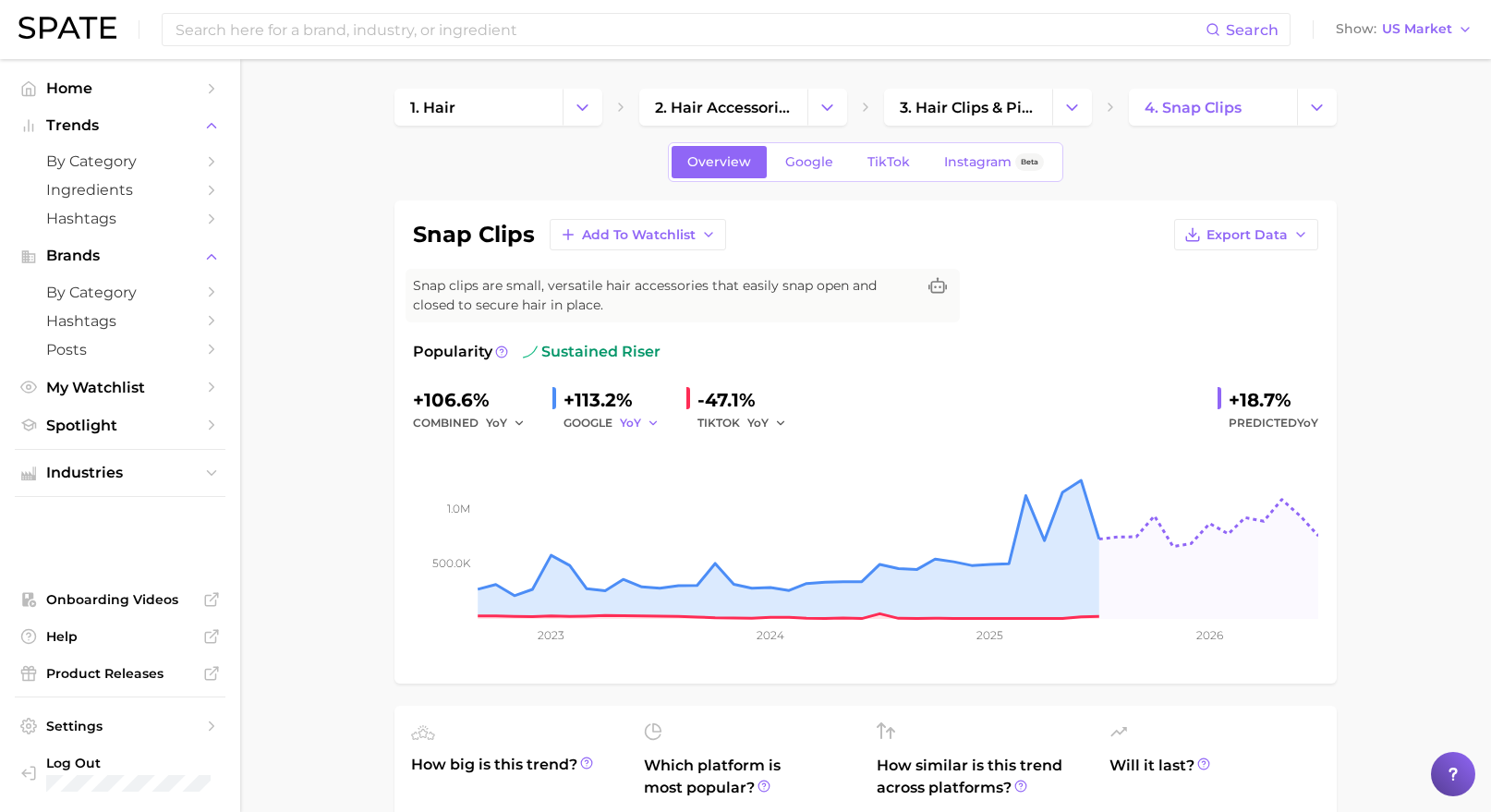
click at [638, 413] on button "YoY" at bounding box center [640, 423] width 40 height 22
click at [726, 528] on button "MoM" at bounding box center [722, 519] width 203 height 33
click at [835, 153] on link "Google" at bounding box center [809, 162] width 80 height 32
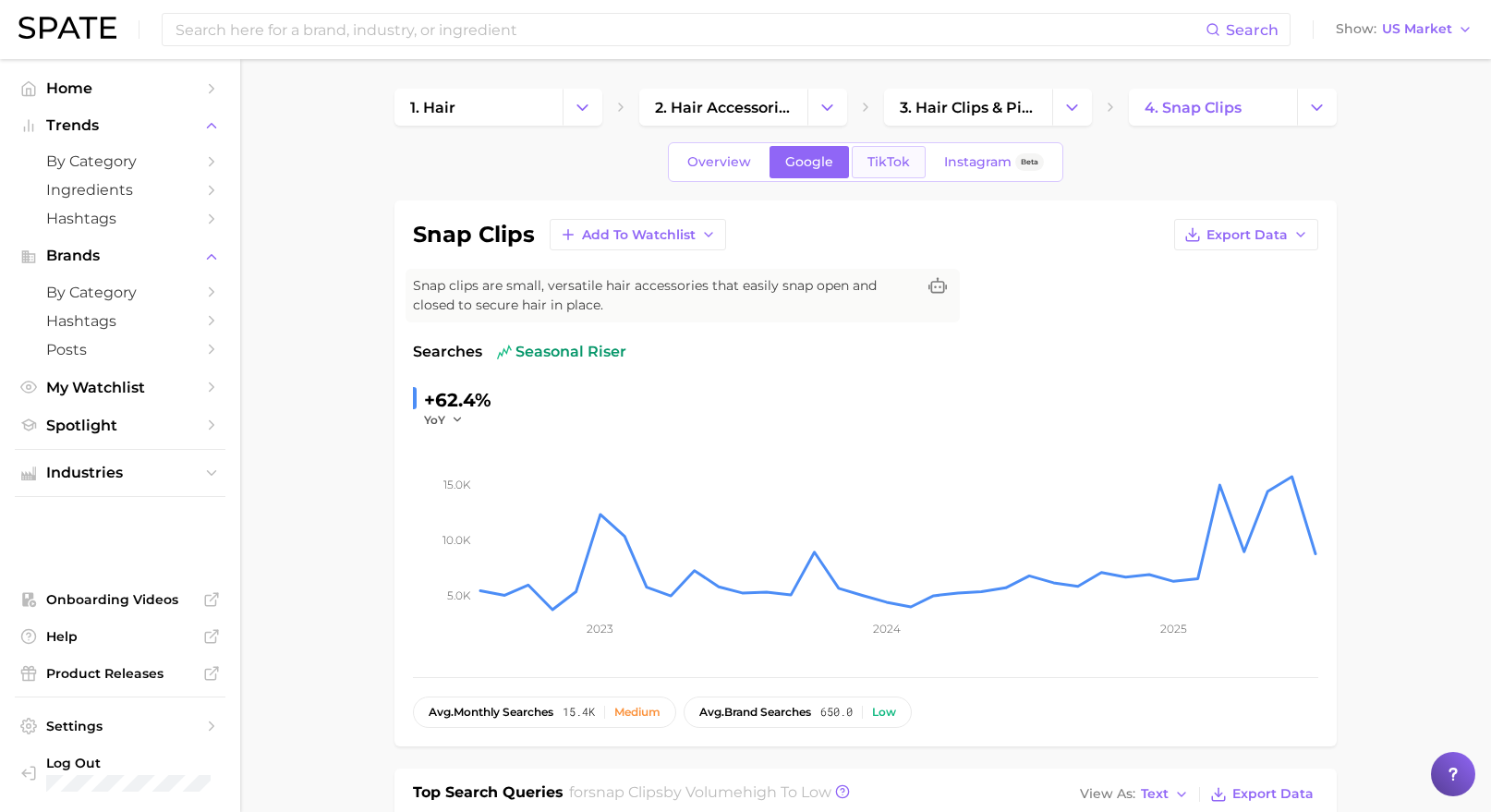
click at [887, 166] on span "TikTok" at bounding box center [888, 161] width 43 height 16
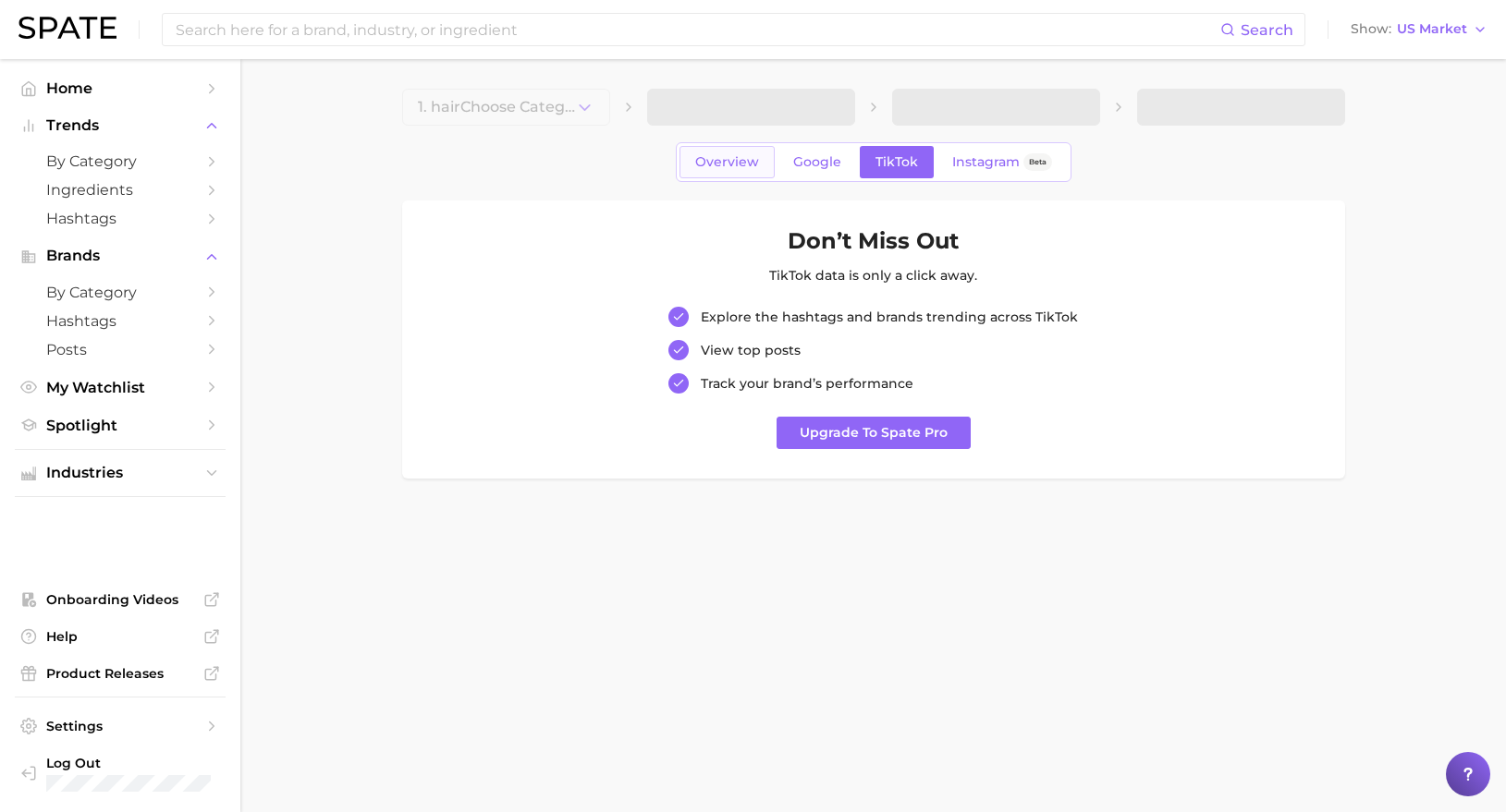
click at [736, 161] on span "Overview" at bounding box center [727, 161] width 64 height 16
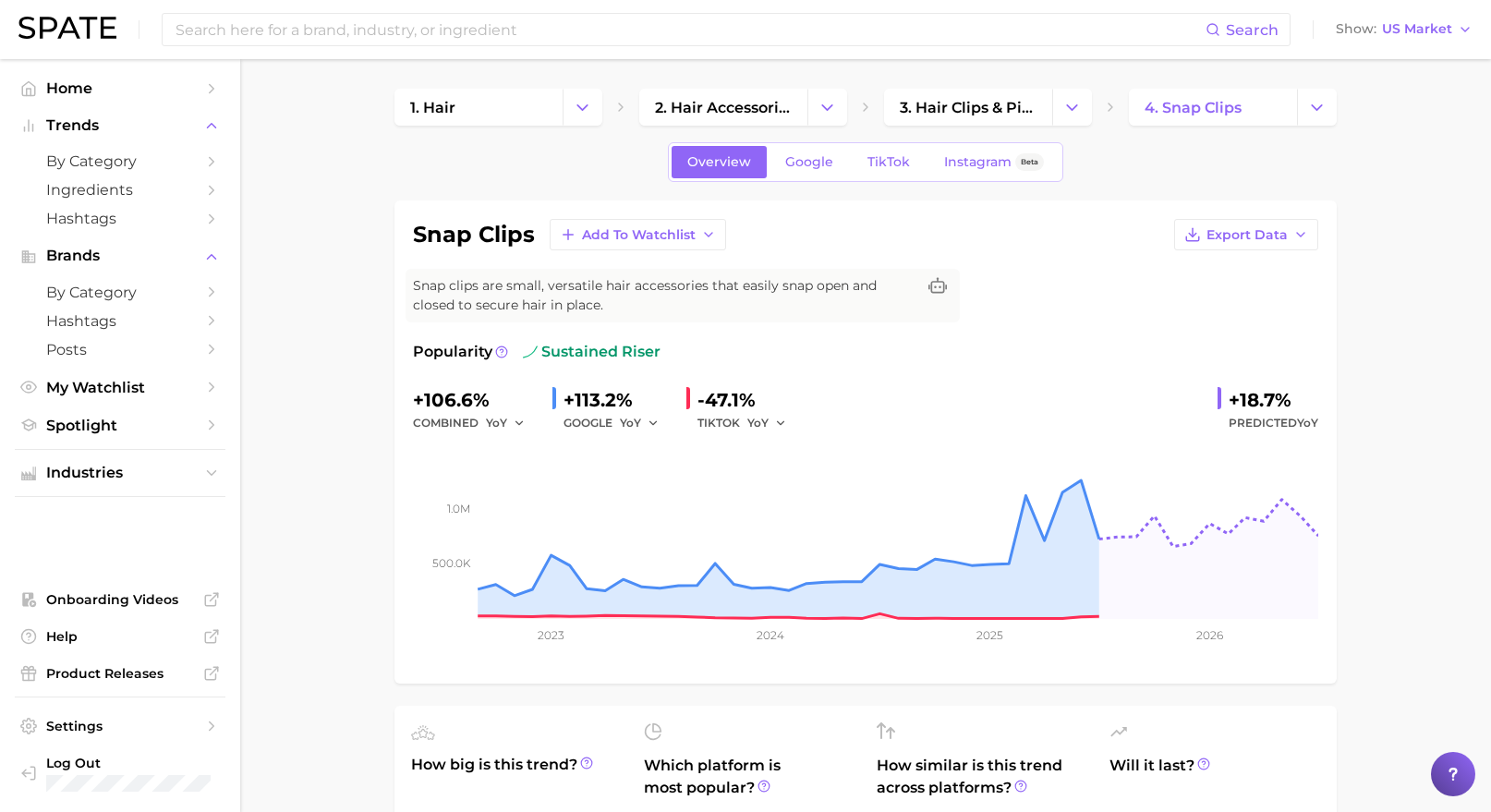
click at [721, 422] on div "TIKTOK YoY" at bounding box center [747, 423] width 102 height 22
click at [778, 418] on icon "button" at bounding box center [781, 424] width 13 height 13
click at [804, 520] on button "MoM" at bounding box center [849, 519] width 203 height 33
click at [575, 36] on input at bounding box center [689, 29] width 1032 height 31
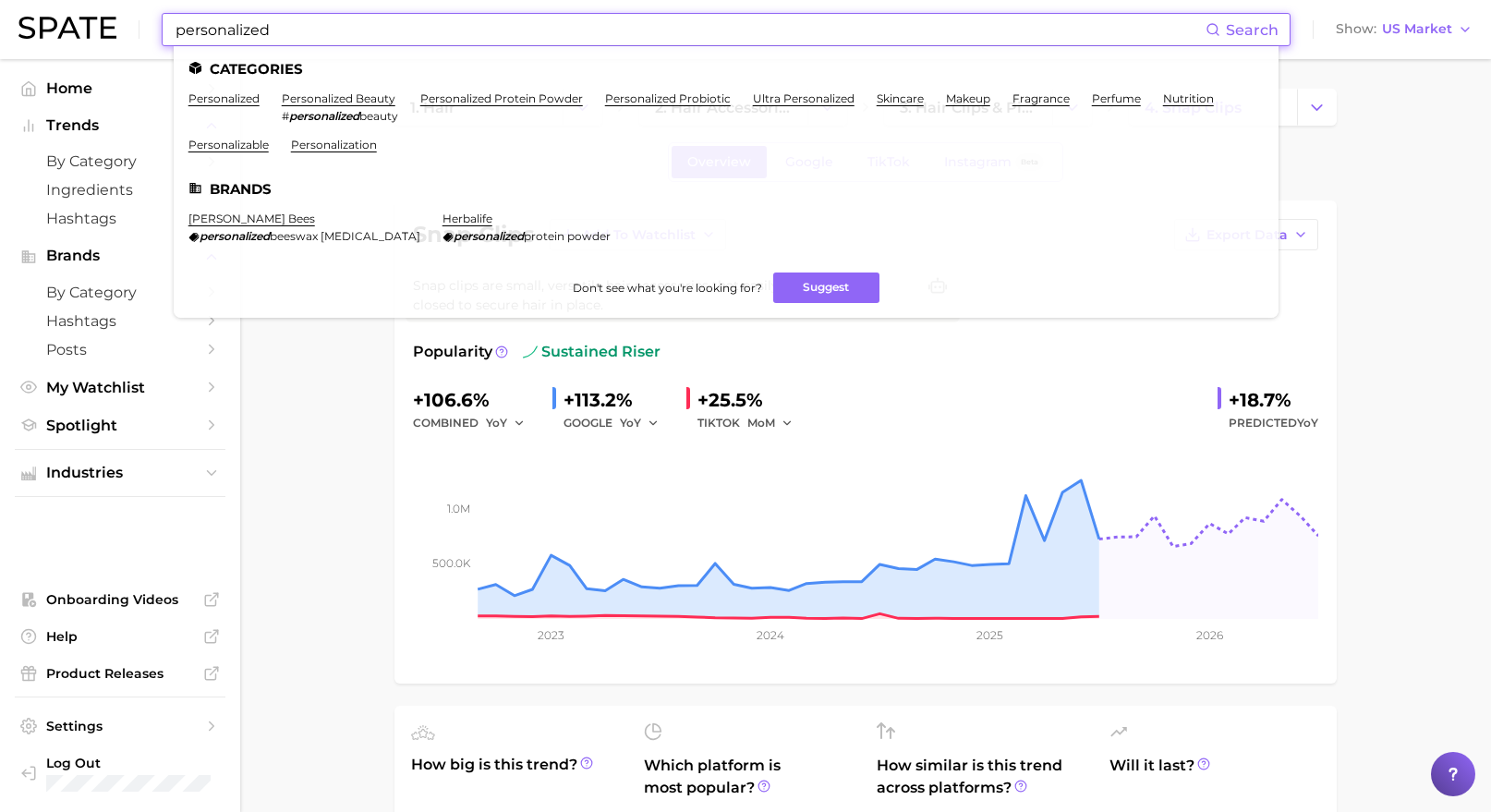
type input "personalized"
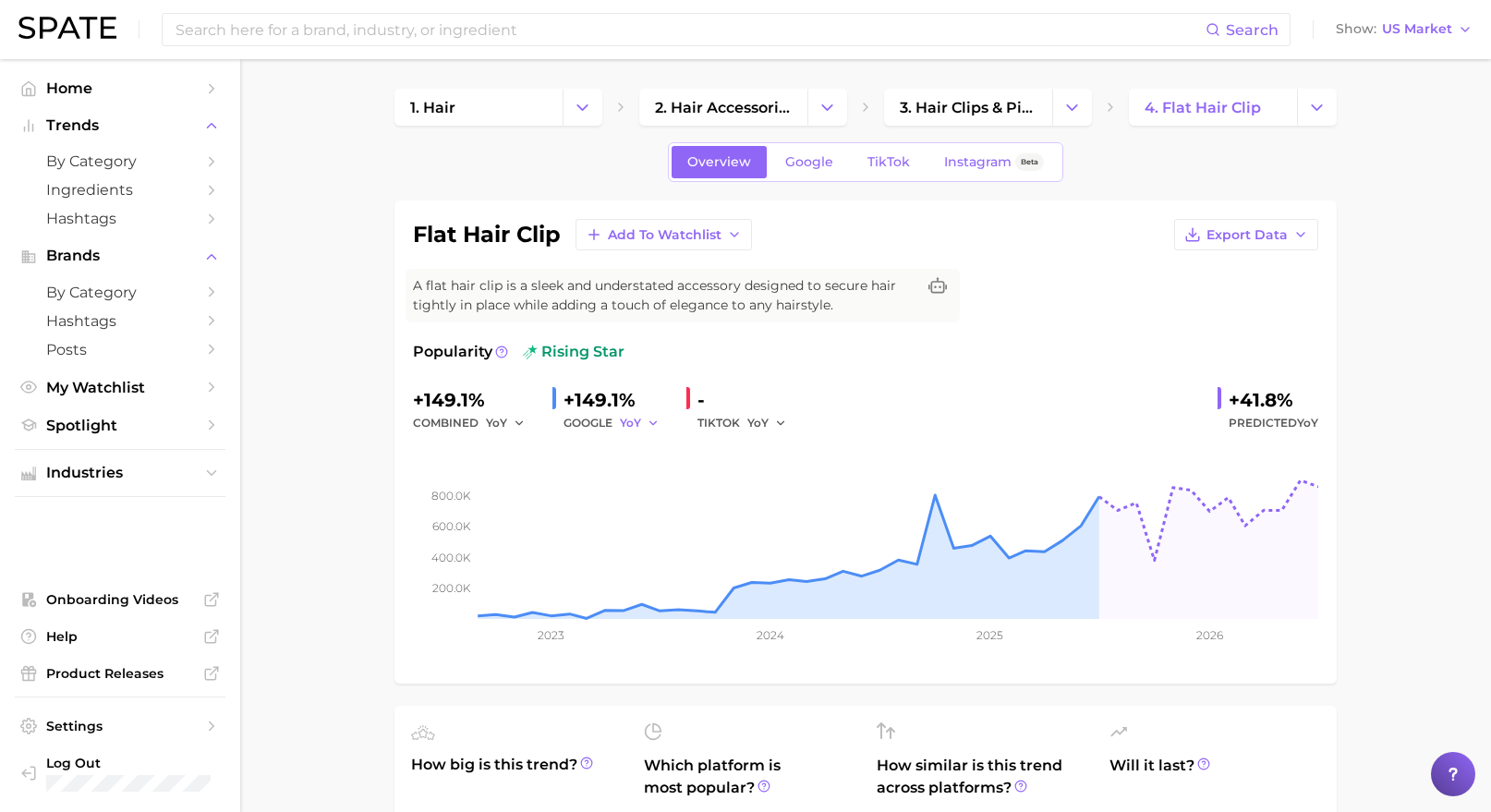
click at [638, 428] on span "YoY" at bounding box center [631, 423] width 21 height 16
click at [644, 506] on button "MoM" at bounding box center [722, 519] width 203 height 33
click at [640, 424] on span "MoM" at bounding box center [633, 423] width 28 height 16
click at [663, 455] on button "YoY" at bounding box center [722, 452] width 203 height 33
click at [819, 161] on span "Google" at bounding box center [809, 161] width 48 height 16
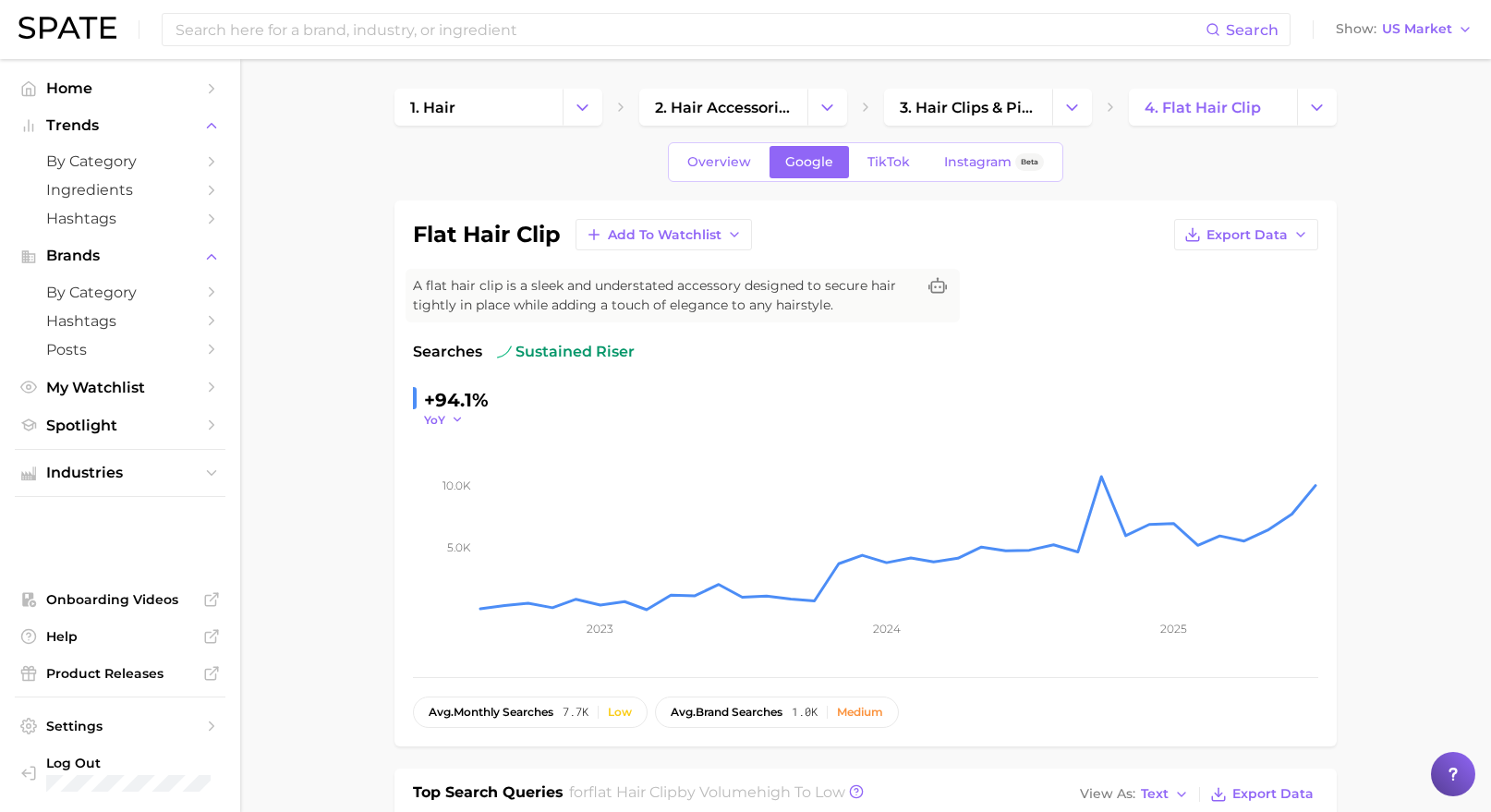
click at [457, 416] on icon "button" at bounding box center [458, 420] width 13 height 13
click at [466, 503] on button "MoM" at bounding box center [526, 512] width 203 height 33
click at [465, 419] on icon "button" at bounding box center [464, 420] width 13 height 13
click at [490, 434] on button "YoY" at bounding box center [526, 445] width 203 height 33
click at [819, 412] on div "+94.1% YoY" at bounding box center [865, 406] width 905 height 43
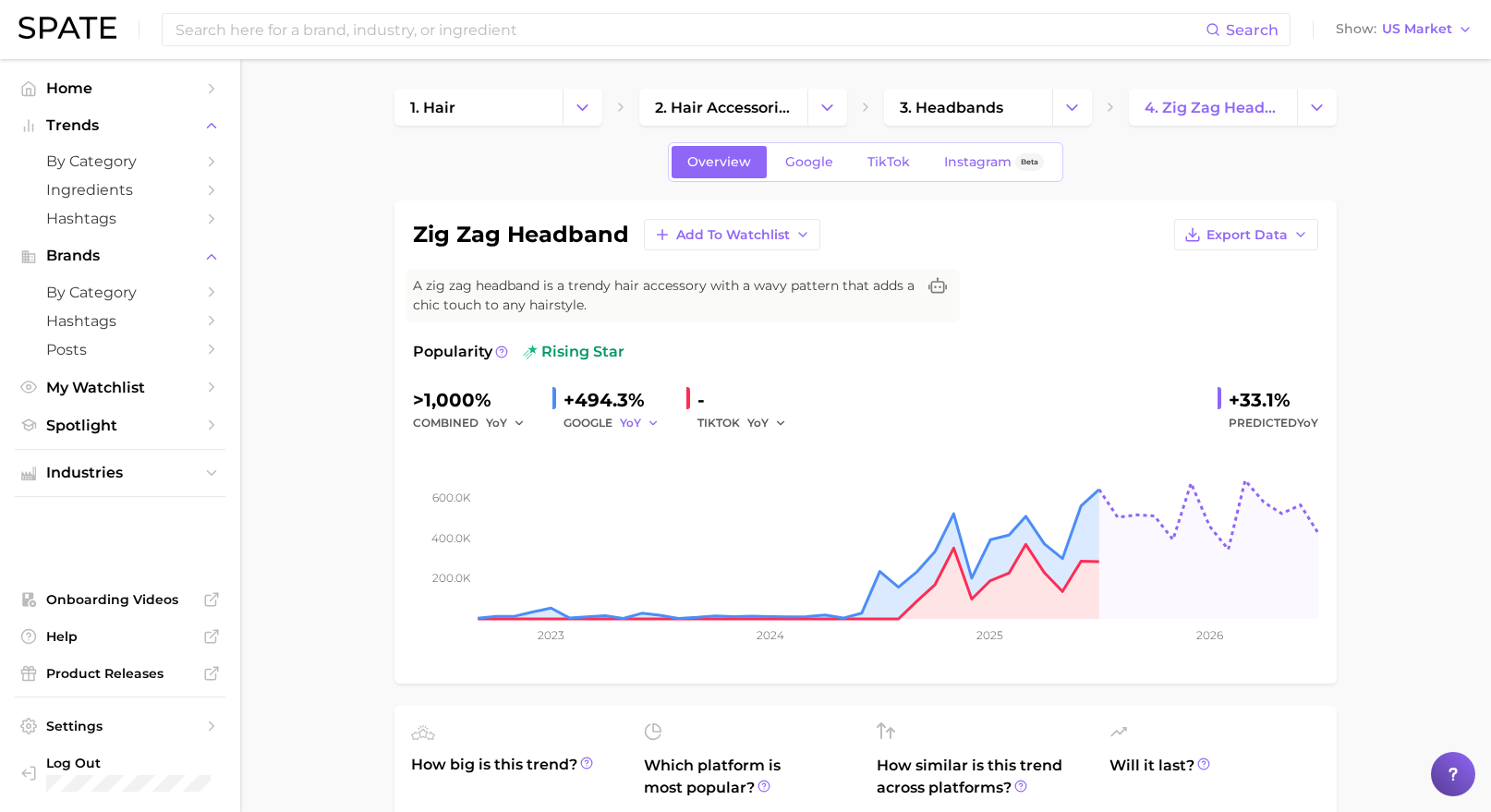
click at [638, 416] on span "YoY" at bounding box center [631, 423] width 21 height 16
click at [657, 516] on span "MoM" at bounding box center [645, 519] width 32 height 16
click at [647, 417] on span "MoM" at bounding box center [633, 423] width 28 height 16
click at [664, 445] on button "YoY" at bounding box center [722, 452] width 203 height 33
click at [832, 162] on link "Google" at bounding box center [809, 162] width 80 height 32
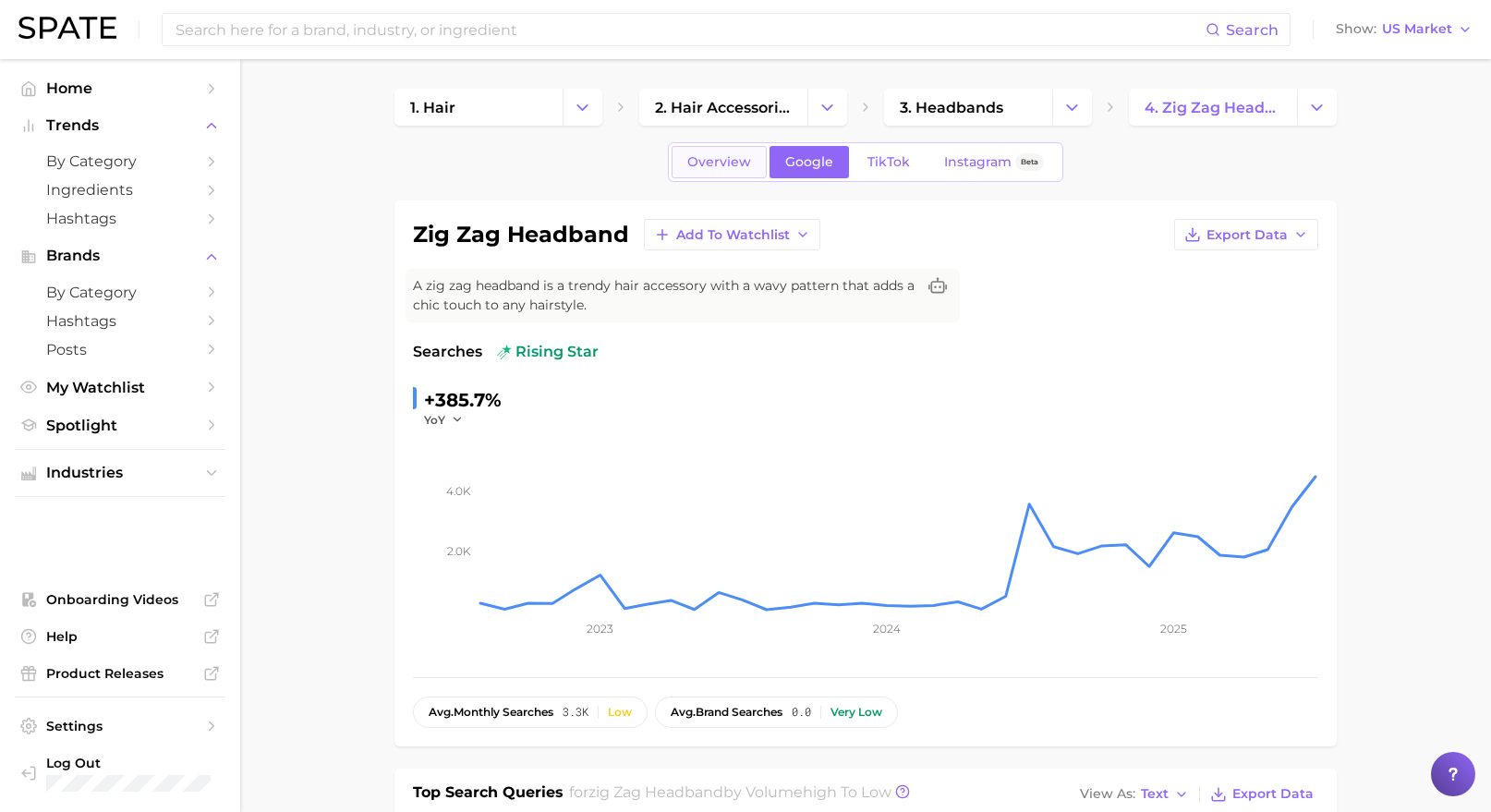
click at [725, 168] on span "Overview" at bounding box center [719, 161] width 64 height 16
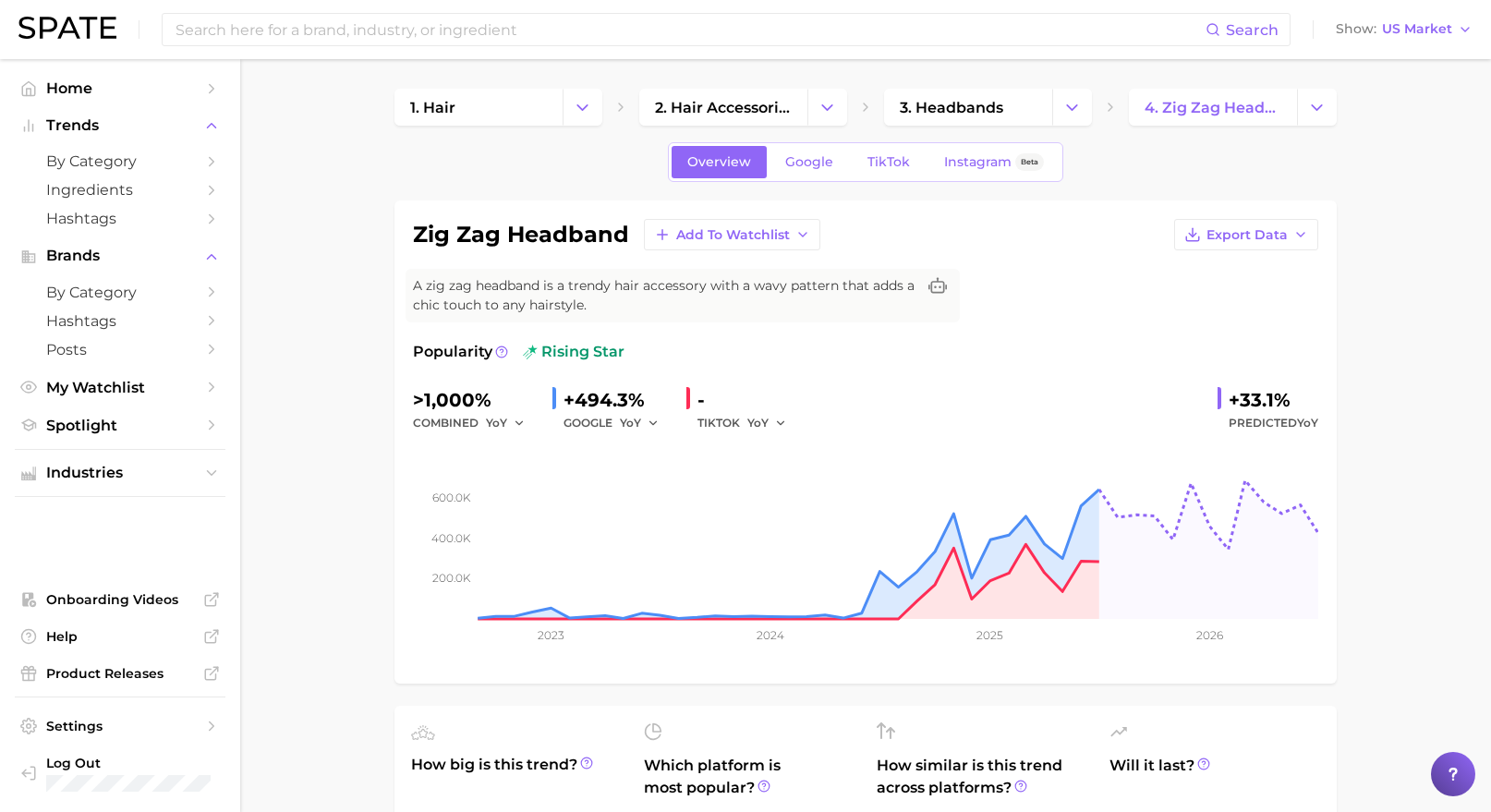
click at [742, 412] on div "TIKTOK YoY" at bounding box center [747, 423] width 102 height 22
click at [747, 425] on span "YoY" at bounding box center [758, 423] width 21 height 16
click at [793, 528] on button "MoM" at bounding box center [849, 519] width 203 height 33
click at [786, 428] on button "MoM" at bounding box center [770, 423] width 47 height 22
click at [796, 484] on button "QoQ" at bounding box center [849, 485] width 203 height 33
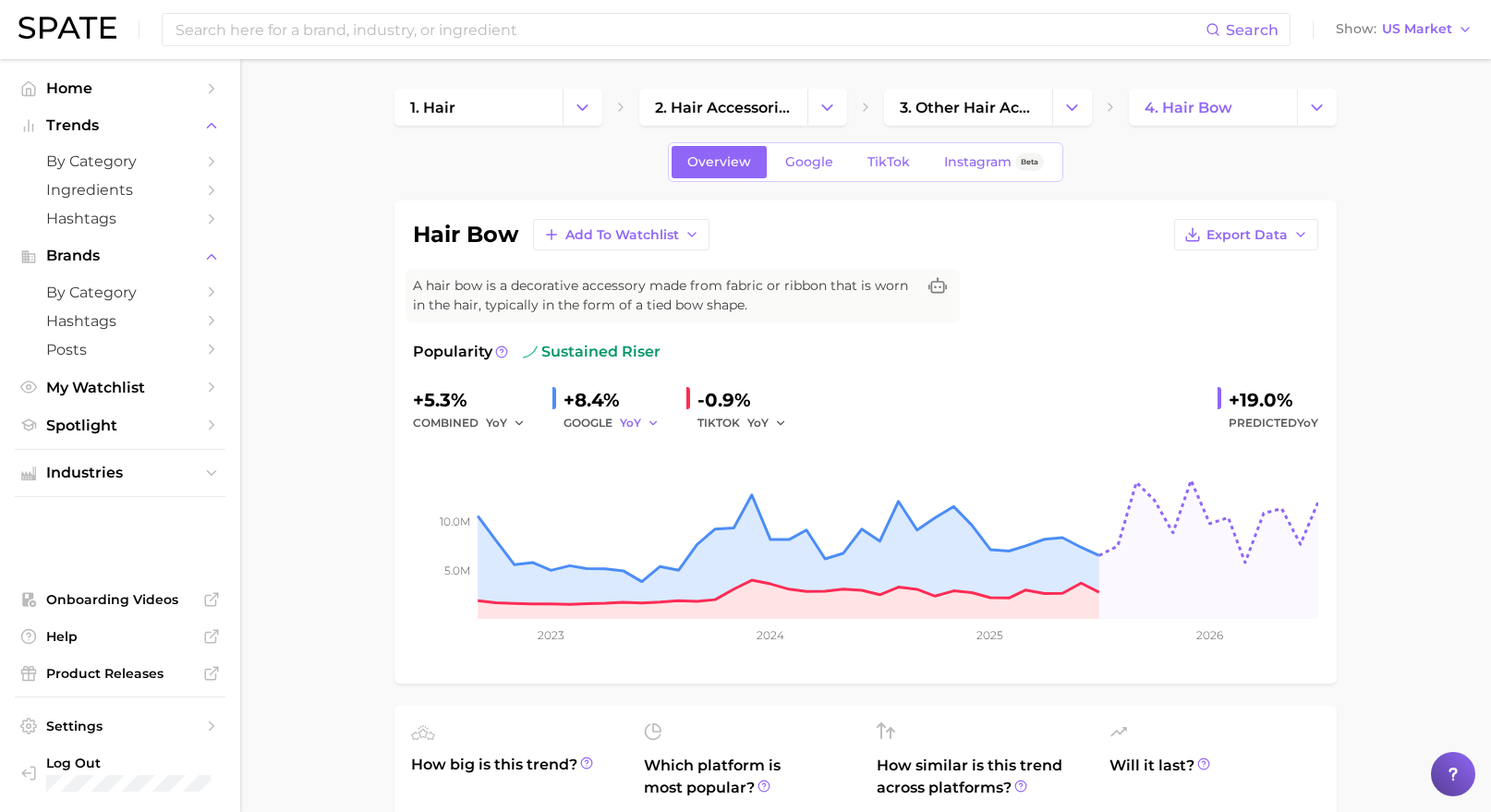
click at [636, 425] on span "YoY" at bounding box center [631, 423] width 21 height 16
click at [660, 502] on button "MoM" at bounding box center [722, 519] width 203 height 33
click at [657, 426] on icon "button" at bounding box center [660, 424] width 13 height 13
click at [670, 449] on button "YoY" at bounding box center [722, 452] width 203 height 33
click at [810, 156] on span "Google" at bounding box center [809, 161] width 48 height 16
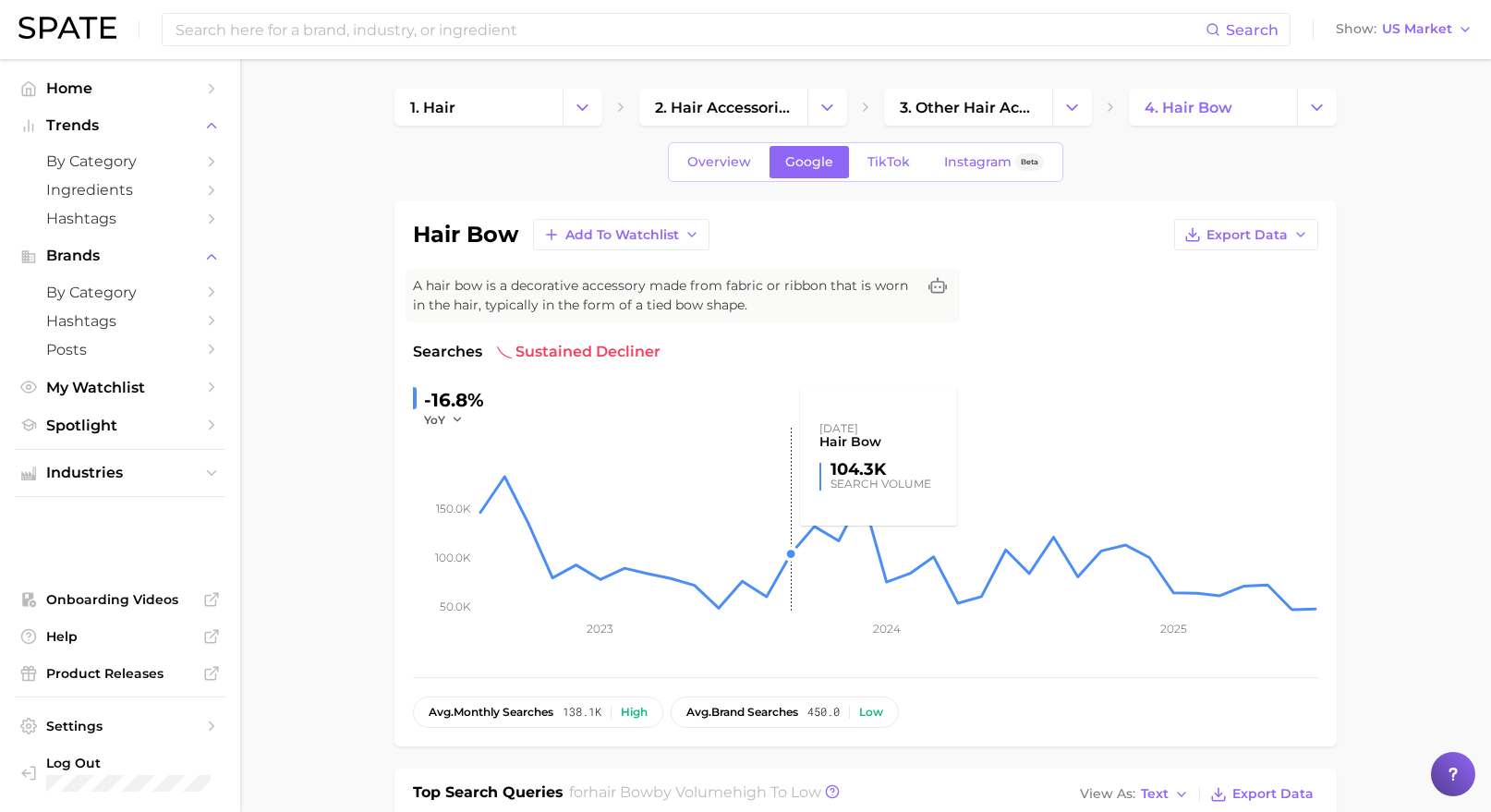
scroll to position [680, 0]
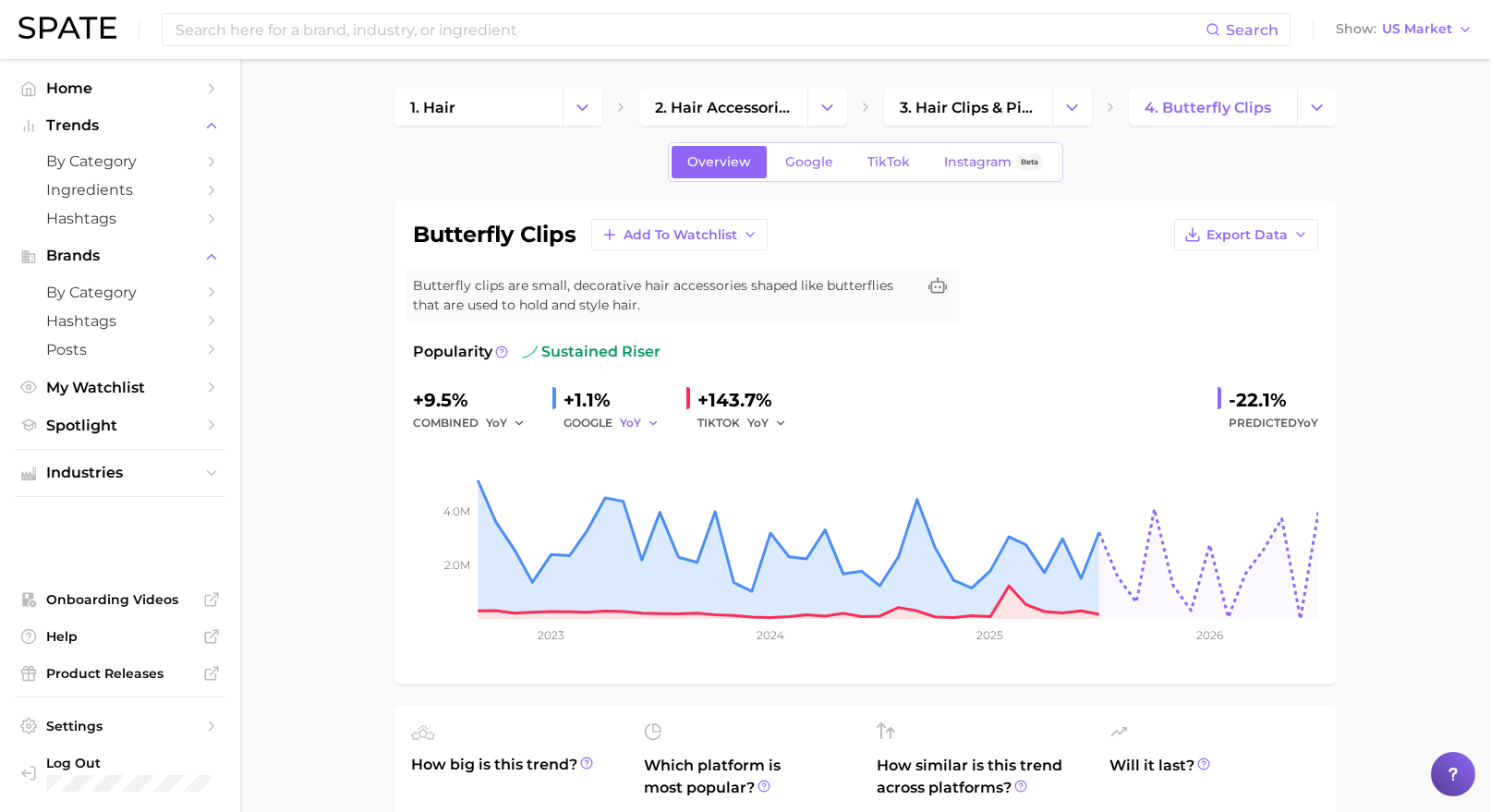
click at [635, 423] on span "YoY" at bounding box center [631, 423] width 21 height 16
click at [643, 517] on span "MoM" at bounding box center [645, 519] width 32 height 16
click at [649, 422] on button "MoM" at bounding box center [643, 423] width 47 height 22
click at [678, 457] on button "YoY" at bounding box center [722, 452] width 203 height 33
click at [840, 161] on link "Google" at bounding box center [809, 162] width 80 height 32
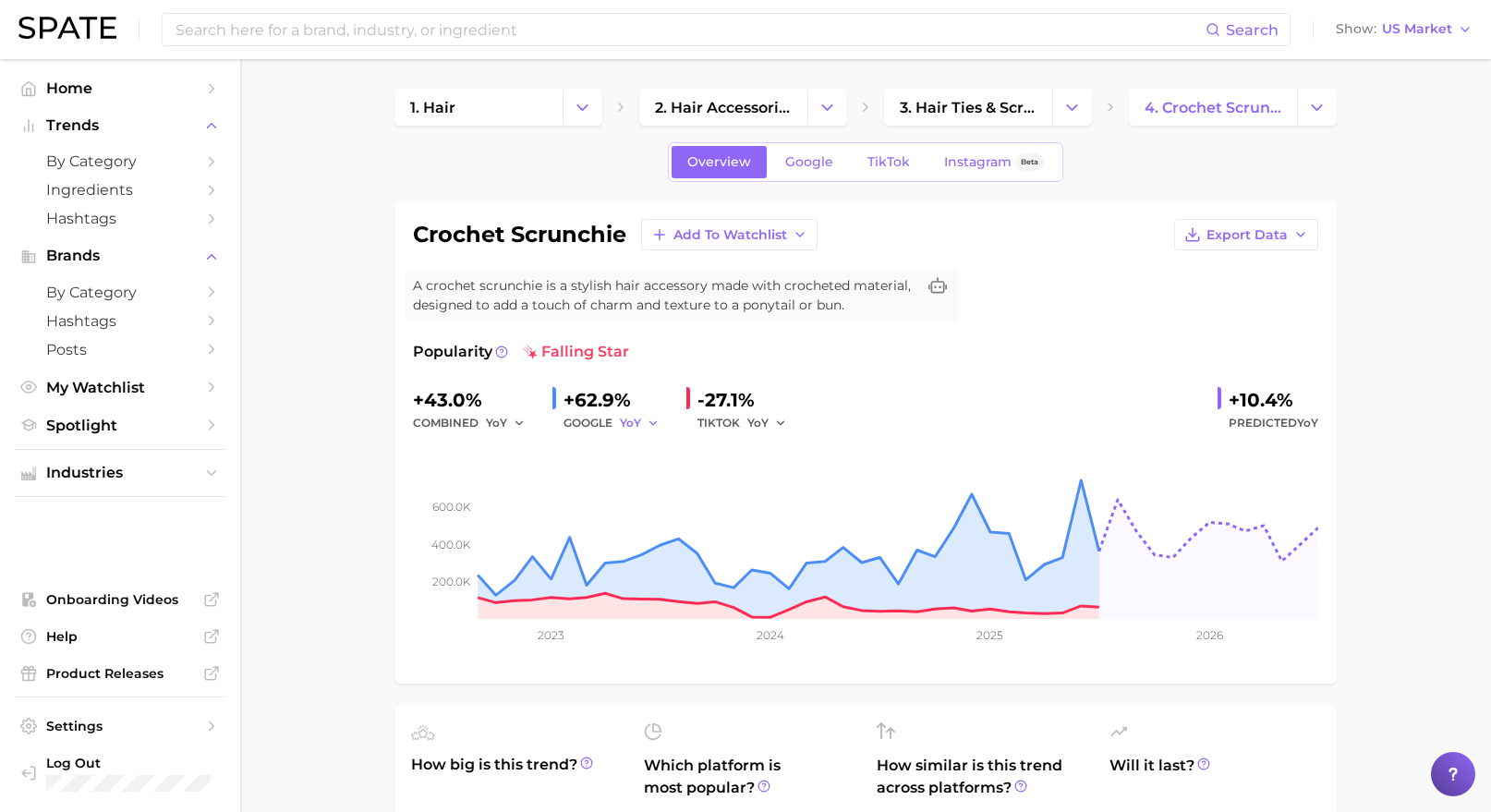
click at [633, 424] on span "YoY" at bounding box center [631, 423] width 21 height 16
click at [670, 507] on button "MoM" at bounding box center [722, 519] width 203 height 33
click at [658, 425] on icon "button" at bounding box center [660, 424] width 13 height 13
click at [670, 457] on button "YoY" at bounding box center [722, 452] width 203 height 33
click at [811, 155] on span "Google" at bounding box center [809, 161] width 48 height 16
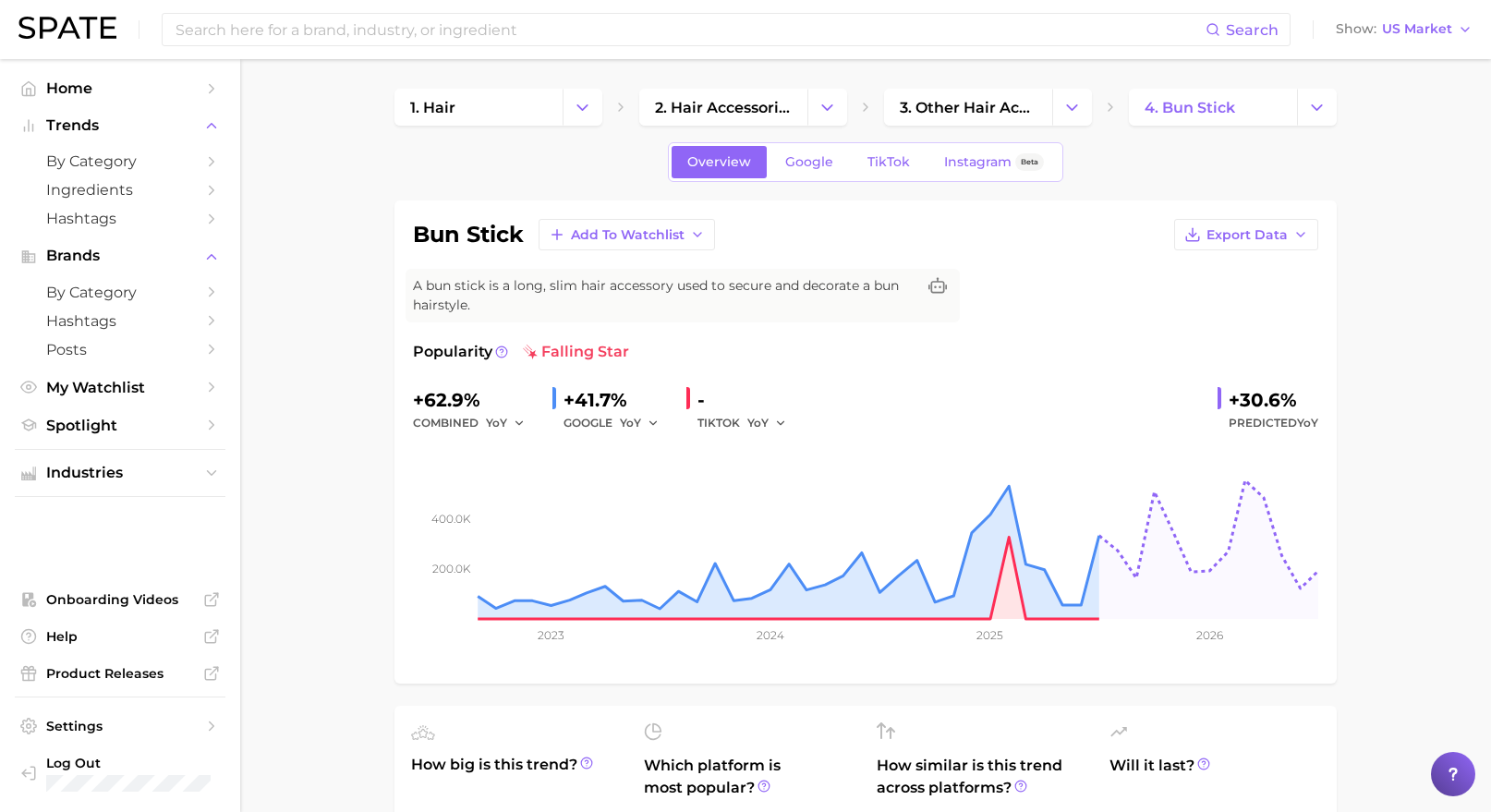
click at [640, 409] on div "+41.7%" at bounding box center [617, 400] width 108 height 29
click at [645, 418] on button "YoY" at bounding box center [640, 423] width 40 height 22
click at [642, 522] on span "MoM" at bounding box center [645, 519] width 32 height 16
click at [653, 420] on icon "button" at bounding box center [660, 424] width 13 height 13
click at [664, 460] on button "YoY" at bounding box center [722, 452] width 203 height 33
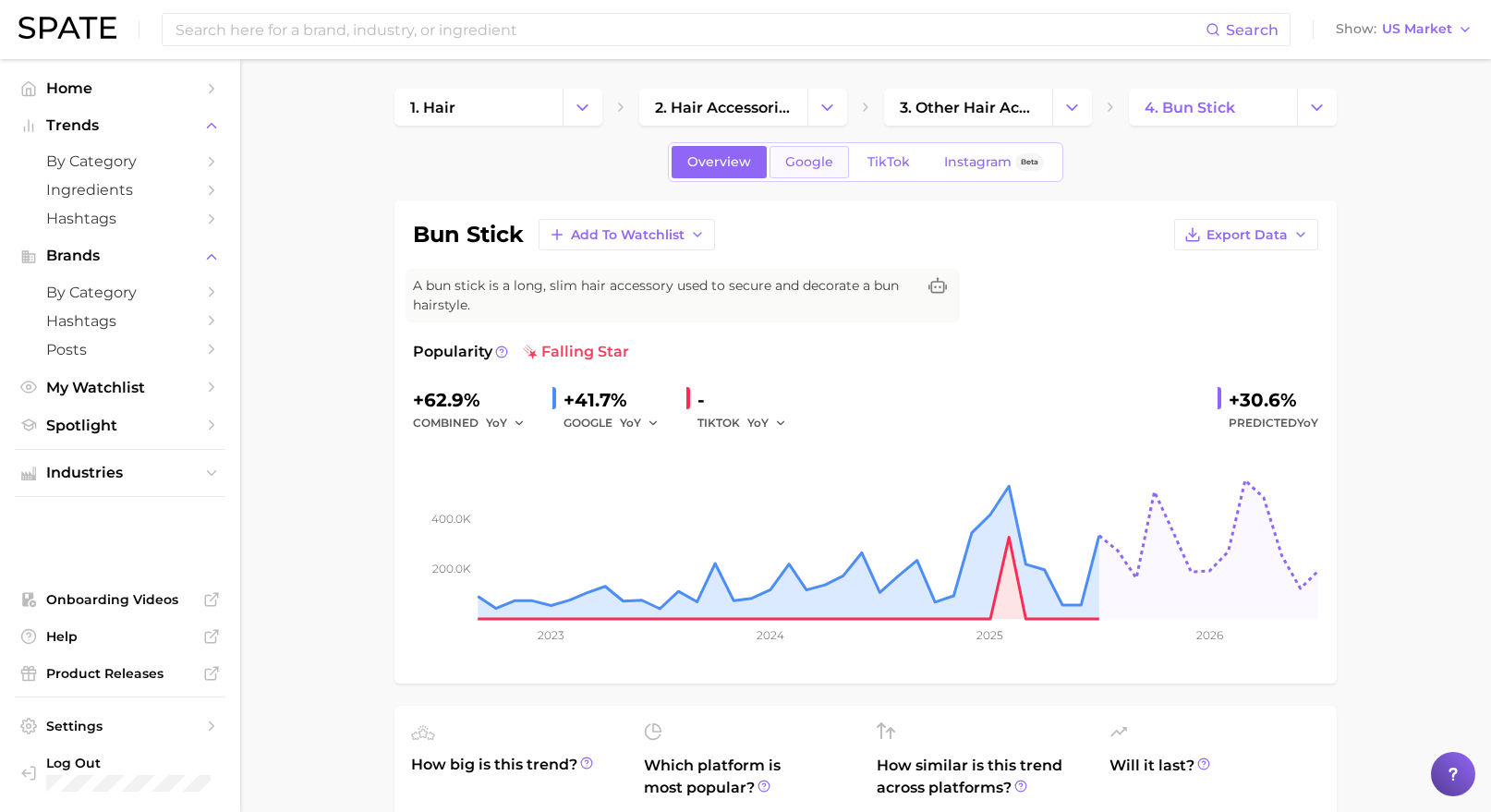
click at [824, 157] on span "Google" at bounding box center [809, 161] width 48 height 16
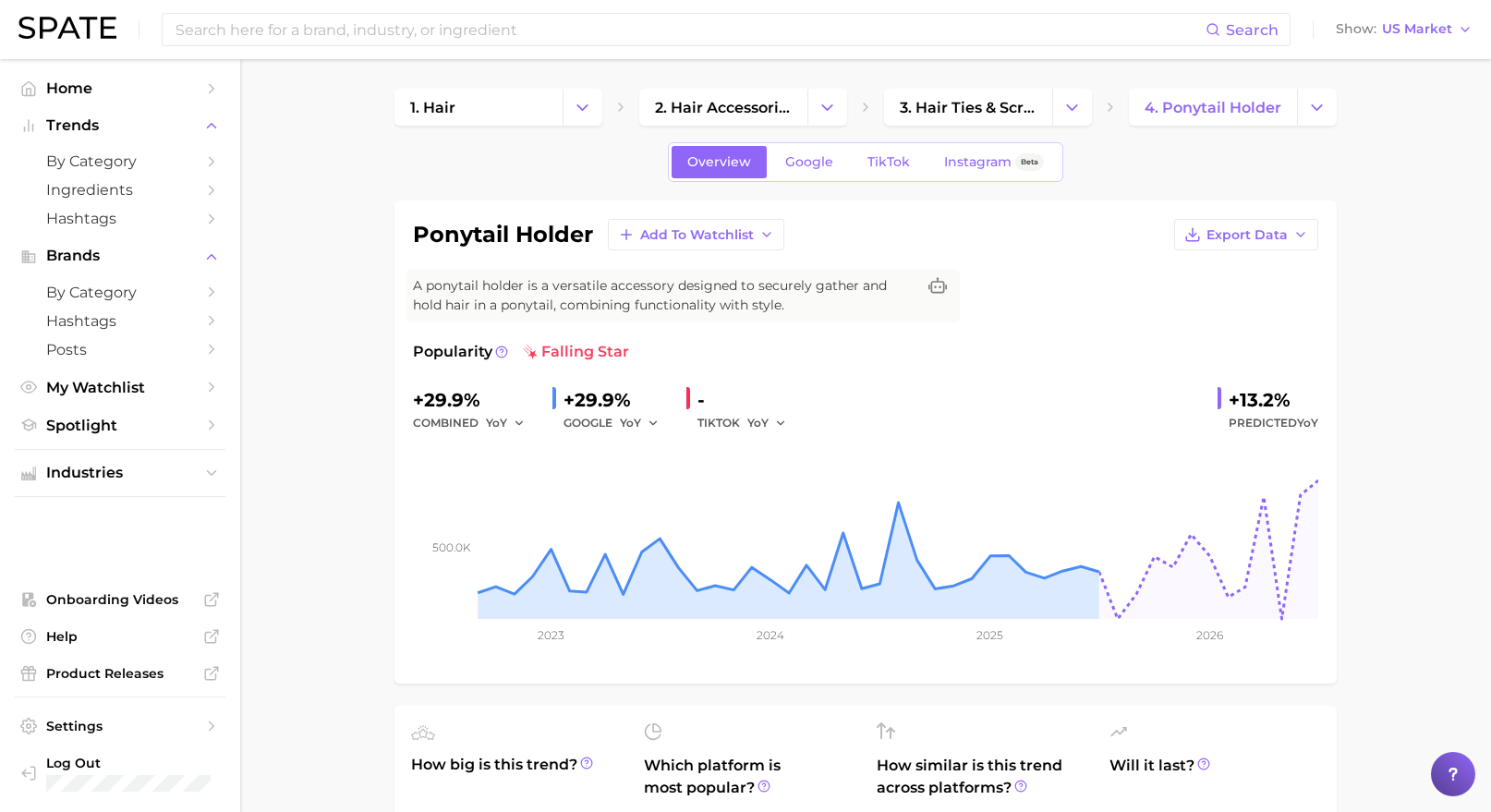
click at [596, 414] on div "GOOGLE YoY" at bounding box center [617, 423] width 108 height 22
click at [615, 424] on div "GOOGLE YoY" at bounding box center [617, 423] width 108 height 22
click at [657, 419] on icon "button" at bounding box center [653, 424] width 13 height 13
click at [624, 423] on span "YoY" at bounding box center [631, 423] width 21 height 16
click at [626, 425] on span "YoY" at bounding box center [631, 423] width 21 height 16
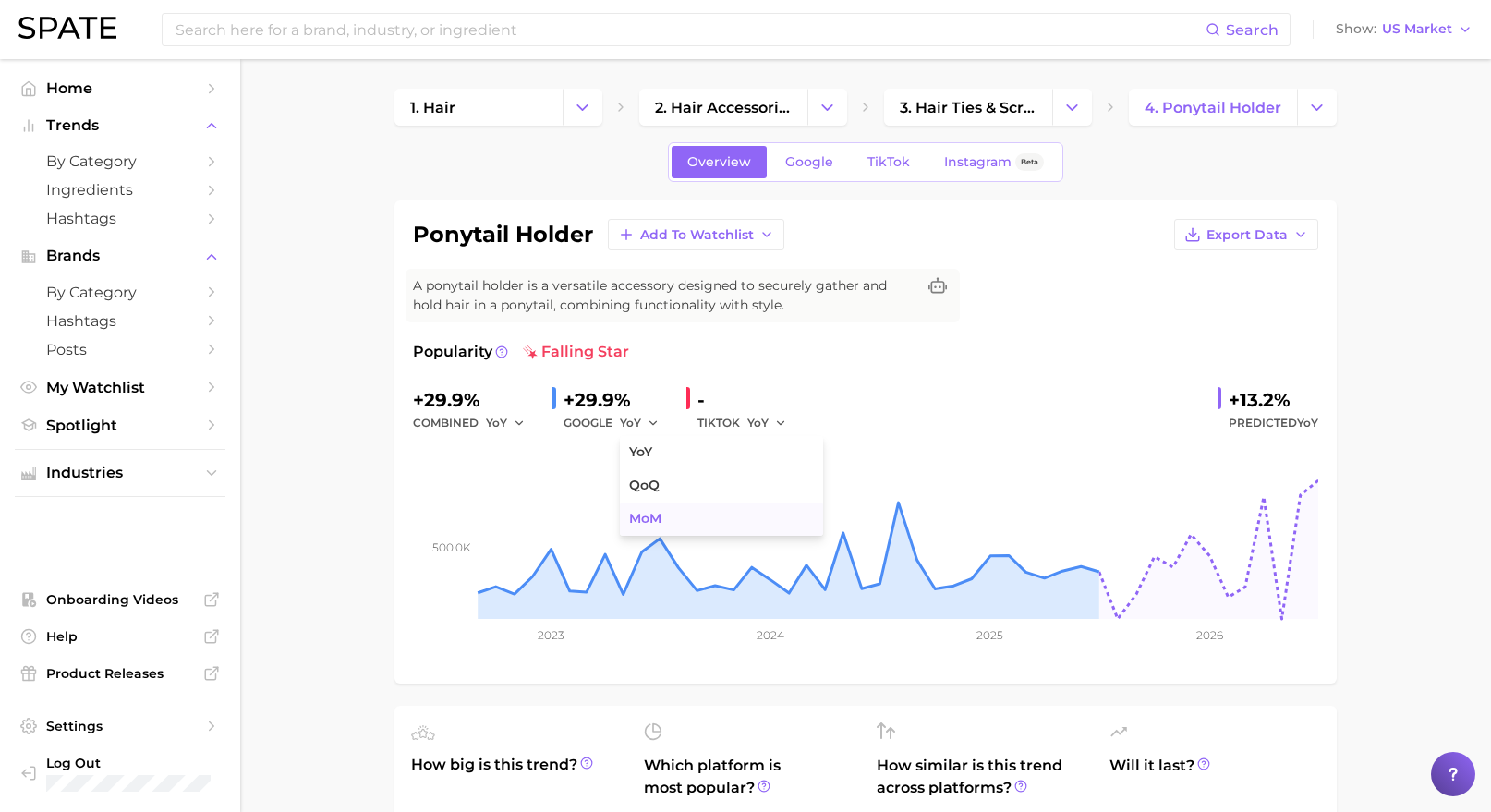
click at [653, 523] on span "MoM" at bounding box center [645, 519] width 32 height 16
click at [633, 425] on span "MoM" at bounding box center [633, 423] width 28 height 16
click at [664, 460] on button "YoY" at bounding box center [722, 452] width 203 height 33
click at [628, 420] on span "YoY" at bounding box center [631, 423] width 21 height 16
click at [666, 502] on button "MoM" at bounding box center [722, 519] width 203 height 33
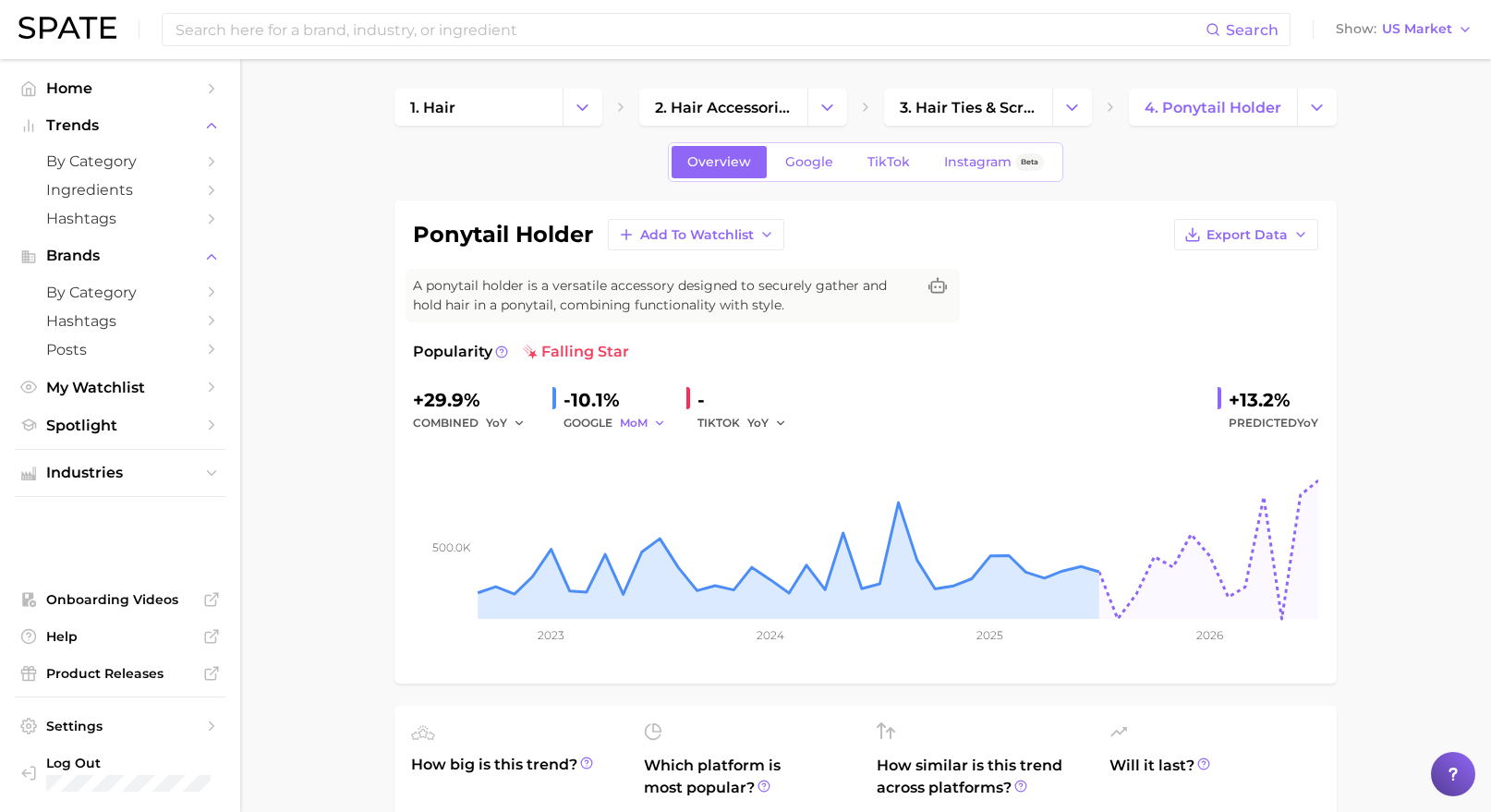
click at [651, 425] on button "MoM" at bounding box center [643, 423] width 47 height 22
click at [662, 450] on button "YoY" at bounding box center [722, 452] width 203 height 33
click at [795, 157] on span "Google" at bounding box center [809, 161] width 48 height 16
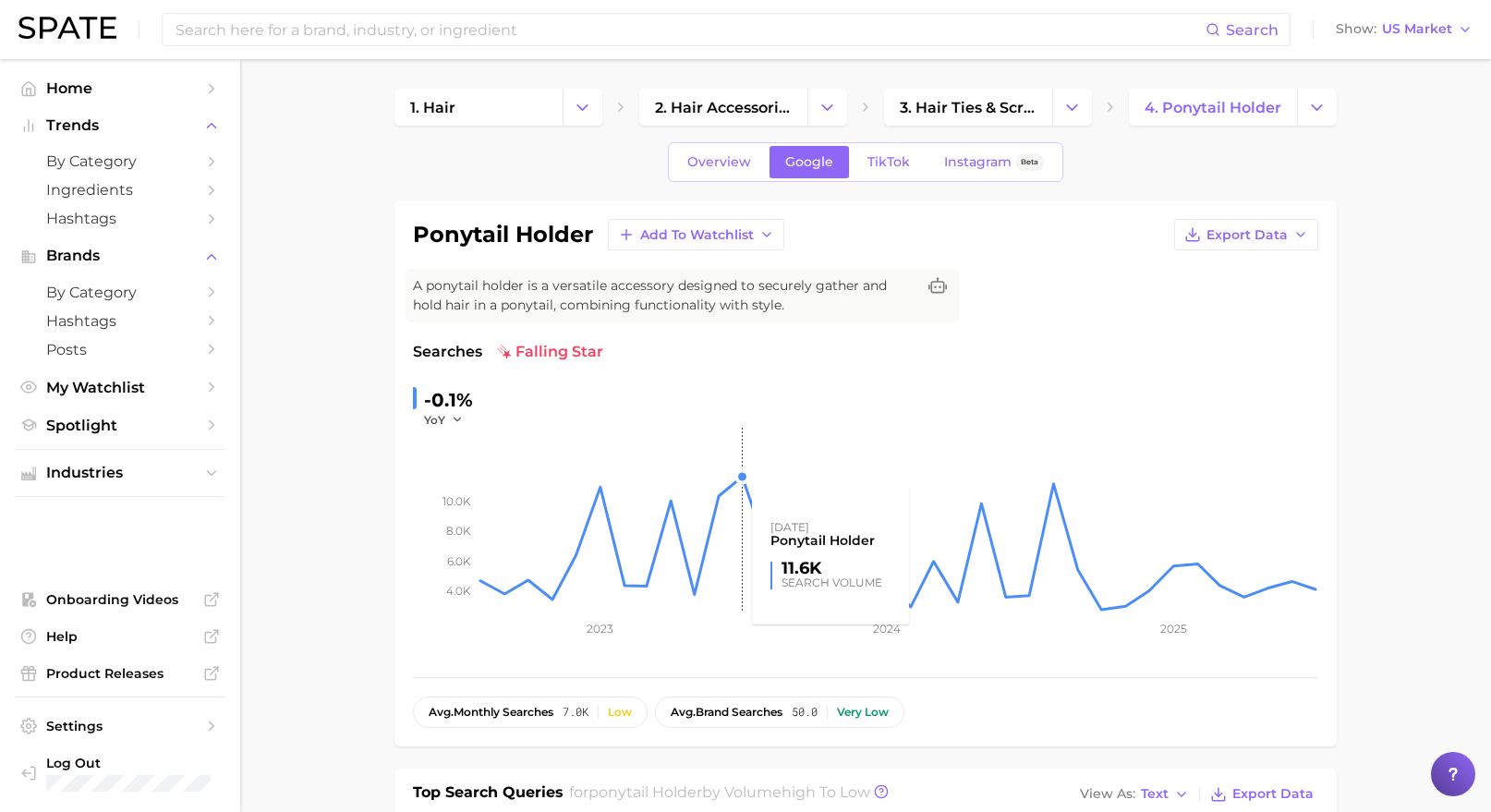
scroll to position [647, 0]
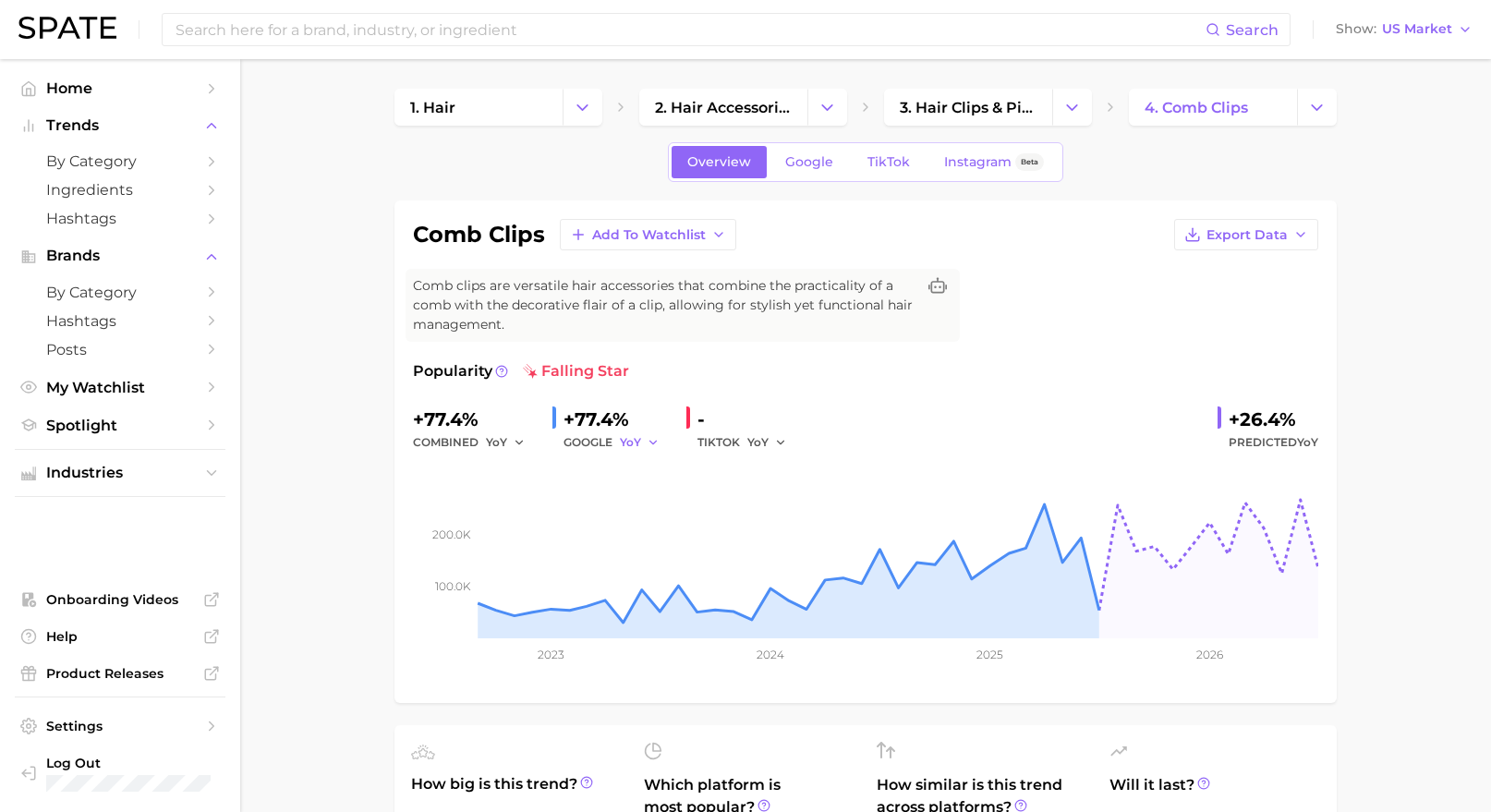
click at [647, 441] on icon "button" at bounding box center [653, 443] width 13 height 13
click at [654, 464] on button "YoY" at bounding box center [722, 472] width 203 height 33
click at [646, 450] on button "YoY" at bounding box center [640, 442] width 40 height 22
click at [657, 533] on span "MoM" at bounding box center [645, 538] width 32 height 16
click at [635, 446] on span "MoM" at bounding box center [633, 442] width 28 height 16
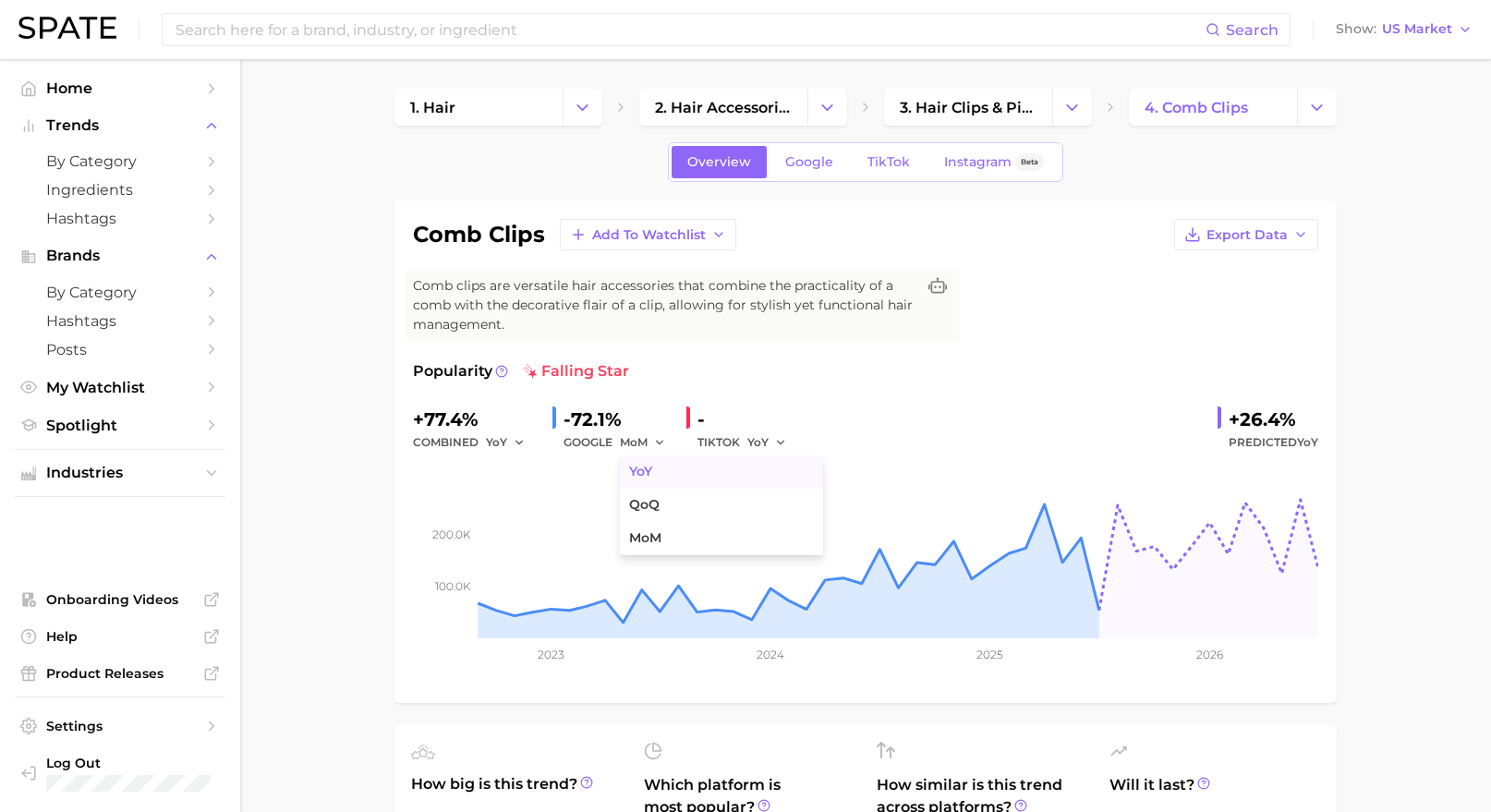
click at [659, 476] on button "YoY" at bounding box center [722, 472] width 203 height 33
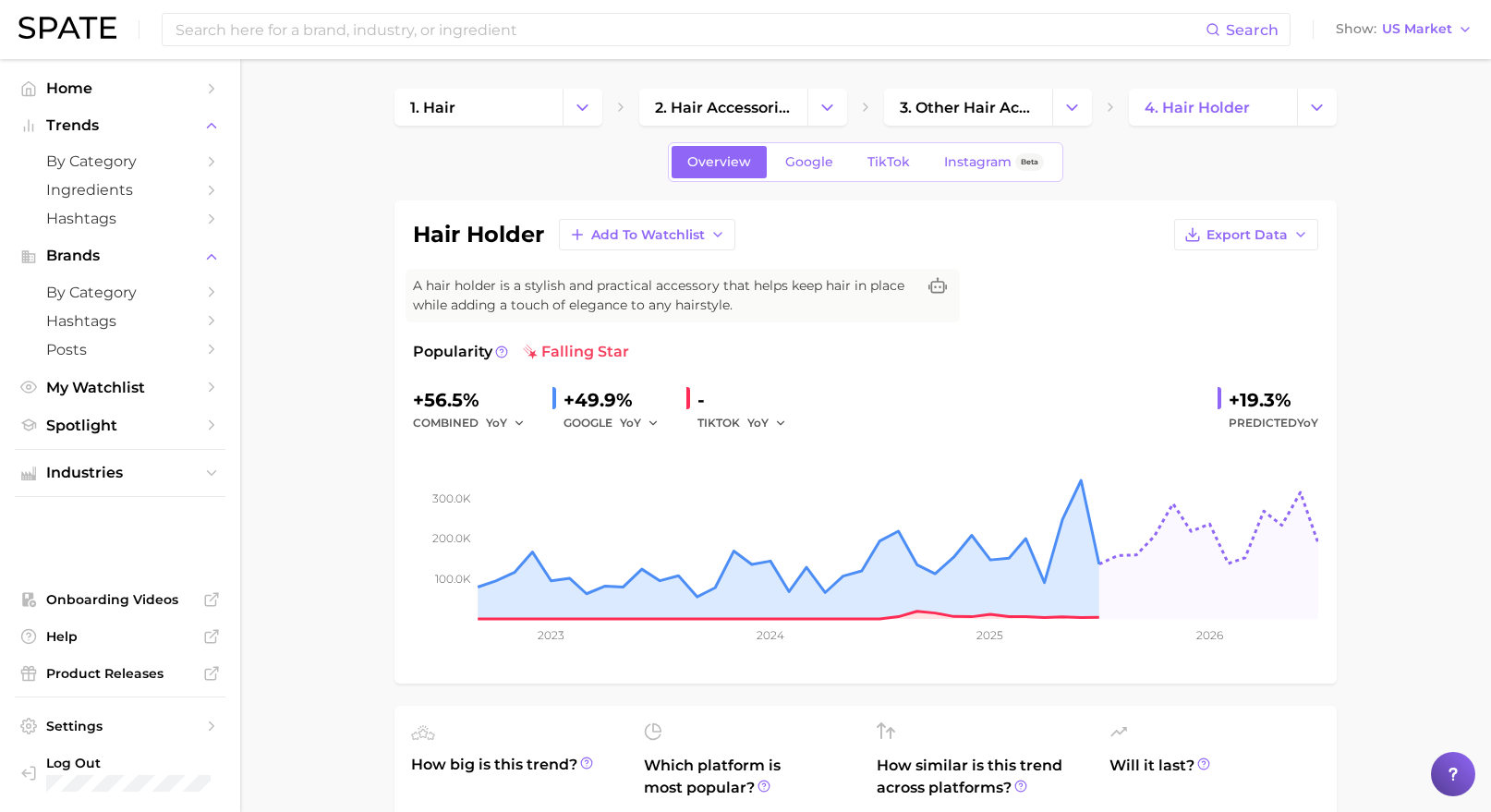
click at [662, 422] on div "YoY" at bounding box center [646, 423] width 51 height 22
click at [651, 418] on icon "button" at bounding box center [653, 424] width 13 height 13
click at [656, 522] on span "MoM" at bounding box center [645, 519] width 32 height 16
click at [624, 419] on span "MoM" at bounding box center [633, 423] width 28 height 16
click at [691, 441] on button "YoY" at bounding box center [722, 452] width 203 height 33
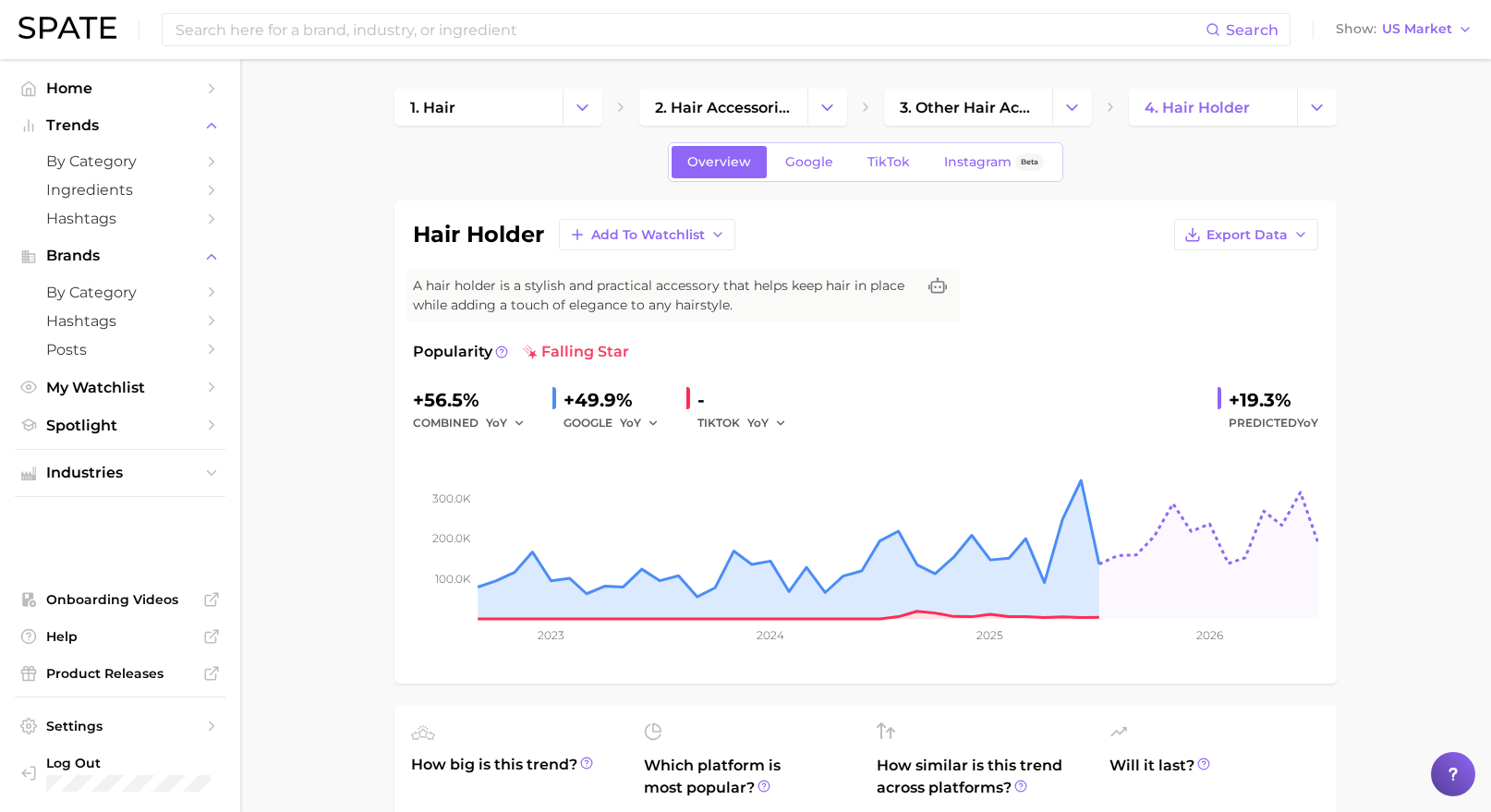
click at [611, 425] on div "GOOGLE YoY" at bounding box center [617, 423] width 108 height 22
click at [632, 417] on span "YoY" at bounding box center [631, 423] width 21 height 16
click at [655, 522] on span "MoM" at bounding box center [645, 519] width 32 height 16
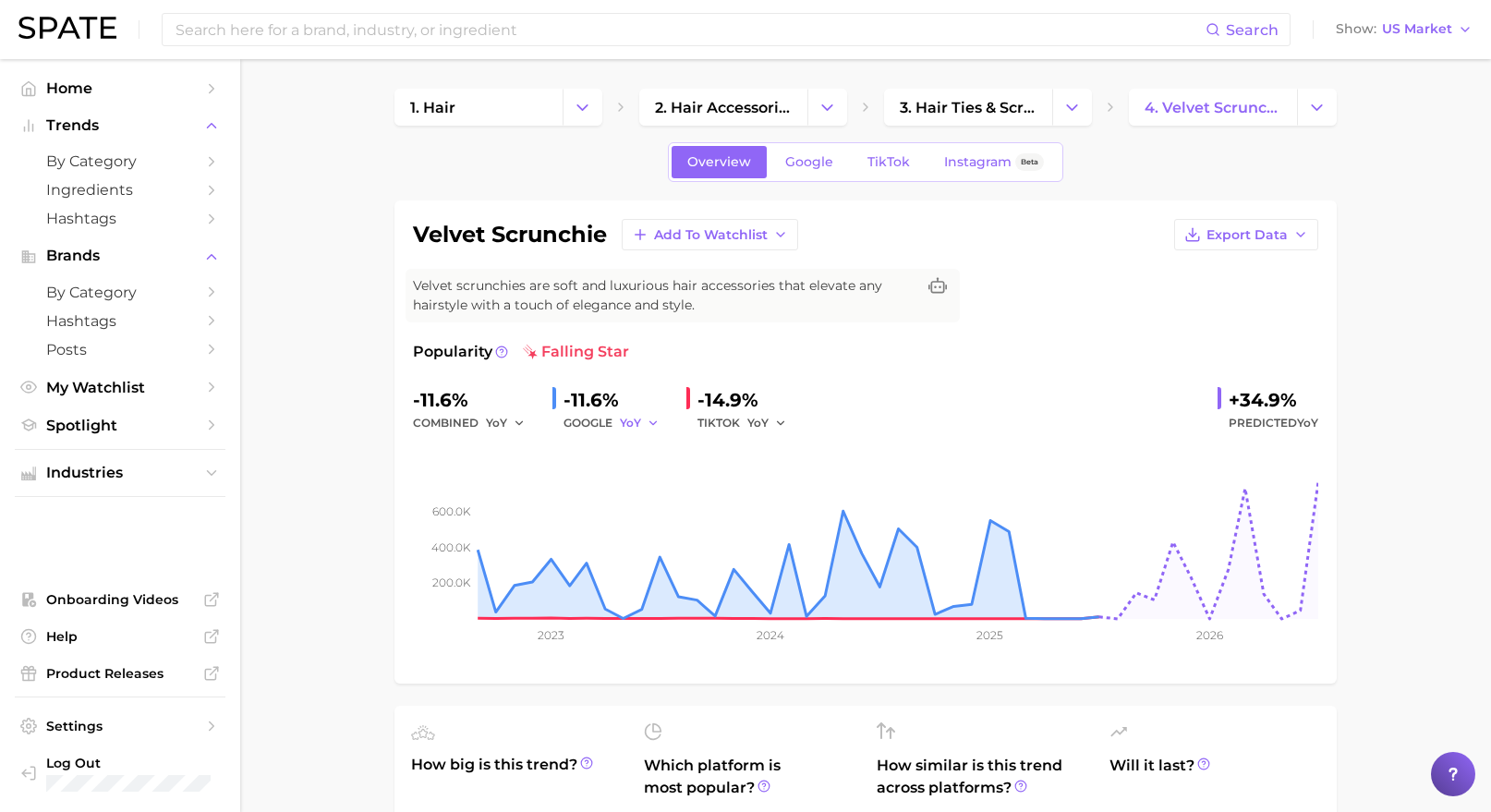
click at [624, 427] on span "YoY" at bounding box center [631, 423] width 21 height 16
click at [679, 513] on button "MoM" at bounding box center [722, 519] width 203 height 33
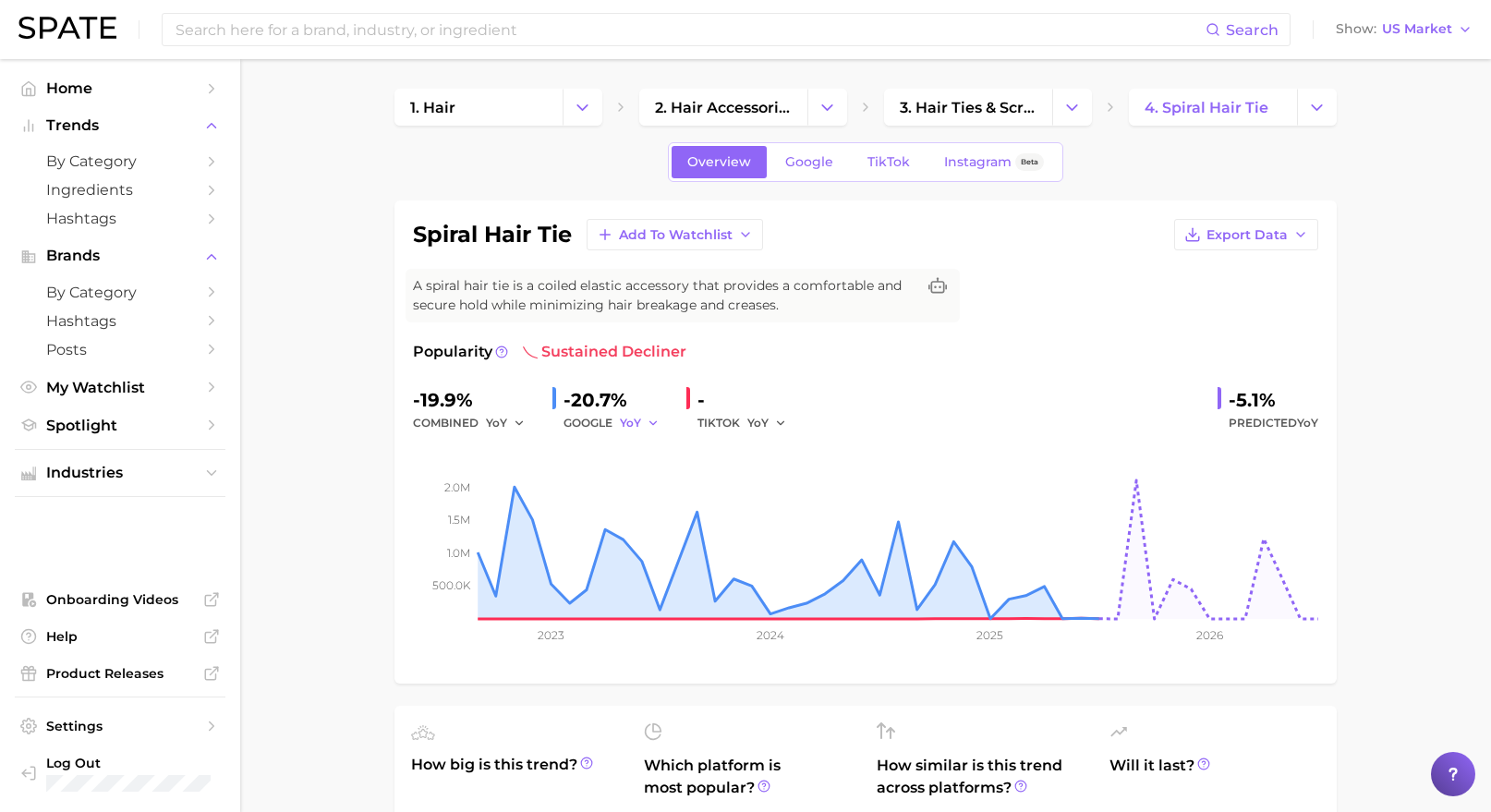
click at [629, 425] on span "YoY" at bounding box center [631, 423] width 21 height 16
click at [637, 519] on span "MoM" at bounding box center [645, 519] width 32 height 16
